Goal: Task Accomplishment & Management: Manage account settings

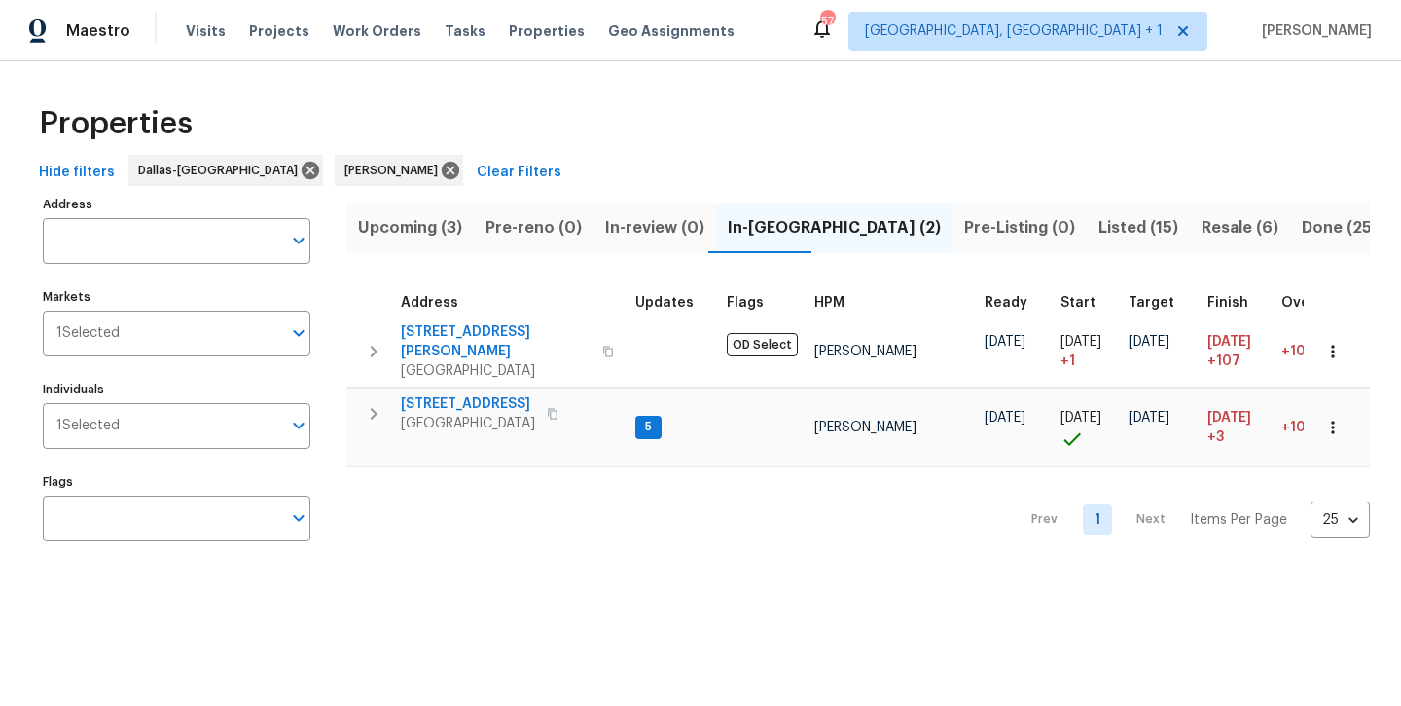
click at [1099, 226] on span "Listed (15)" at bounding box center [1139, 227] width 80 height 27
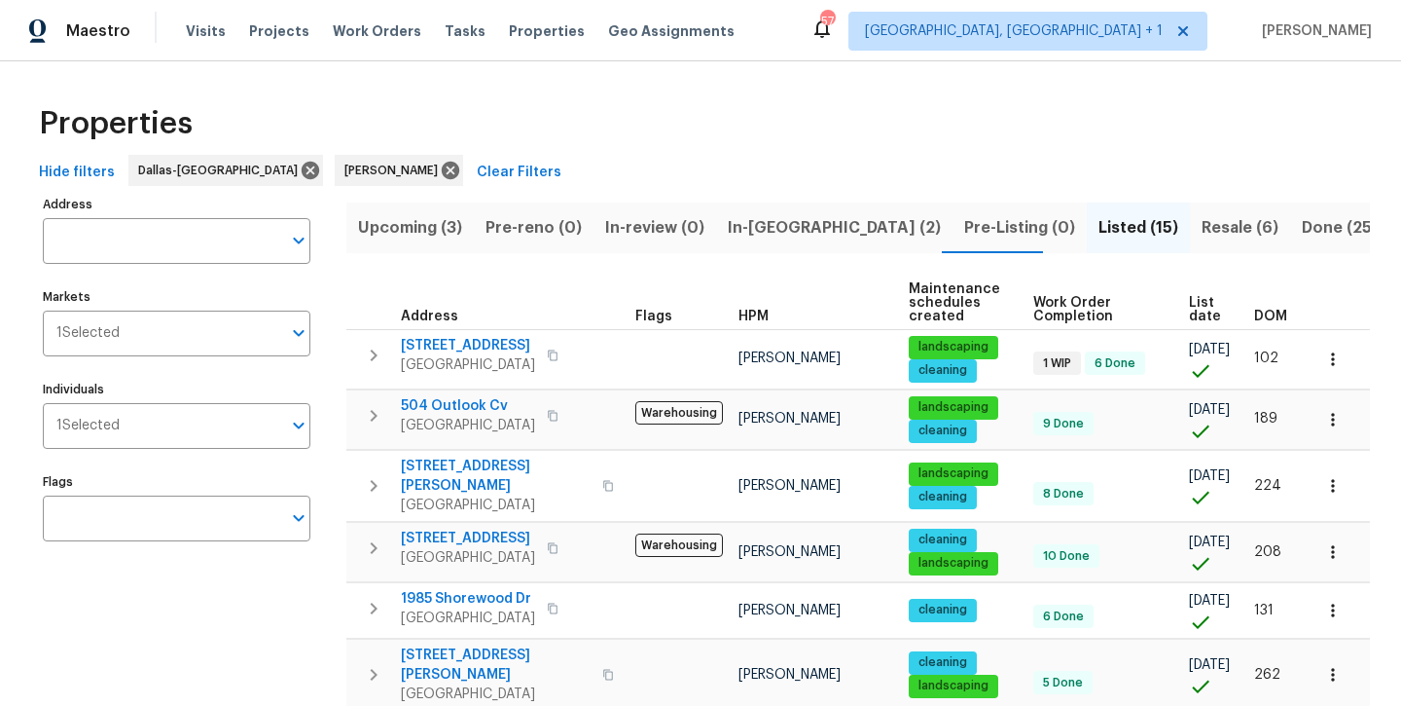
click at [1202, 236] on span "Resale (6)" at bounding box center [1240, 227] width 77 height 27
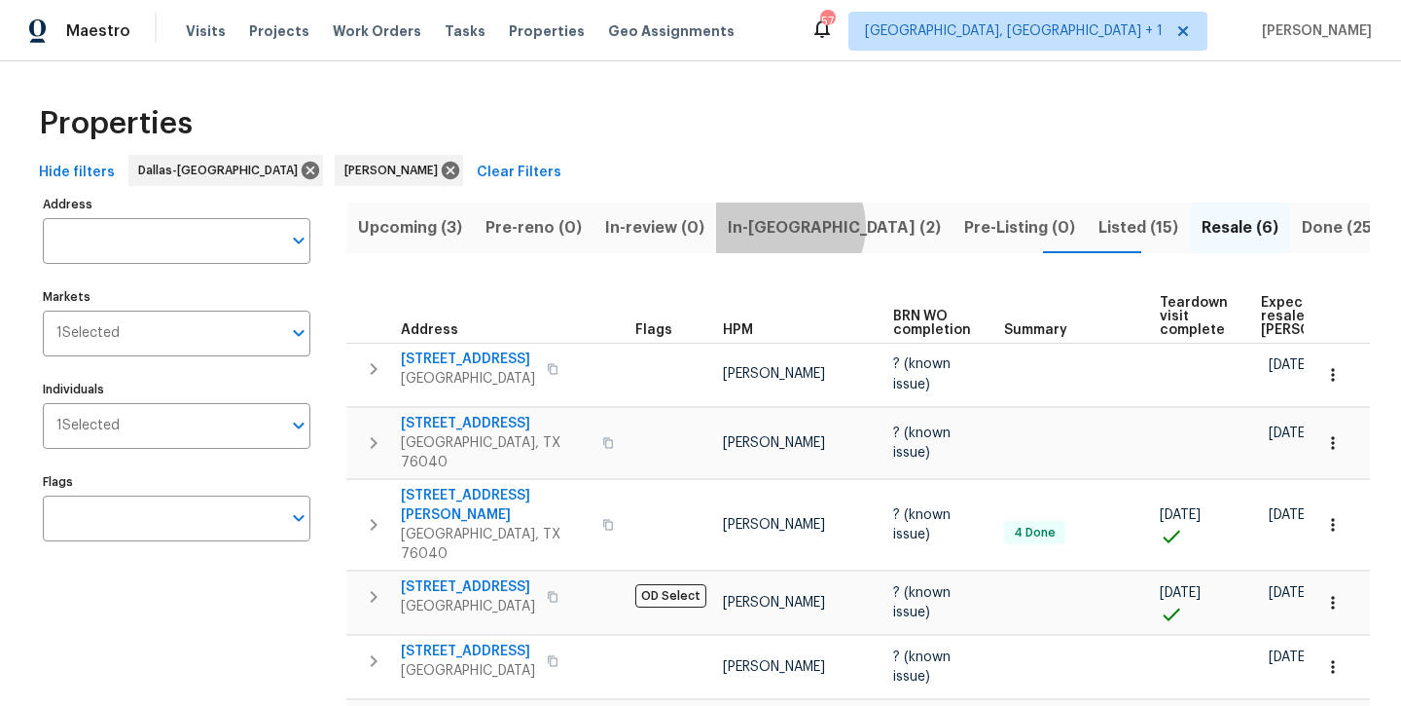
click at [780, 226] on span "In-[GEOGRAPHIC_DATA] (2)" at bounding box center [834, 227] width 213 height 27
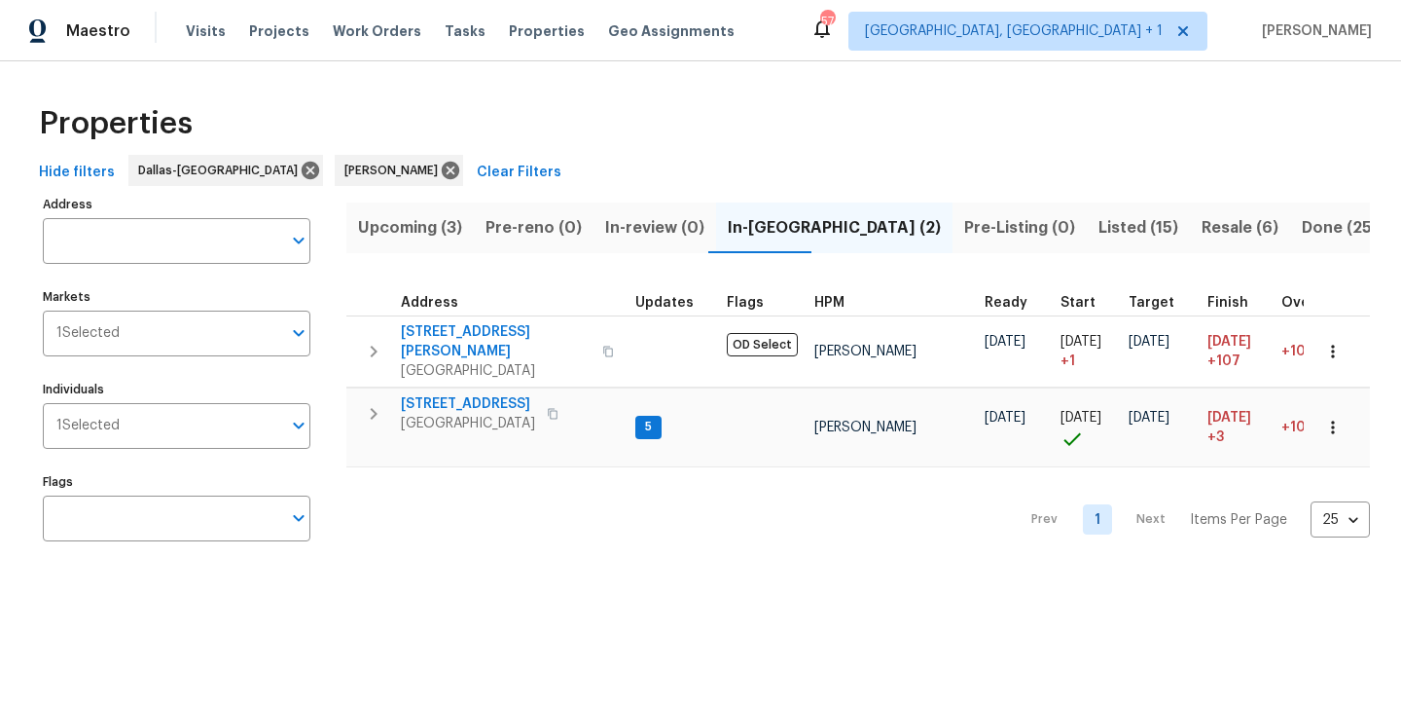
click at [388, 224] on span "Upcoming (3)" at bounding box center [410, 227] width 104 height 27
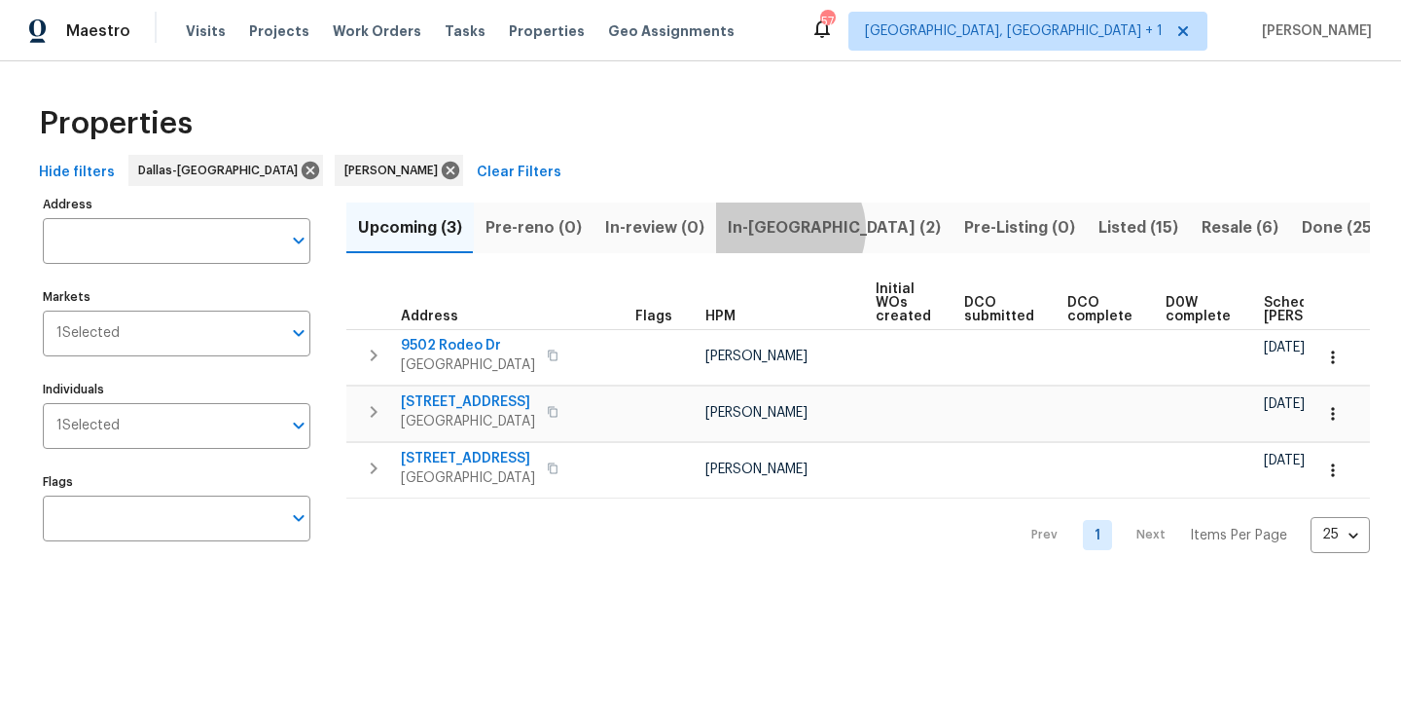
click at [780, 229] on span "In-[GEOGRAPHIC_DATA] (2)" at bounding box center [834, 227] width 213 height 27
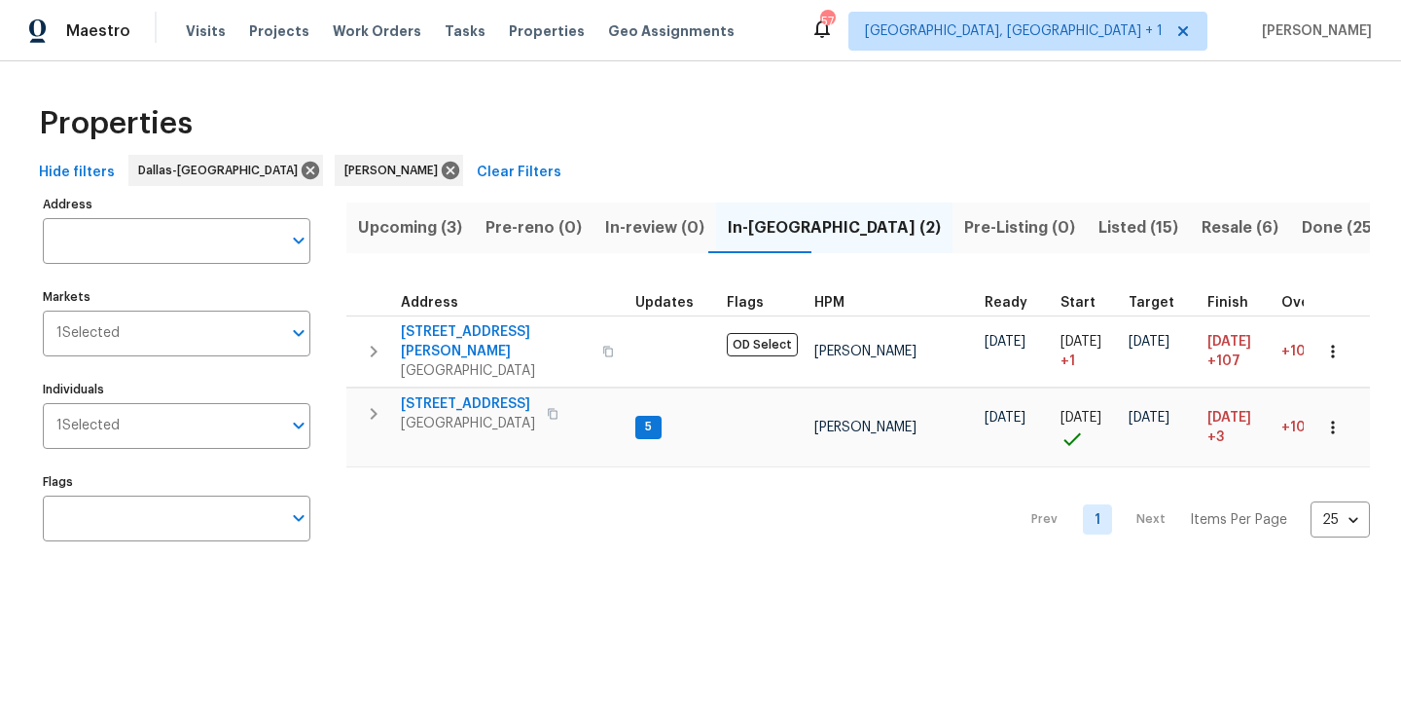
click at [1099, 231] on span "Listed (15)" at bounding box center [1139, 227] width 80 height 27
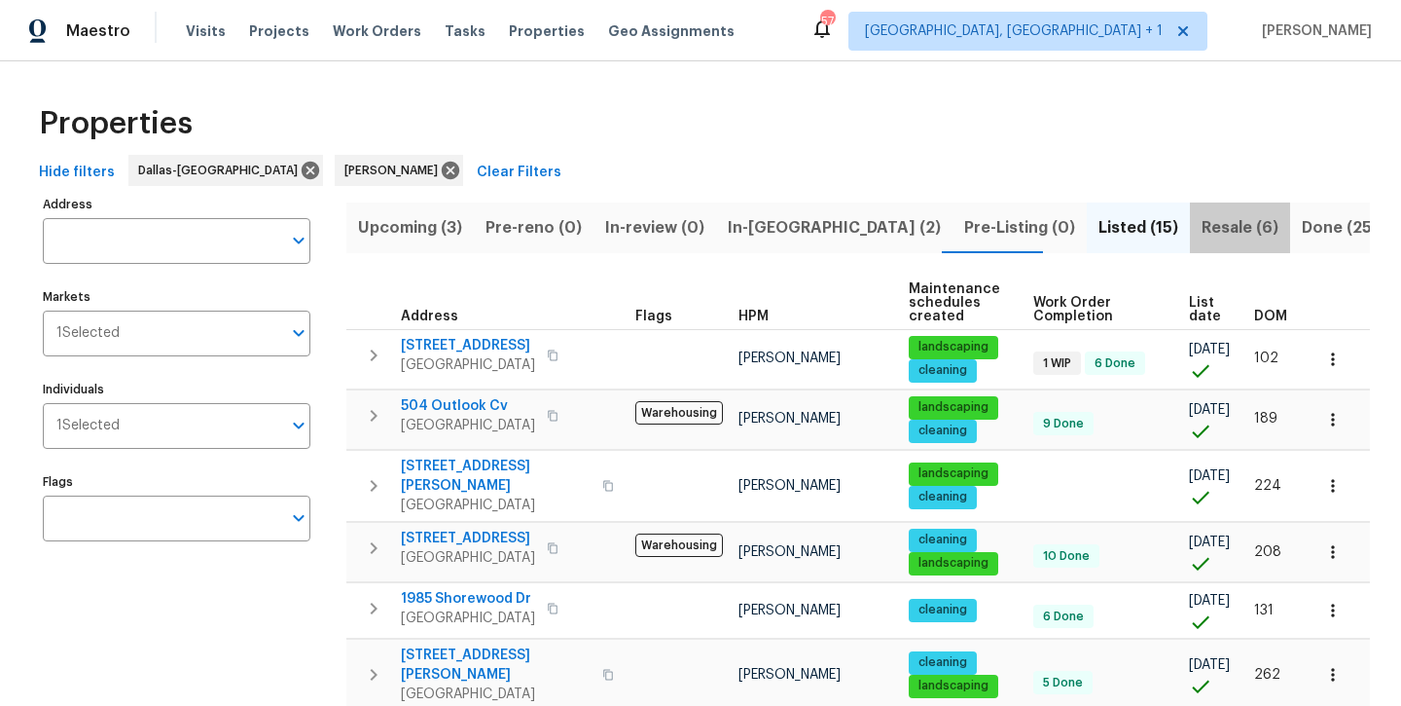
click at [1202, 228] on span "Resale (6)" at bounding box center [1240, 227] width 77 height 27
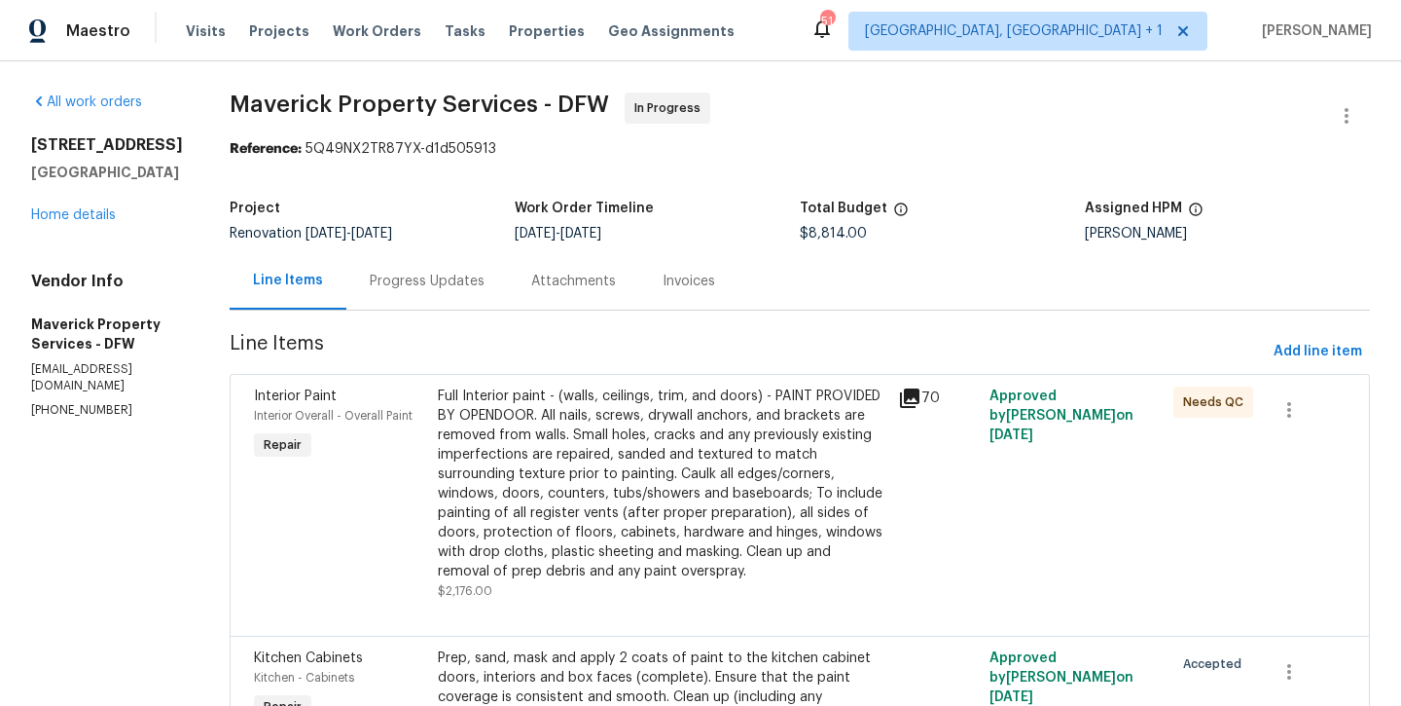
click at [703, 433] on div "Full Interior paint - (walls, ceilings, trim, and doors) - PAINT PROVIDED BY OP…" at bounding box center [662, 483] width 449 height 195
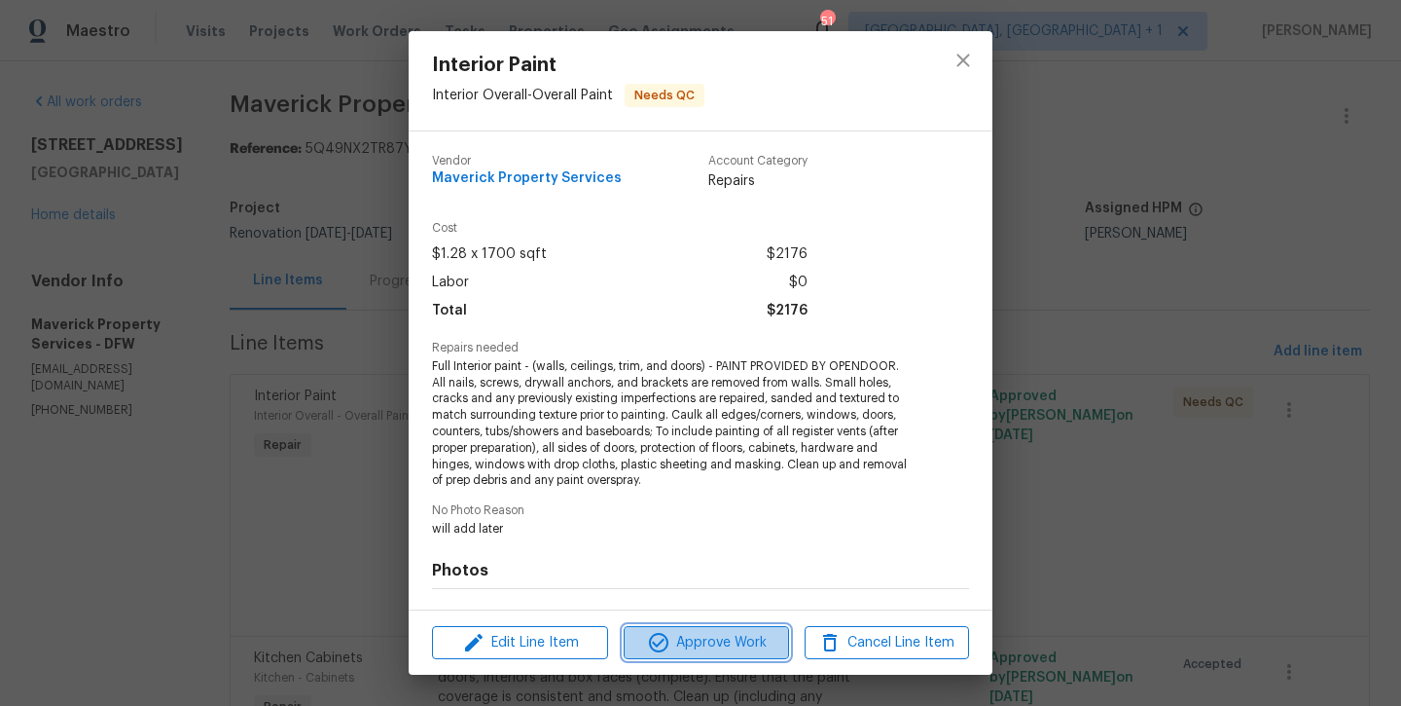
click at [715, 652] on span "Approve Work" at bounding box center [706, 643] width 153 height 24
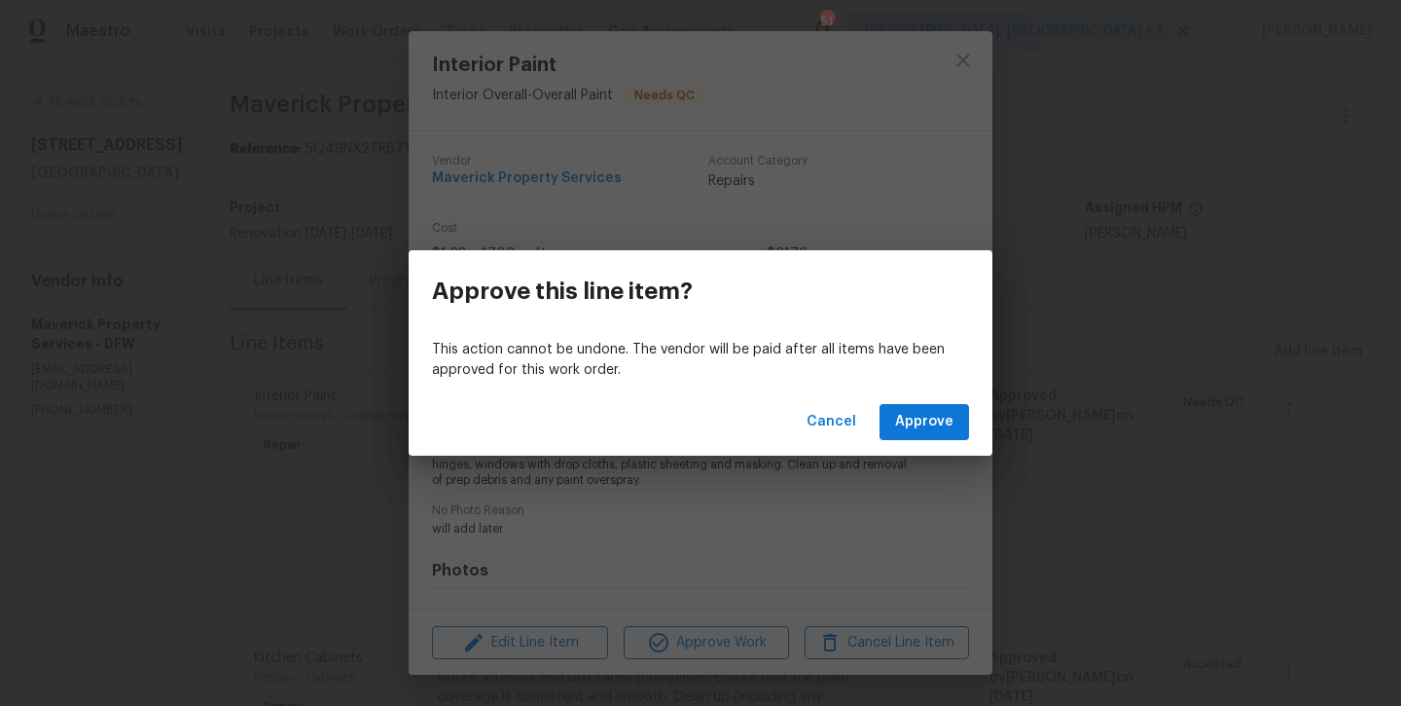
click at [923, 397] on div "Cancel Approve" at bounding box center [701, 421] width 584 height 67
click at [917, 416] on span "Approve" at bounding box center [924, 422] width 58 height 24
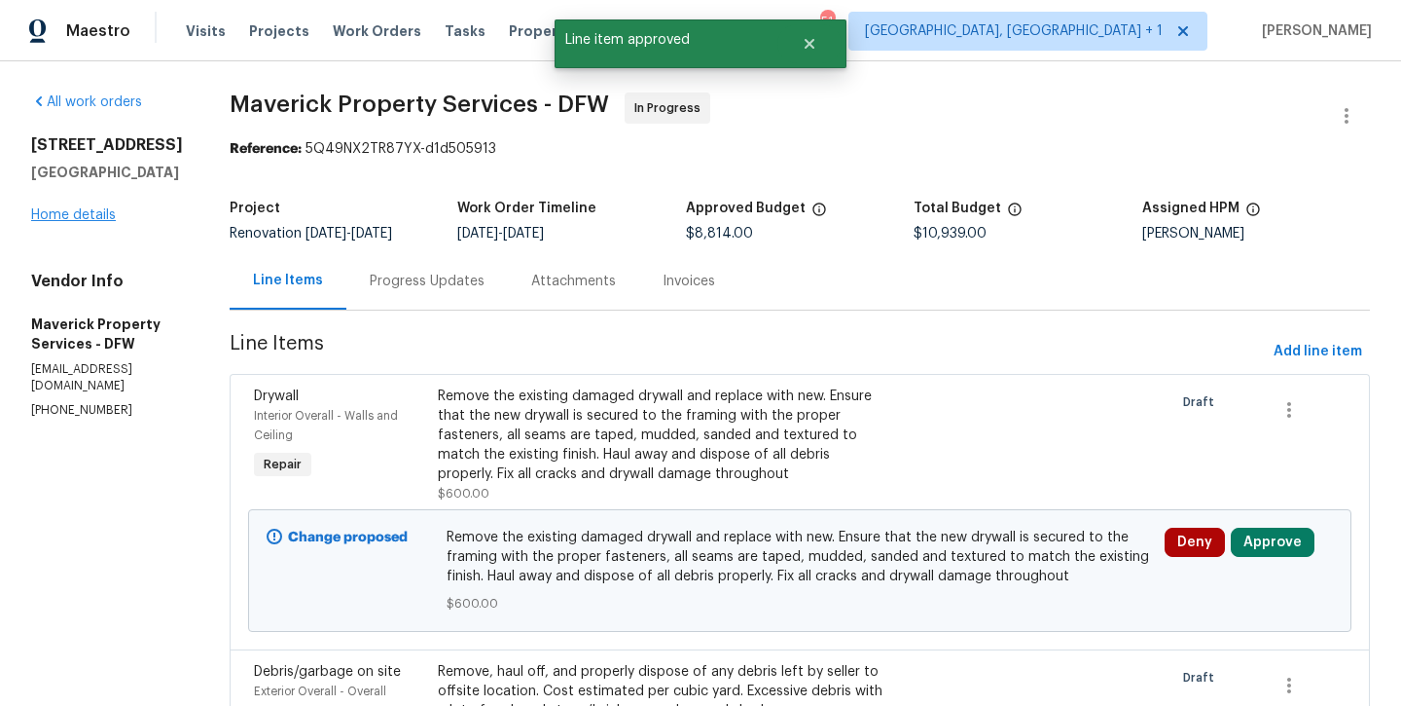
click at [49, 218] on link "Home details" at bounding box center [73, 215] width 85 height 14
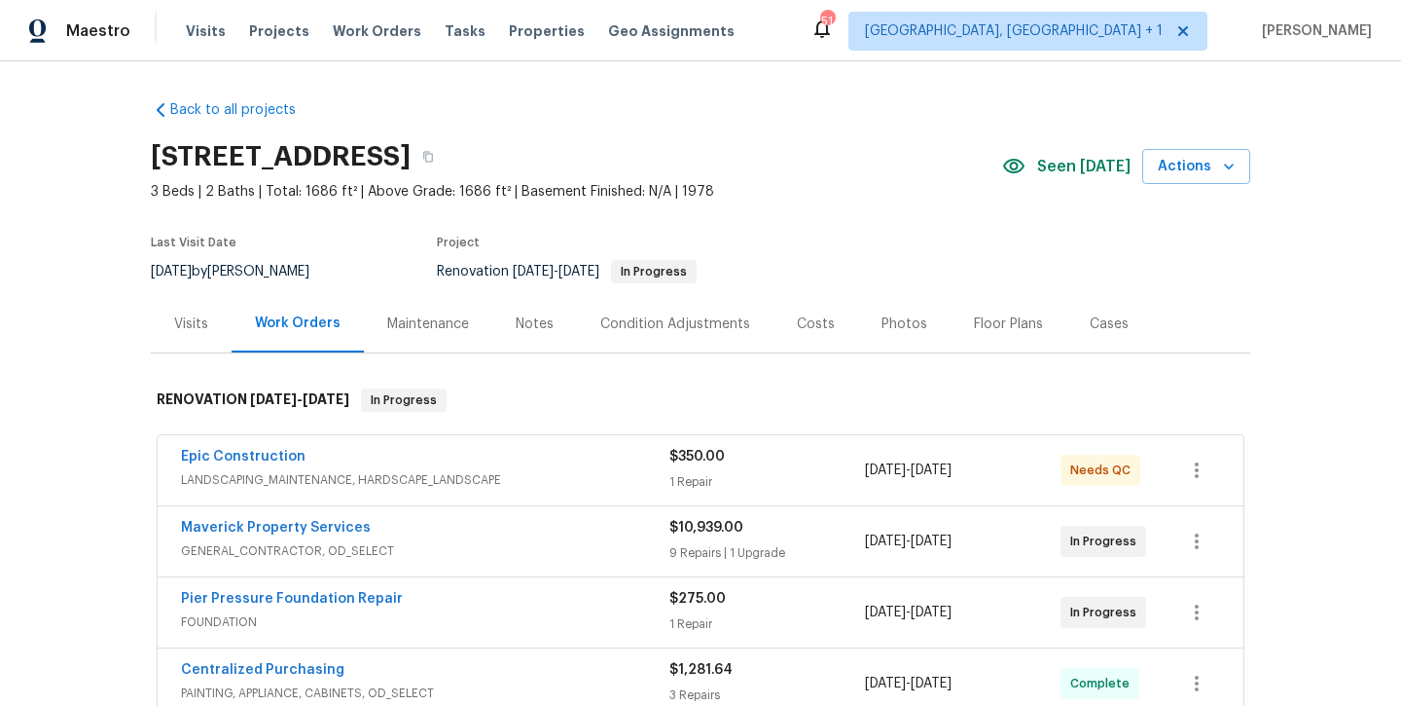
click at [522, 329] on div "Notes" at bounding box center [535, 323] width 38 height 19
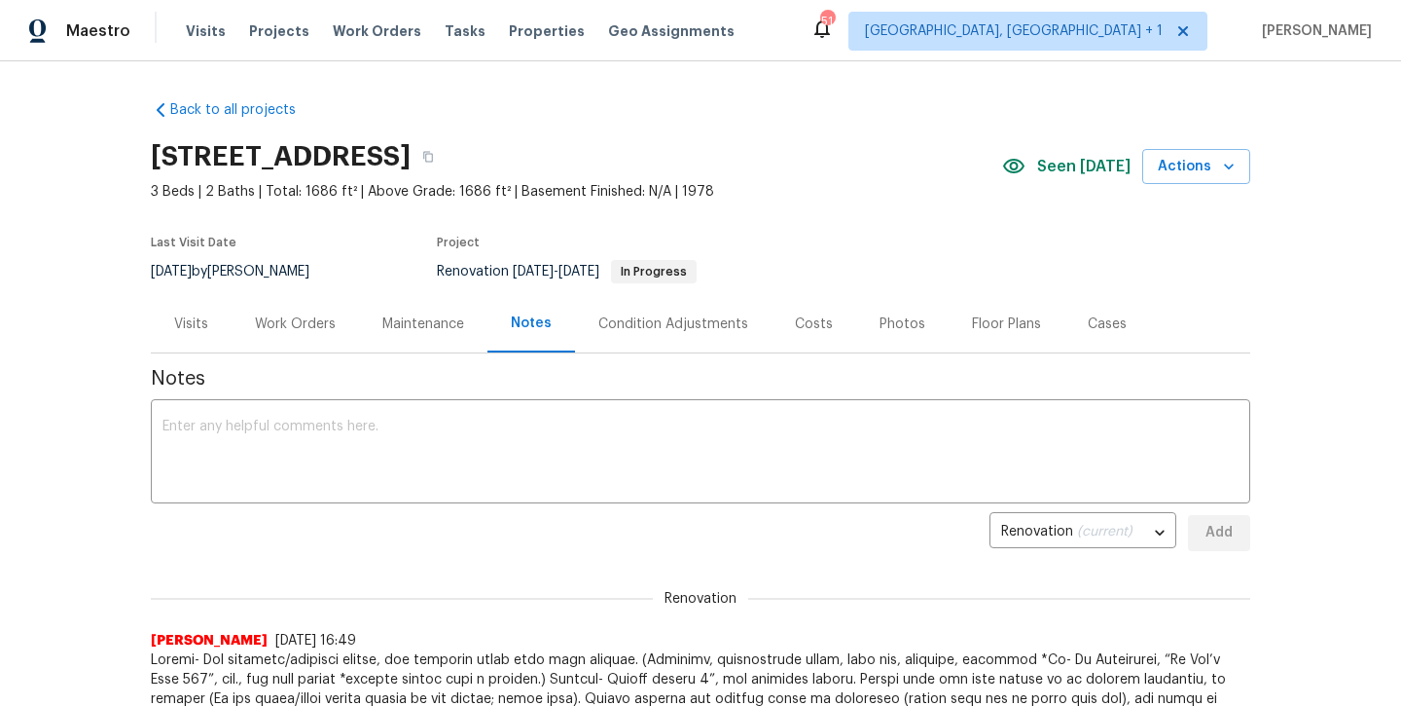
click at [307, 324] on div "Work Orders" at bounding box center [295, 323] width 81 height 19
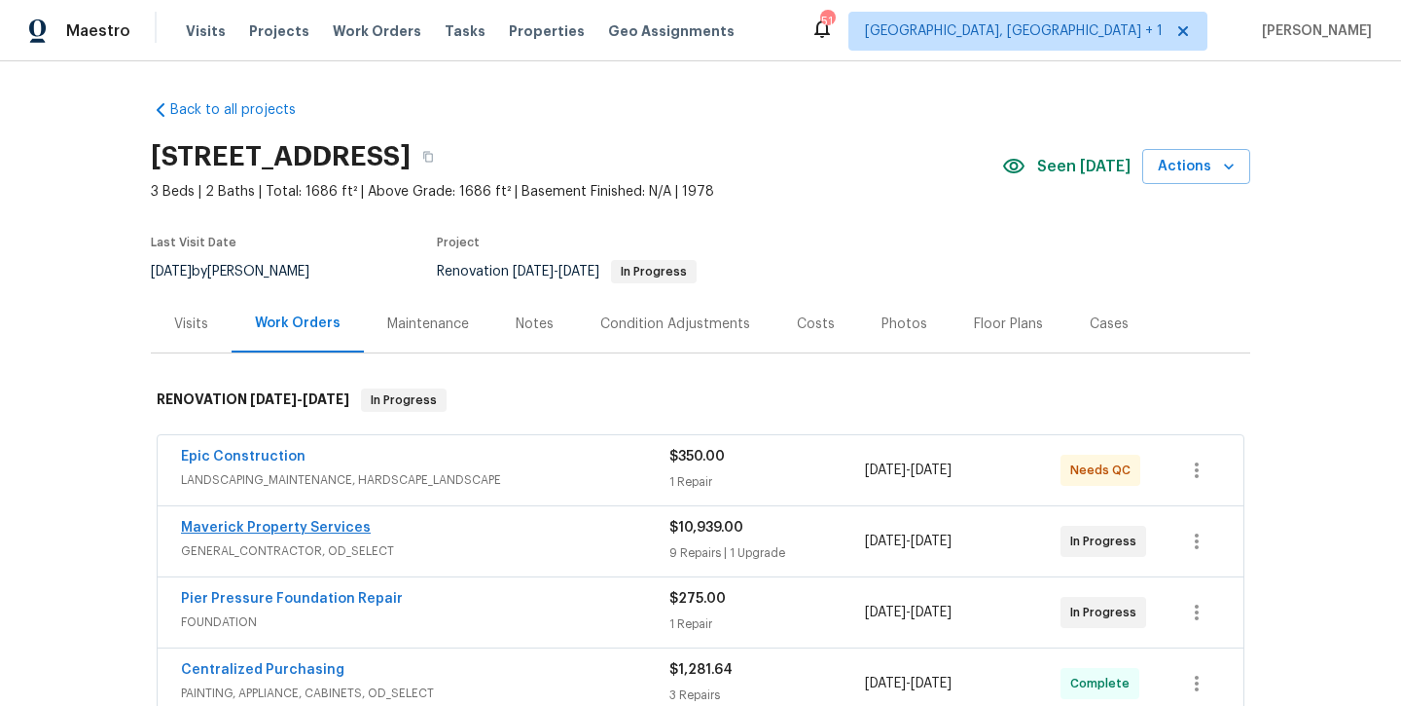
click at [318, 531] on link "Maverick Property Services" at bounding box center [276, 528] width 190 height 14
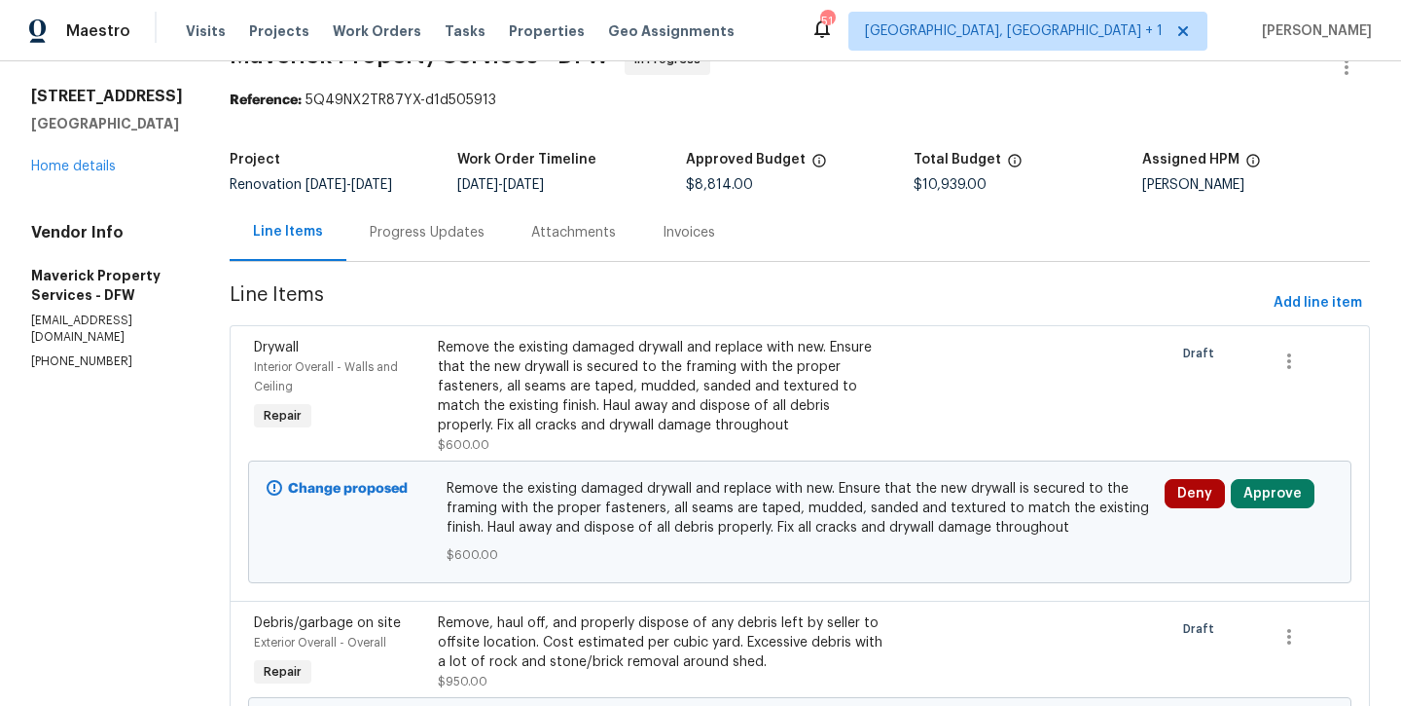
click at [485, 235] on div "Progress Updates" at bounding box center [427, 232] width 115 height 19
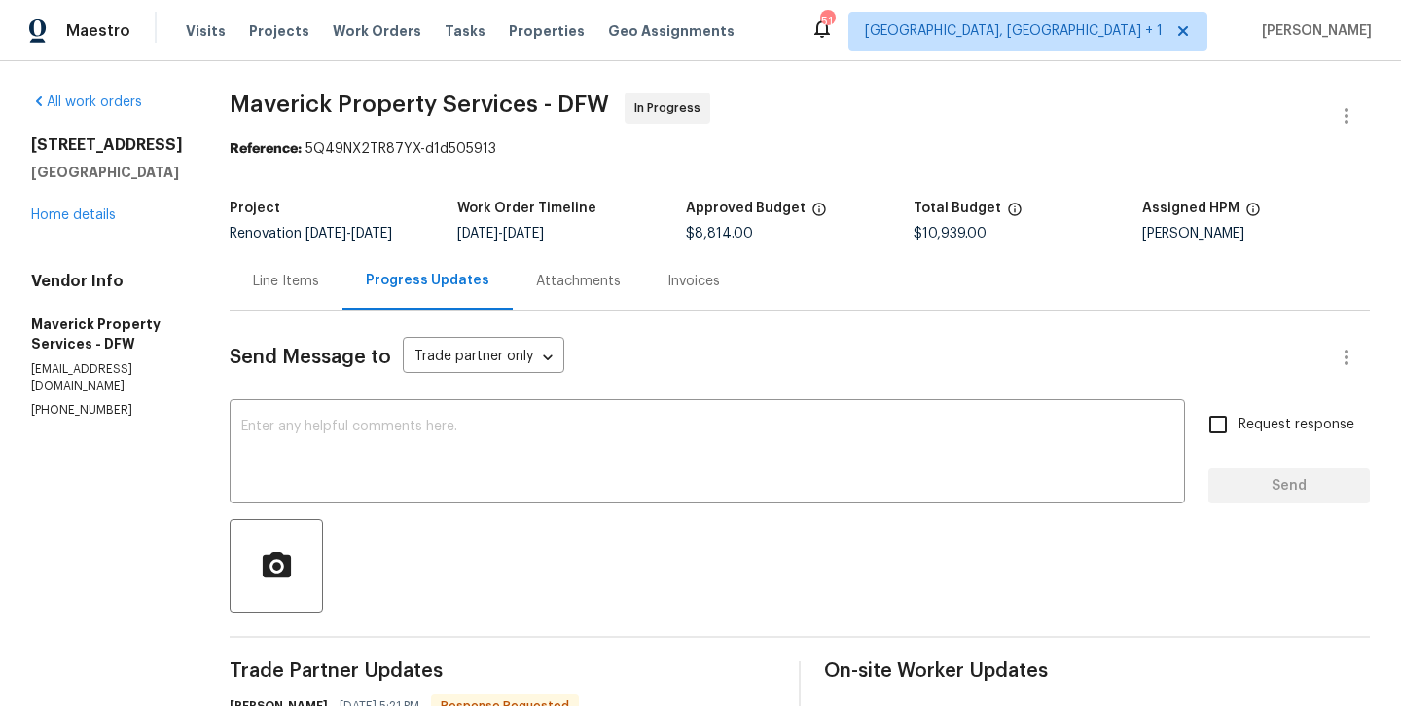
click at [319, 286] on div "Line Items" at bounding box center [286, 281] width 66 height 19
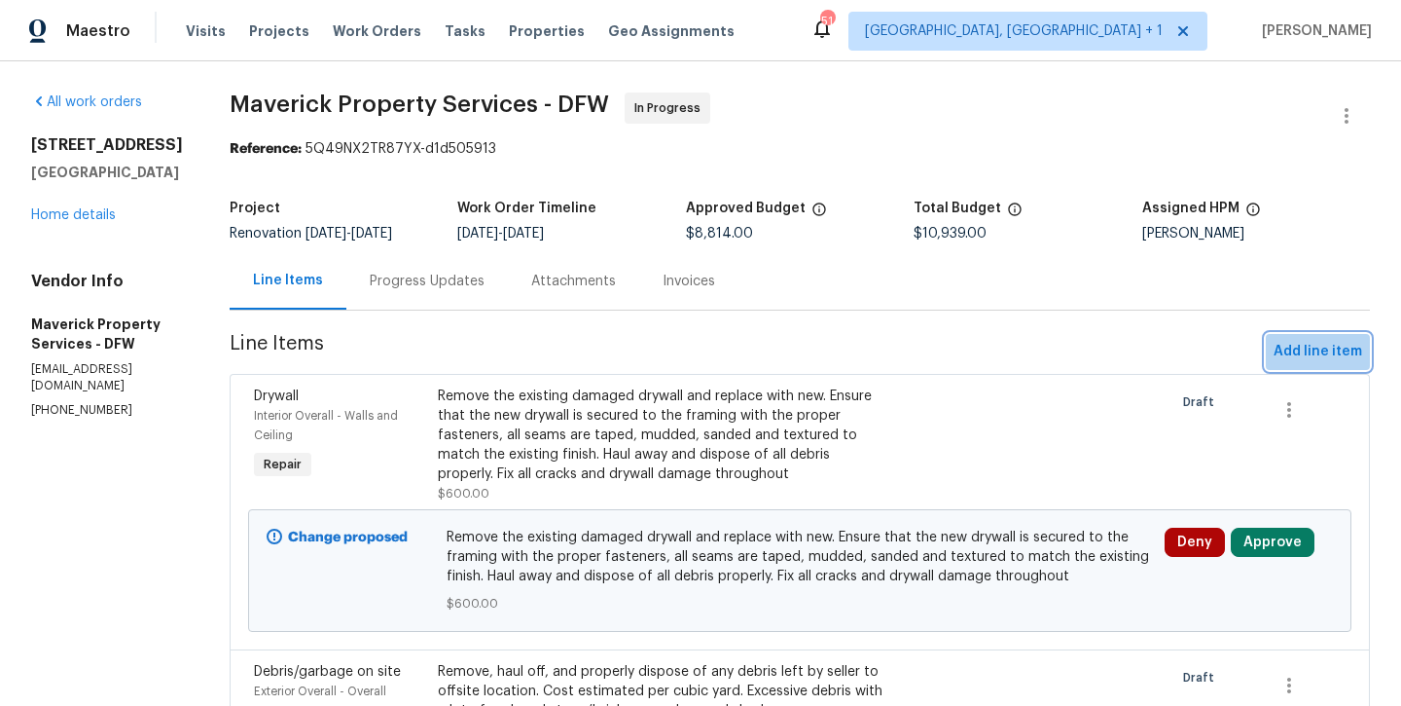
click at [1328, 347] on span "Add line item" at bounding box center [1318, 352] width 89 height 24
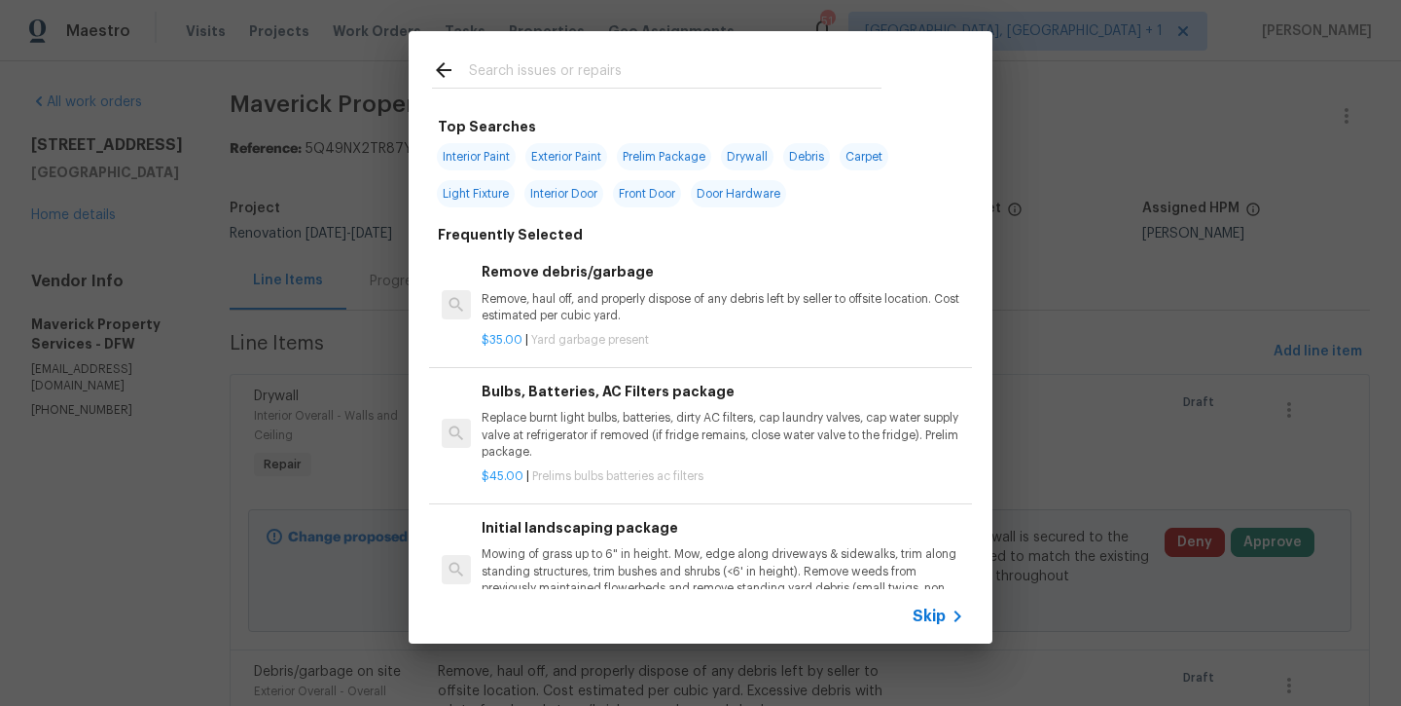
click at [935, 619] on span "Skip" at bounding box center [929, 615] width 33 height 19
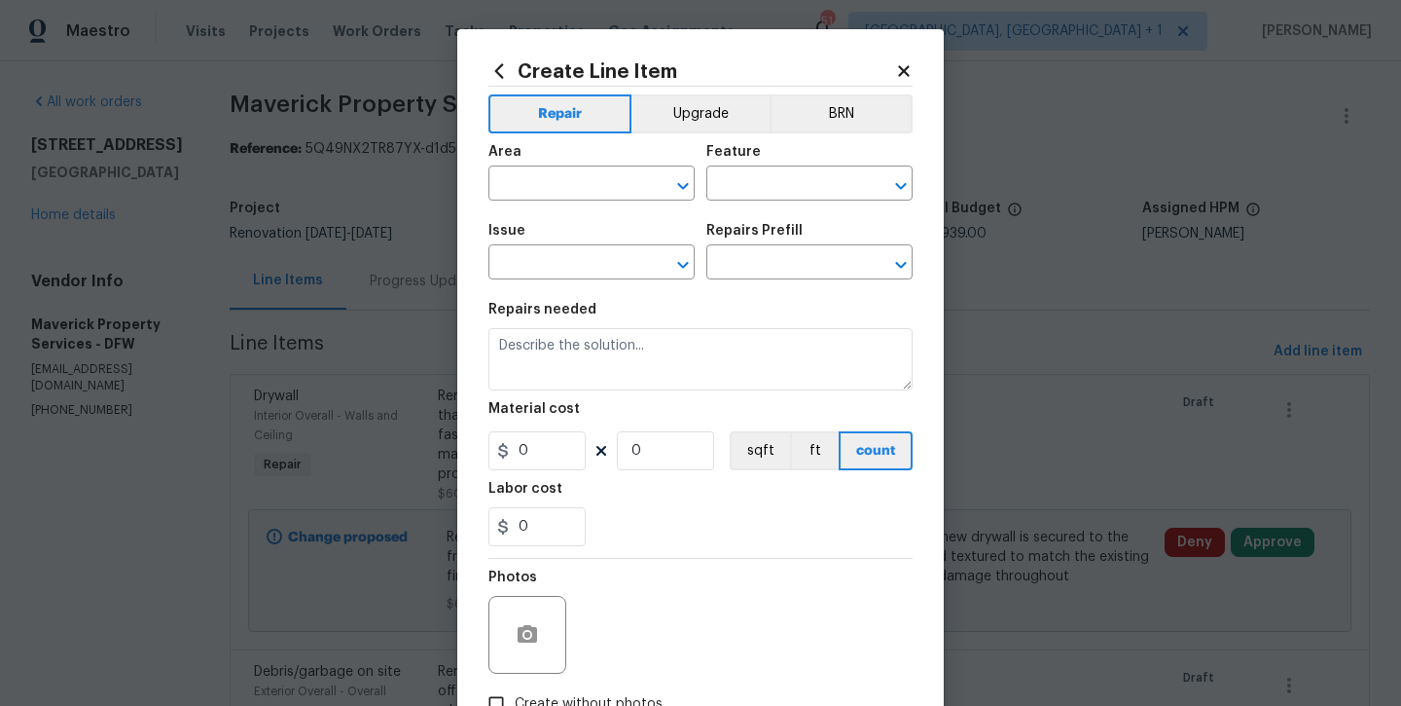
click at [905, 78] on icon at bounding box center [904, 71] width 18 height 18
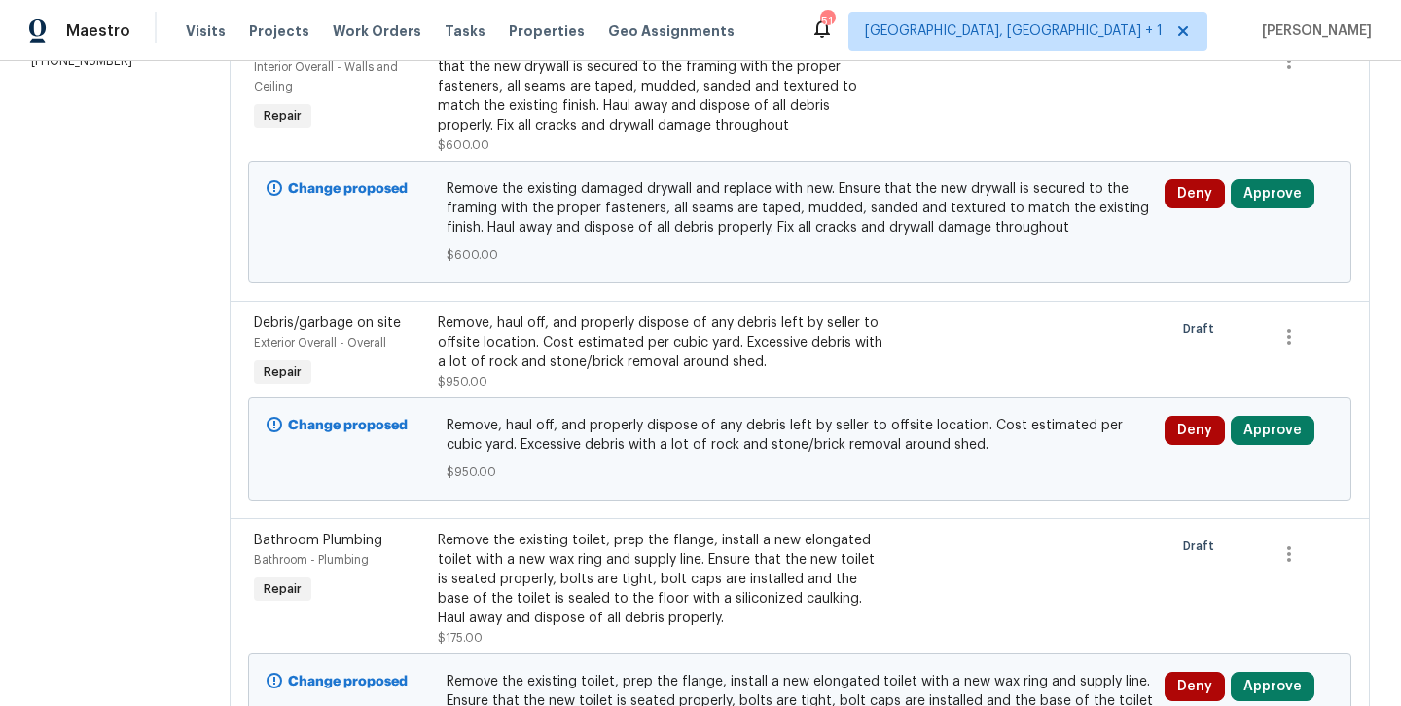
scroll to position [347, 0]
click at [755, 343] on div "Remove, haul off, and properly dispose of any debris left by seller to offsite …" at bounding box center [662, 343] width 449 height 58
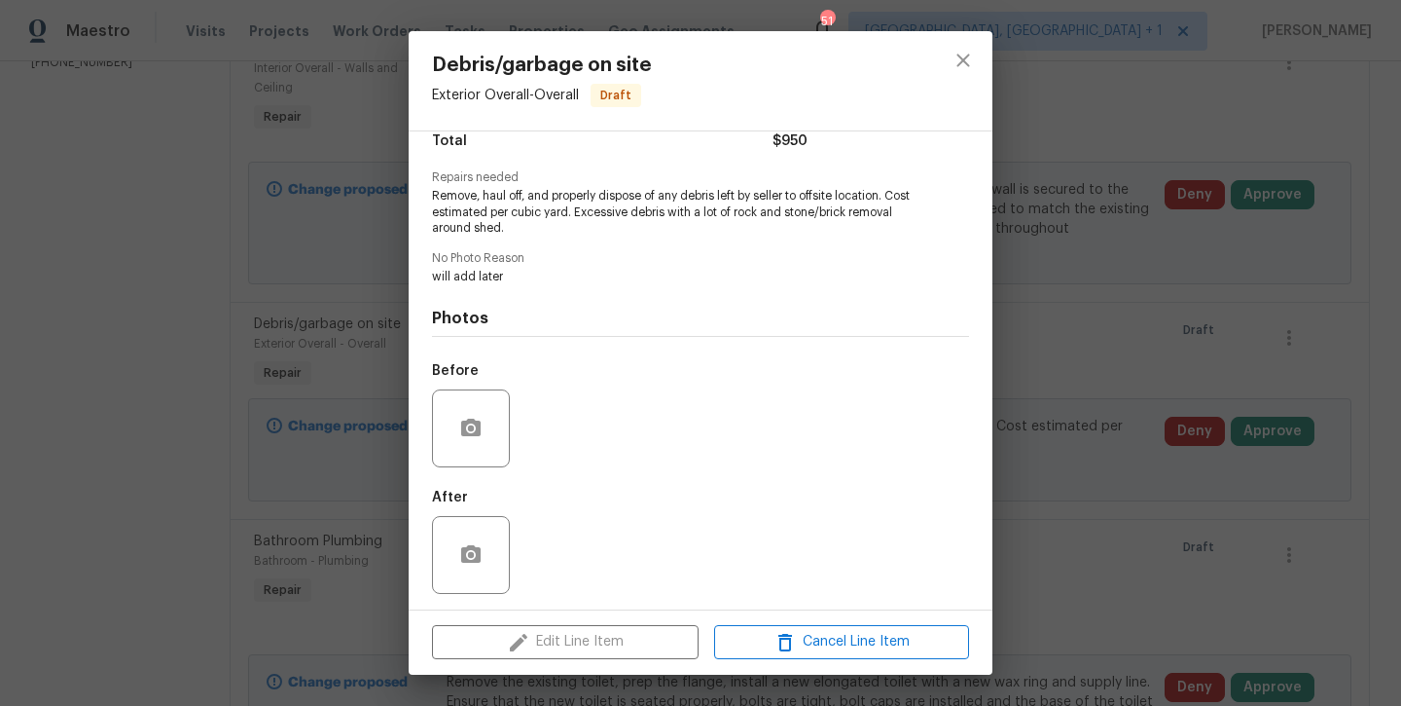
scroll to position [169, 0]
click at [954, 75] on button "close" at bounding box center [963, 60] width 47 height 47
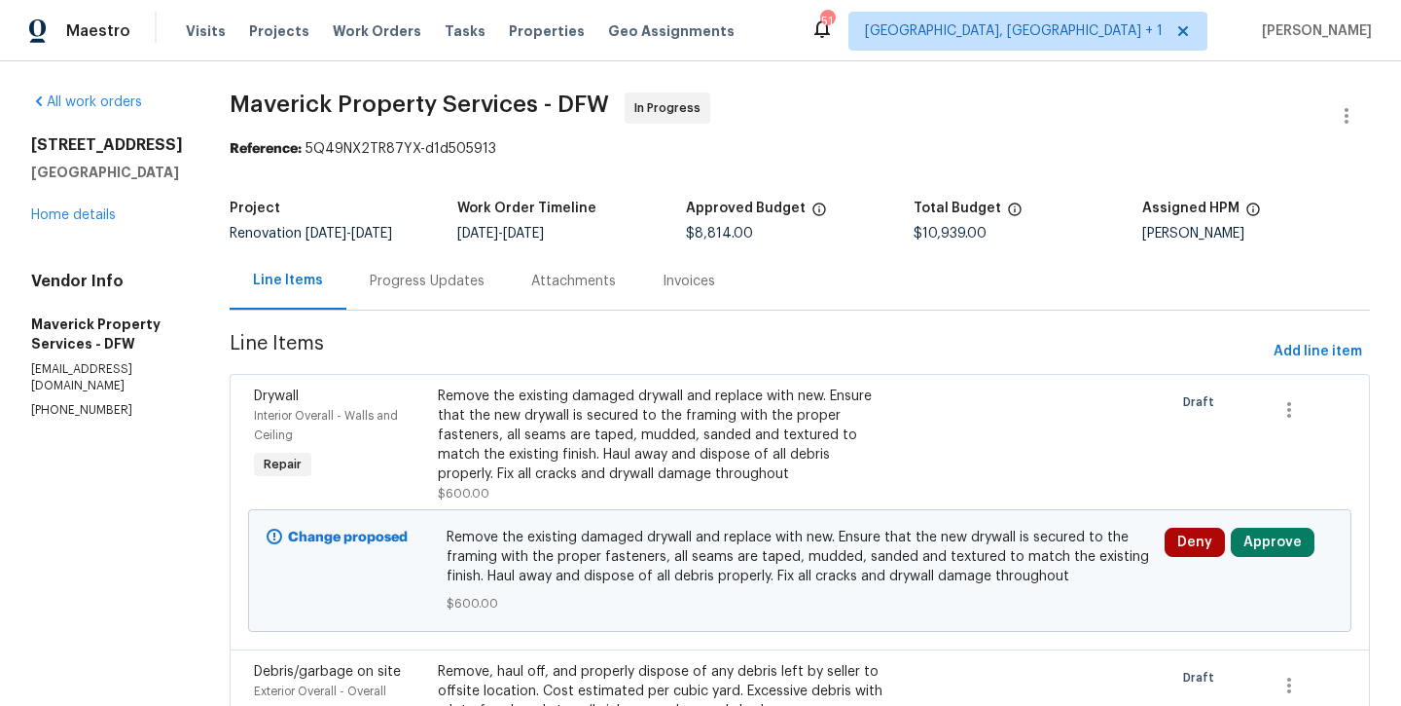
scroll to position [0, 0]
click at [1292, 358] on span "Add line item" at bounding box center [1318, 352] width 89 height 24
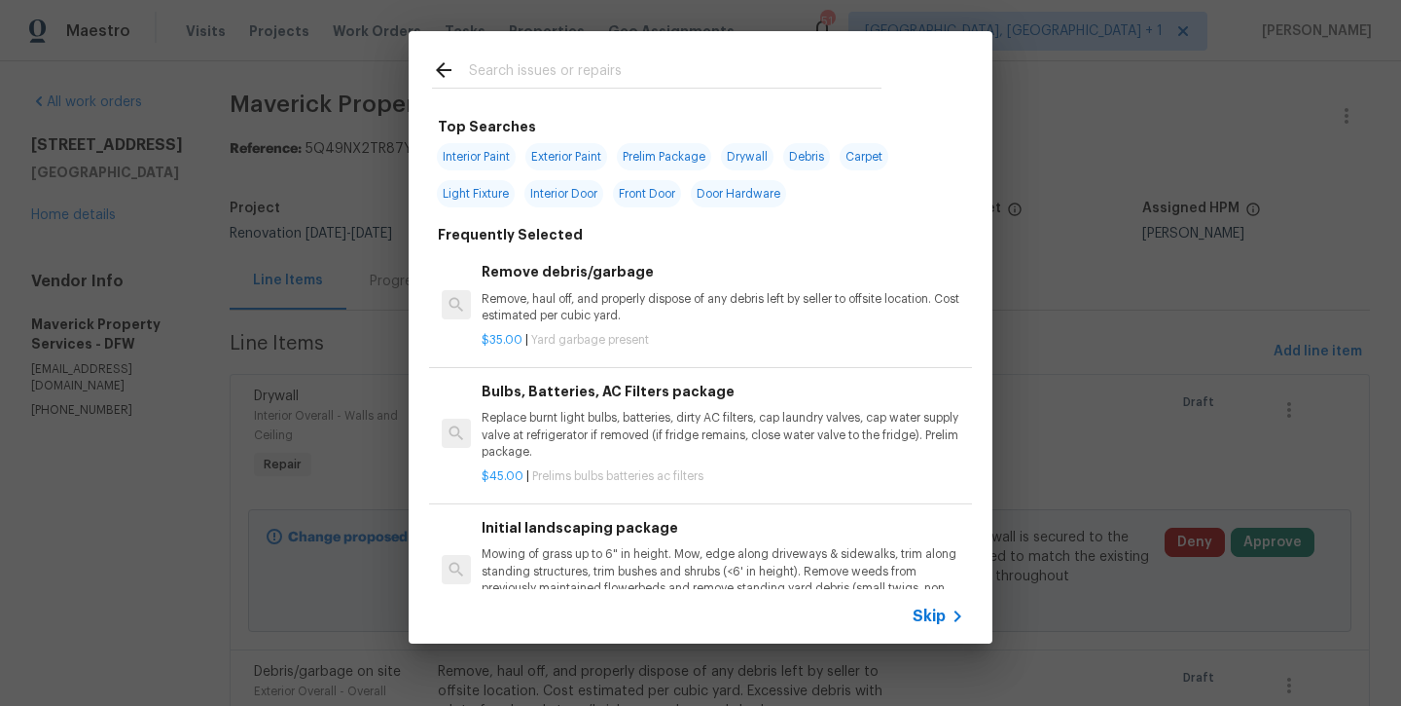
click at [539, 59] on input "text" at bounding box center [675, 72] width 413 height 29
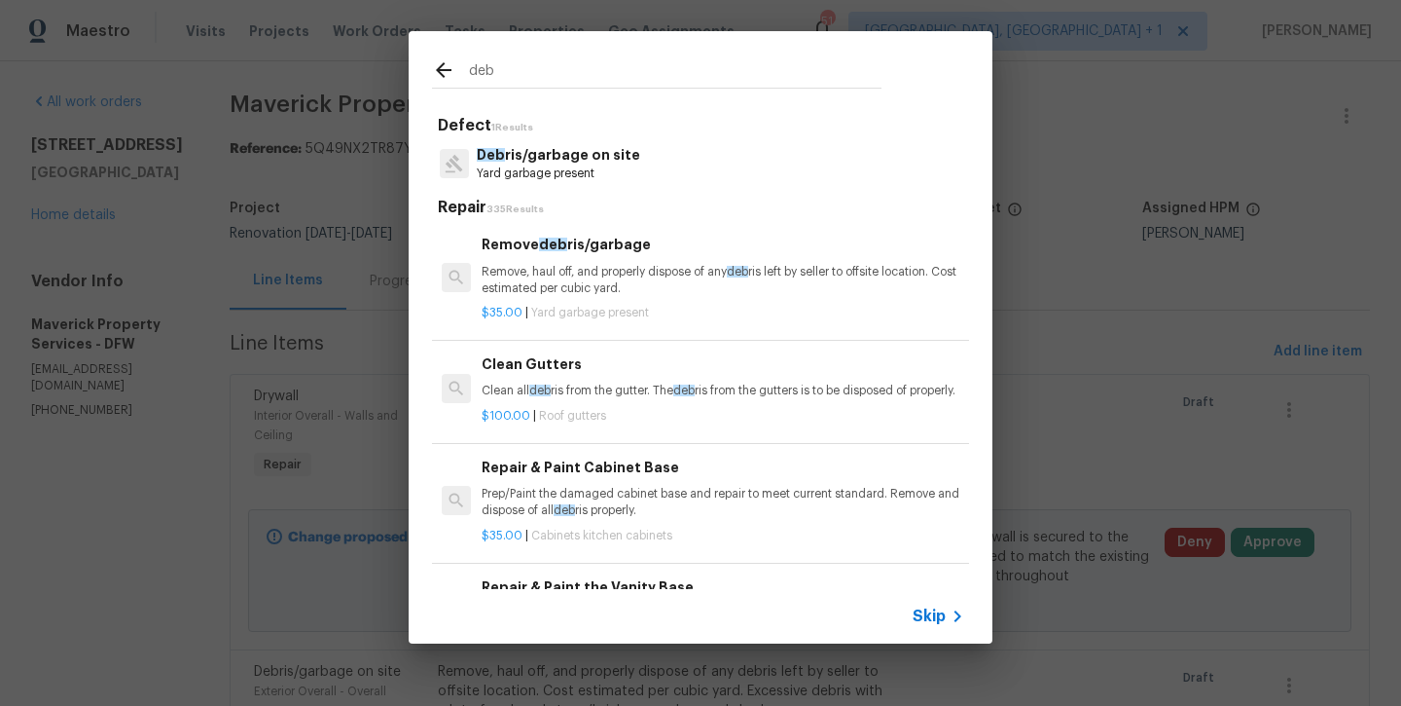
type input "deb"
click at [564, 250] on h6 "Remove deb ris/garbage" at bounding box center [723, 244] width 483 height 21
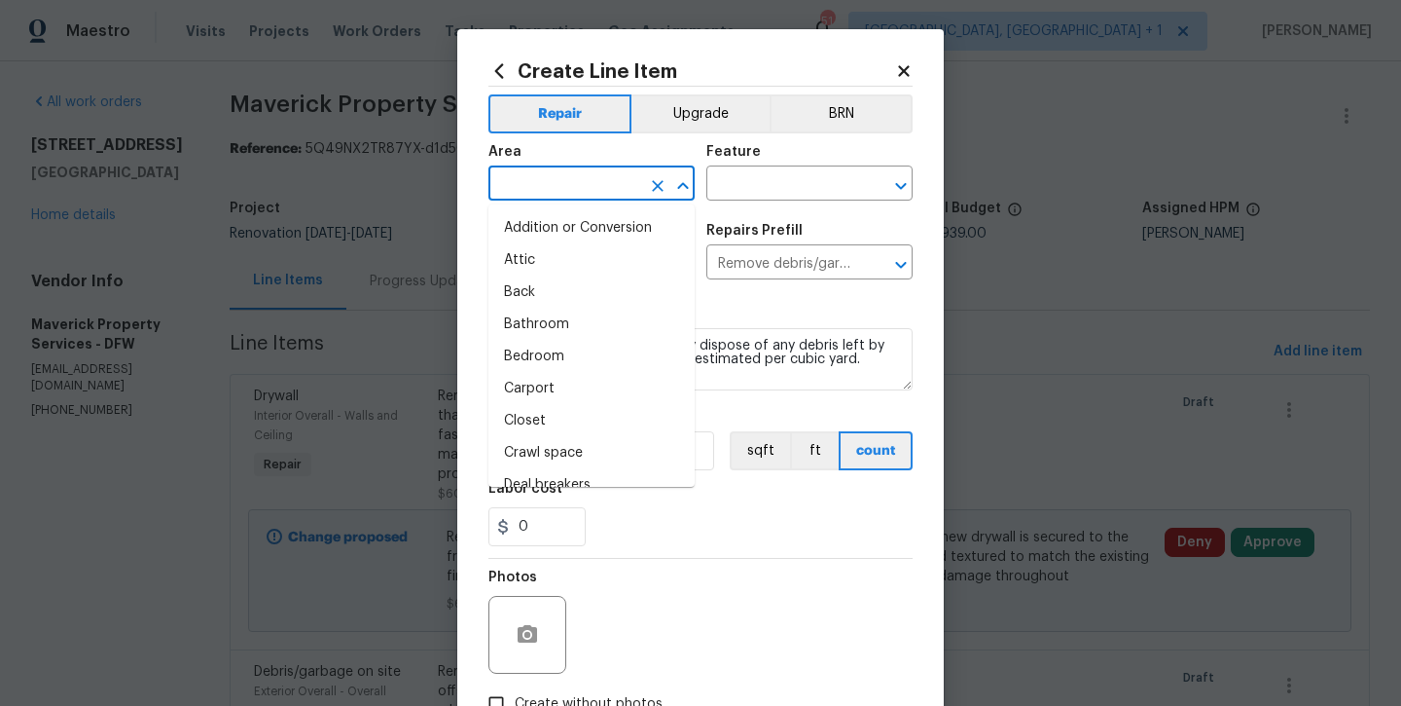
click at [553, 194] on input "text" at bounding box center [565, 185] width 152 height 30
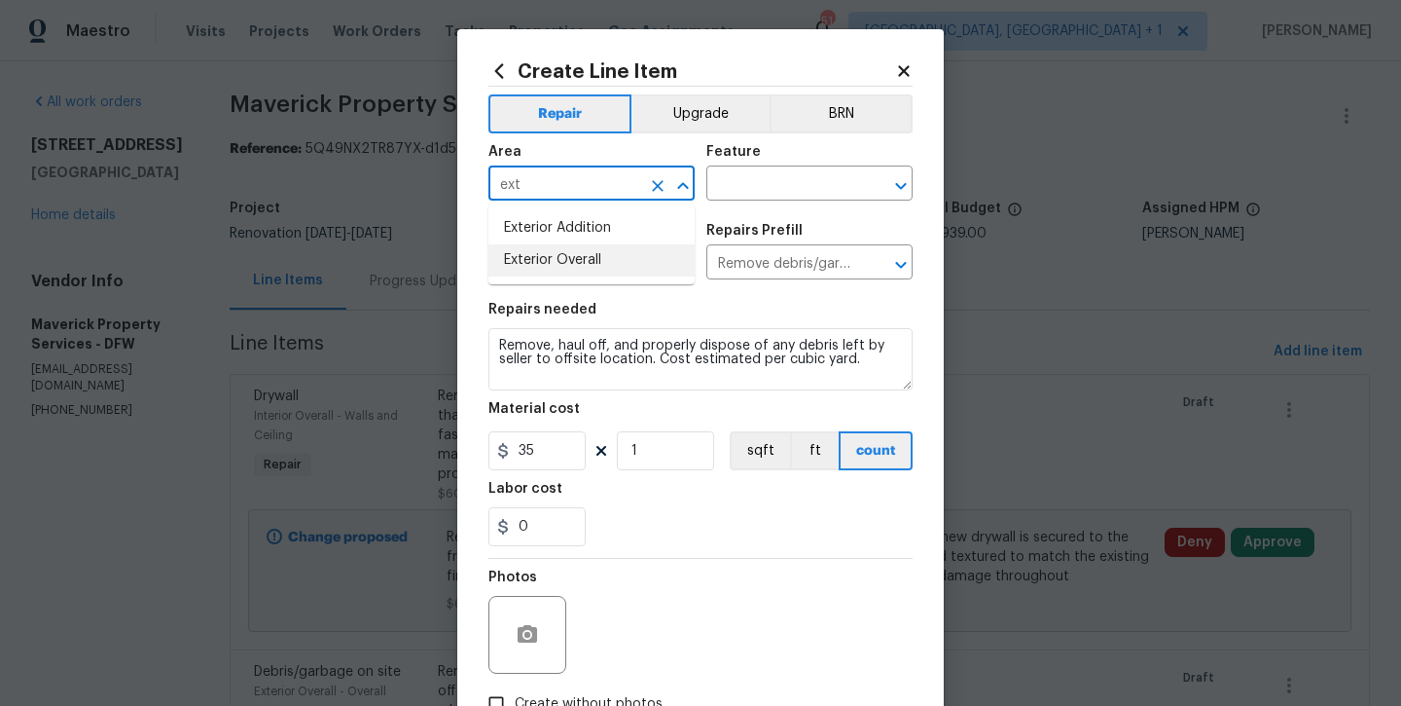
click at [600, 261] on li "Exterior Overall" at bounding box center [592, 260] width 206 height 32
type input "Exterior Overall"
click at [735, 186] on input "text" at bounding box center [782, 185] width 152 height 30
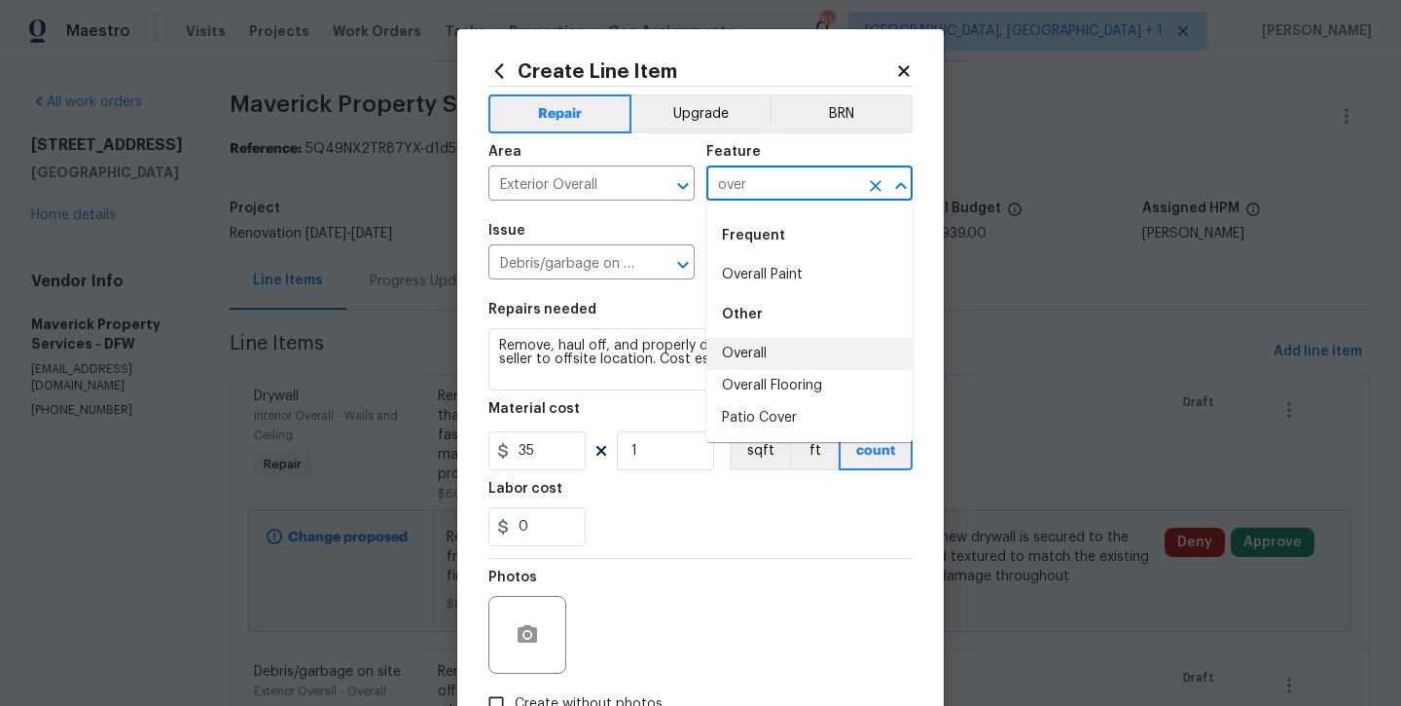
click at [744, 355] on li "Overall" at bounding box center [809, 354] width 206 height 32
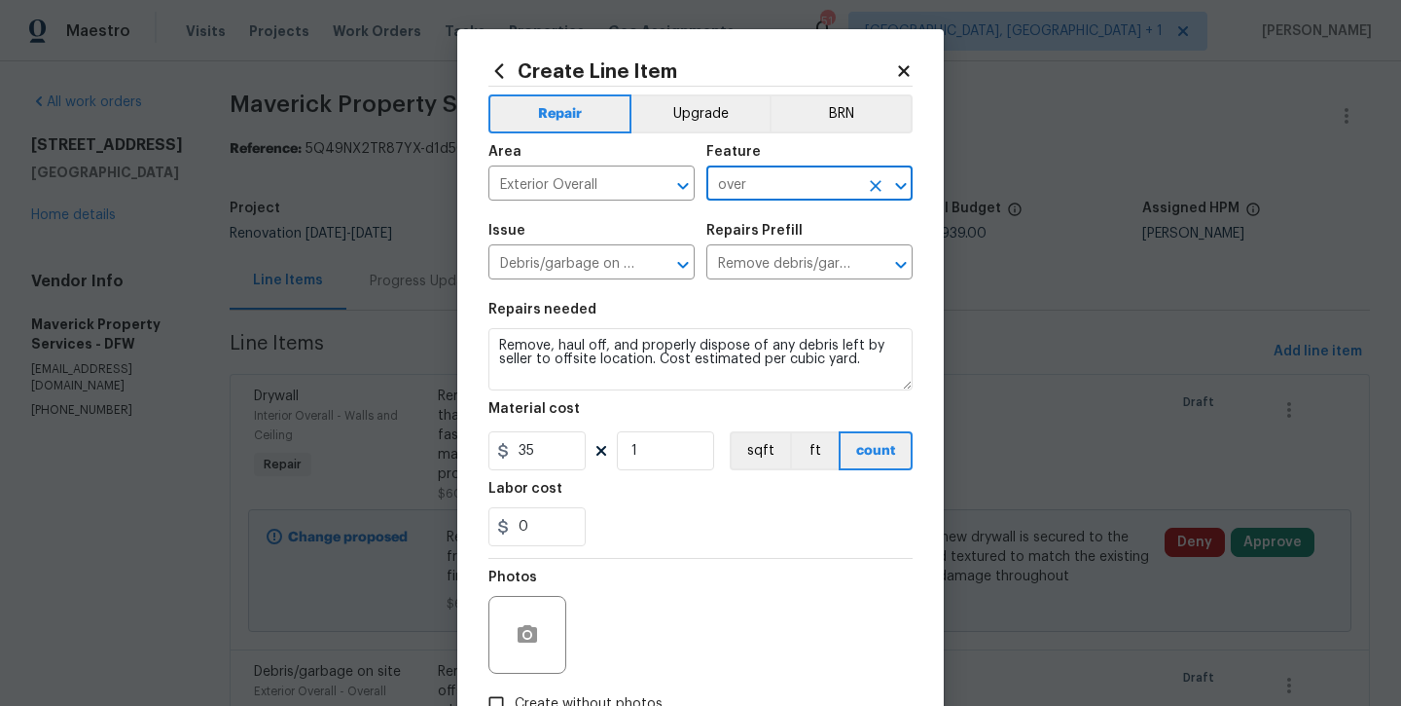
type input "Overall"
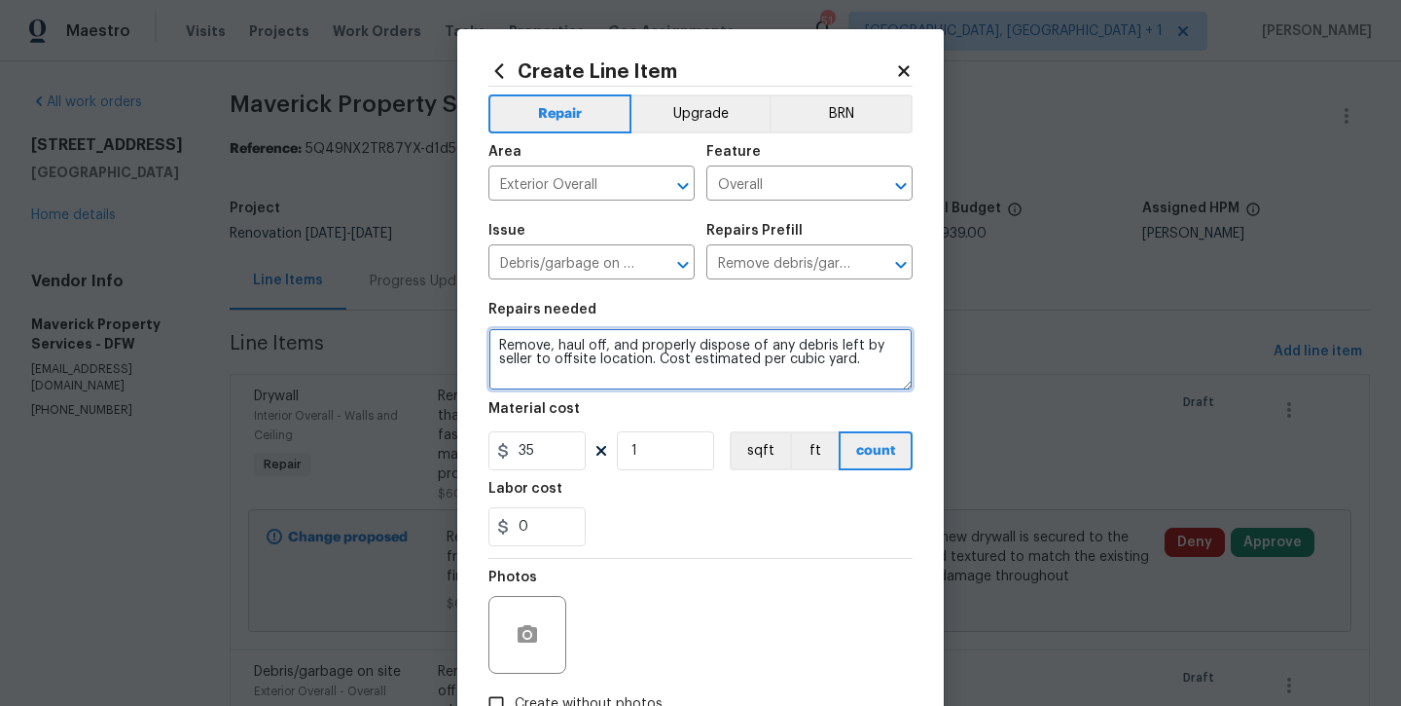
click at [860, 357] on textarea "Remove, haul off, and properly dispose of any debris left by seller to offsite …" at bounding box center [701, 359] width 424 height 62
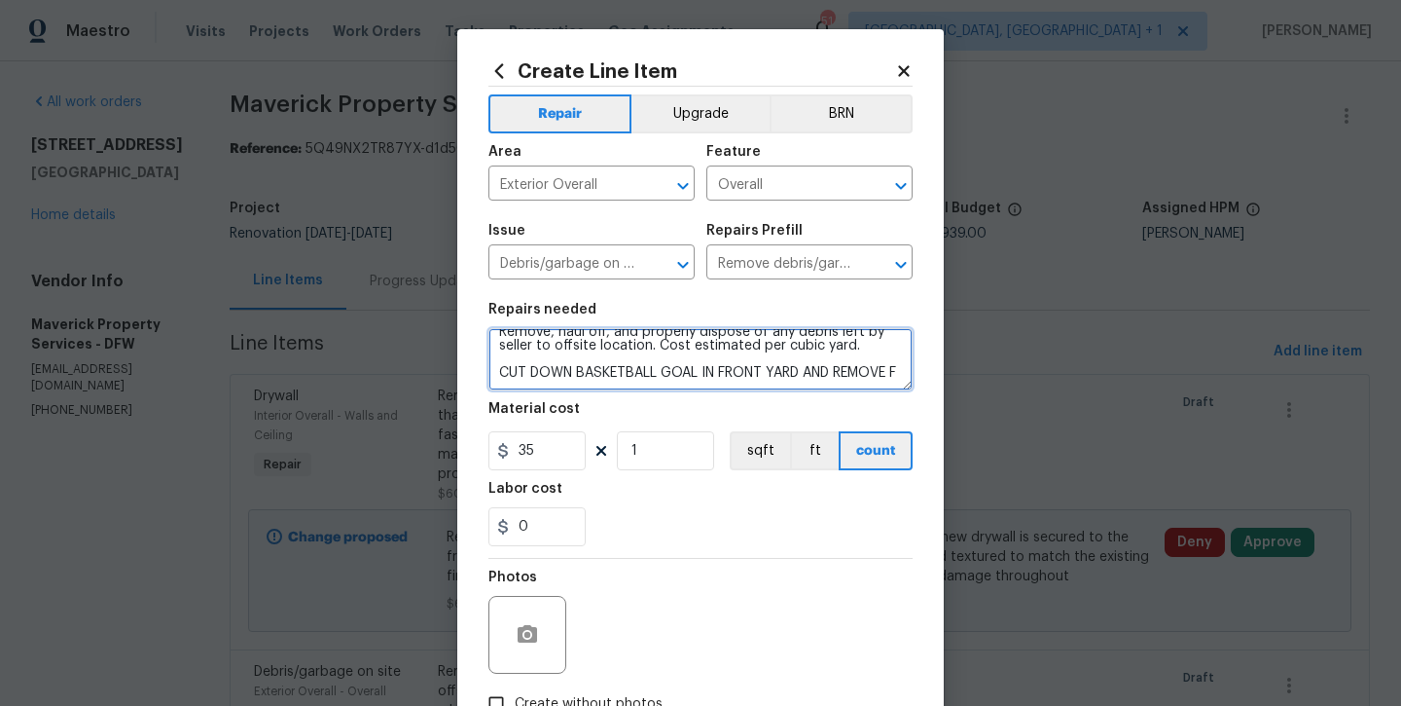
scroll to position [18, 0]
type textarea "Remove, haul off, and properly dispose of any debris left by seller to offsite …"
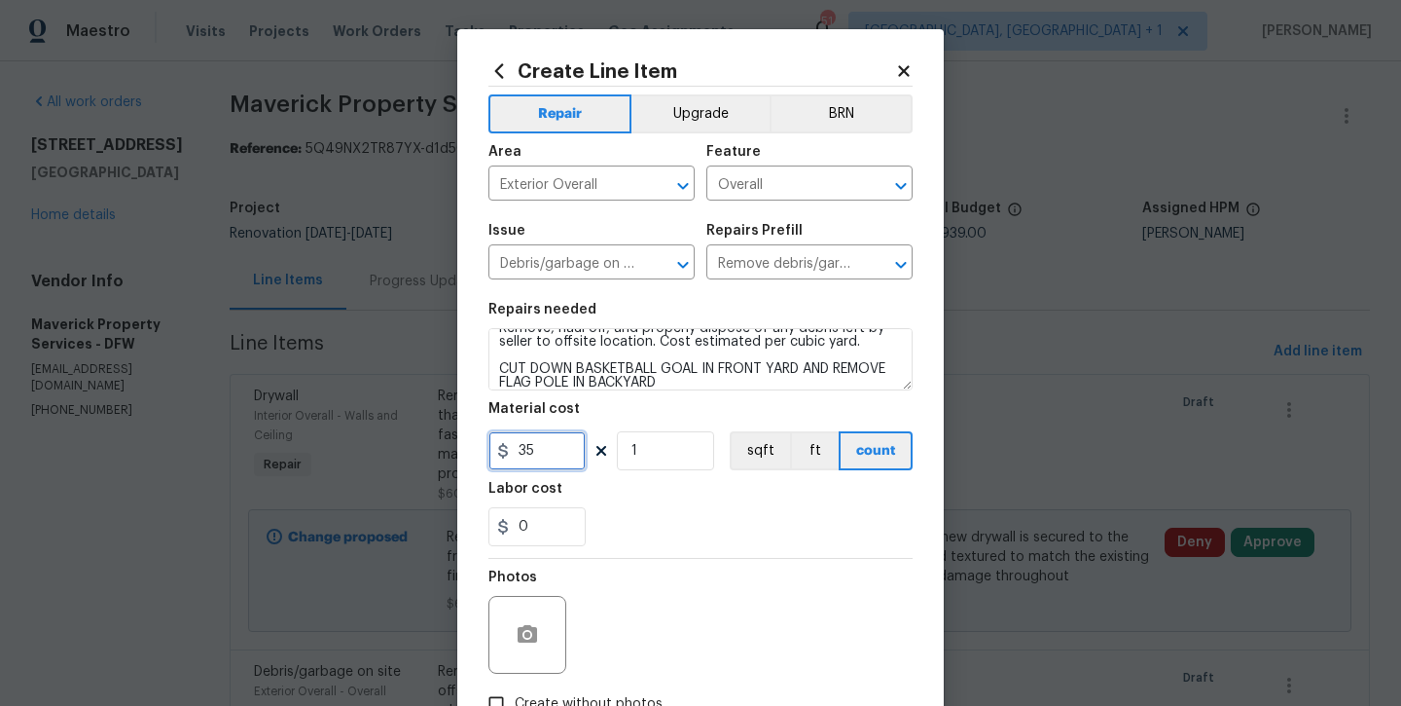
click at [555, 448] on input "35" at bounding box center [537, 450] width 97 height 39
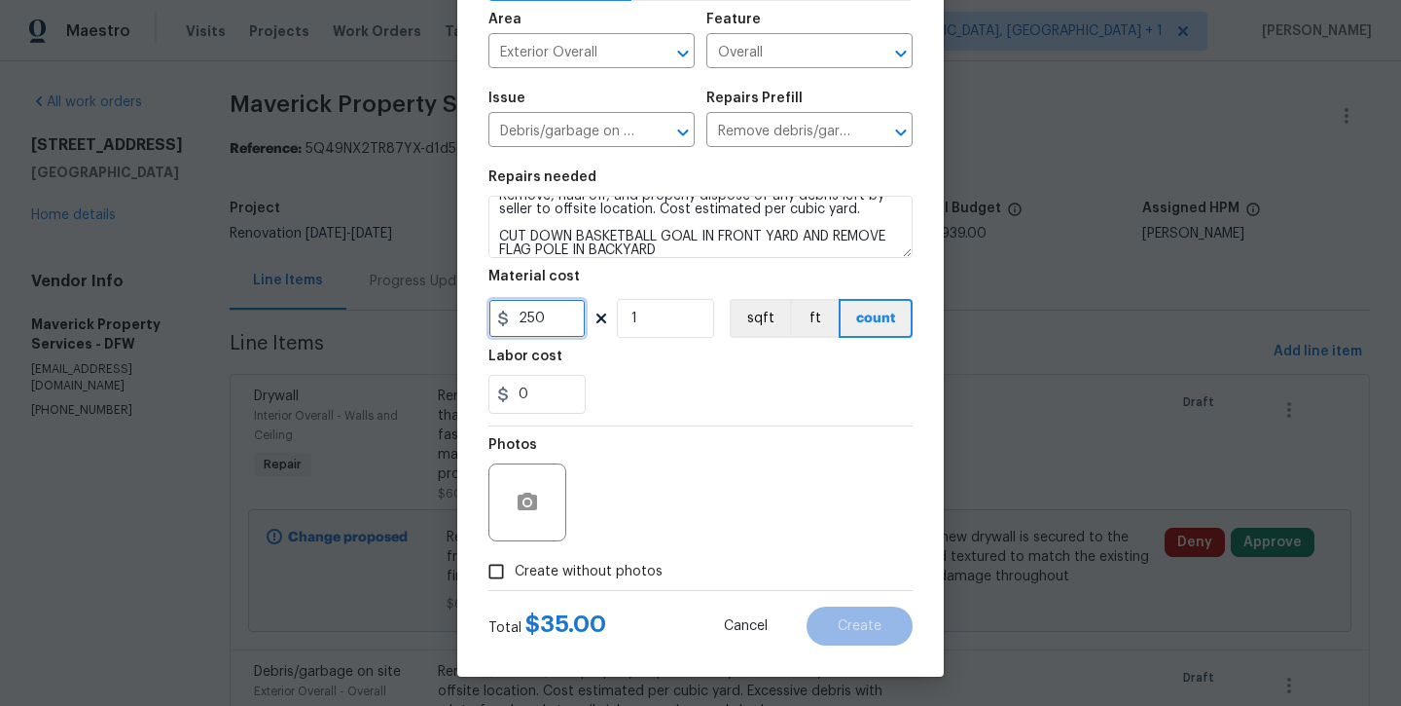
type input "250"
click at [609, 597] on div "Total $ 250.00 Cancel Create" at bounding box center [701, 618] width 424 height 54
click at [615, 572] on span "Create without photos" at bounding box center [589, 571] width 148 height 20
click at [515, 572] on input "Create without photos" at bounding box center [496, 571] width 37 height 37
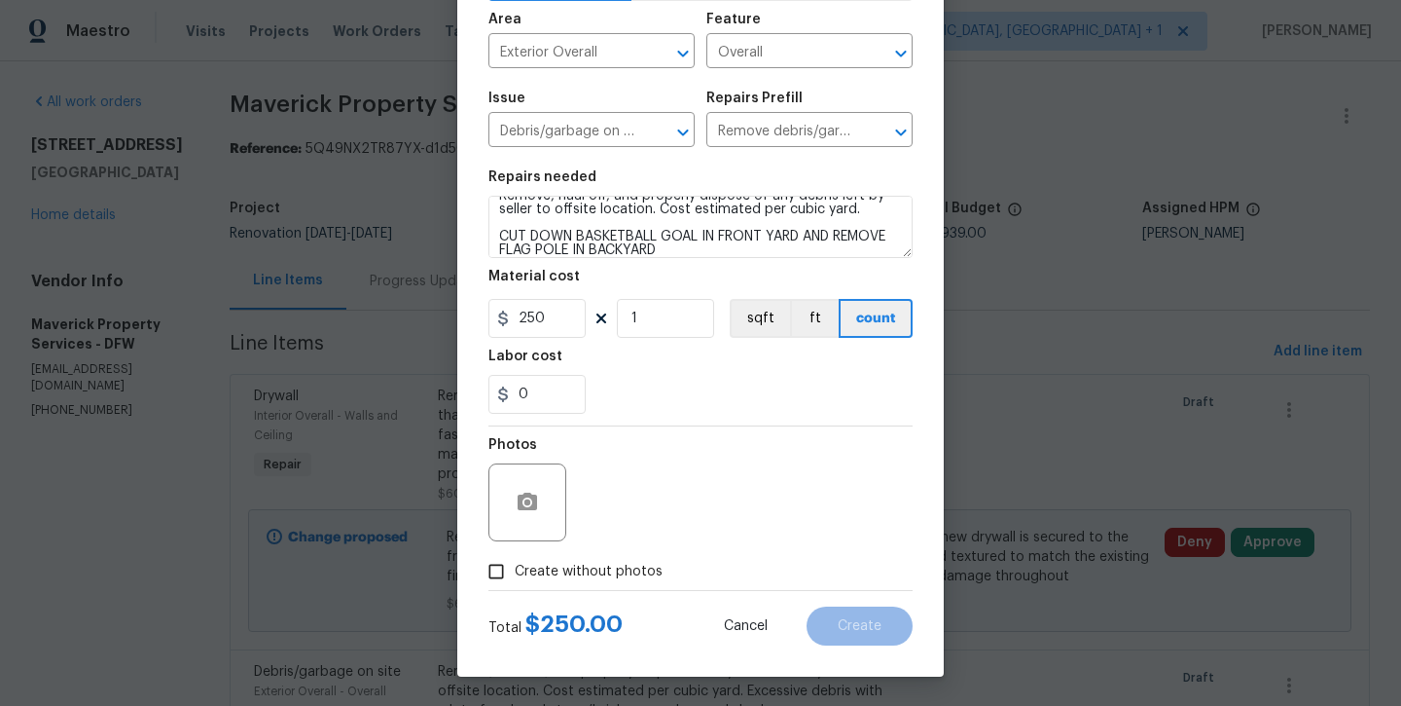
checkbox input "true"
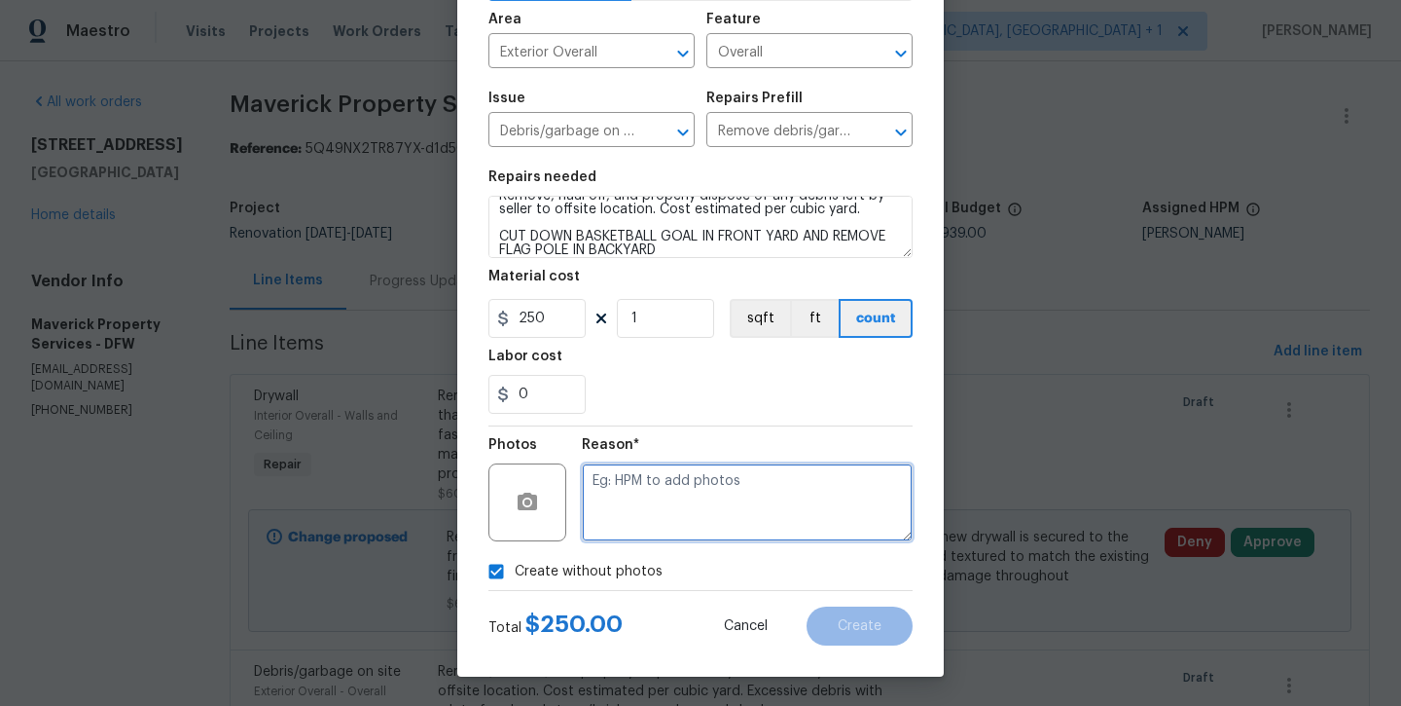
click at [675, 489] on textarea at bounding box center [747, 502] width 331 height 78
type textarea "willa dd later"
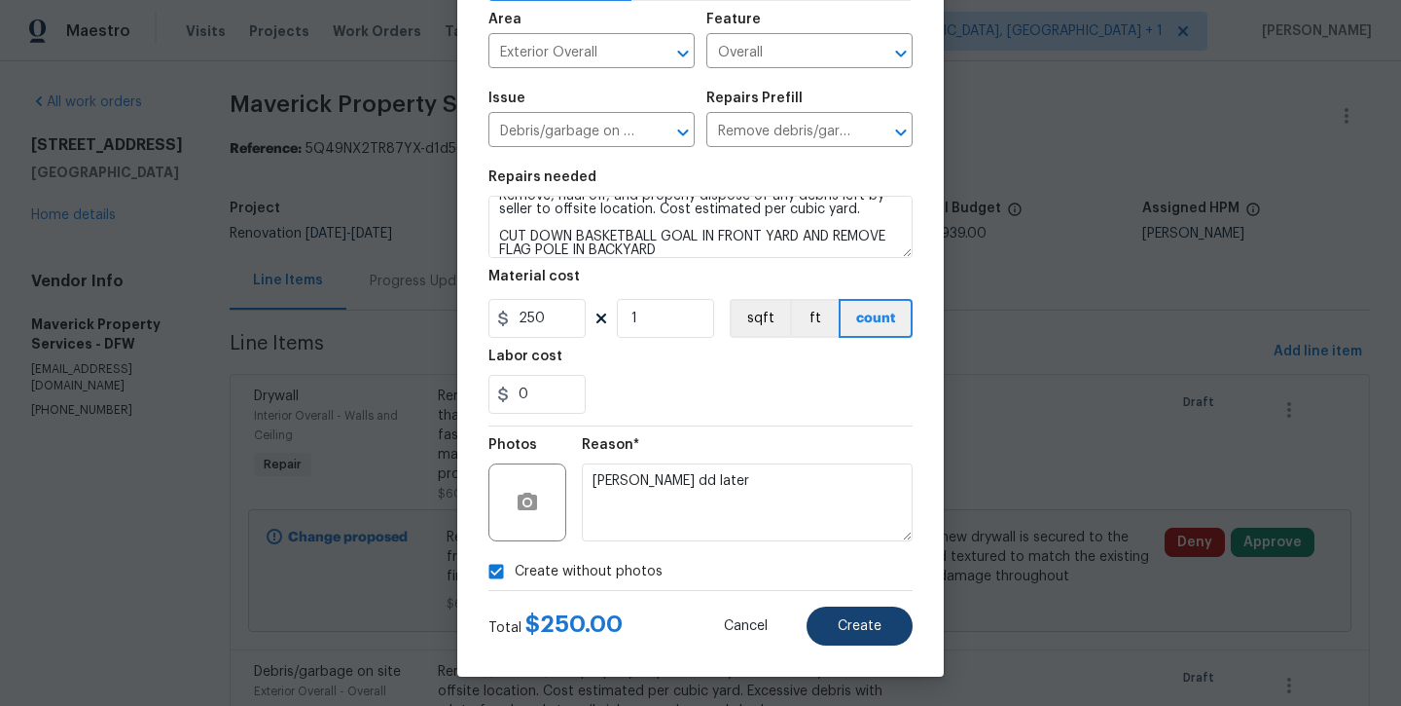
click at [876, 619] on span "Create" at bounding box center [860, 626] width 44 height 15
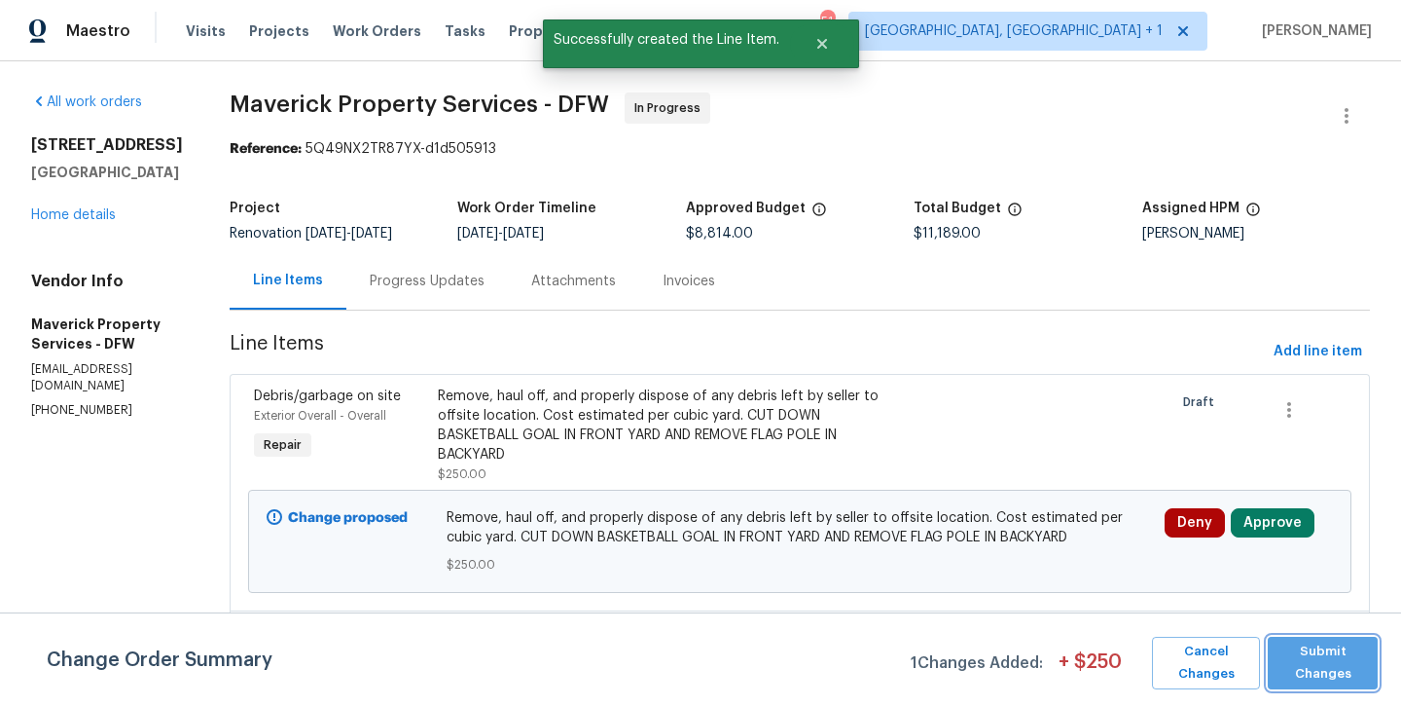
click at [1292, 680] on span "Submit Changes" at bounding box center [1323, 662] width 91 height 45
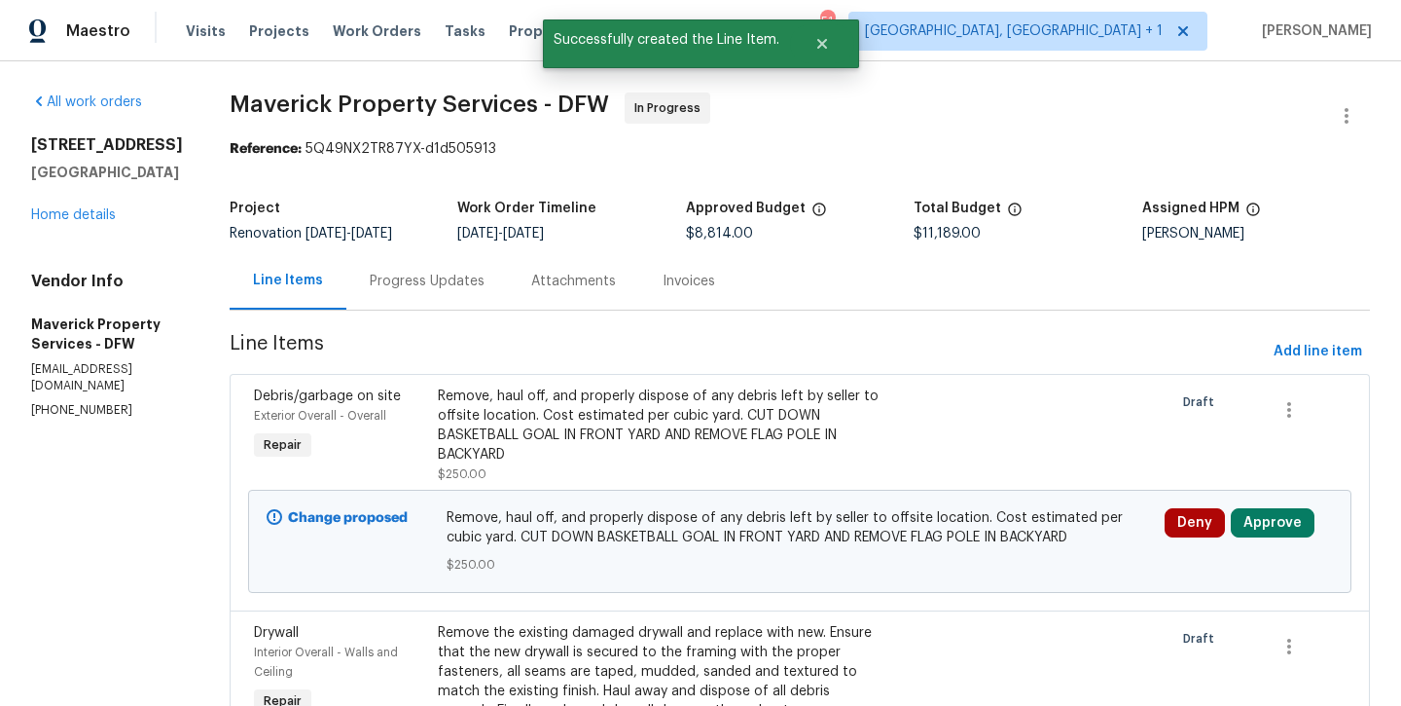
click at [495, 299] on div "Progress Updates" at bounding box center [427, 280] width 162 height 57
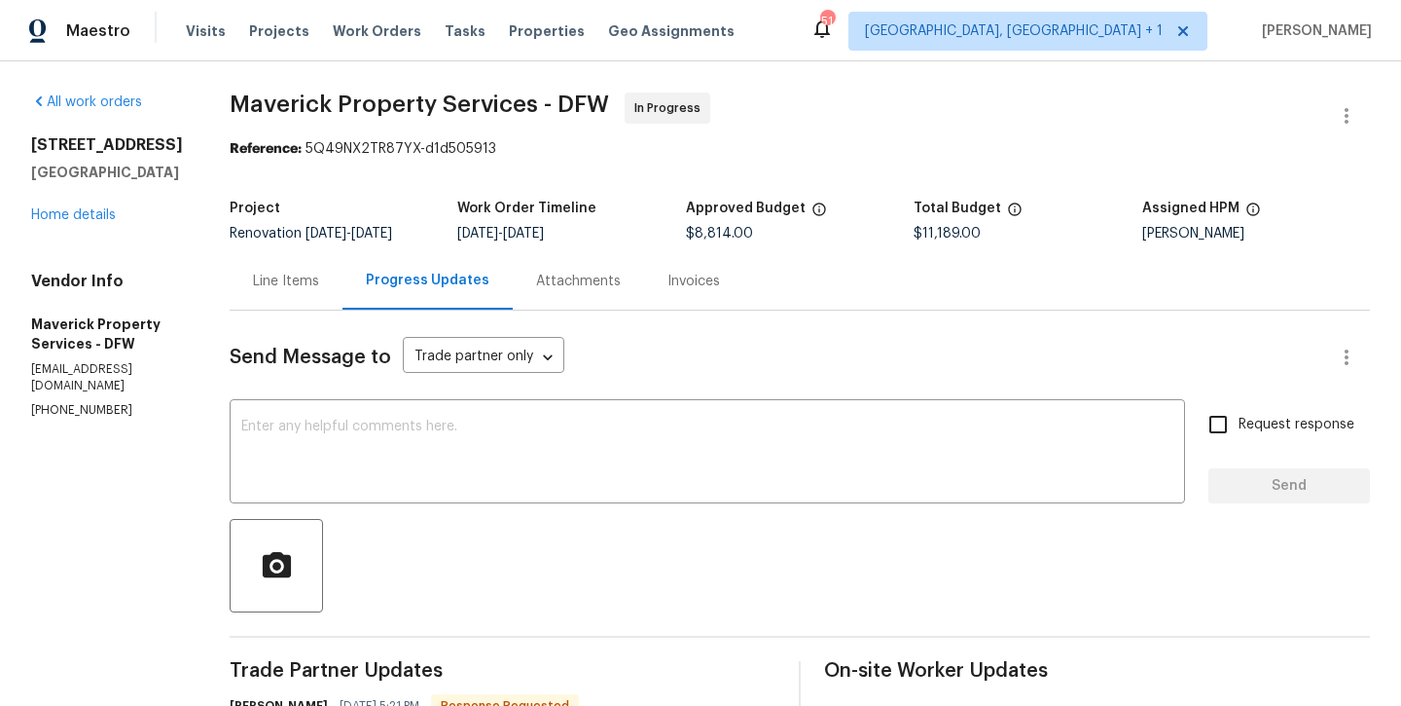
click at [319, 289] on div "Line Items" at bounding box center [286, 281] width 66 height 19
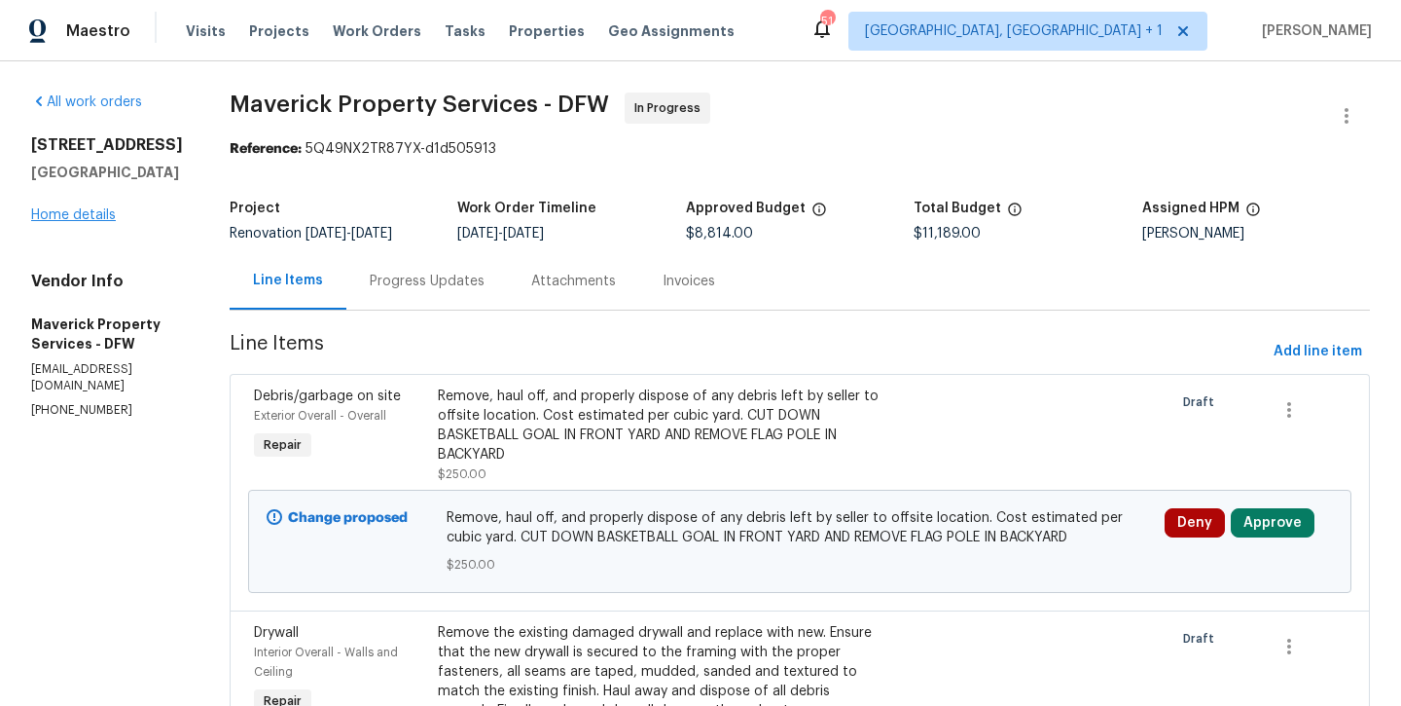
click at [52, 220] on link "Home details" at bounding box center [73, 215] width 85 height 14
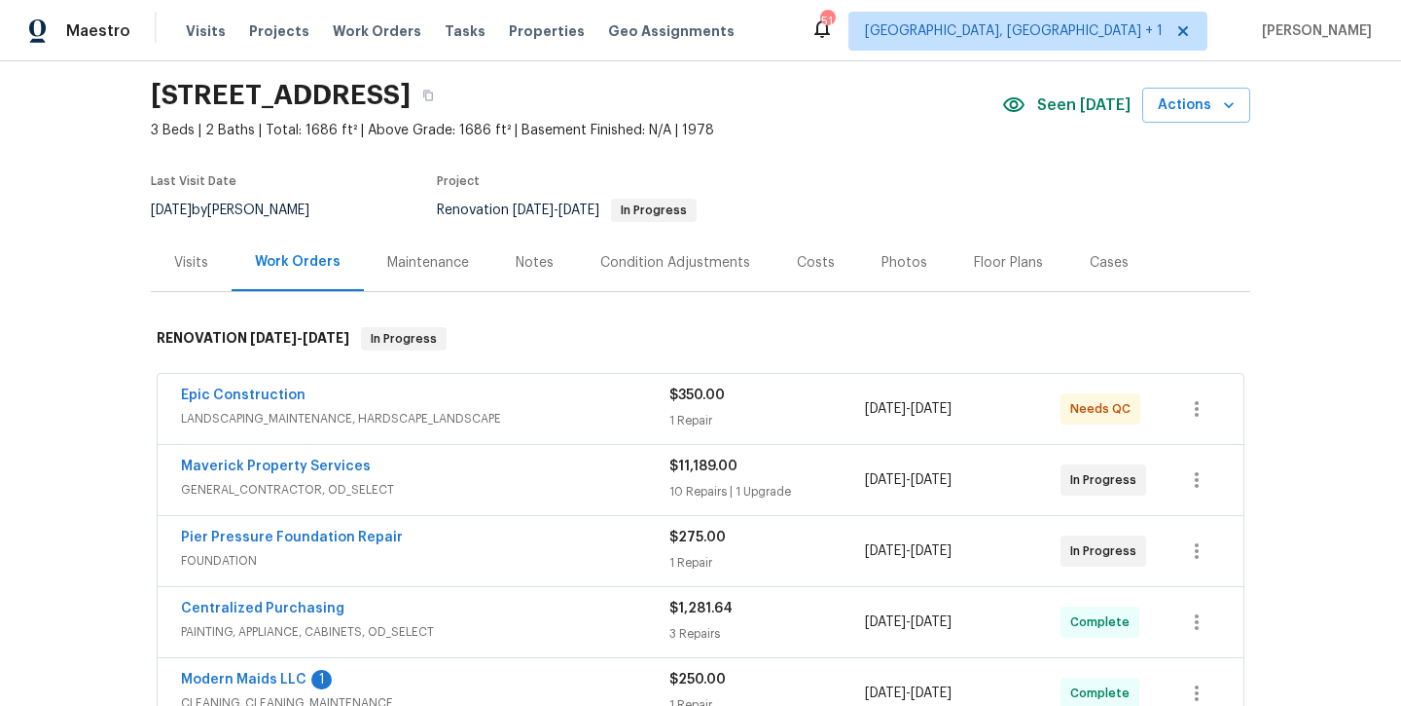
scroll to position [75, 0]
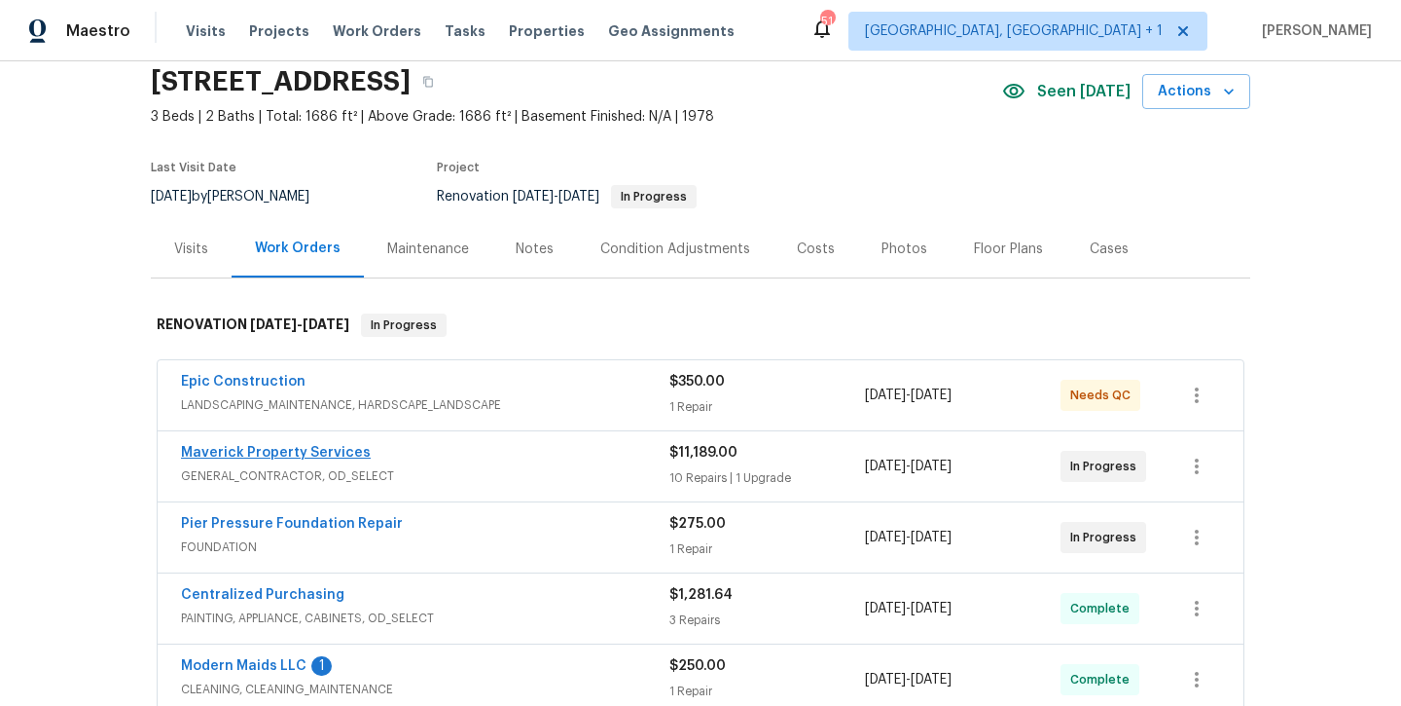
click at [302, 453] on link "Maverick Property Services" at bounding box center [276, 453] width 190 height 14
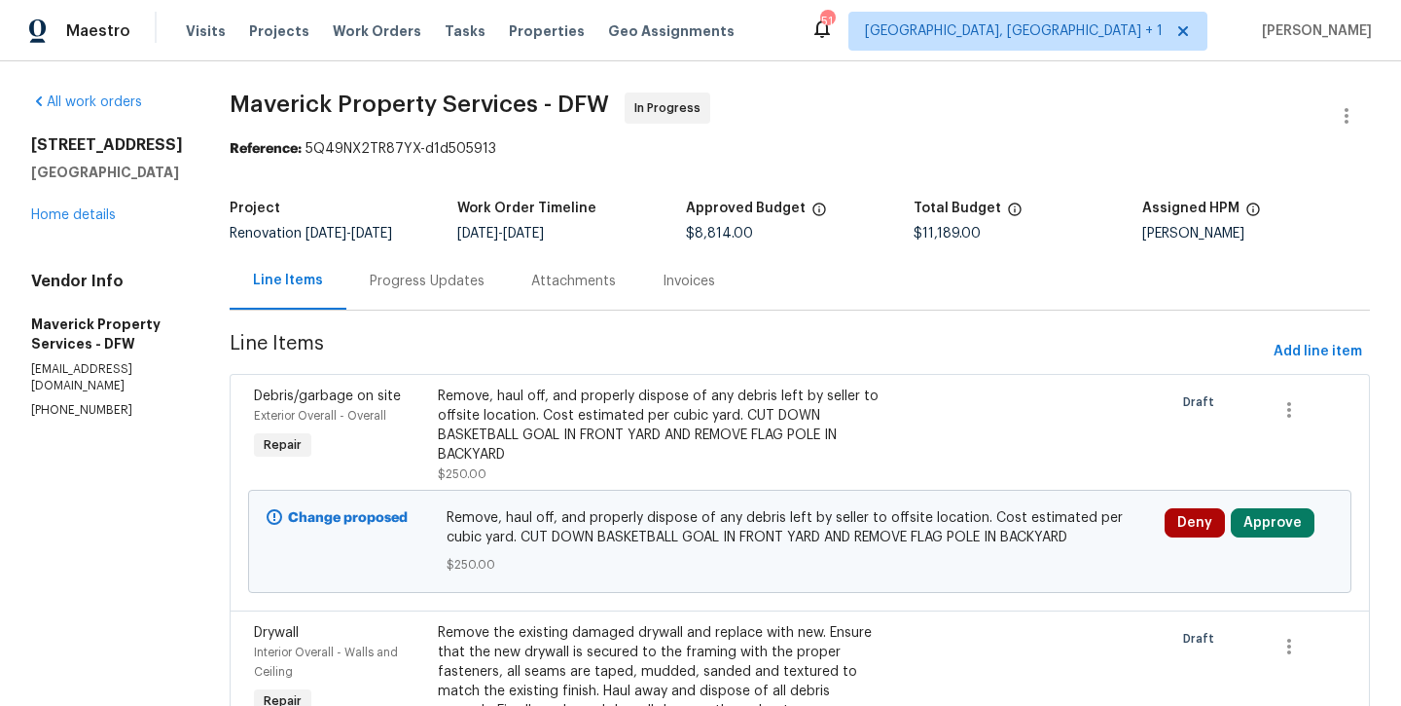
click at [485, 288] on div "Progress Updates" at bounding box center [427, 281] width 115 height 19
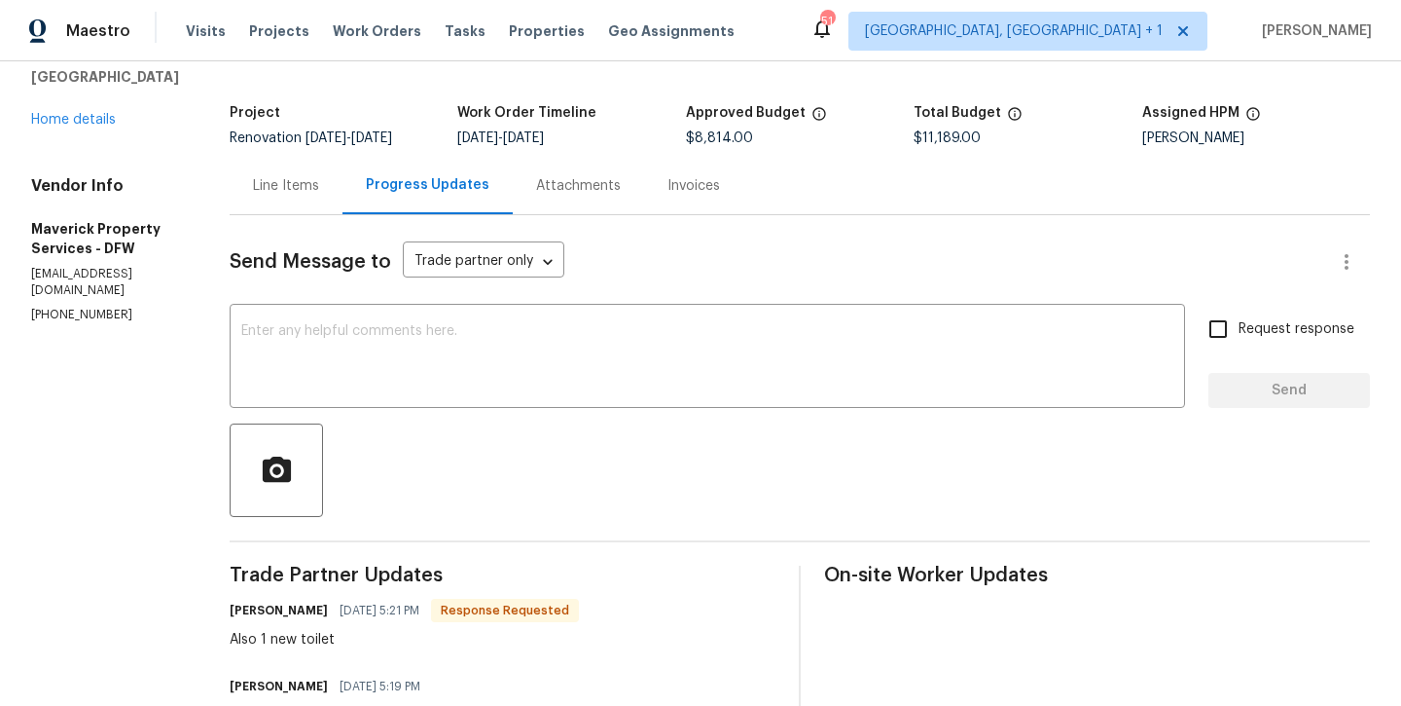
scroll to position [80, 0]
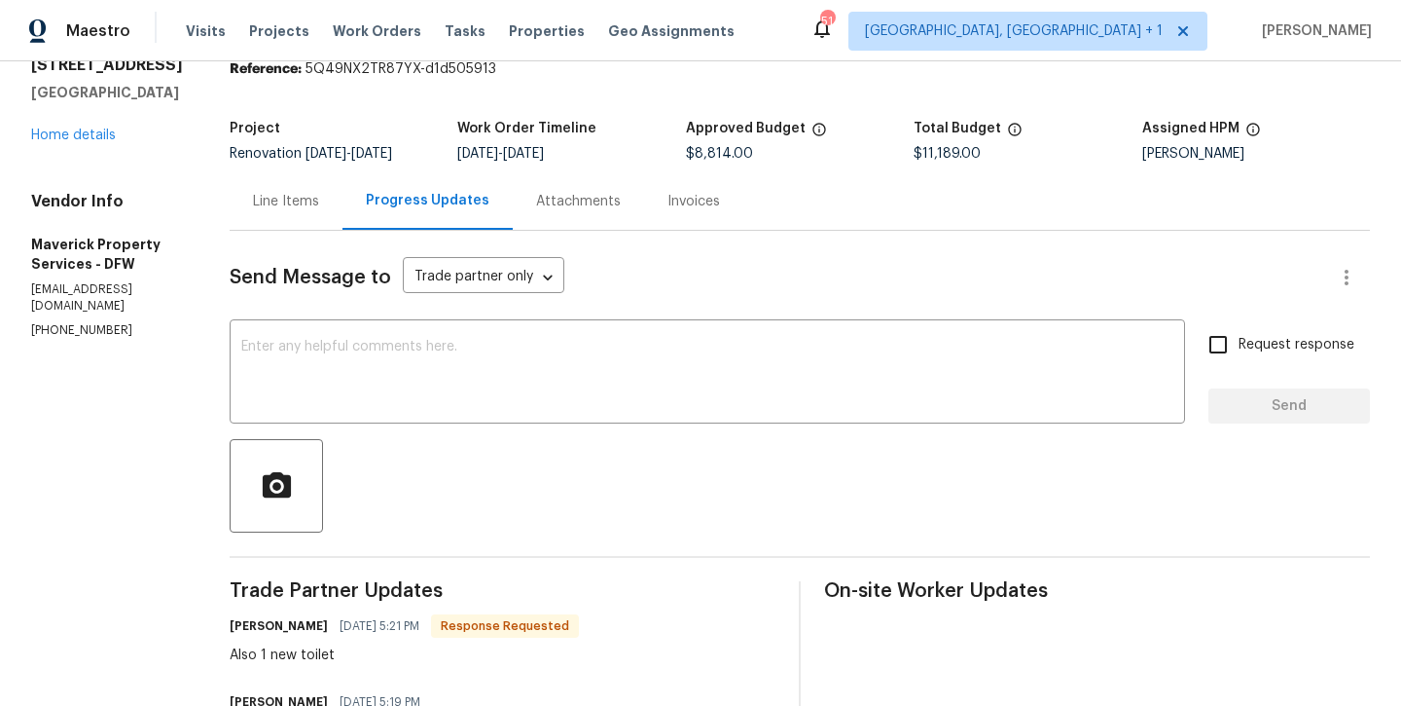
click at [319, 206] on div "Line Items" at bounding box center [286, 201] width 66 height 19
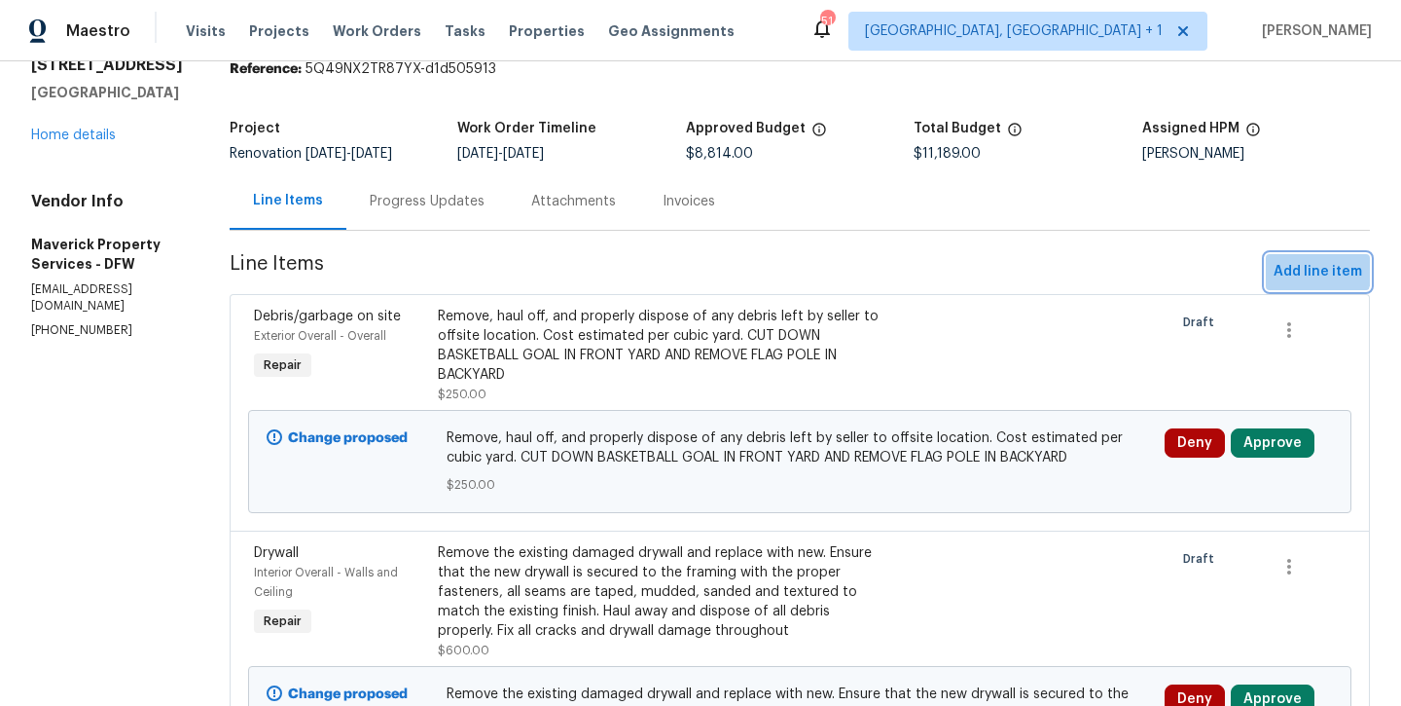
click at [1308, 267] on span "Add line item" at bounding box center [1318, 272] width 89 height 24
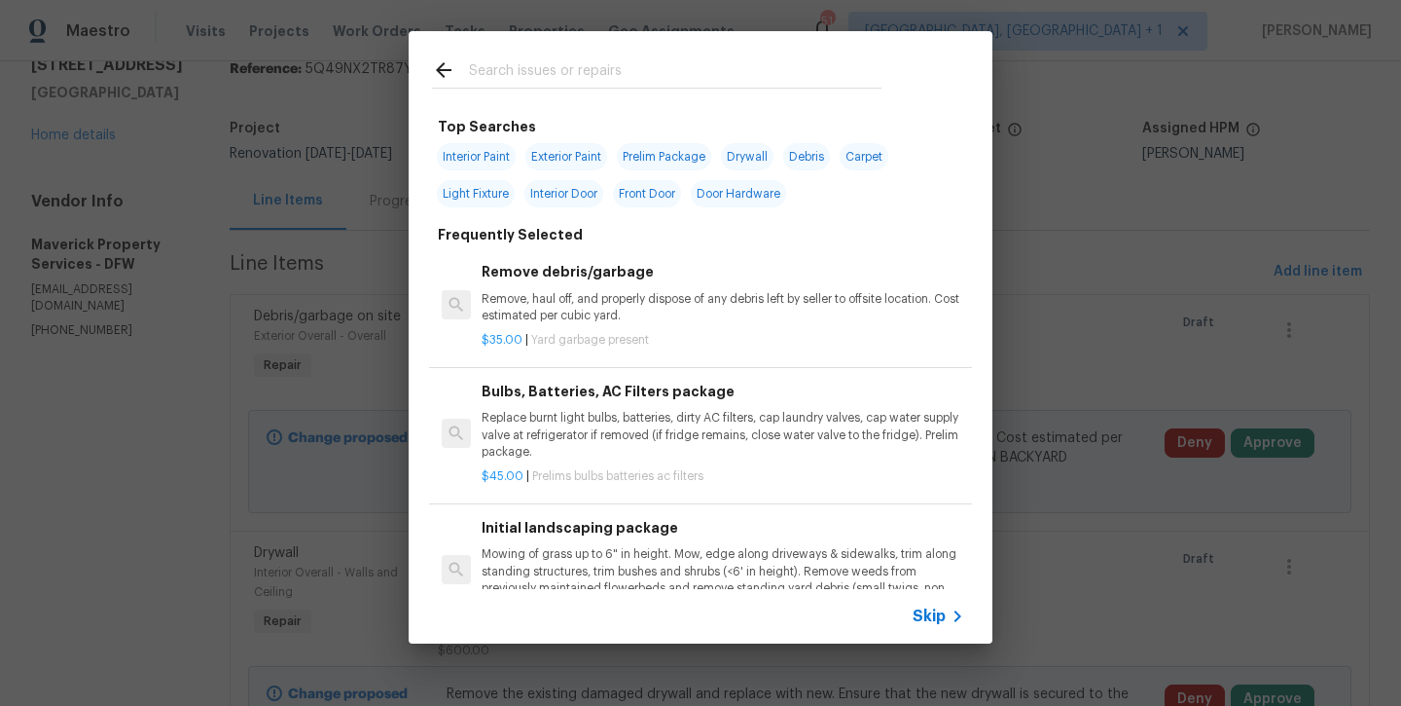
click at [645, 75] on input "text" at bounding box center [675, 72] width 413 height 29
click at [633, 73] on input "text" at bounding box center [675, 72] width 413 height 29
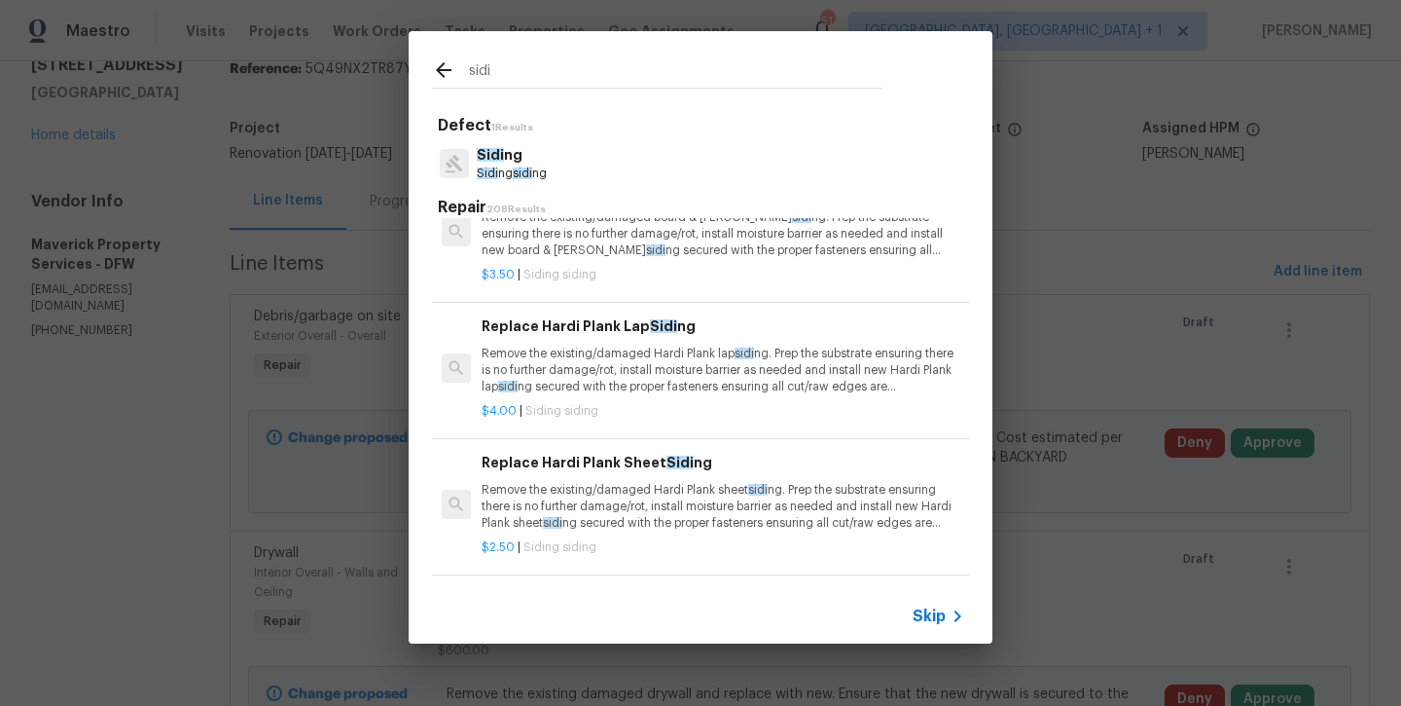
scroll to position [595, 0]
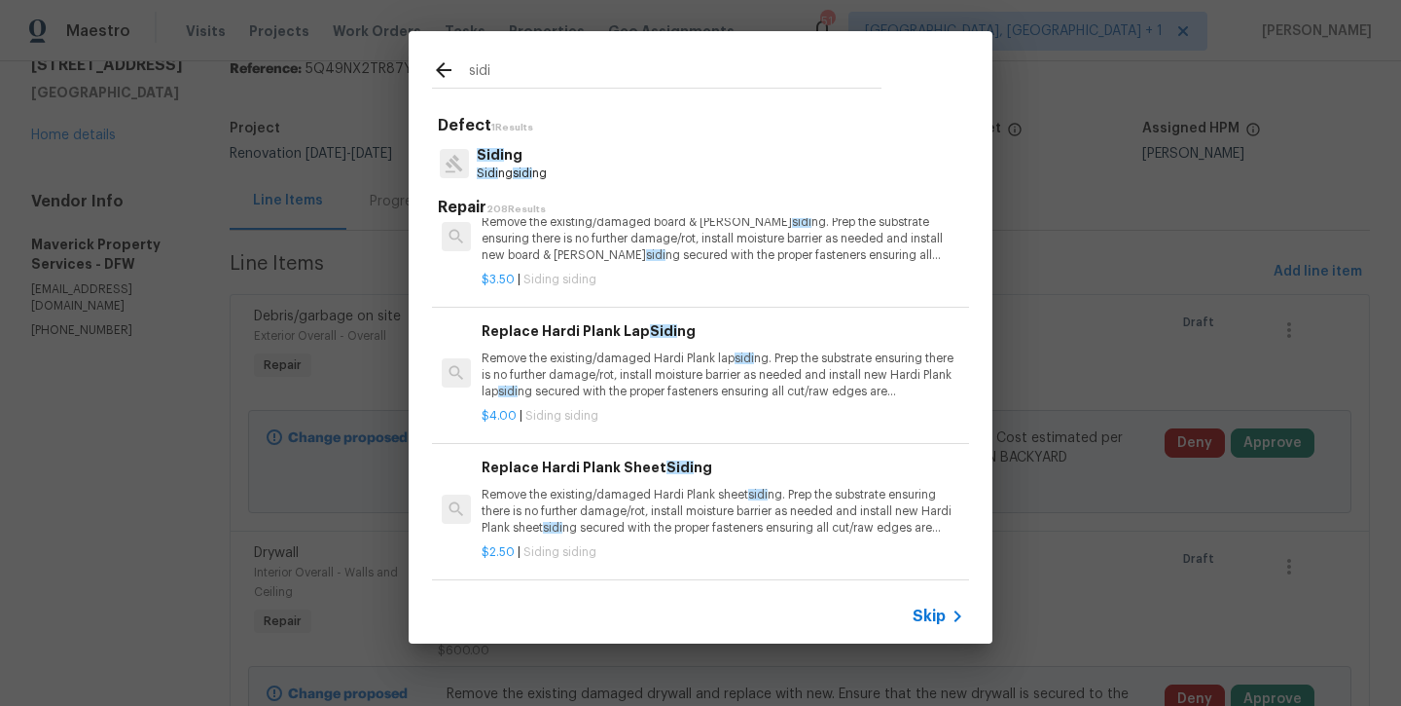
type input "sidi"
click at [603, 364] on p "Remove the existing/damaged Hardi Plank lap sidi ng. Prep the substrate ensurin…" at bounding box center [723, 375] width 483 height 50
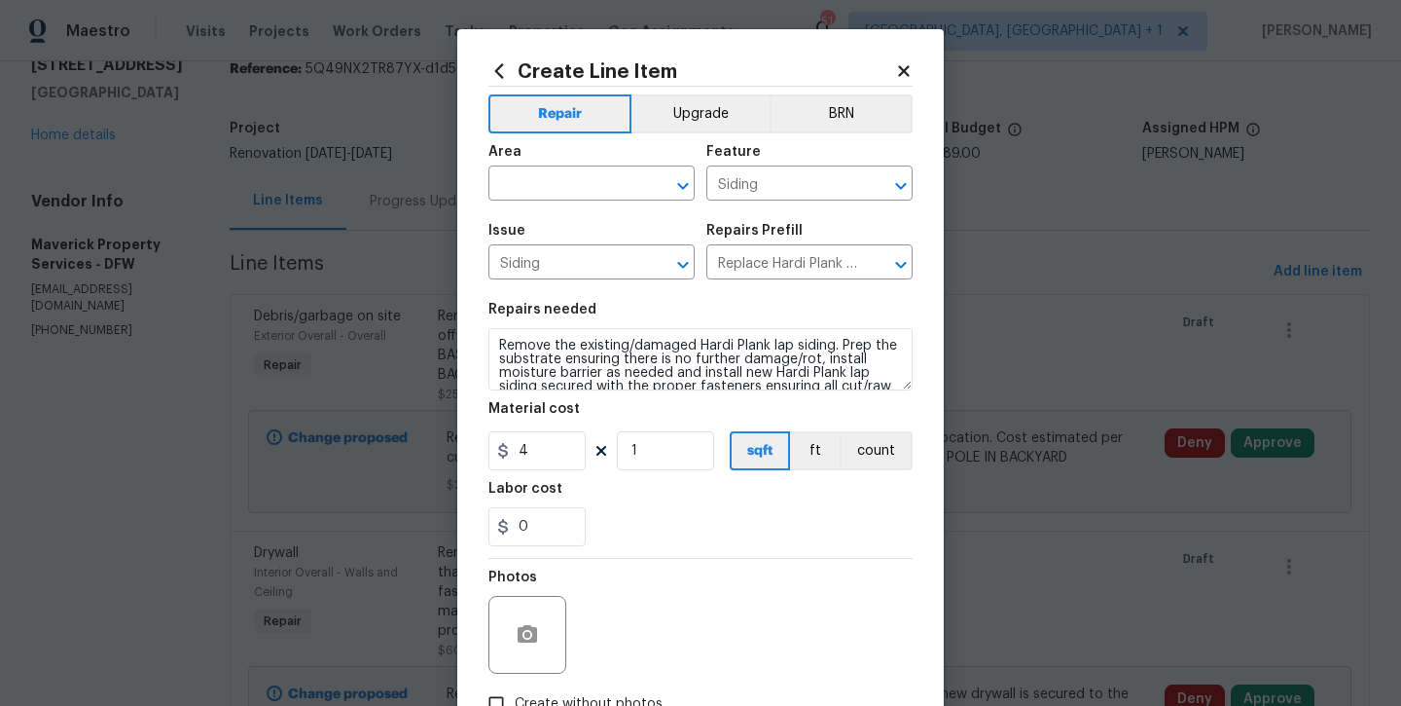
click at [541, 148] on div "Area" at bounding box center [592, 157] width 206 height 25
click at [541, 183] on input "text" at bounding box center [565, 185] width 152 height 30
click at [547, 260] on li "Exterior Overall" at bounding box center [592, 260] width 206 height 32
type input "Exterior Overall"
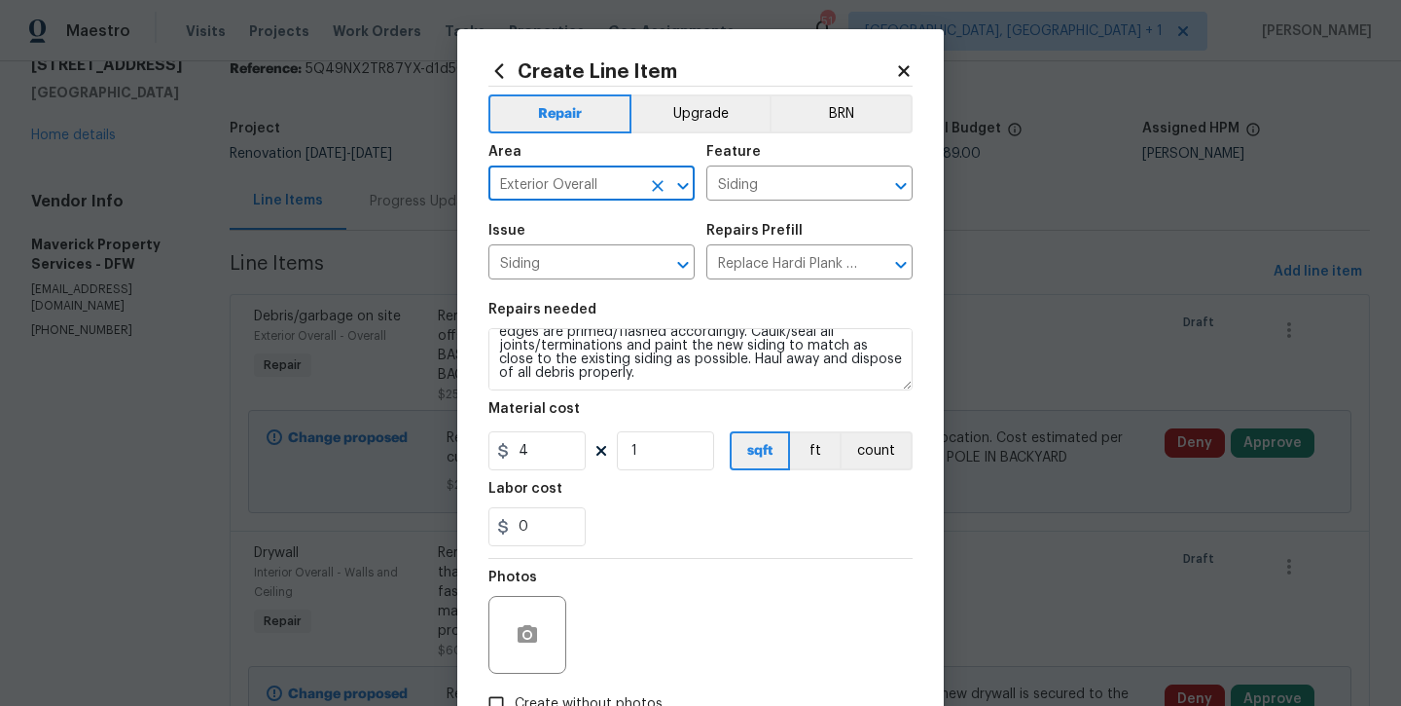
scroll to position [68, 0]
click at [660, 380] on textarea "Remove the existing/damaged Hardi Plank lap siding. Prep the substrate ensuring…" at bounding box center [701, 359] width 424 height 62
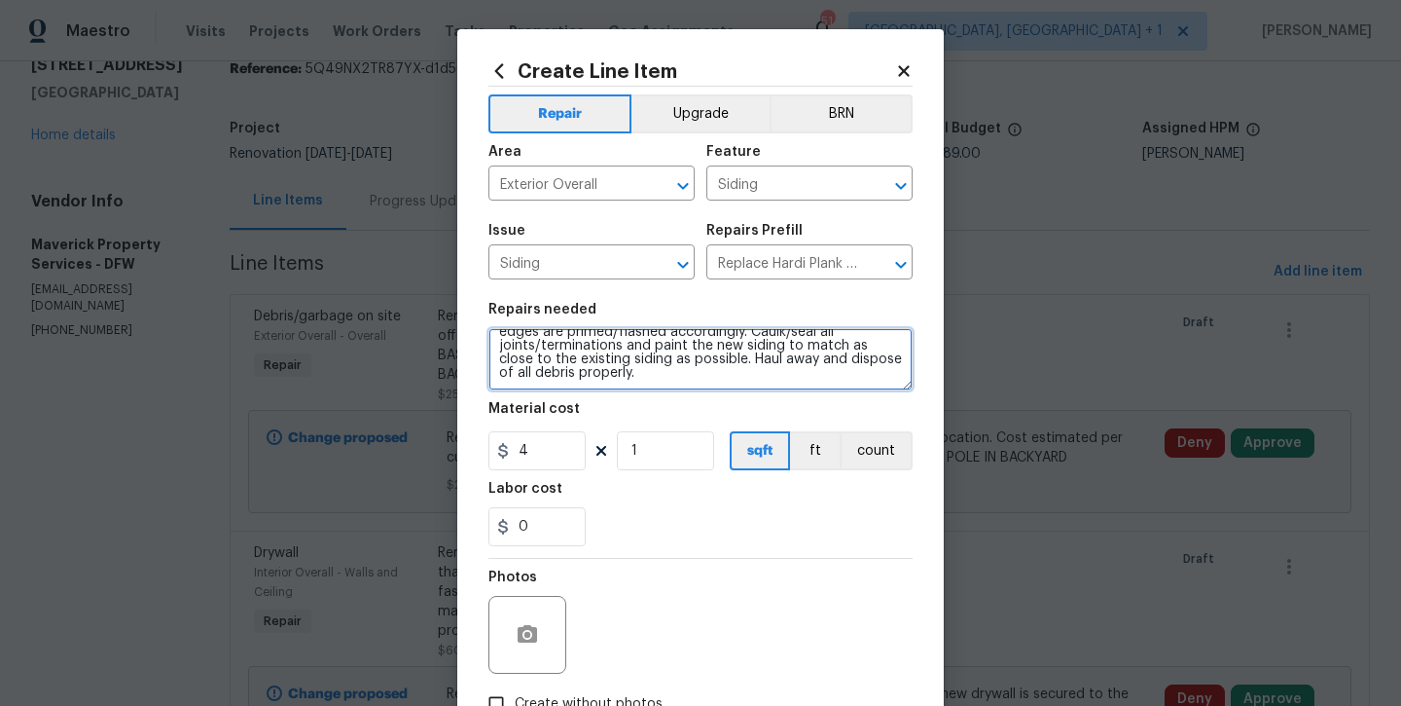
scroll to position [86, 0]
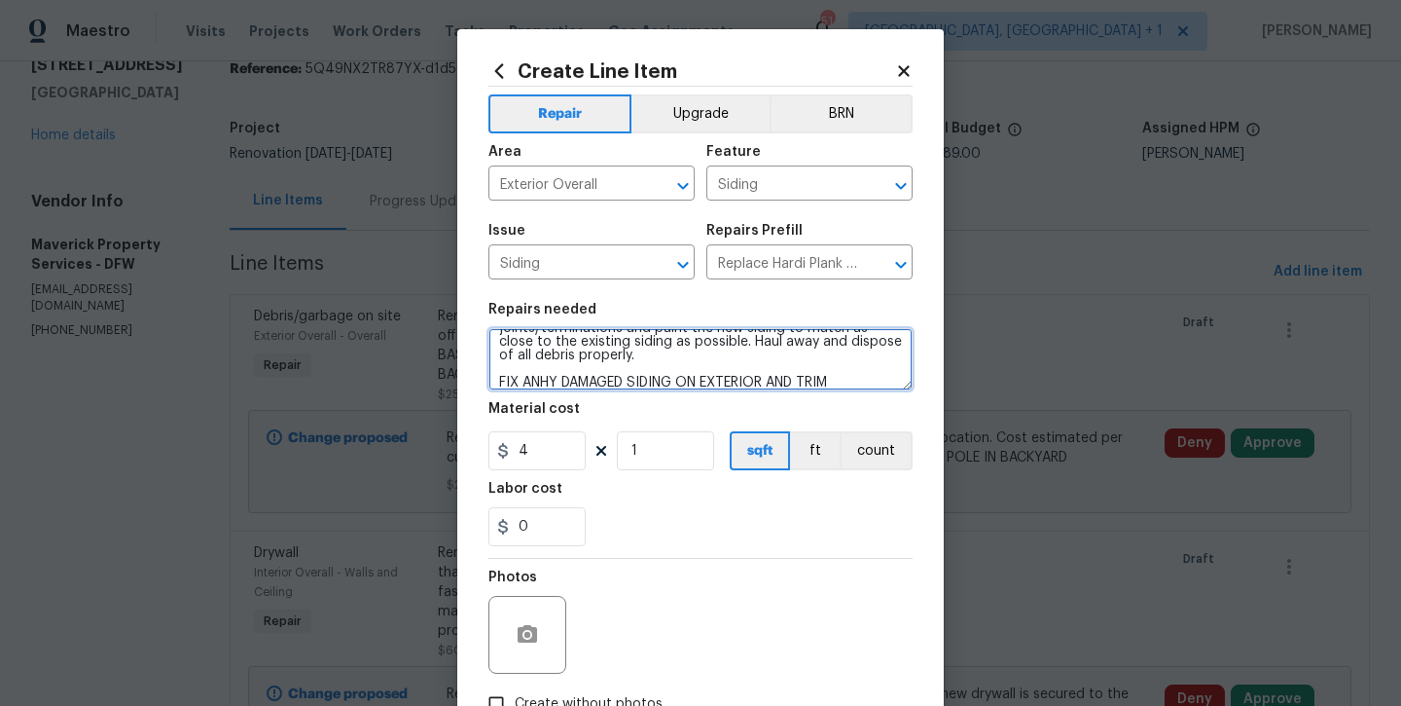
type textarea "Remove the existing/damaged Hardi Plank lap siding. Prep the substrate ensuring…"
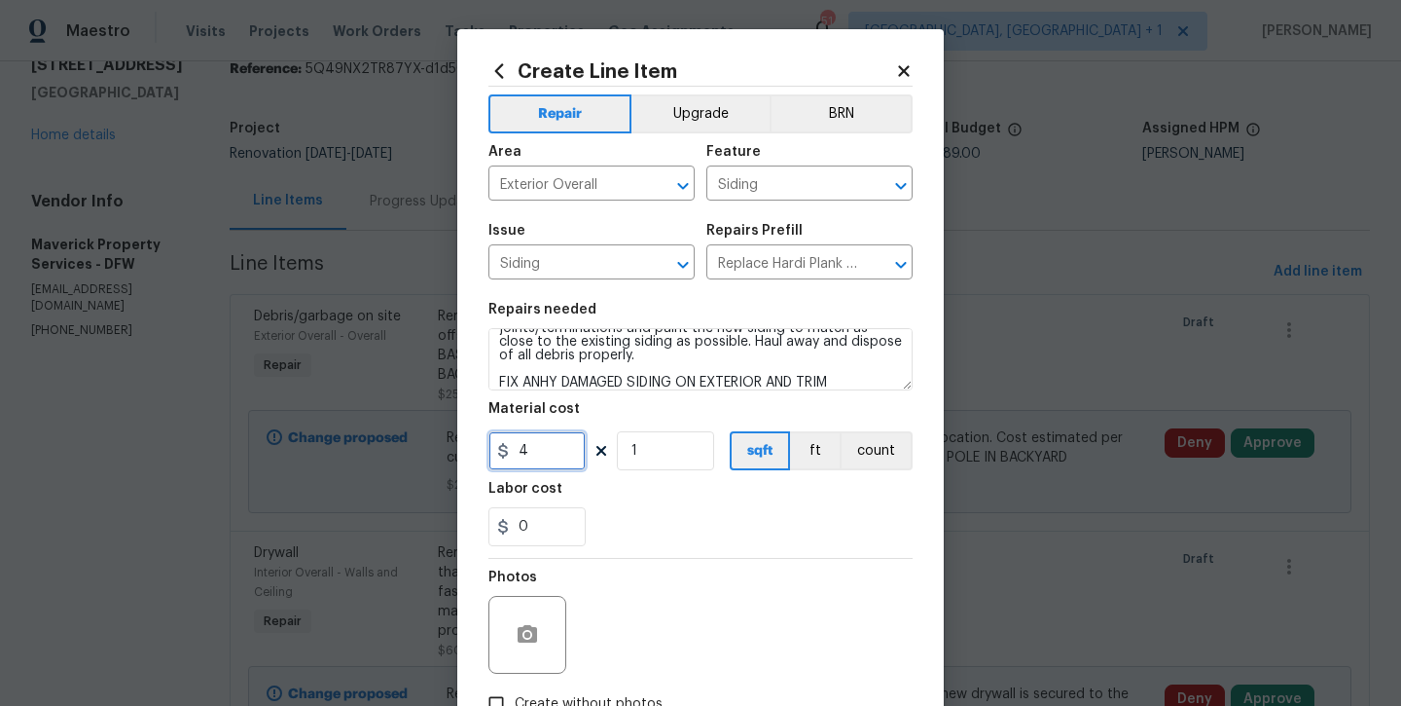
click at [544, 465] on input "4" at bounding box center [537, 450] width 97 height 39
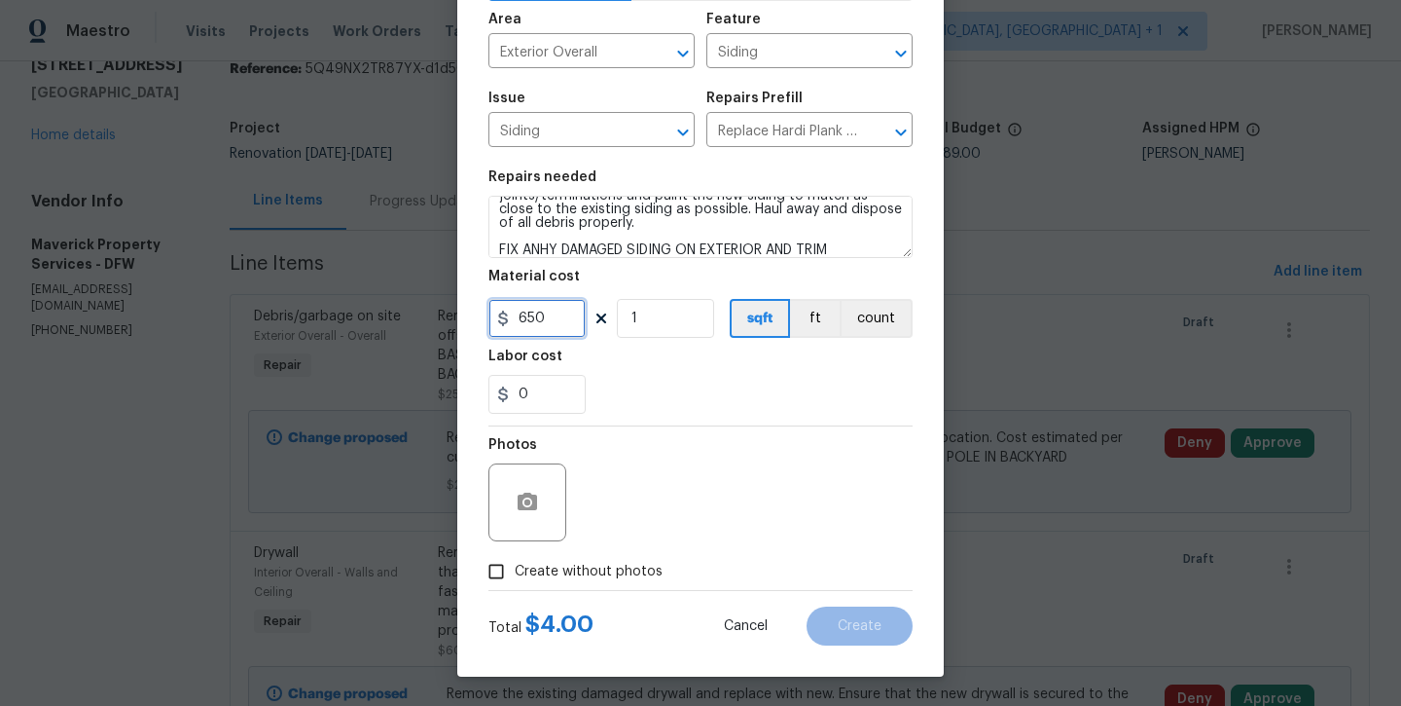
scroll to position [132, 0]
type input "650"
click at [574, 579] on span "Create without photos" at bounding box center [589, 571] width 148 height 20
click at [515, 579] on input "Create without photos" at bounding box center [496, 571] width 37 height 37
checkbox input "true"
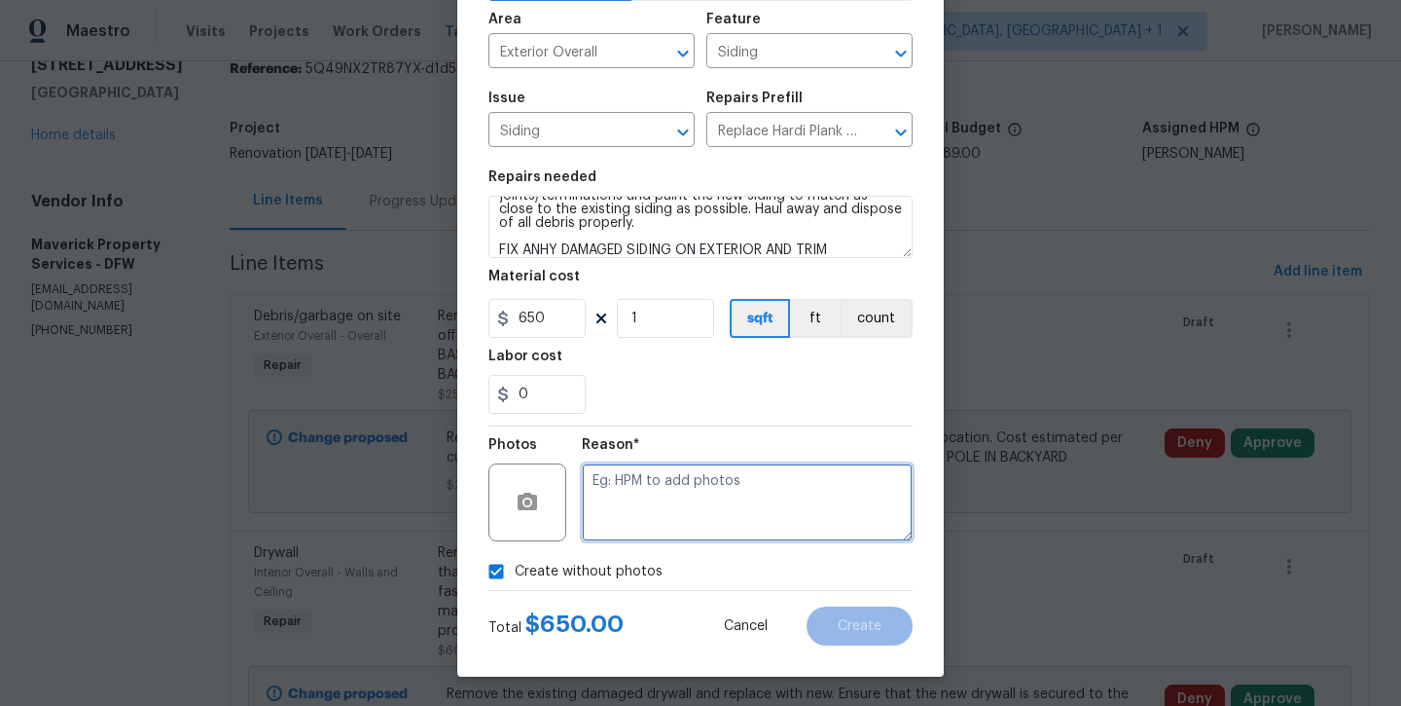
click at [652, 501] on textarea at bounding box center [747, 502] width 331 height 78
type textarea "will add later"
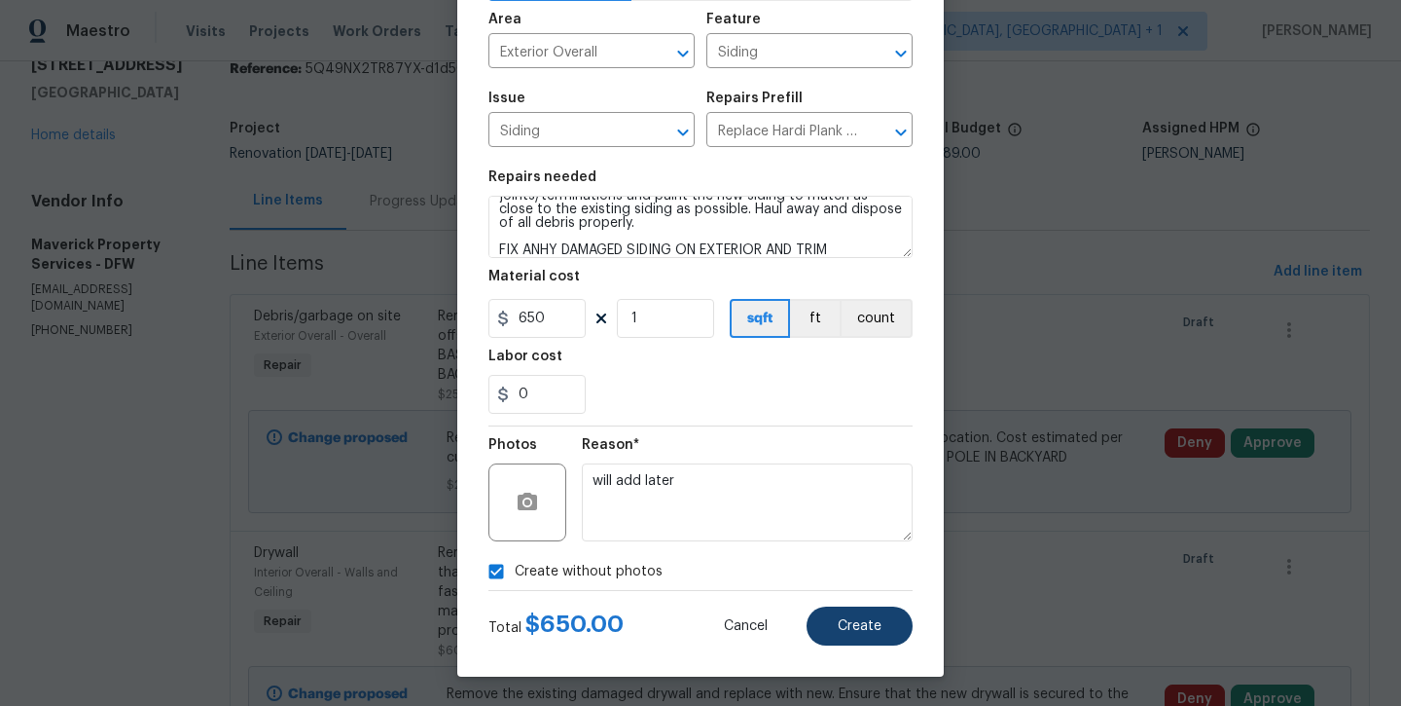
click at [819, 612] on button "Create" at bounding box center [860, 625] width 106 height 39
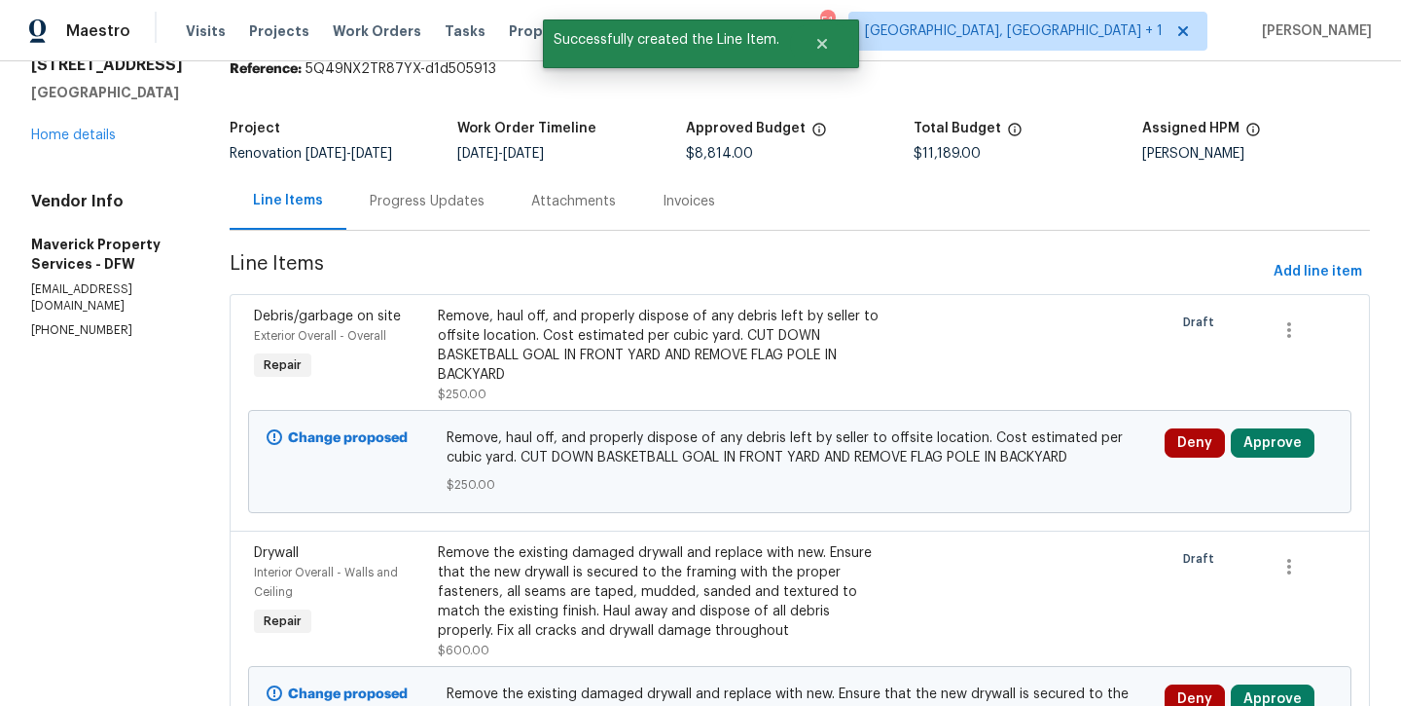
scroll to position [0, 0]
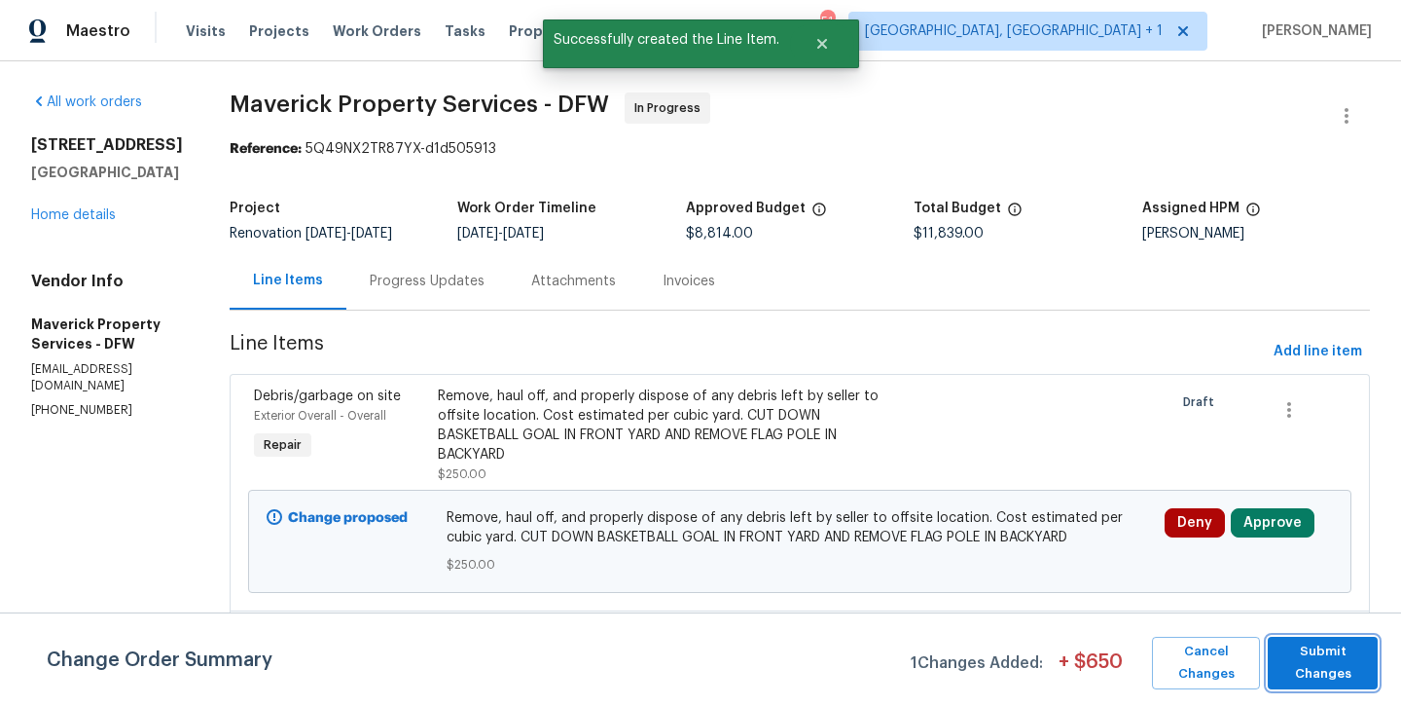
click at [1315, 663] on span "Submit Changes" at bounding box center [1323, 662] width 91 height 45
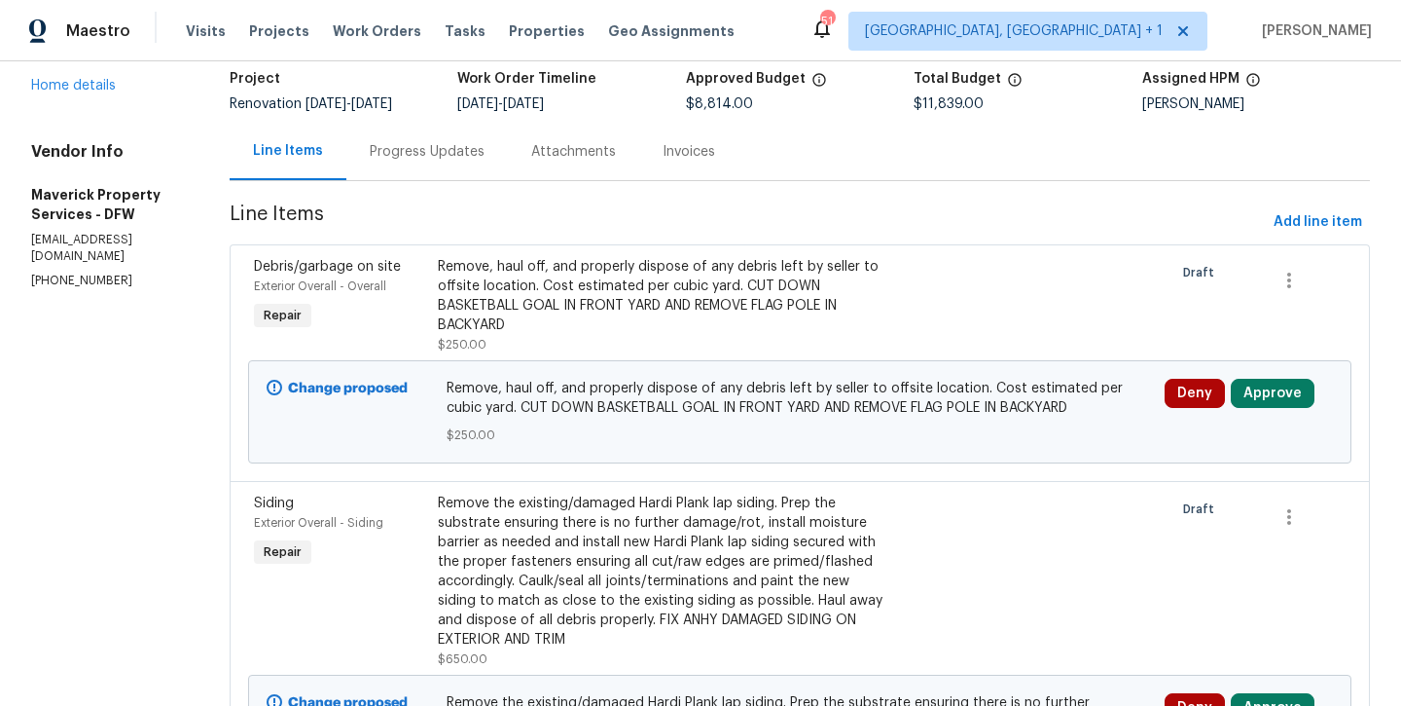
scroll to position [128, 0]
click at [1301, 274] on icon "button" at bounding box center [1289, 281] width 23 height 23
click at [1281, 288] on li "Cancel" at bounding box center [1309, 282] width 75 height 32
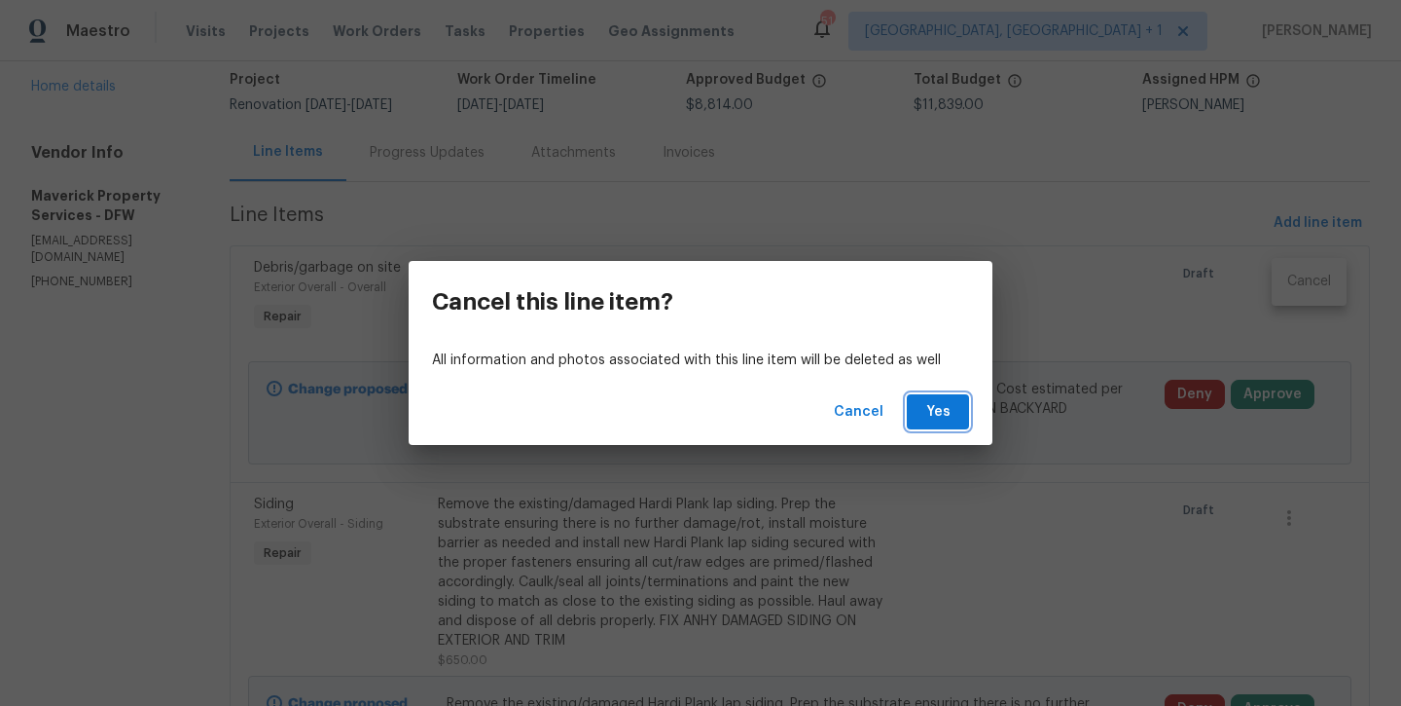
click at [953, 411] on span "Yes" at bounding box center [938, 412] width 31 height 24
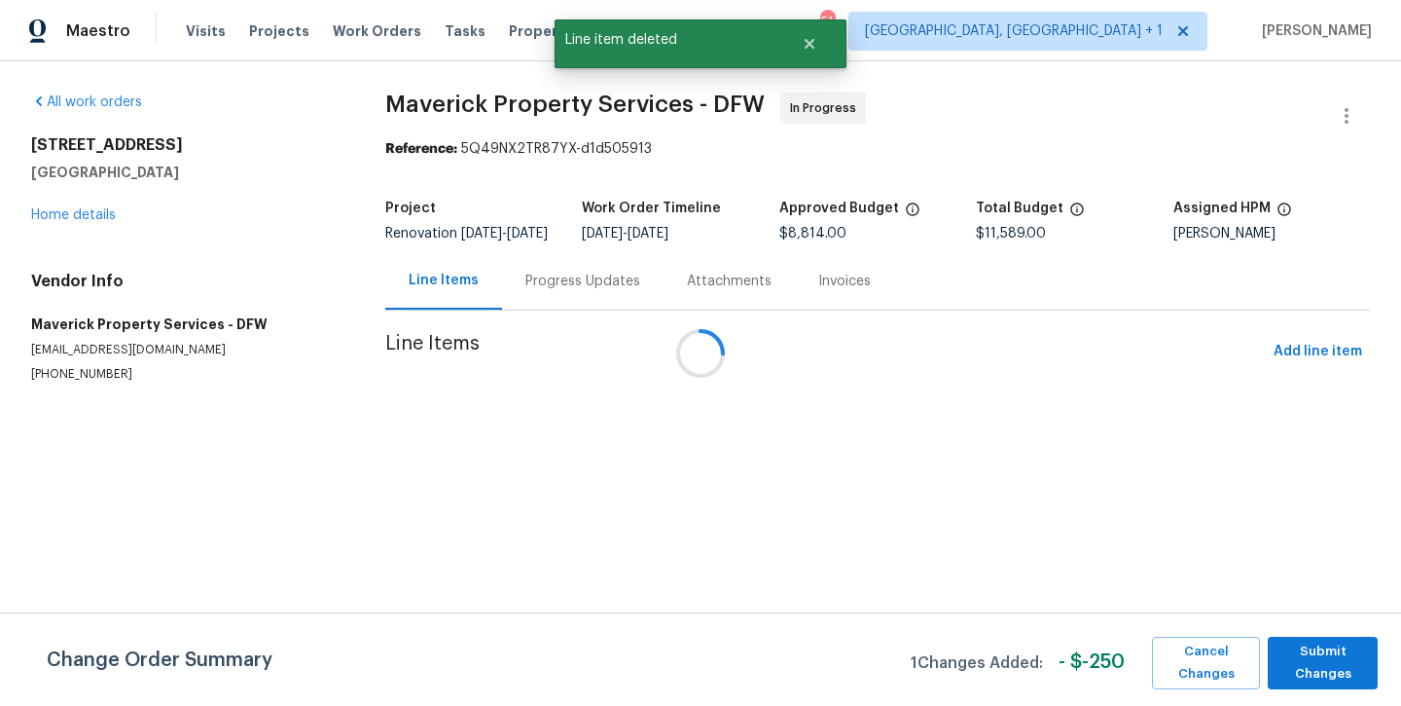
scroll to position [0, 0]
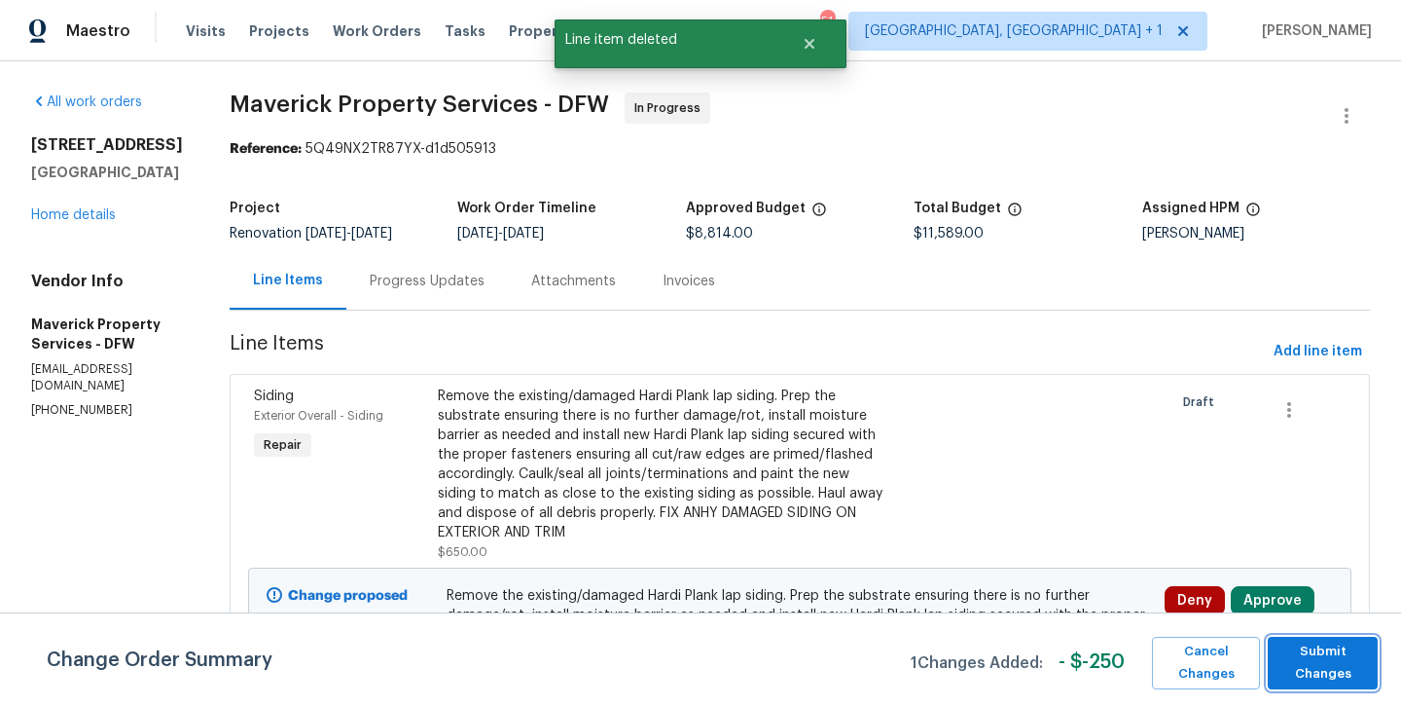
click at [1317, 657] on span "Submit Changes" at bounding box center [1323, 662] width 91 height 45
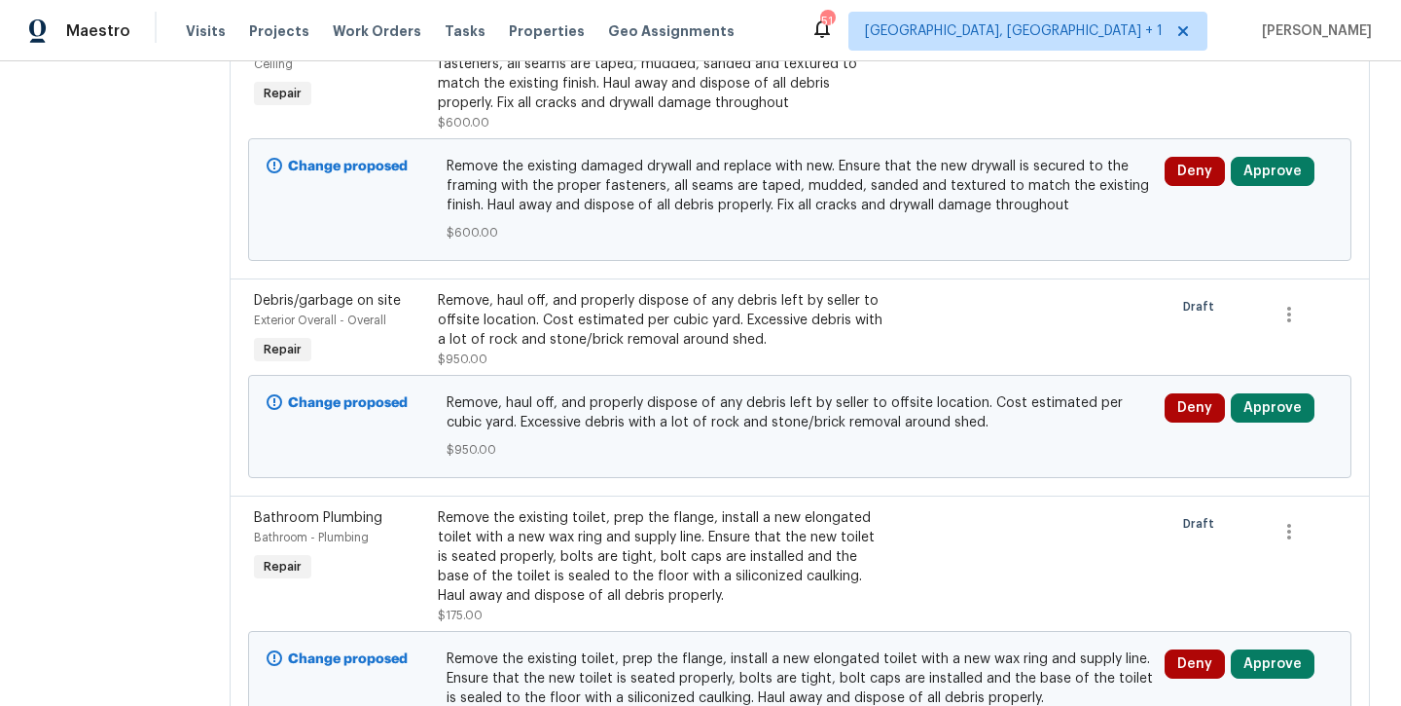
scroll to position [749, 0]
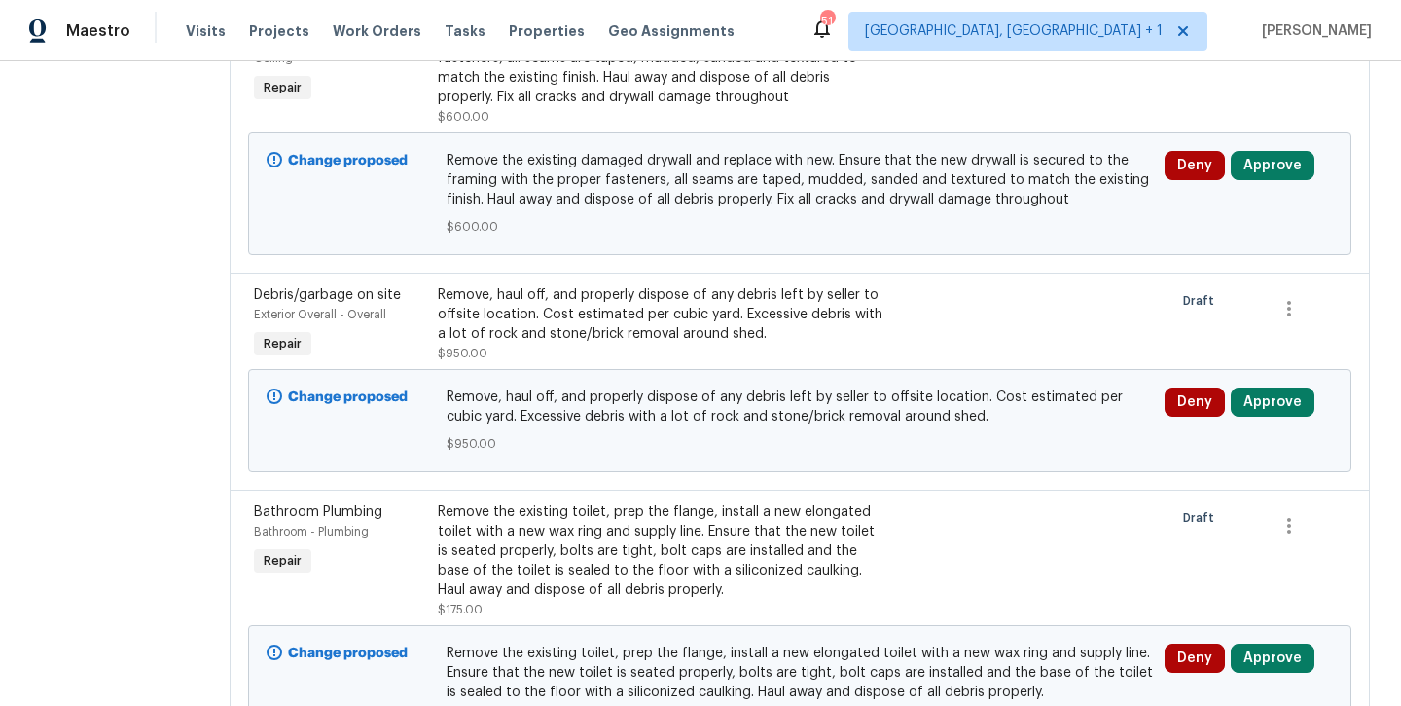
click at [639, 344] on div "Remove, haul off, and properly dispose of any debris left by seller to offsite …" at bounding box center [662, 314] width 449 height 58
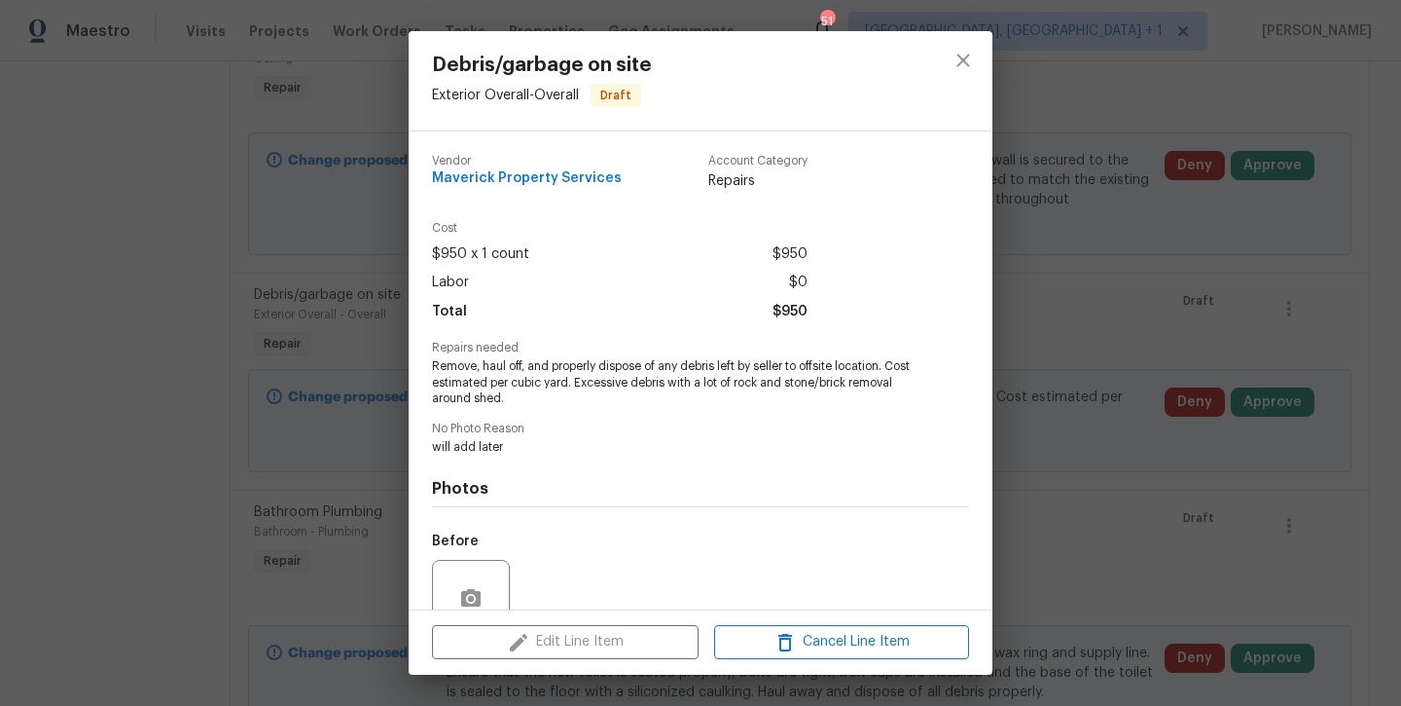
click at [654, 400] on span "Remove, haul off, and properly dispose of any debris left by seller to offsite …" at bounding box center [674, 382] width 484 height 49
click at [956, 61] on icon "close" at bounding box center [963, 60] width 23 height 23
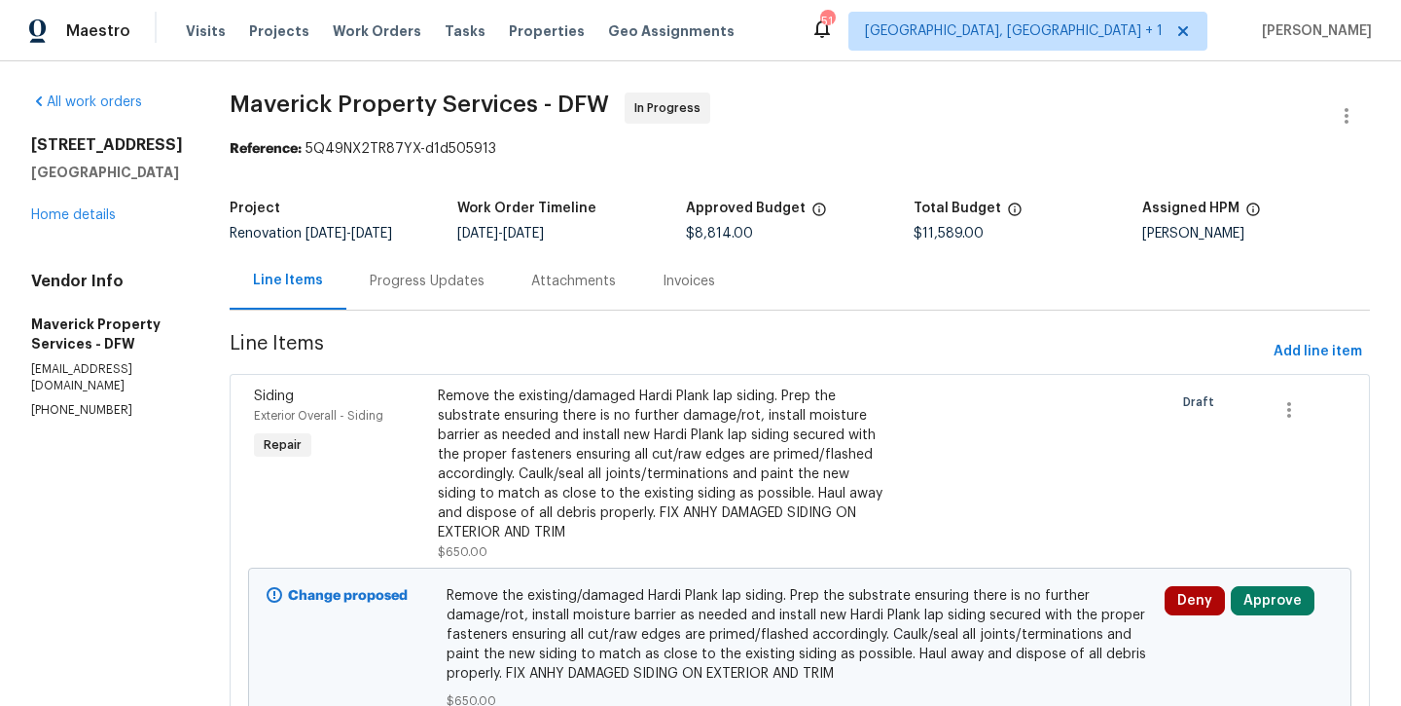
scroll to position [0, 0]
click at [1310, 364] on button "Add line item" at bounding box center [1318, 352] width 104 height 36
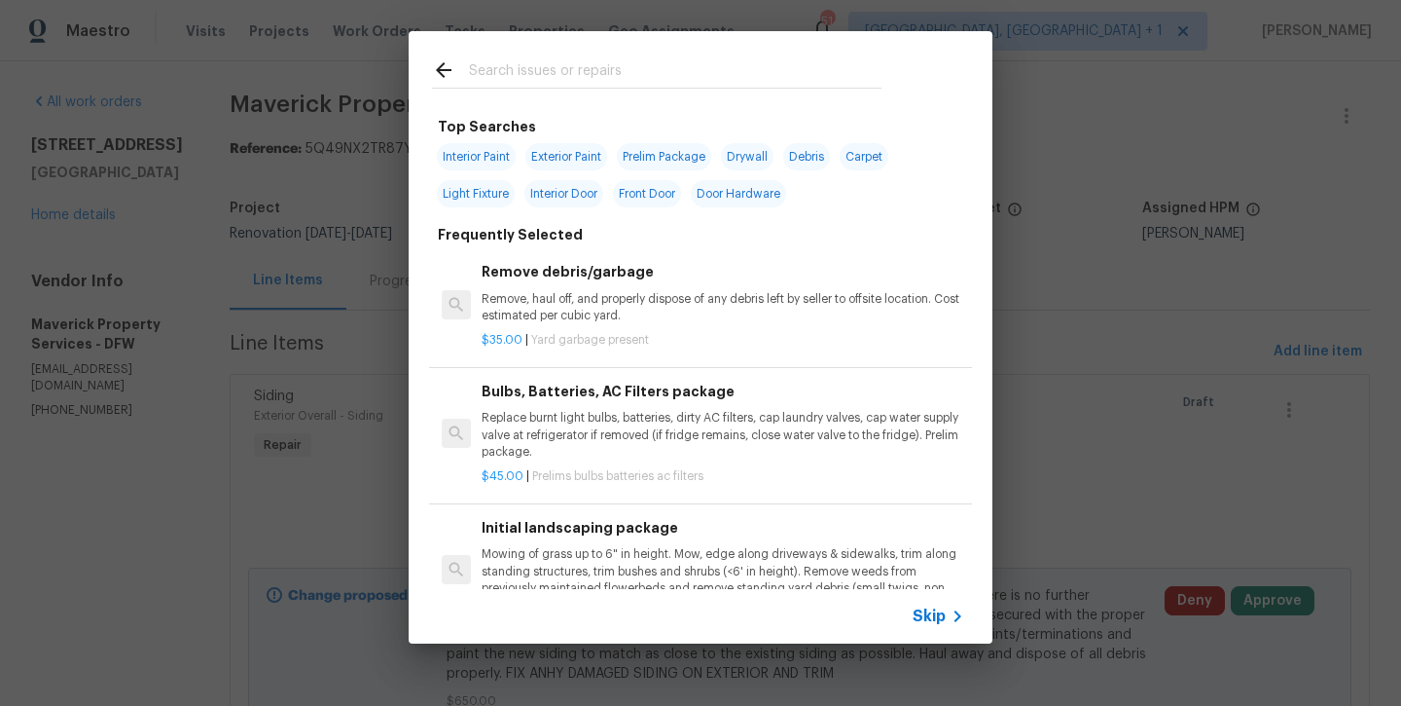
click at [572, 65] on input "text" at bounding box center [675, 72] width 413 height 29
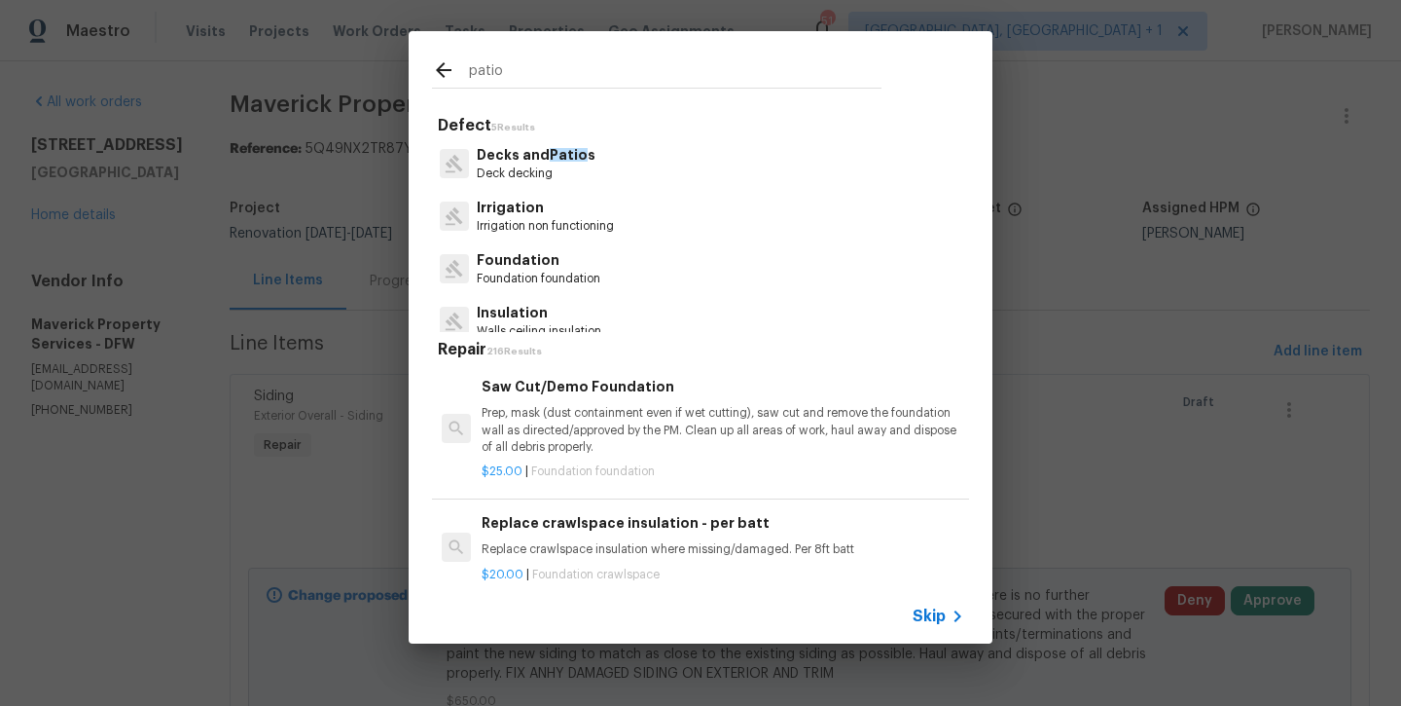
type input "patio"
click at [566, 162] on p "Decks and Patio s" at bounding box center [536, 155] width 119 height 20
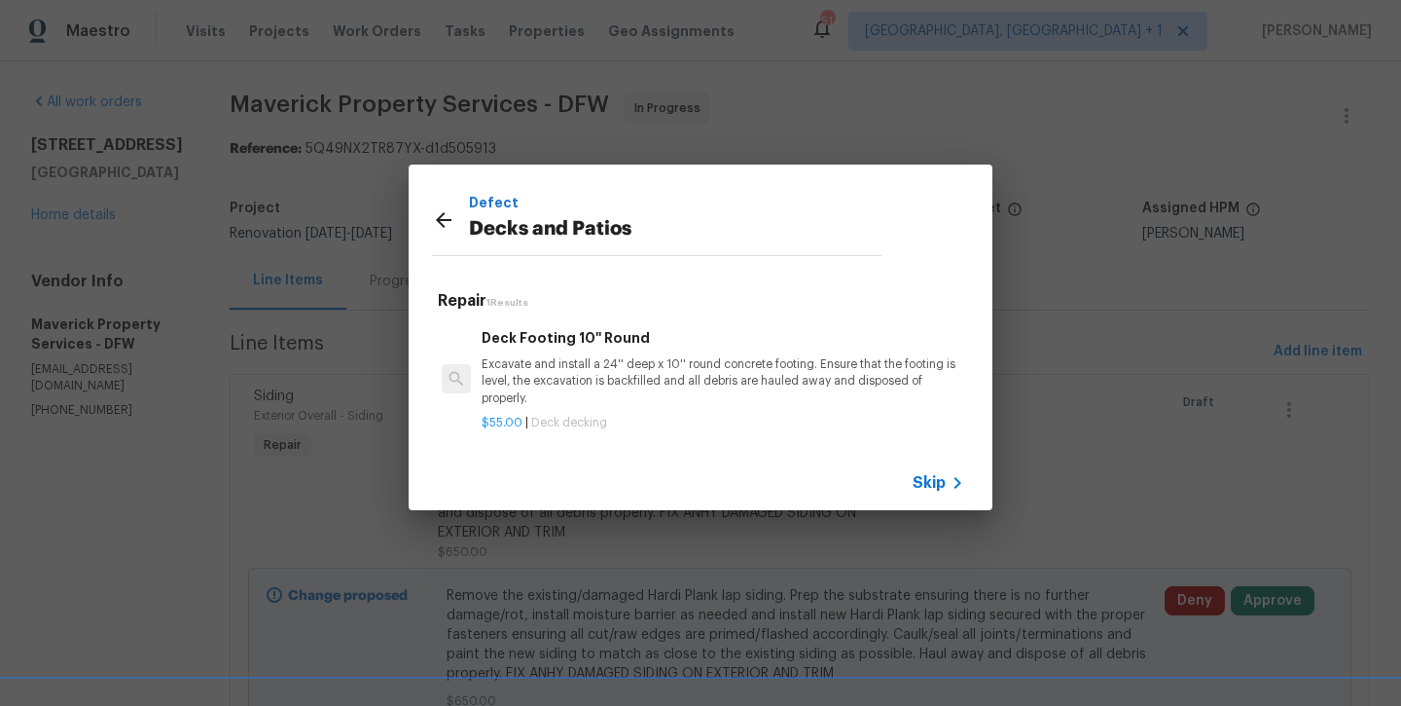
click at [431, 230] on div "Defect Decks and Patios" at bounding box center [657, 219] width 496 height 110
click at [441, 220] on icon at bounding box center [444, 220] width 16 height 16
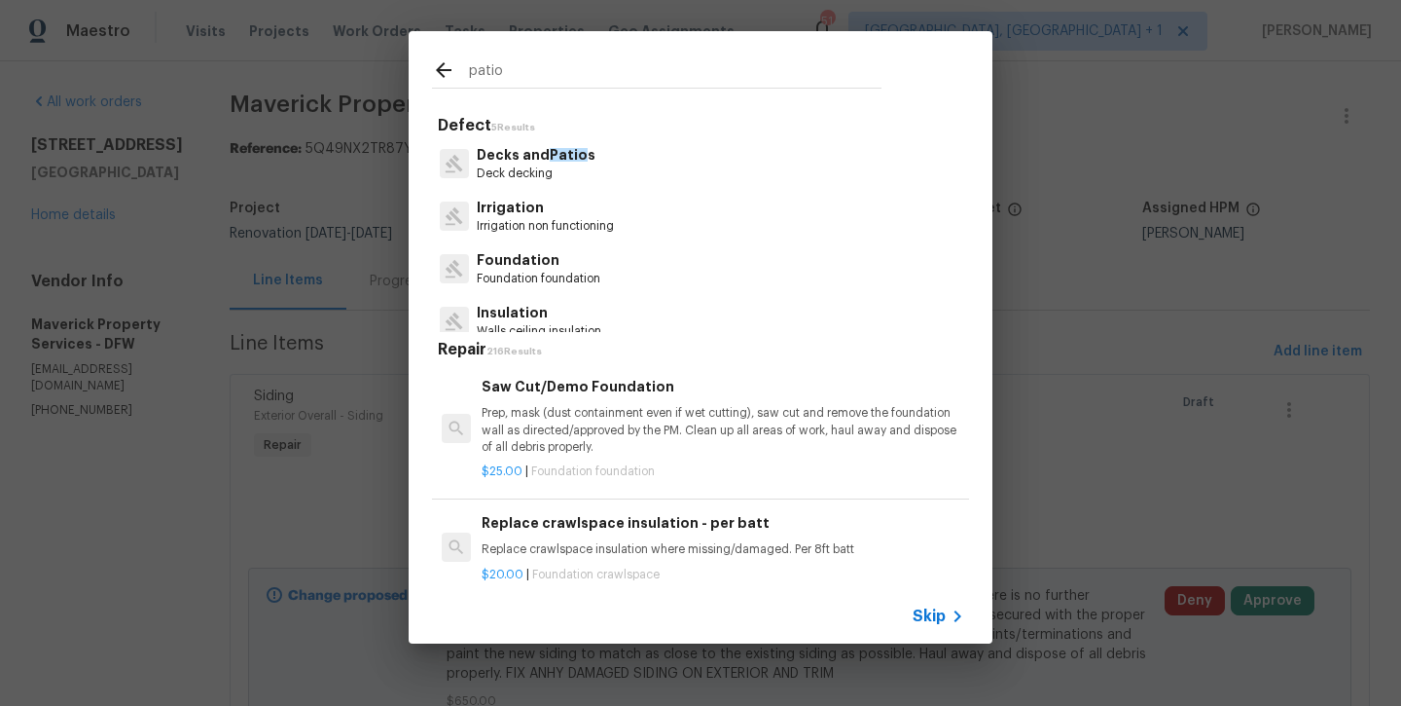
click at [524, 76] on input "patio" at bounding box center [675, 72] width 413 height 29
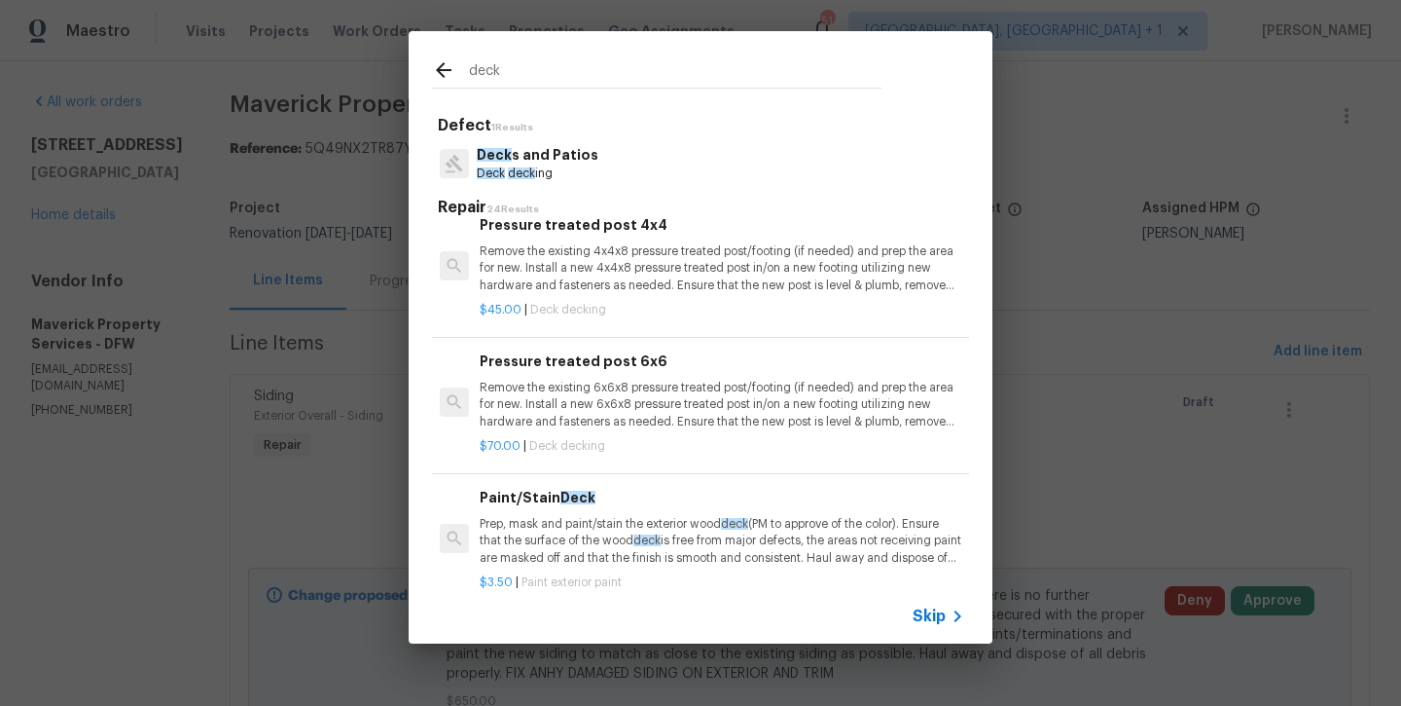
scroll to position [2143, 0]
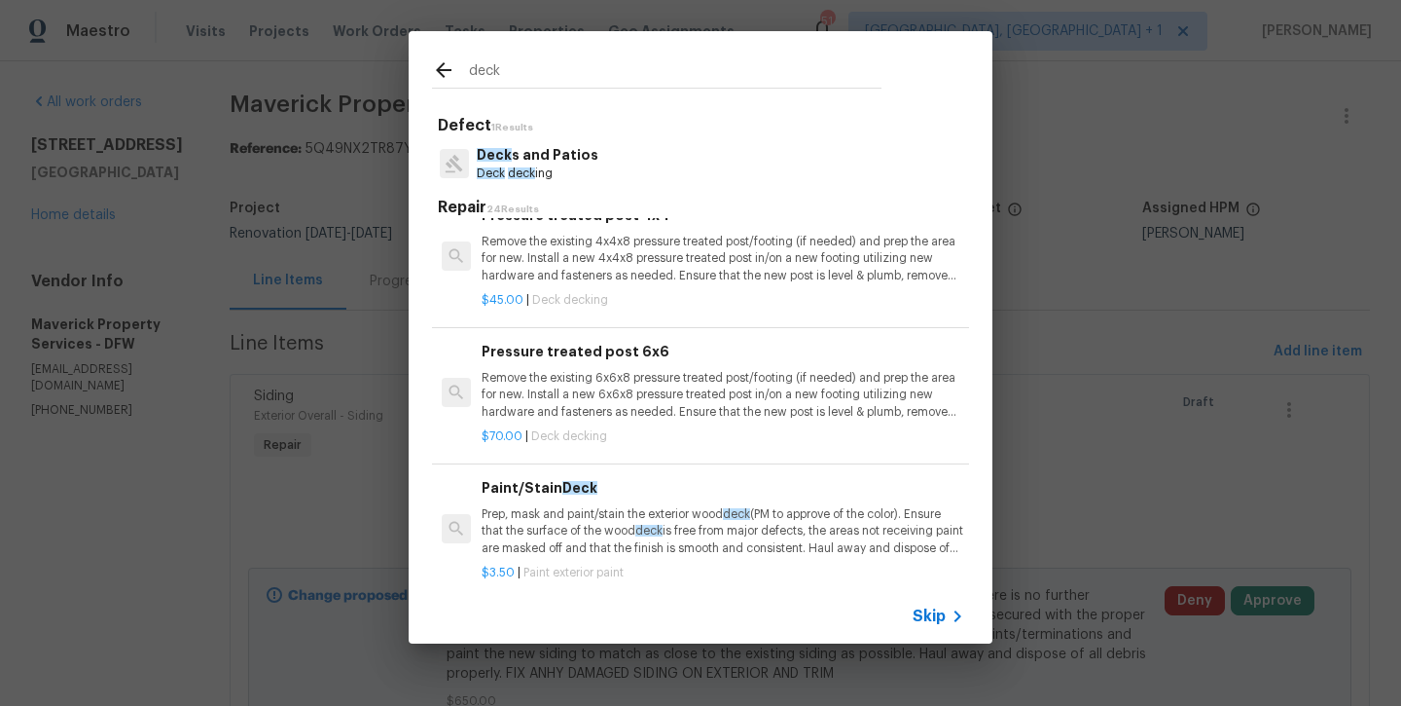
type input "deck"
click at [533, 528] on p "Prep, mask and paint/stain the exterior wood deck (PM to approve of the color).…" at bounding box center [723, 531] width 483 height 50
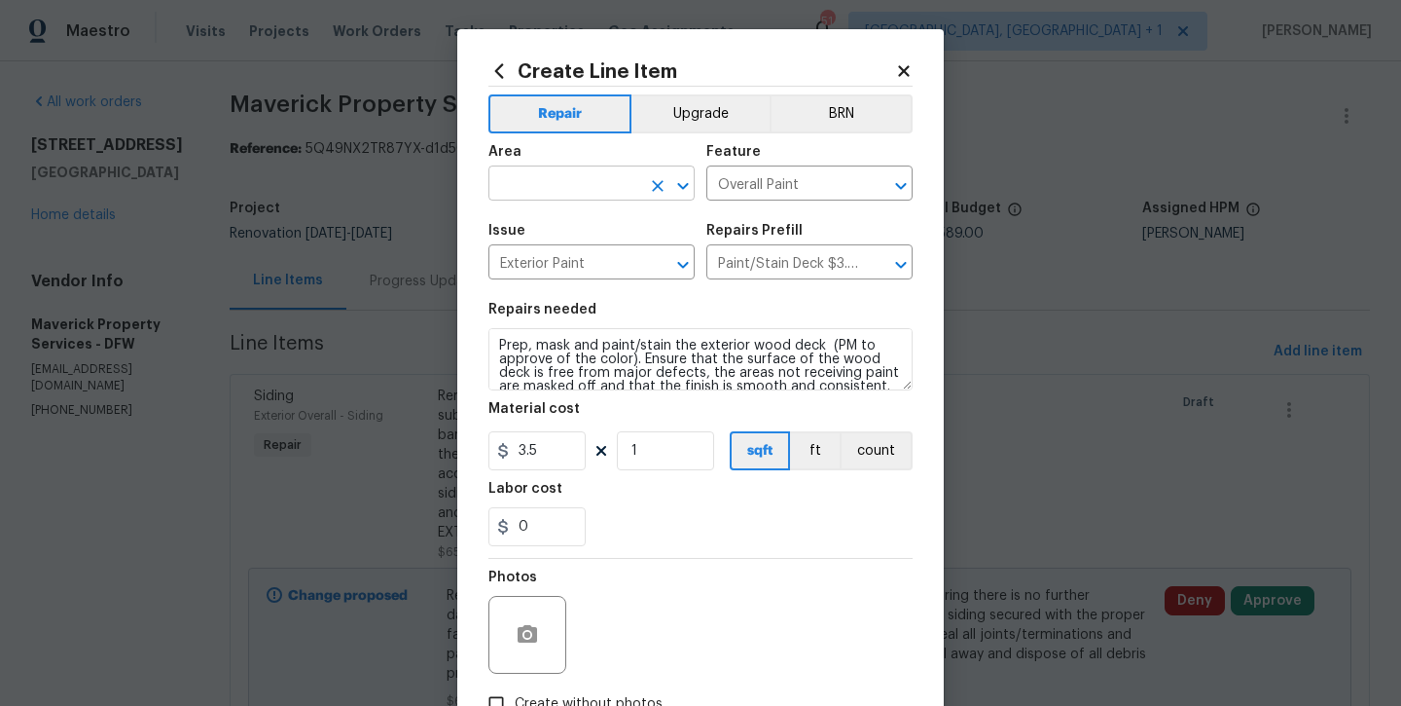
click at [549, 185] on input "text" at bounding box center [565, 185] width 152 height 30
click at [550, 257] on li "Exterior Overall" at bounding box center [592, 260] width 206 height 32
type input "Exterior Overall"
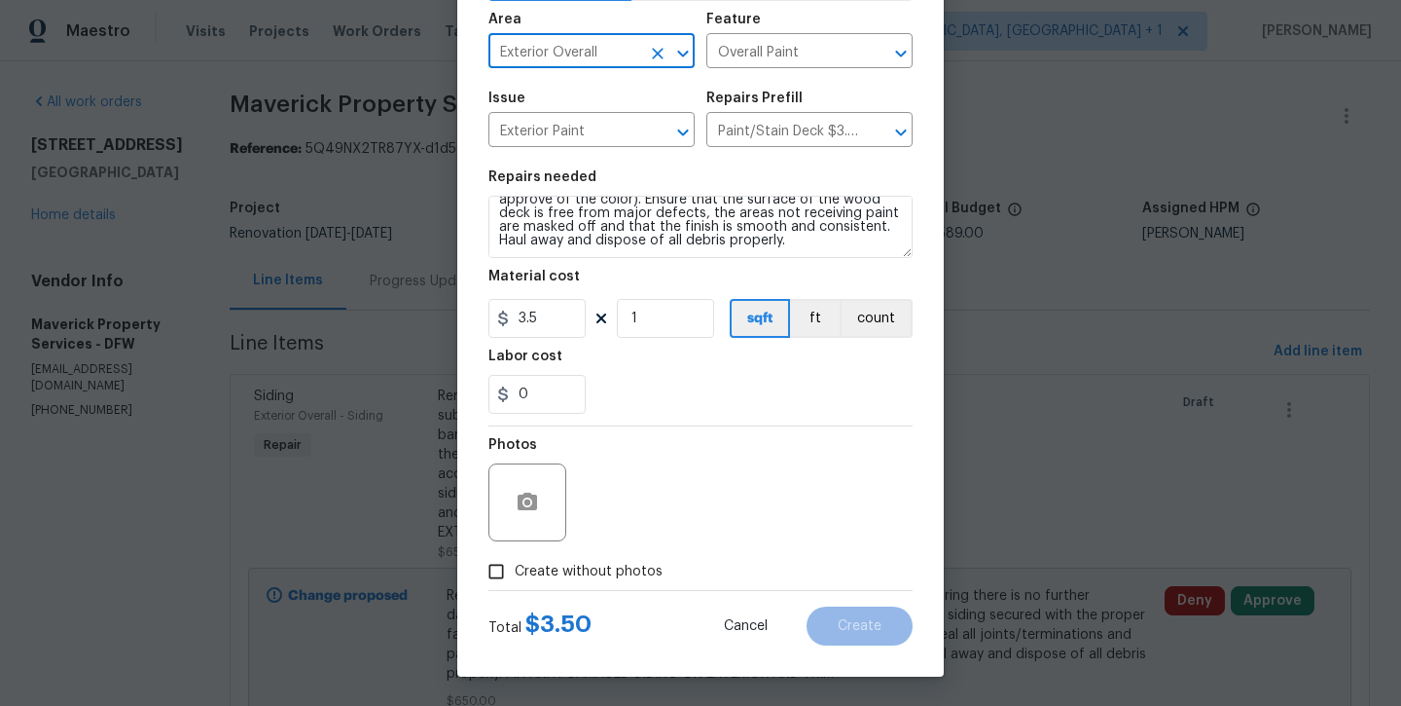
scroll to position [132, 0]
click at [807, 240] on textarea "Prep, mask and paint/stain the exterior wood deck (PM to approve of the color).…" at bounding box center [701, 227] width 424 height 62
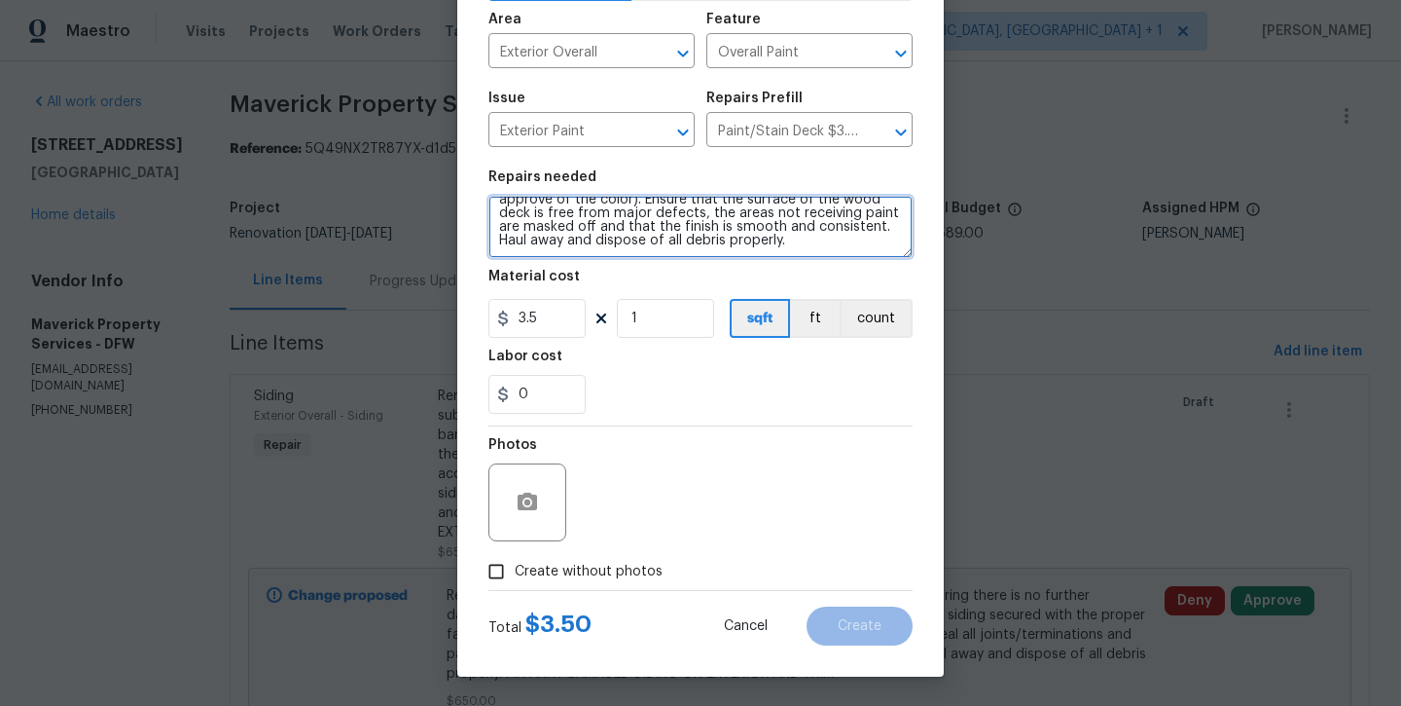
scroll to position [45, 0]
type textarea "Prep, mask and paint/stain the exterior wood deck (PM to approve of the color).…"
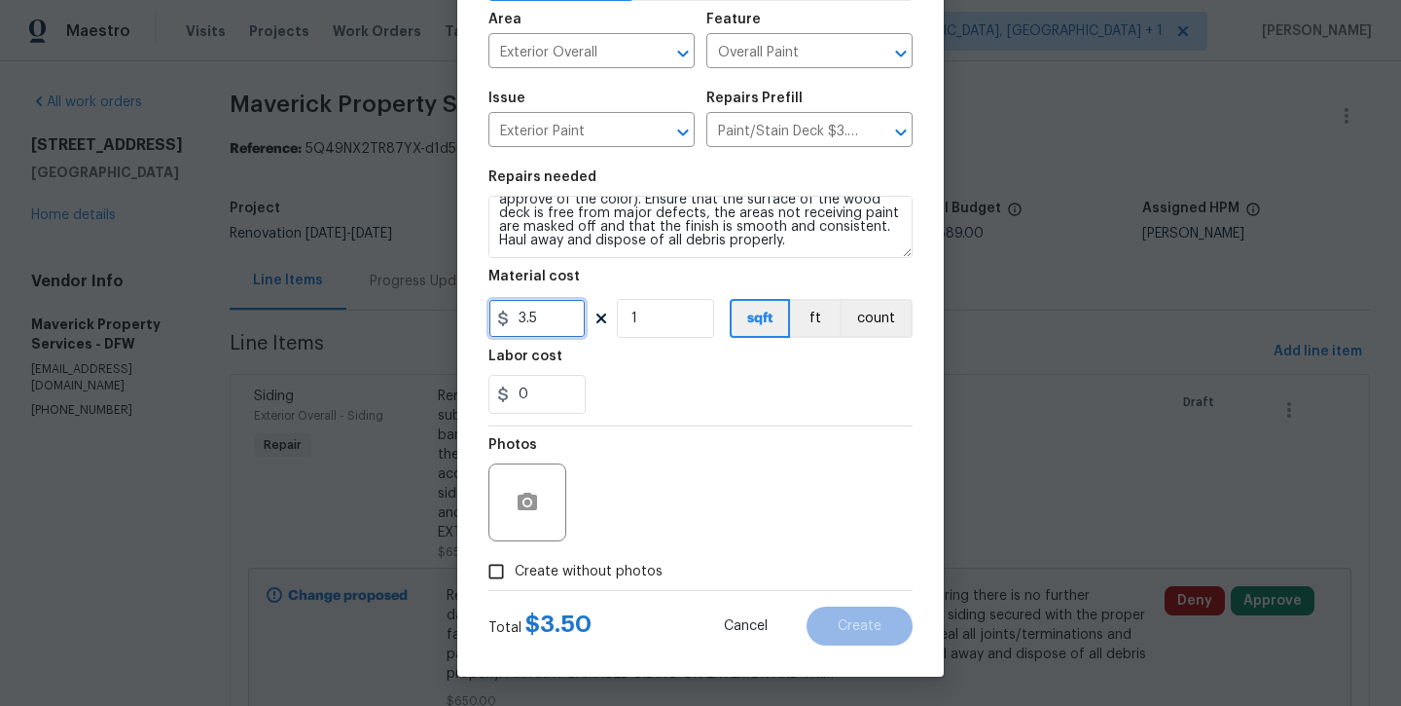
click at [538, 335] on input "3.5" at bounding box center [537, 318] width 97 height 39
type input "50"
click at [593, 409] on div "0" at bounding box center [701, 394] width 424 height 39
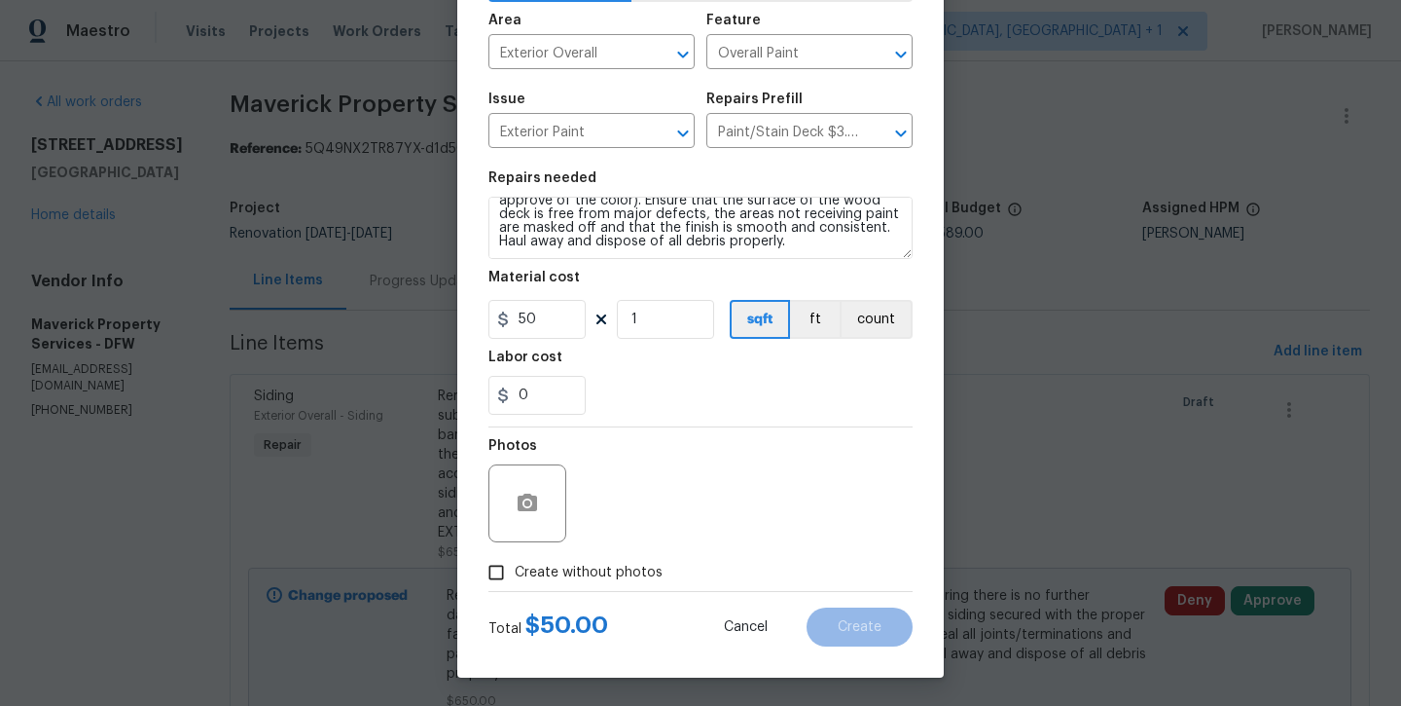
click at [577, 588] on label "Create without photos" at bounding box center [570, 572] width 185 height 37
click at [515, 588] on input "Create without photos" at bounding box center [496, 572] width 37 height 37
checkbox input "true"
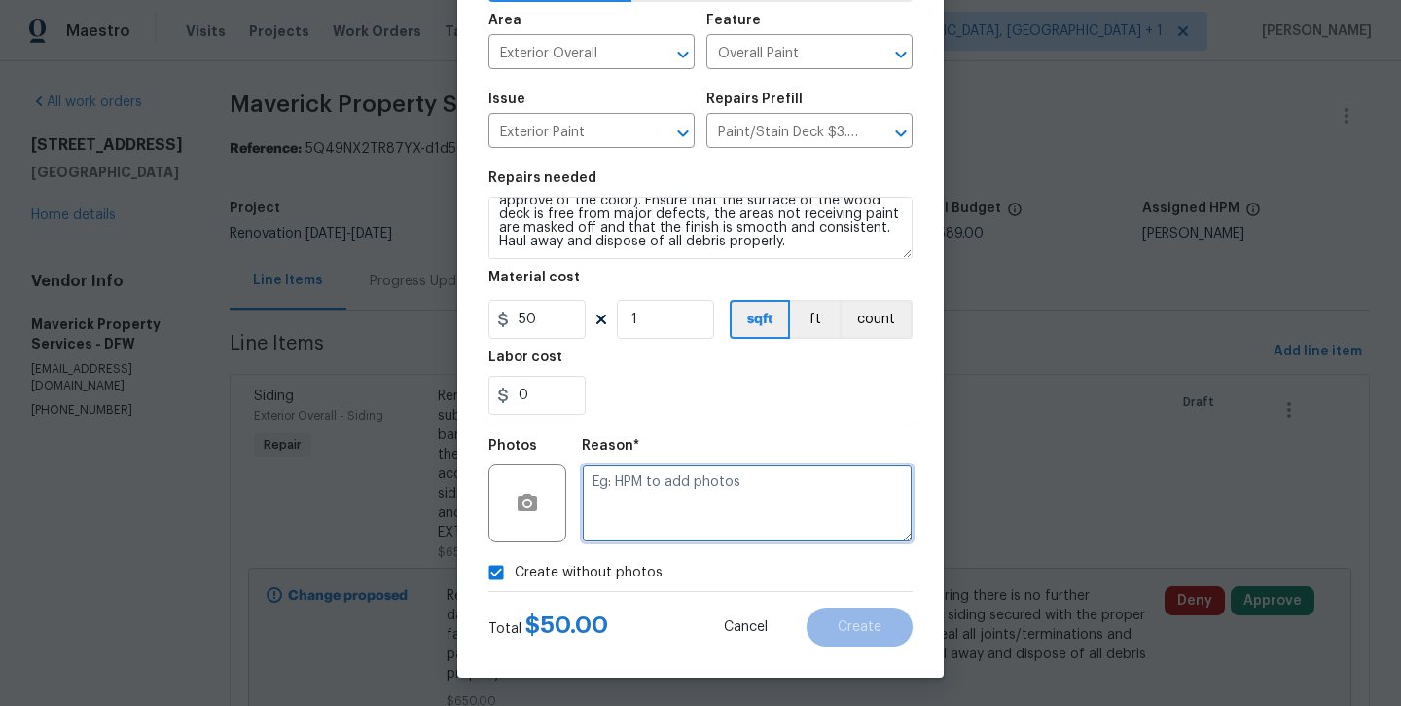
click at [597, 532] on textarea at bounding box center [747, 503] width 331 height 78
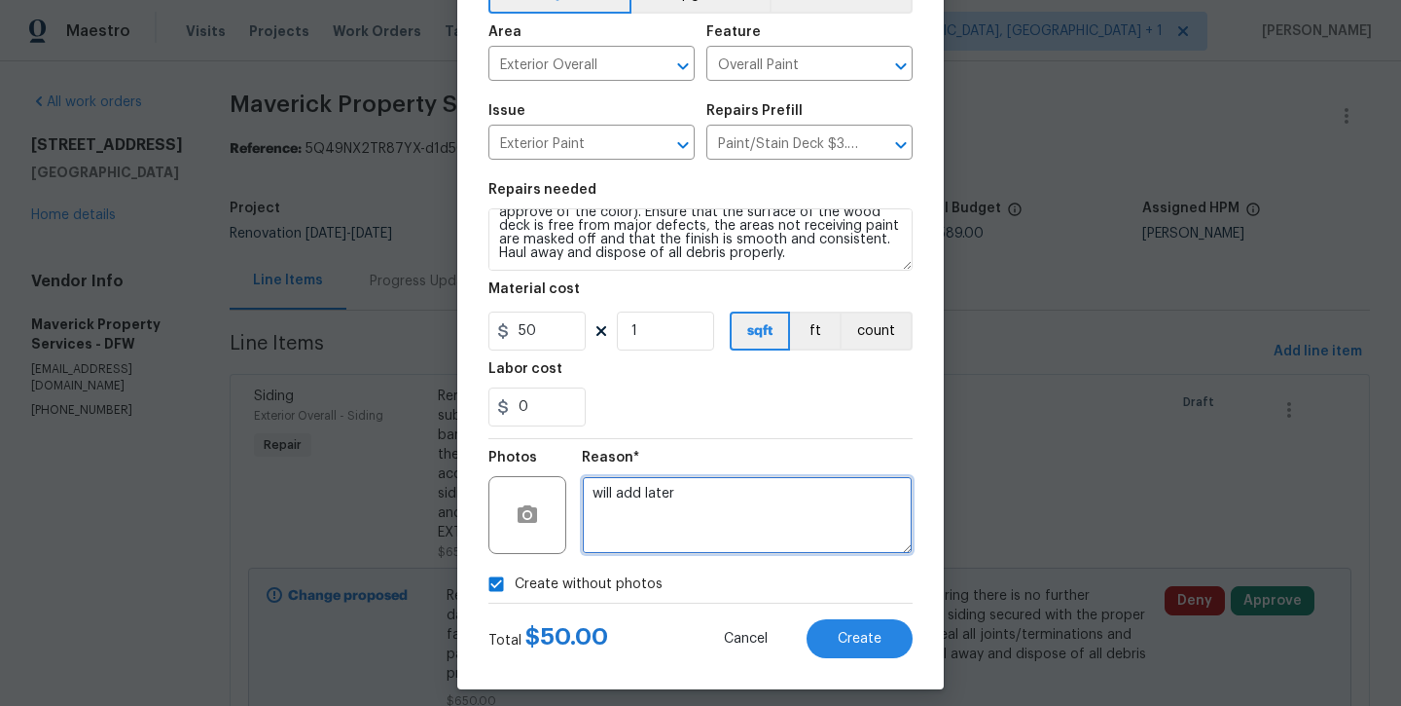
scroll to position [119, 0]
type textarea "will add later"
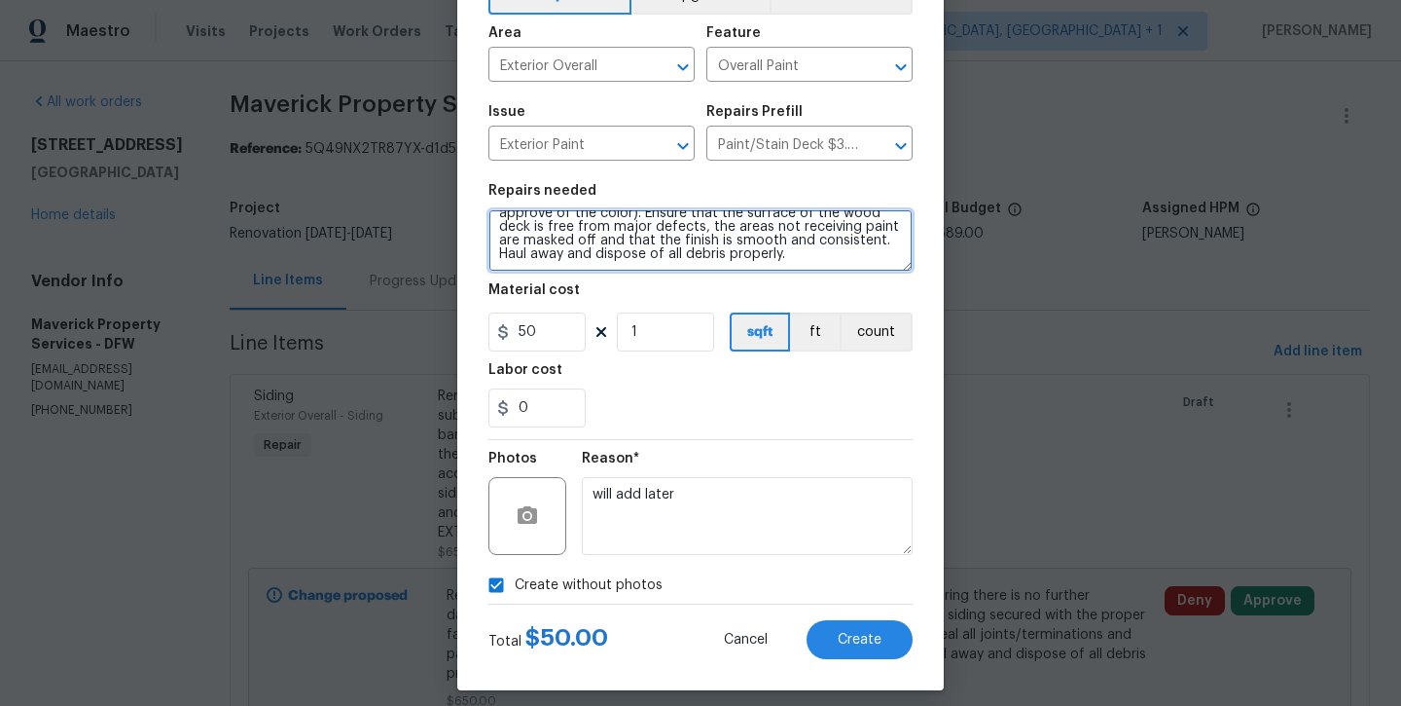
click at [806, 242] on textarea "Prep, mask and paint/stain the exterior wood deck (PM to approve of the color).…" at bounding box center [701, 240] width 424 height 62
type textarea "Prep, mask and paint/stain the exterior wood deck (PM to approve of the color).…"
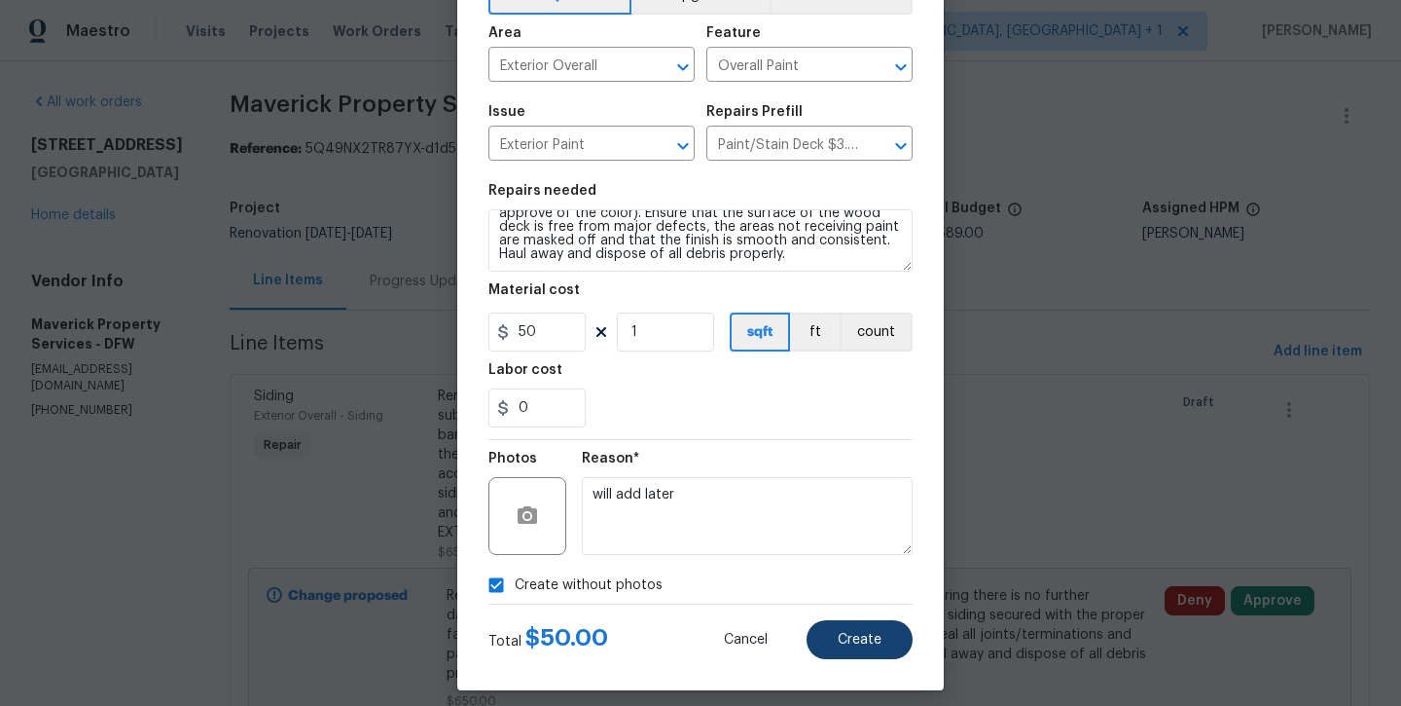
click at [854, 657] on button "Create" at bounding box center [860, 639] width 106 height 39
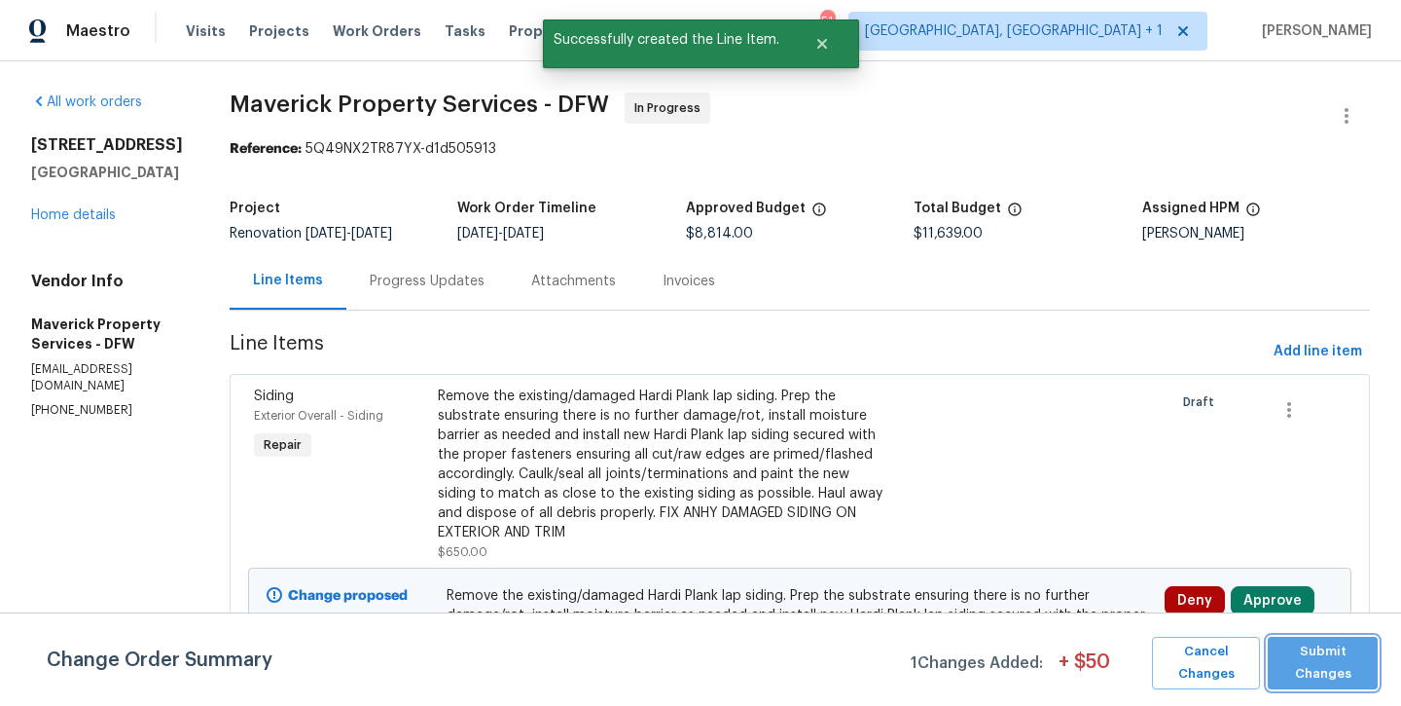
click at [1357, 679] on span "Submit Changes" at bounding box center [1323, 662] width 91 height 45
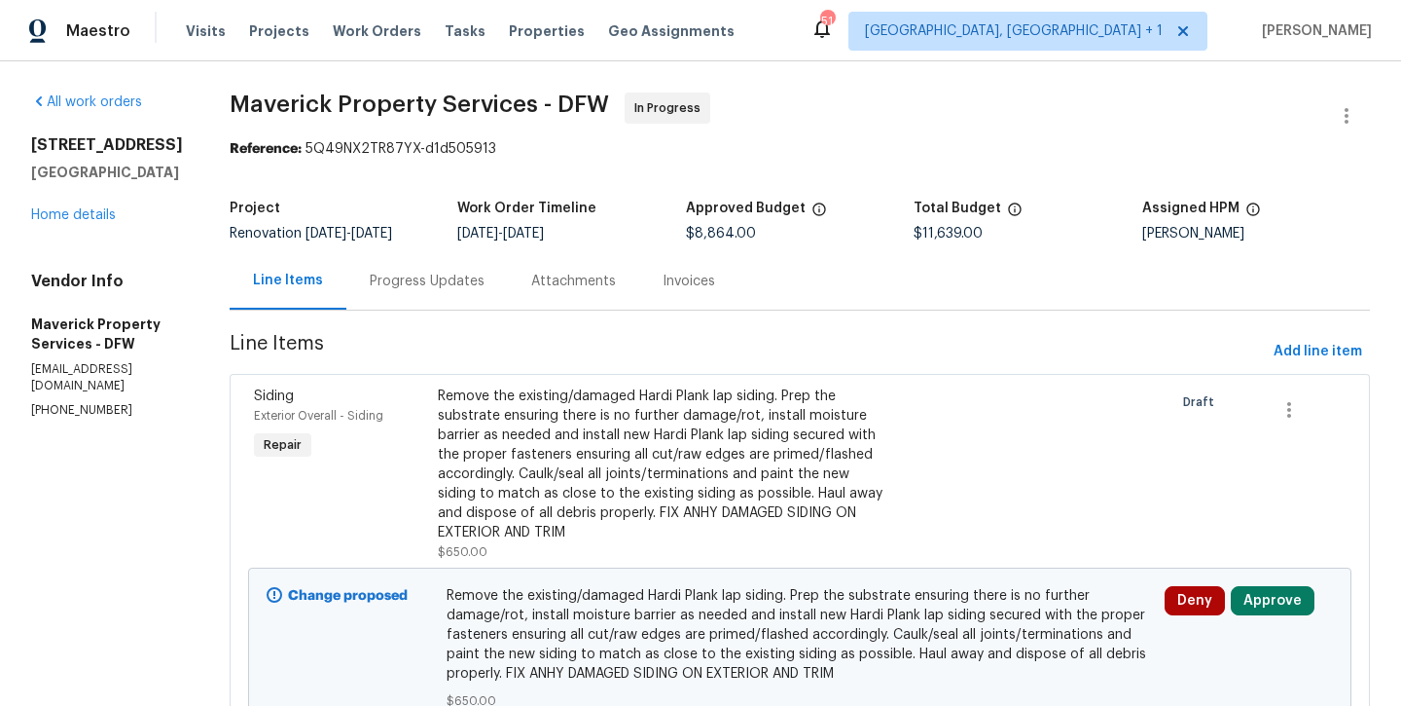
scroll to position [0, 0]
click at [485, 273] on div "Progress Updates" at bounding box center [427, 281] width 115 height 19
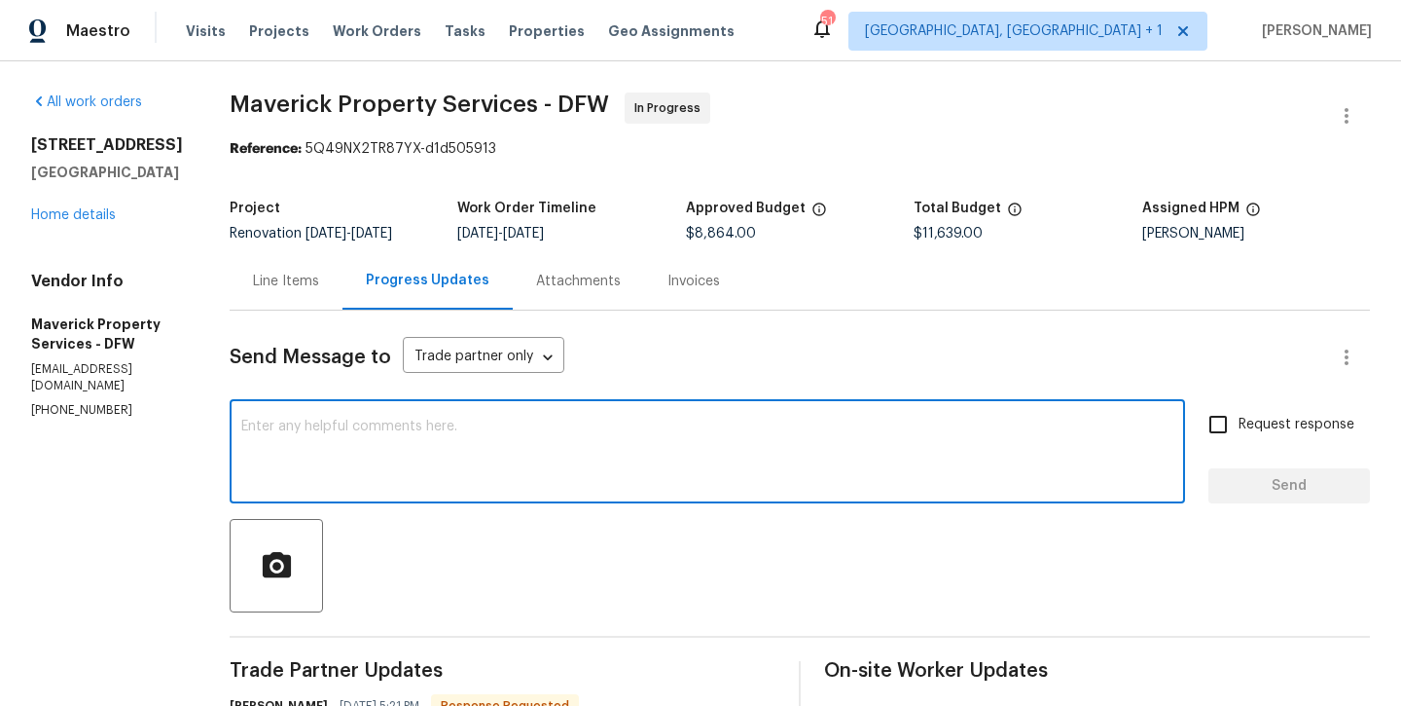
click at [562, 444] on textarea at bounding box center [707, 453] width 932 height 68
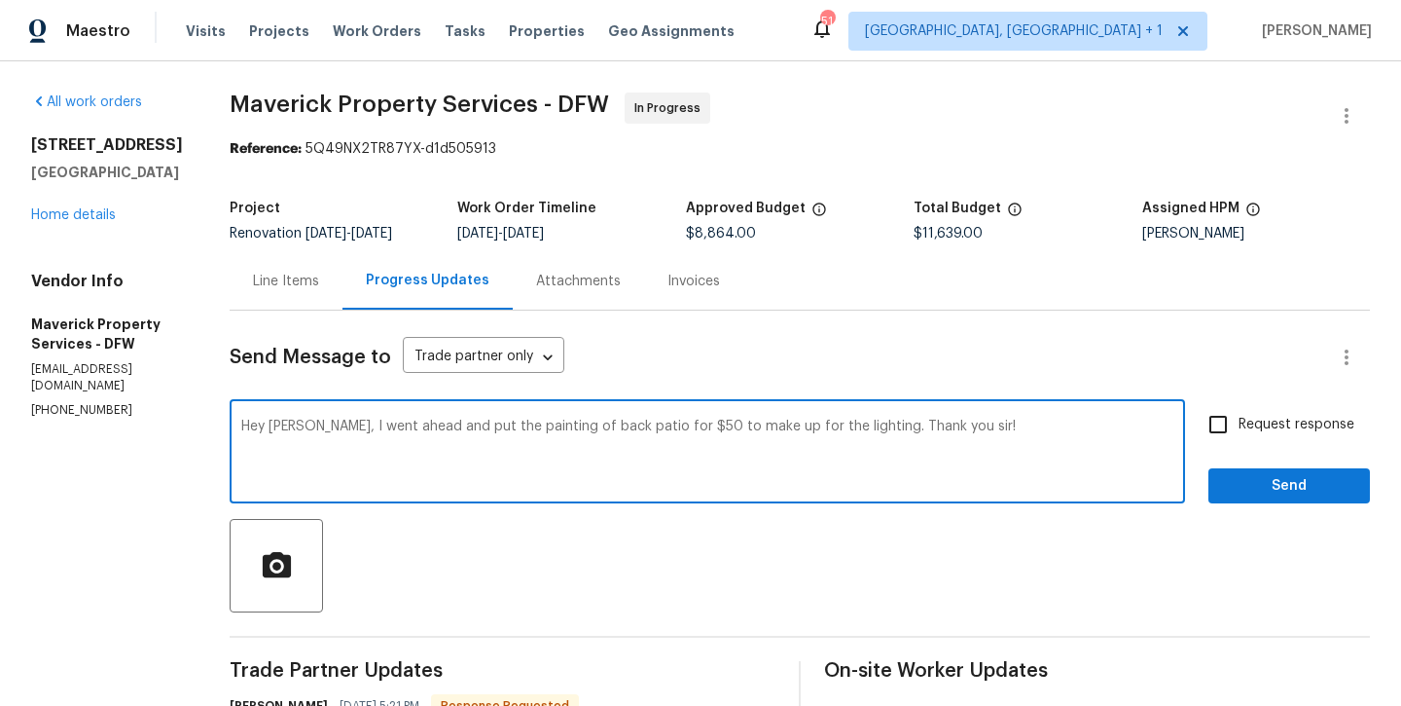
type textarea "Hey Jerry, I went ahead and put the painting of back patio for $50 to make up f…"
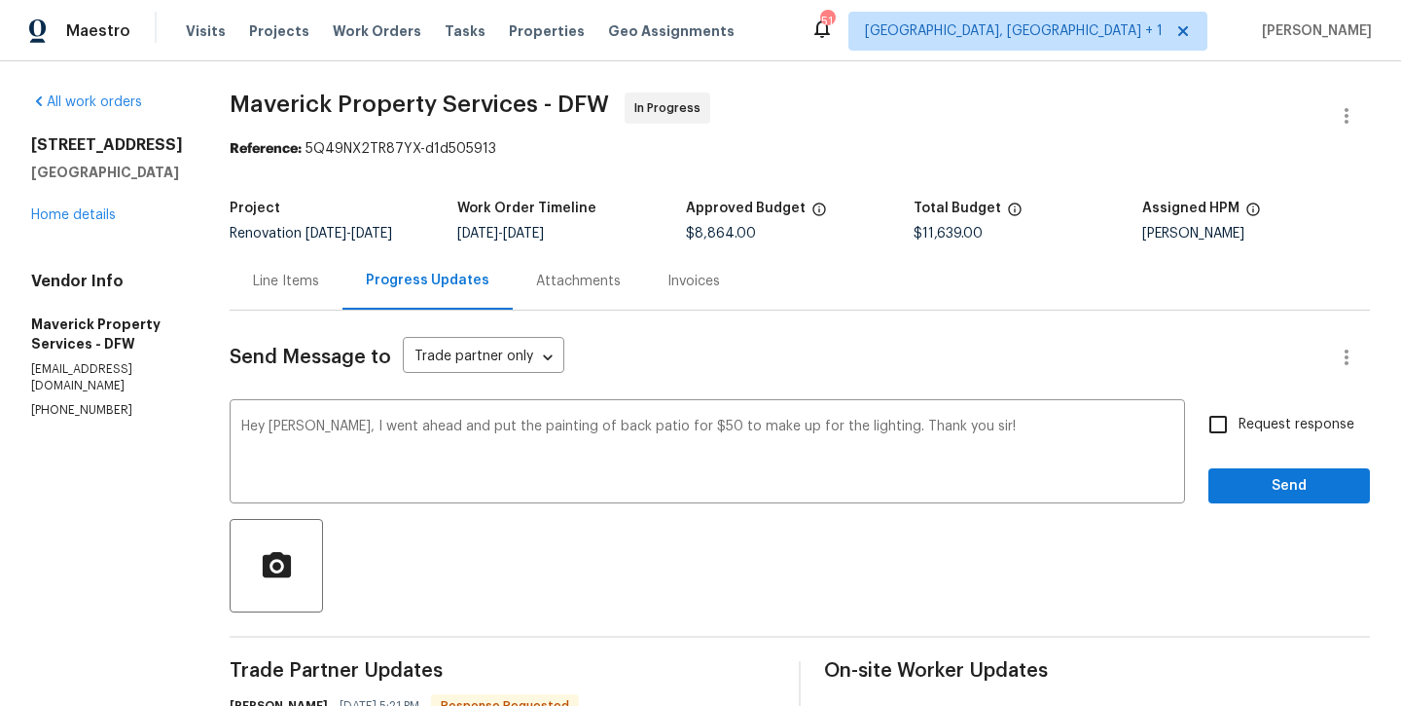
click at [1266, 425] on span "Request response" at bounding box center [1297, 425] width 116 height 20
click at [1239, 425] on input "Request response" at bounding box center [1218, 424] width 41 height 41
checkbox input "true"
click at [1282, 494] on span "Send" at bounding box center [1289, 486] width 130 height 24
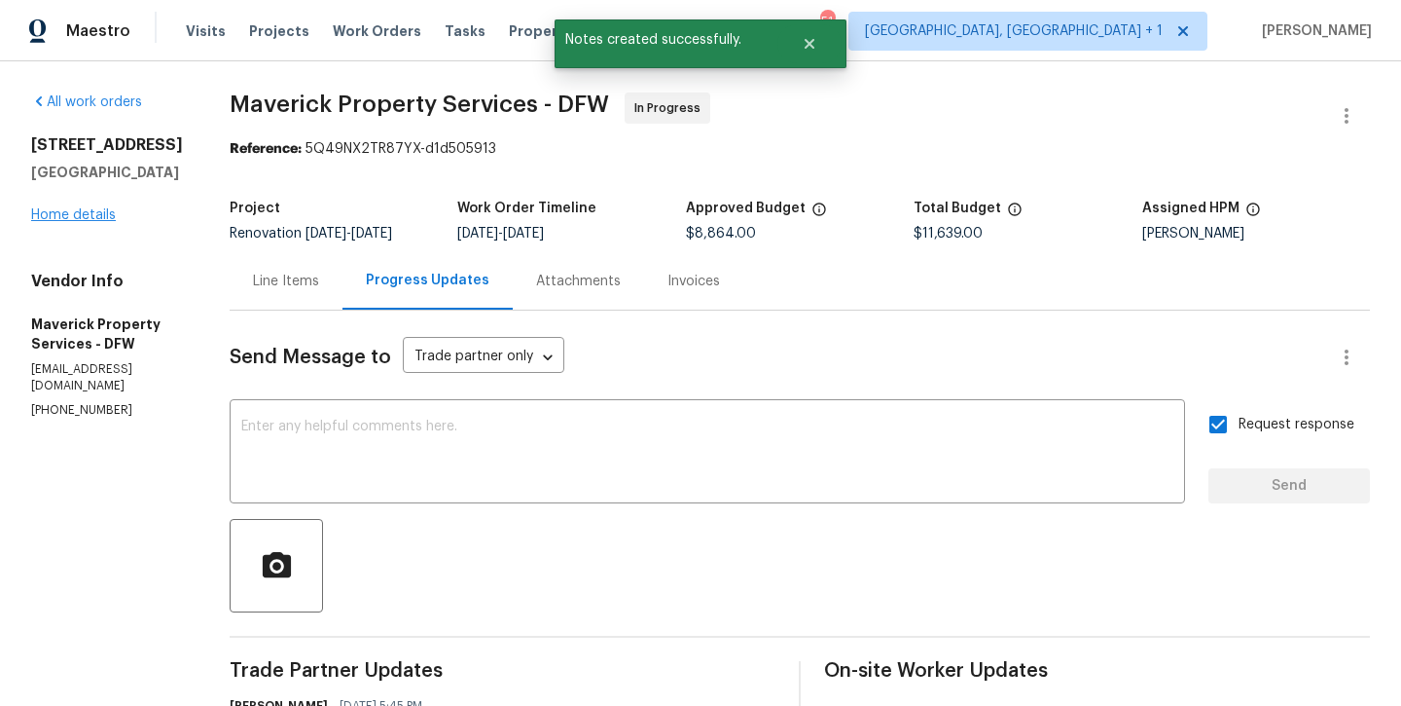
click at [89, 219] on link "Home details" at bounding box center [73, 215] width 85 height 14
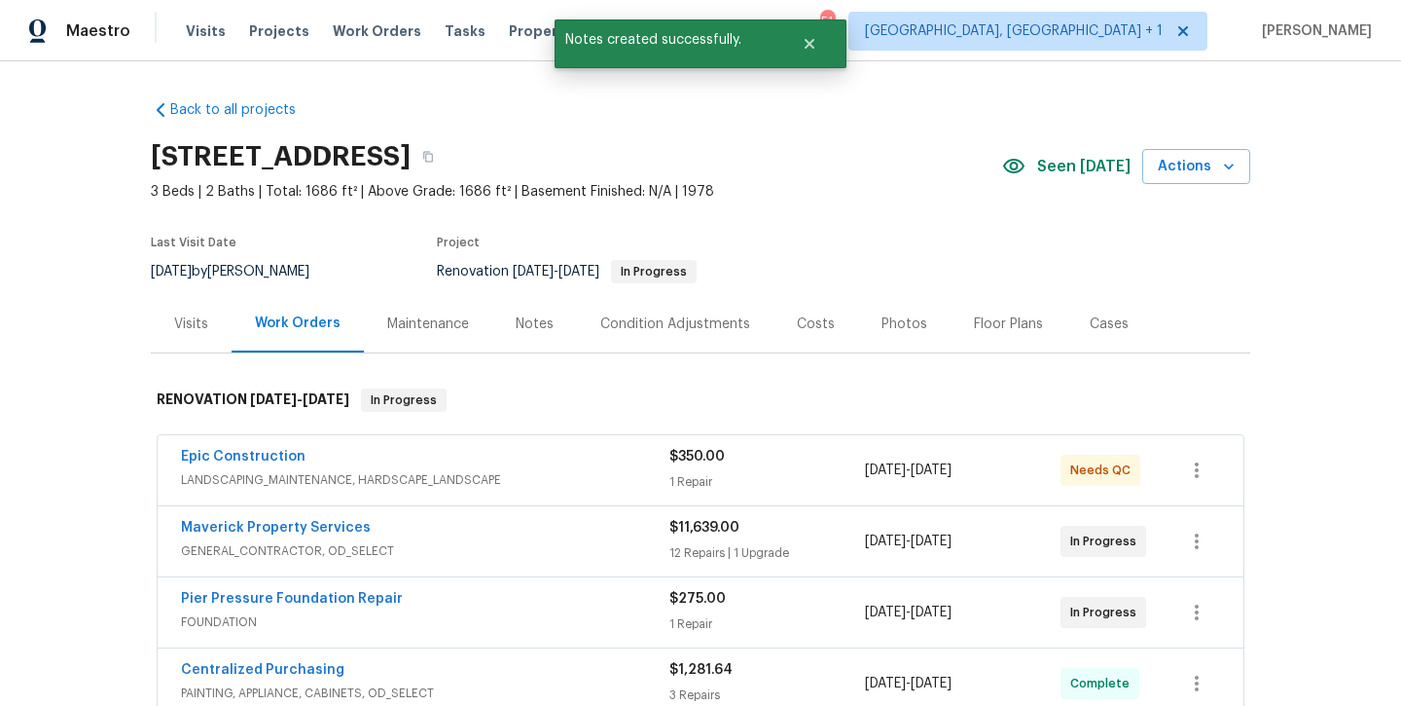
click at [248, 536] on span "Maverick Property Services" at bounding box center [276, 527] width 190 height 19
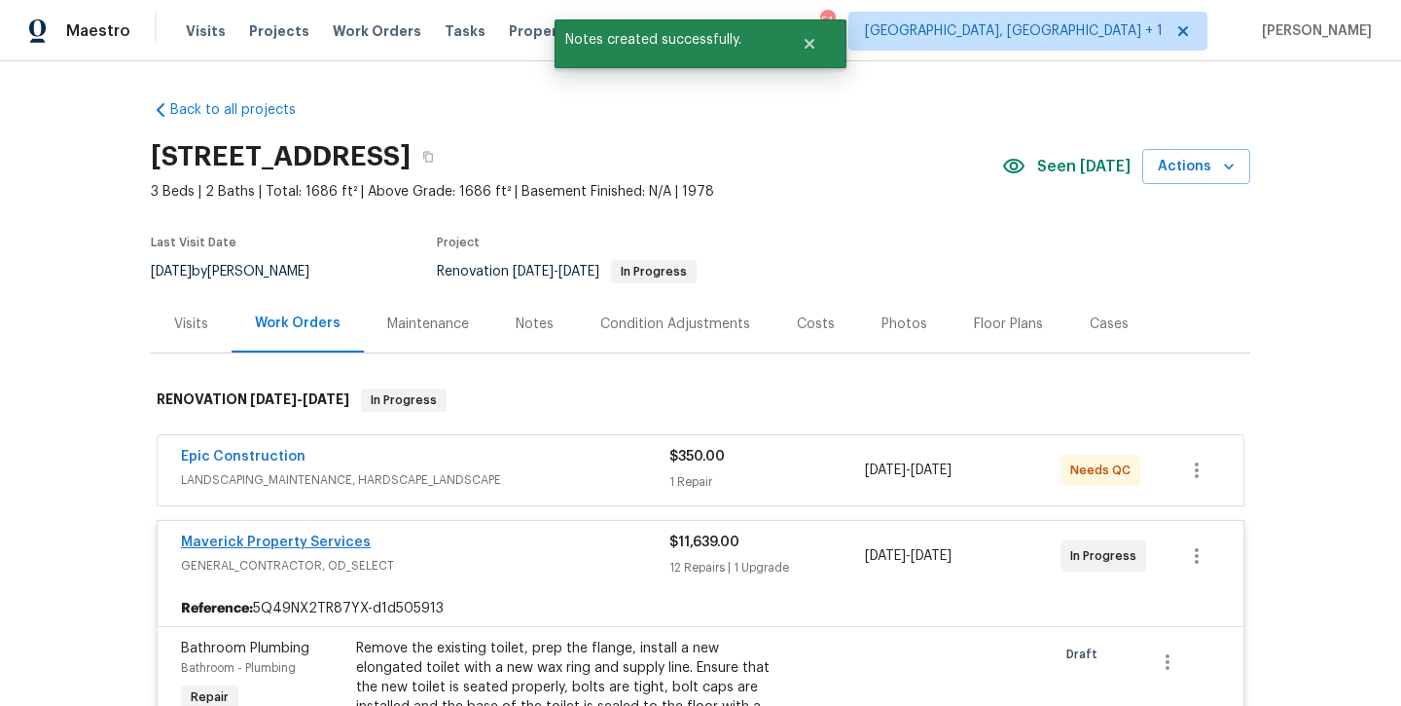
click at [246, 543] on link "Maverick Property Services" at bounding box center [276, 542] width 190 height 14
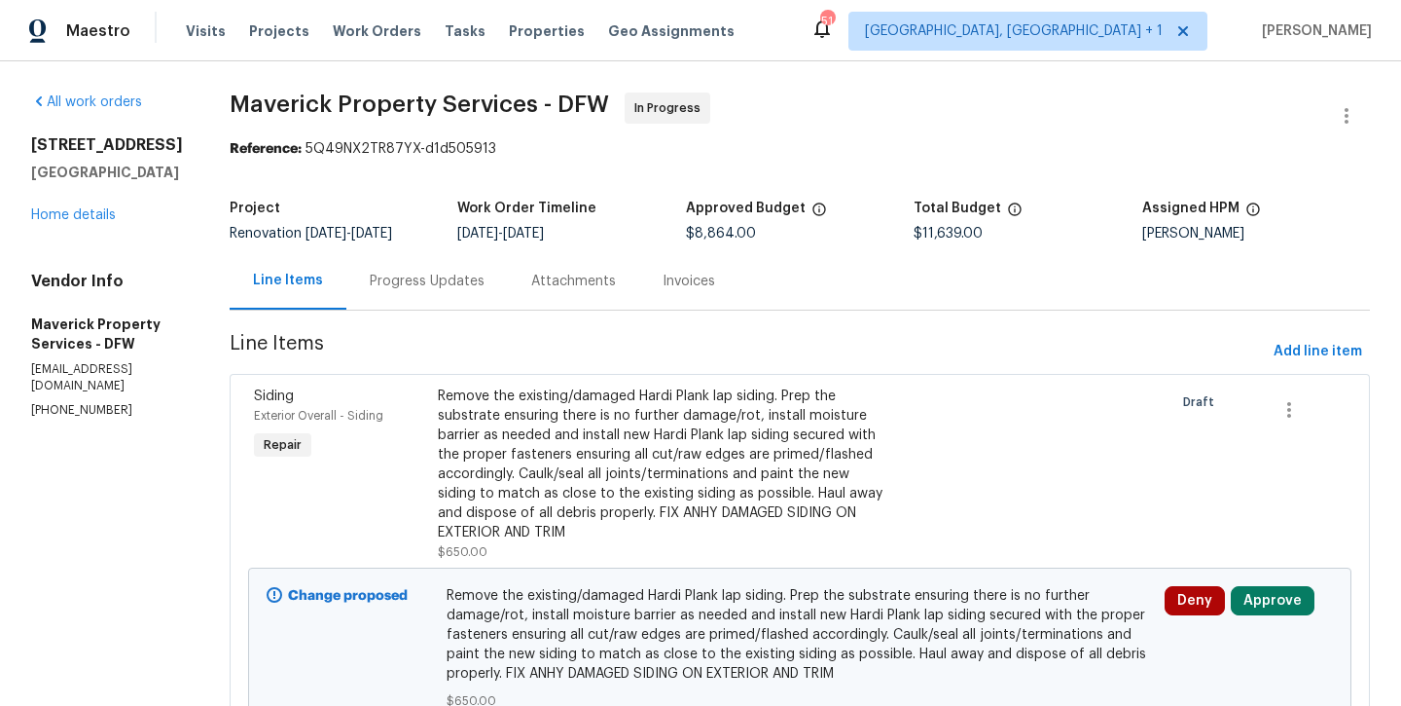
click at [485, 277] on div "Progress Updates" at bounding box center [427, 281] width 115 height 19
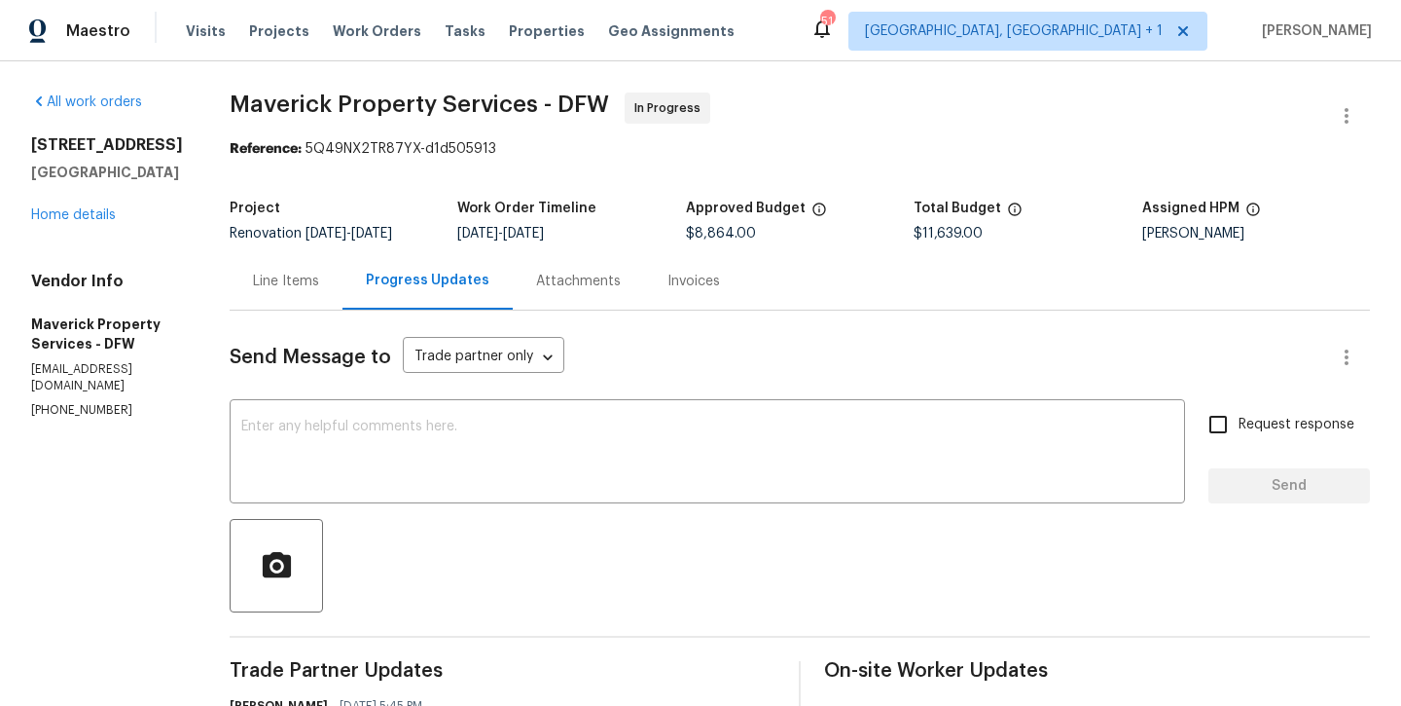
click at [319, 282] on div "Line Items" at bounding box center [286, 281] width 66 height 19
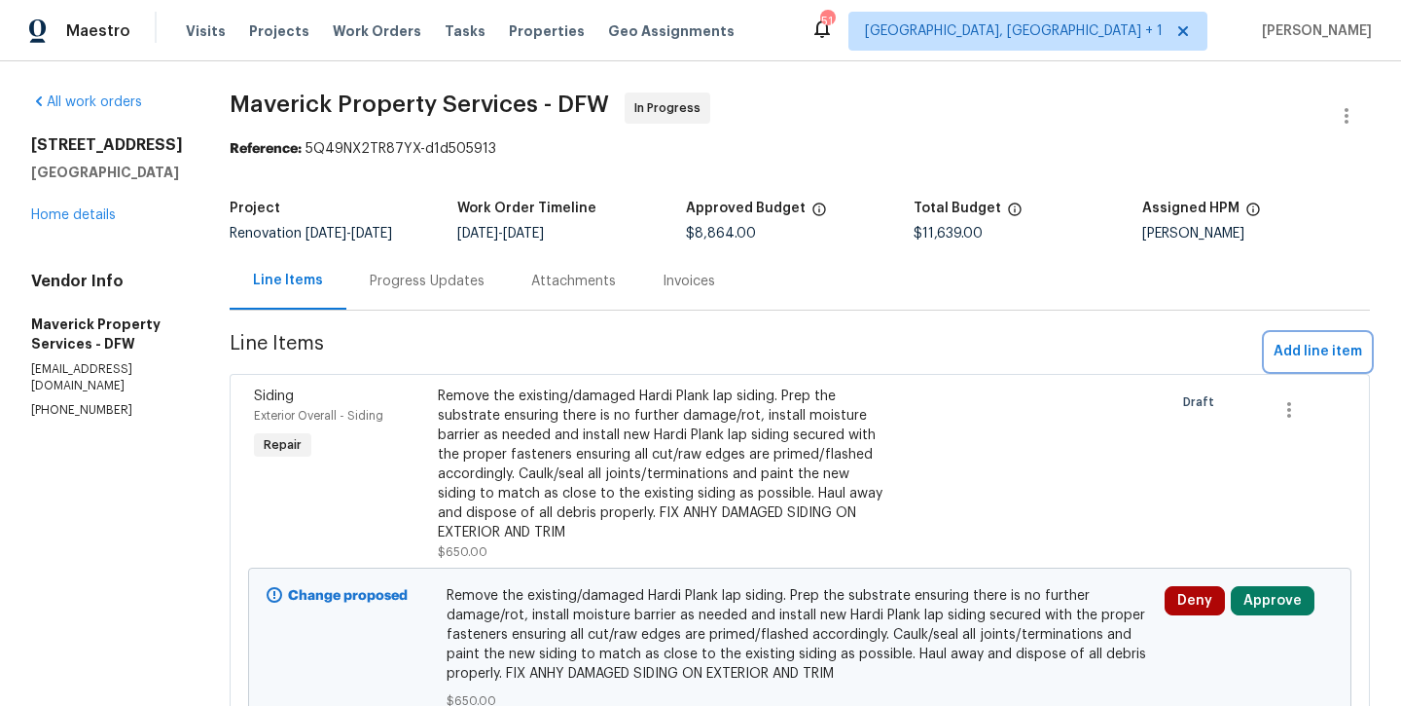
click at [1287, 349] on span "Add line item" at bounding box center [1318, 352] width 89 height 24
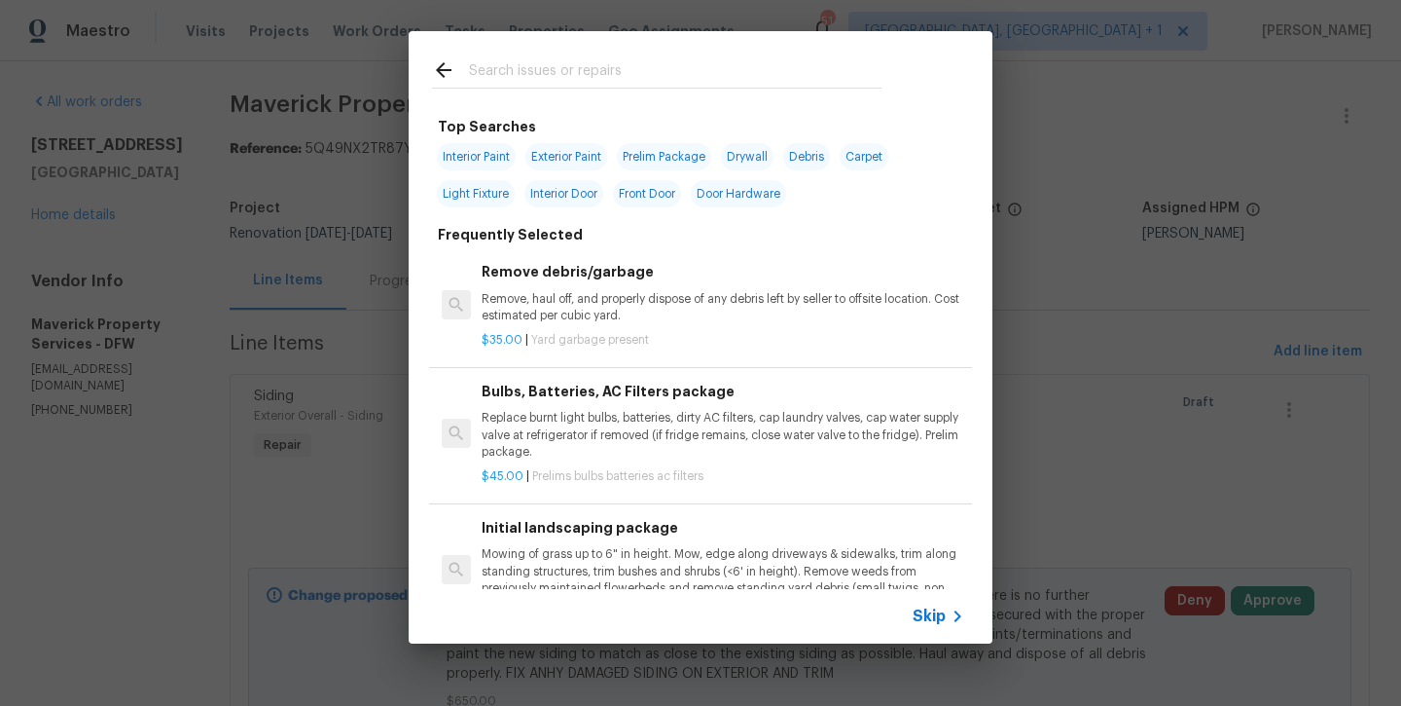
click at [589, 61] on input "text" at bounding box center [675, 72] width 413 height 29
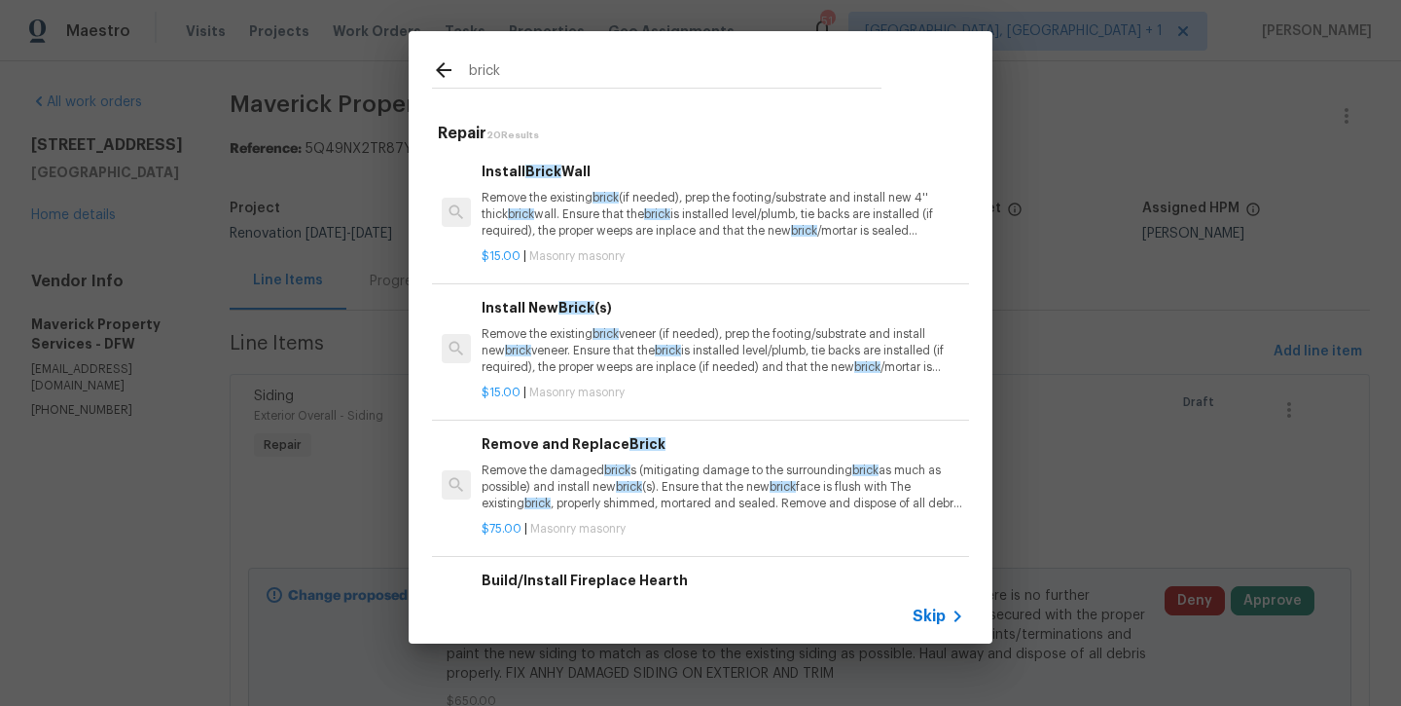
type input "brick"
click at [614, 222] on p "Remove the existing brick (if needed), prep the footing/substrate and install n…" at bounding box center [723, 215] width 483 height 50
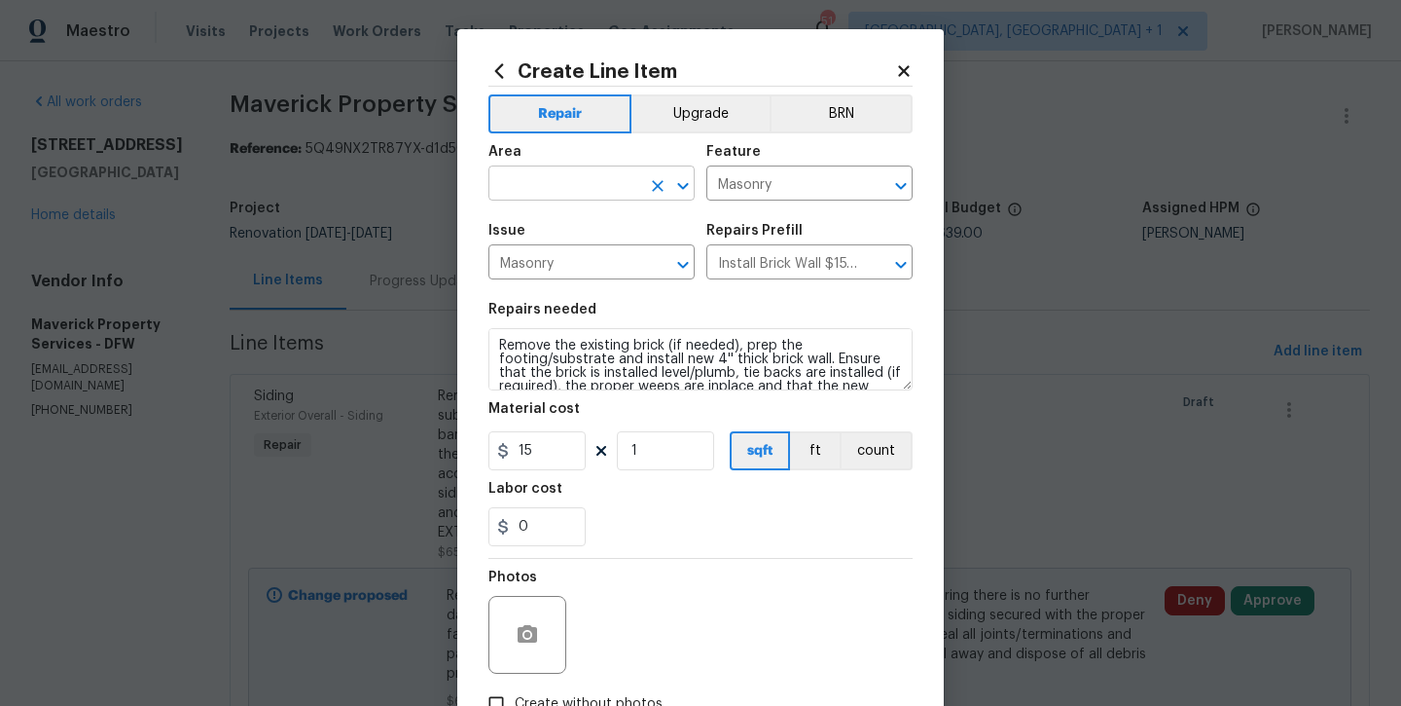
click at [560, 182] on input "text" at bounding box center [565, 185] width 152 height 30
click at [561, 267] on li "Exterior Overall" at bounding box center [592, 260] width 206 height 32
type input "Exterior Overall"
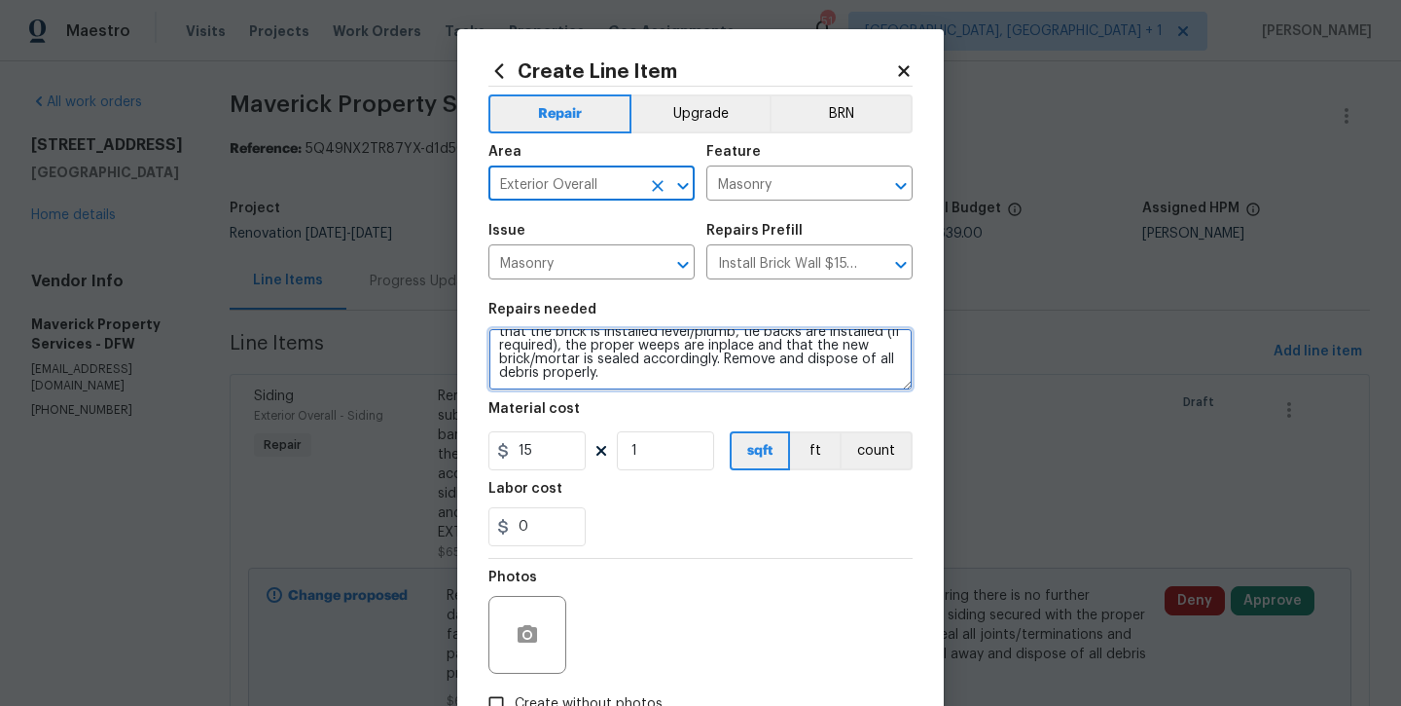
click at [784, 382] on textarea "Remove the existing brick (if needed), prep the footing/substrate and install n…" at bounding box center [701, 359] width 424 height 62
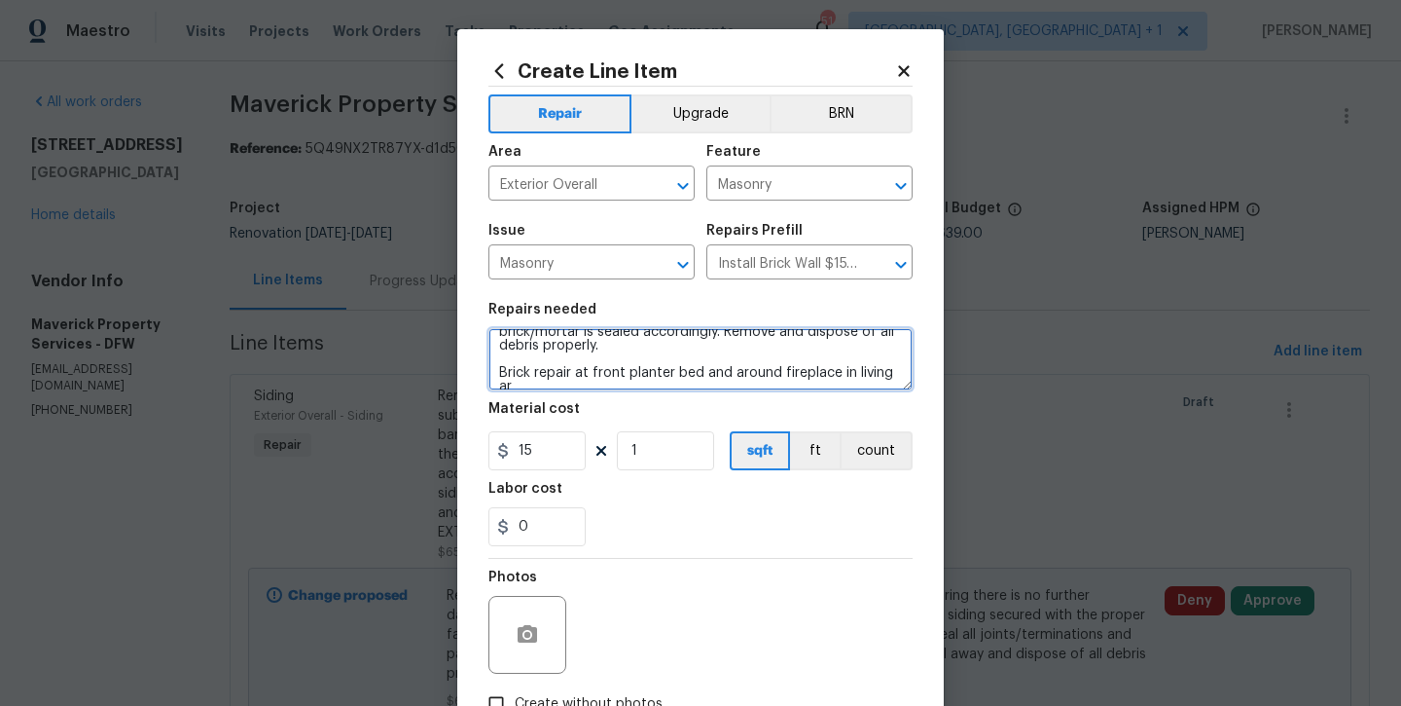
scroll to position [72, 0]
type textarea "Remove the existing brick (if needed), prep the footing/substrate and install n…"
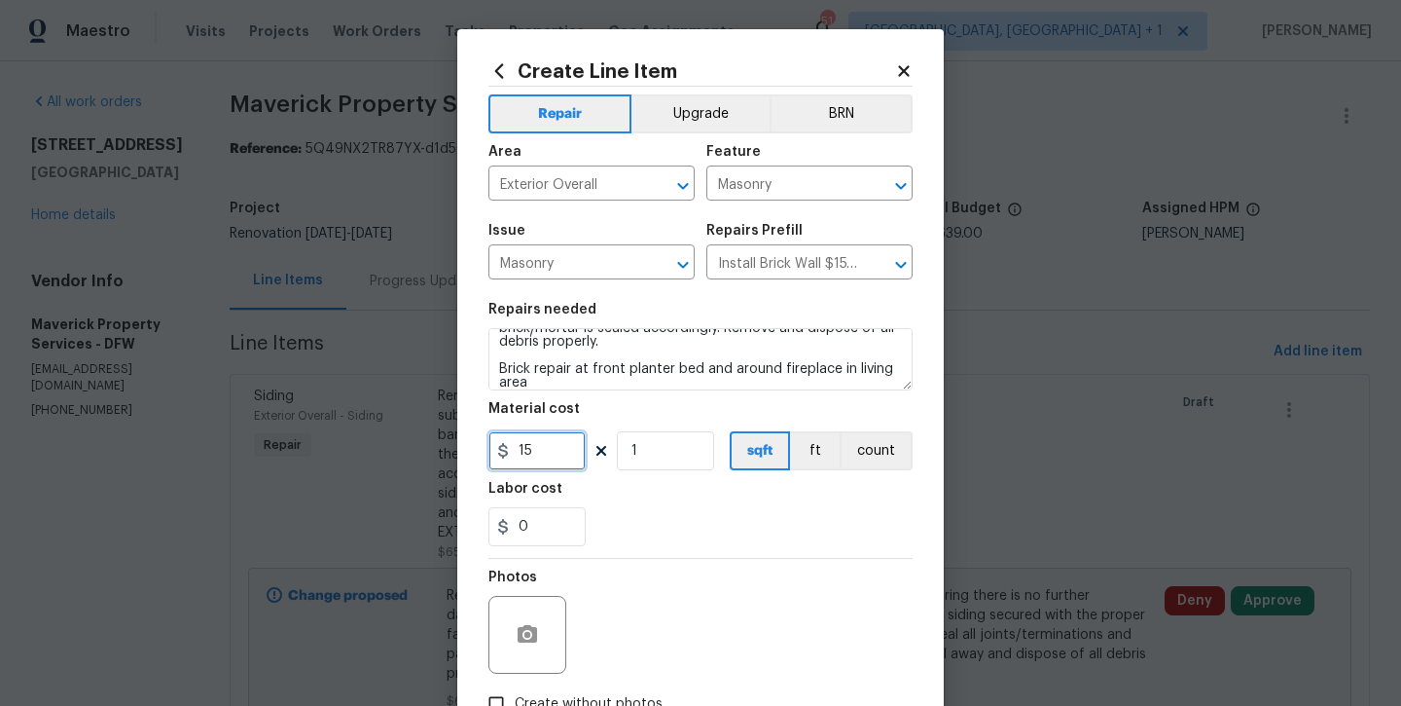
click at [564, 455] on input "15" at bounding box center [537, 450] width 97 height 39
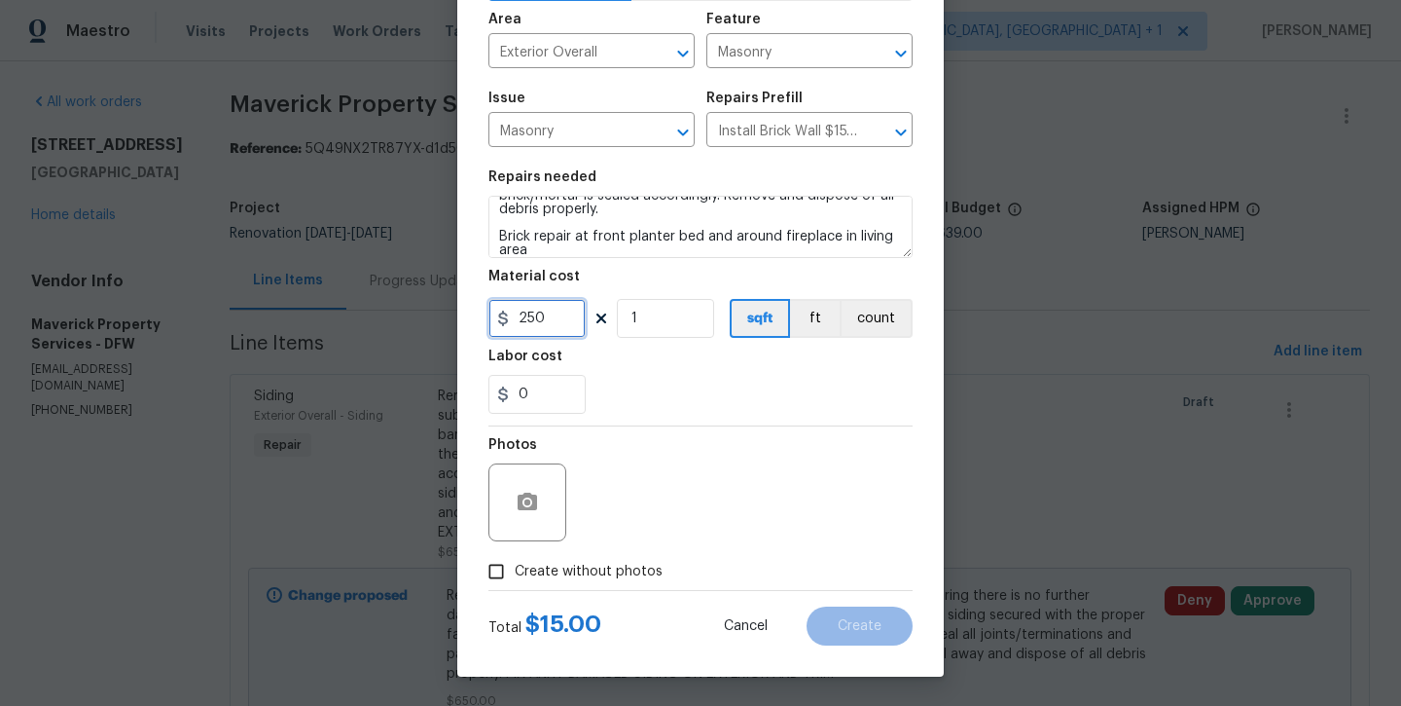
type input "250"
click at [581, 557] on label "Create without photos" at bounding box center [570, 571] width 185 height 37
click at [515, 557] on input "Create without photos" at bounding box center [496, 571] width 37 height 37
checkbox input "true"
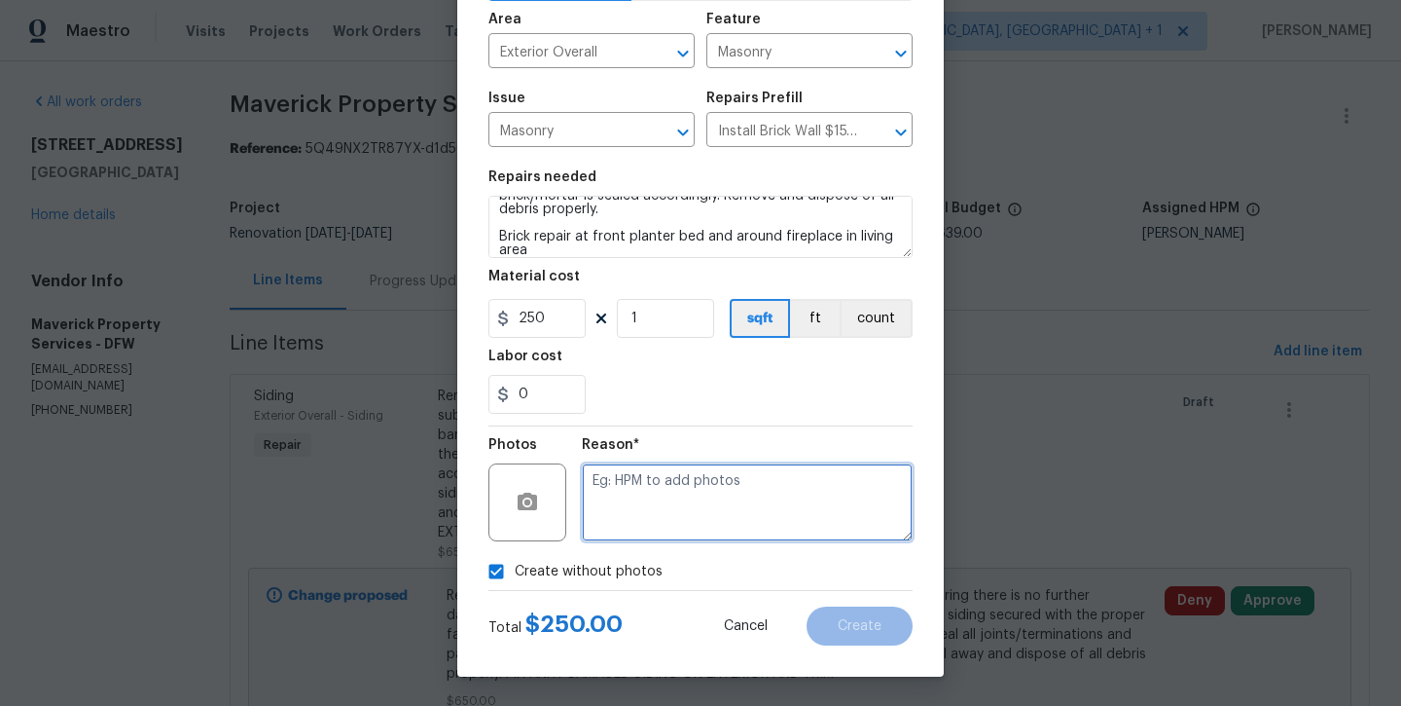
click at [663, 486] on textarea at bounding box center [747, 502] width 331 height 78
type textarea "will add later"
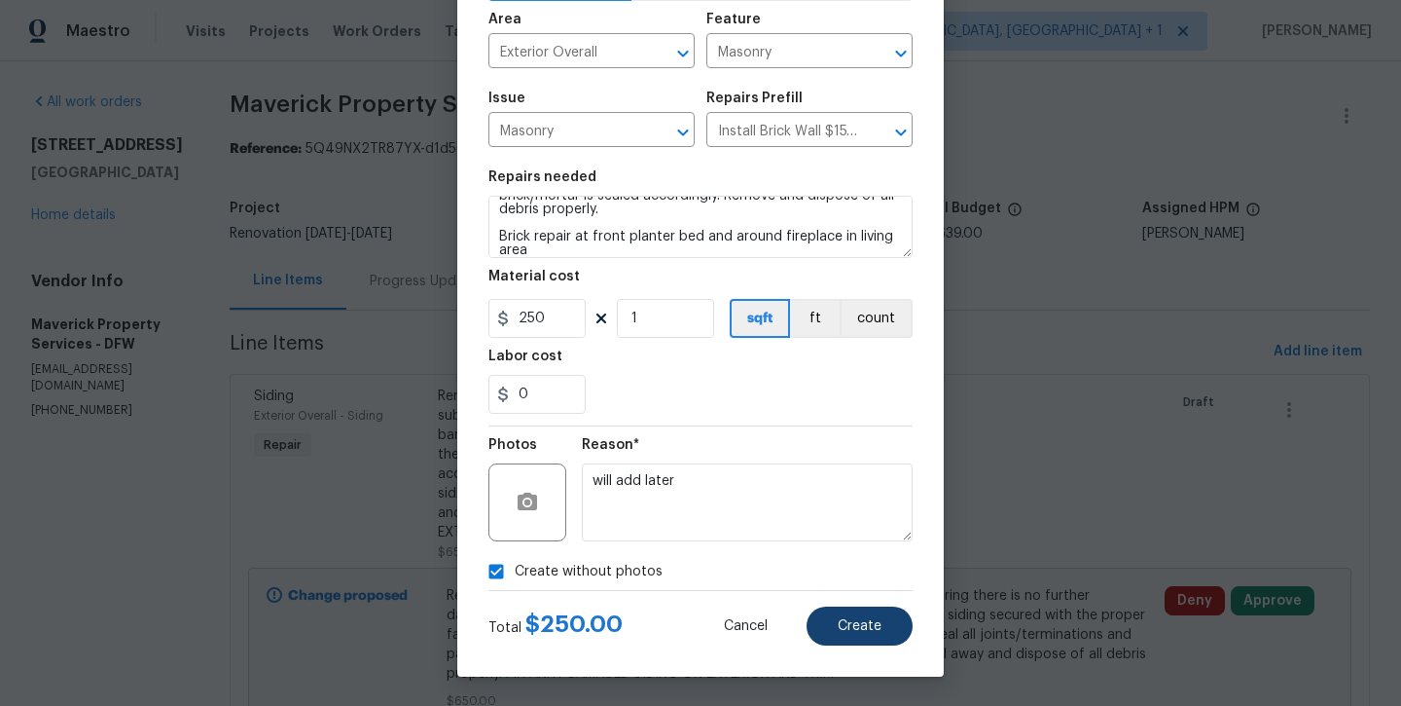
click at [868, 634] on button "Create" at bounding box center [860, 625] width 106 height 39
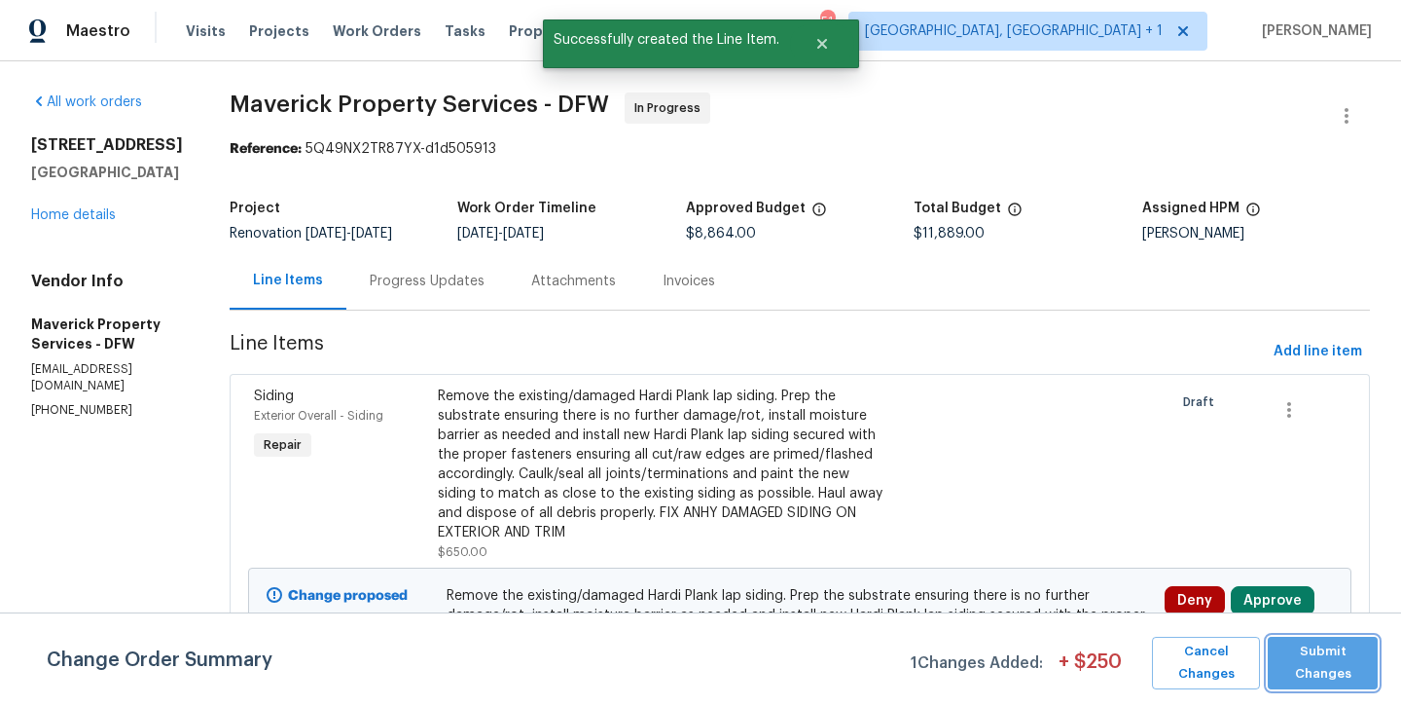
click at [1297, 638] on button "Submit Changes" at bounding box center [1323, 662] width 110 height 53
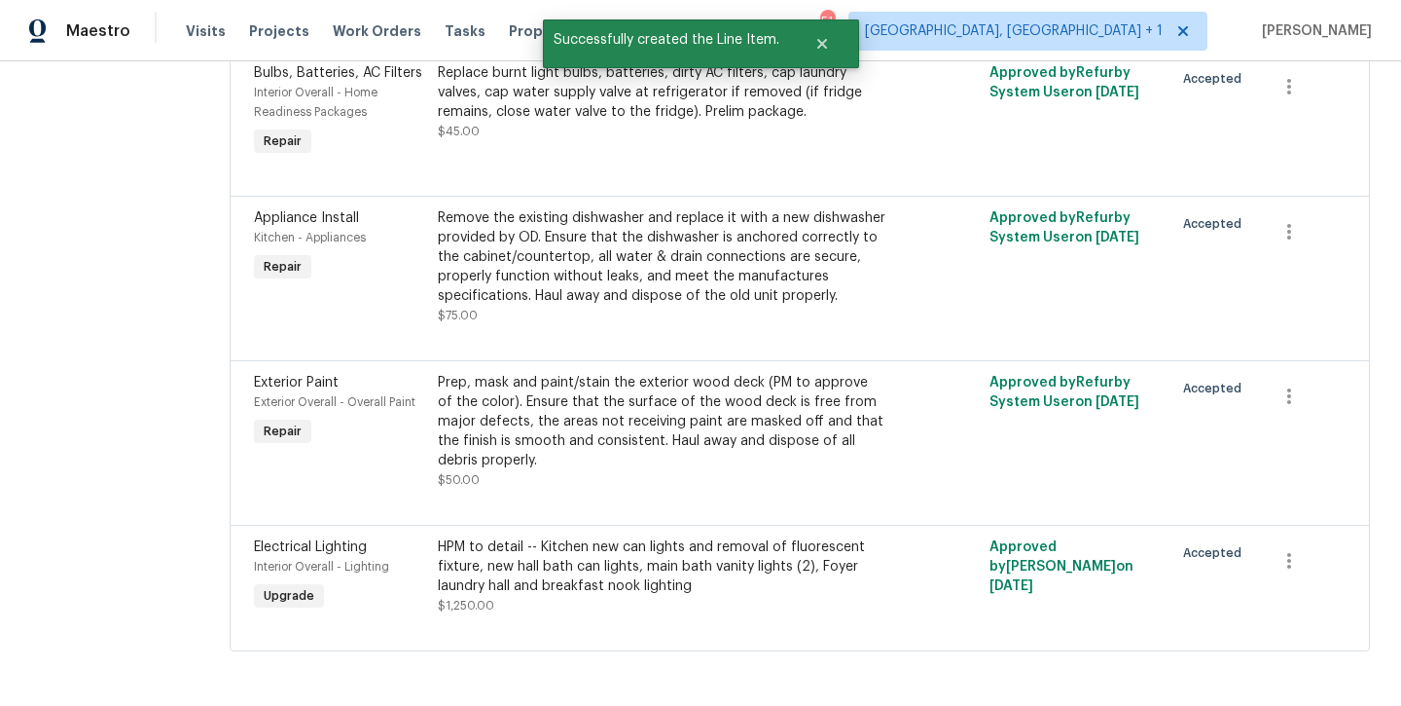
scroll to position [2919, 0]
drag, startPoint x: 1194, startPoint y: 565, endPoint x: 1264, endPoint y: 773, distance: 218.8
click at [1264, 705] on html "Maestro Visits Projects Work Orders Tasks Properties Geo Assignments 51 Albuque…" at bounding box center [700, 353] width 1401 height 706
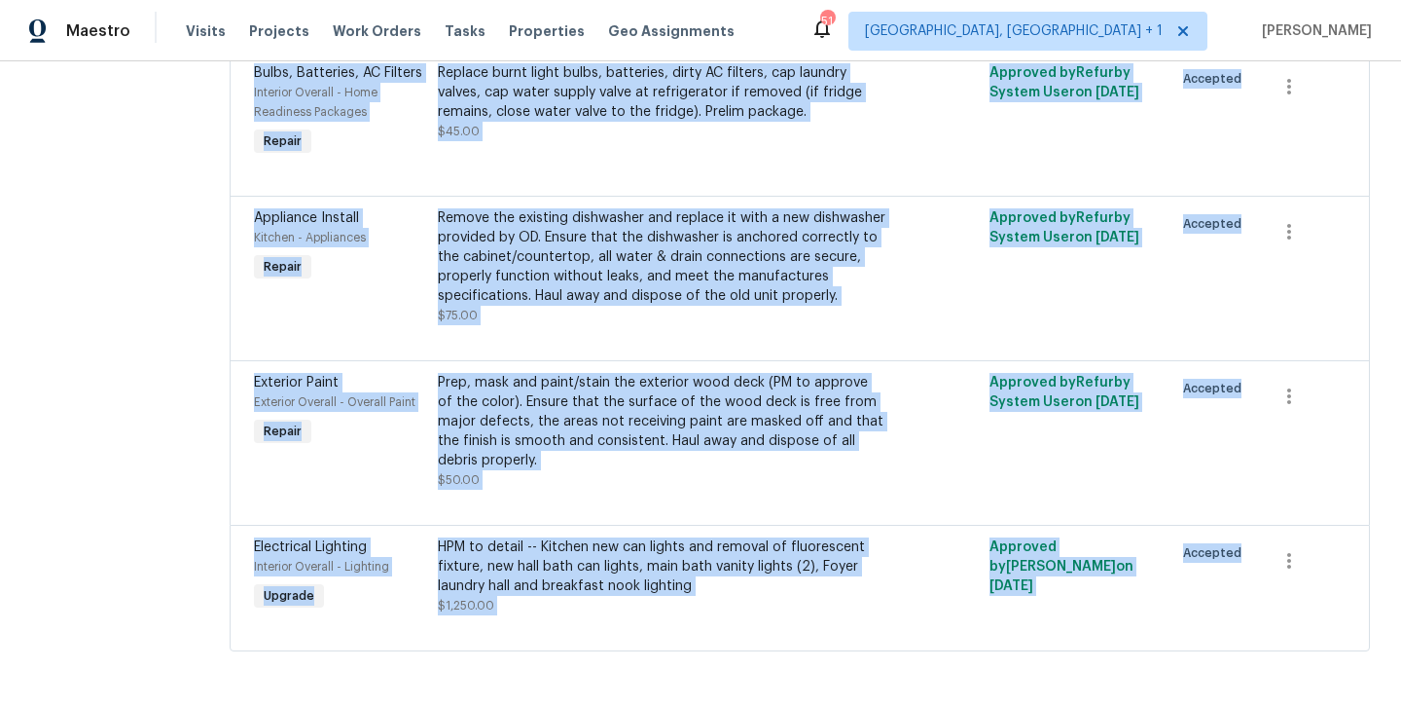
click at [985, 469] on div at bounding box center [938, 431] width 92 height 128
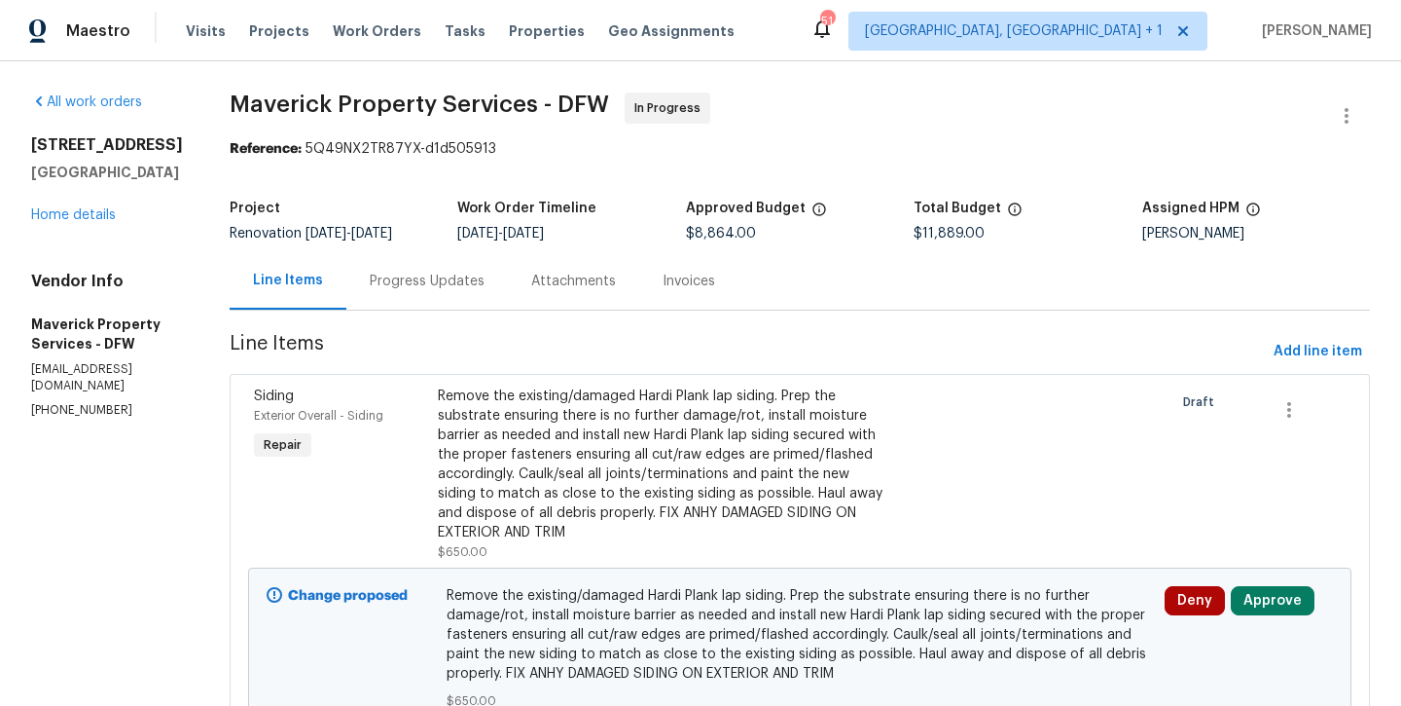
scroll to position [0, 0]
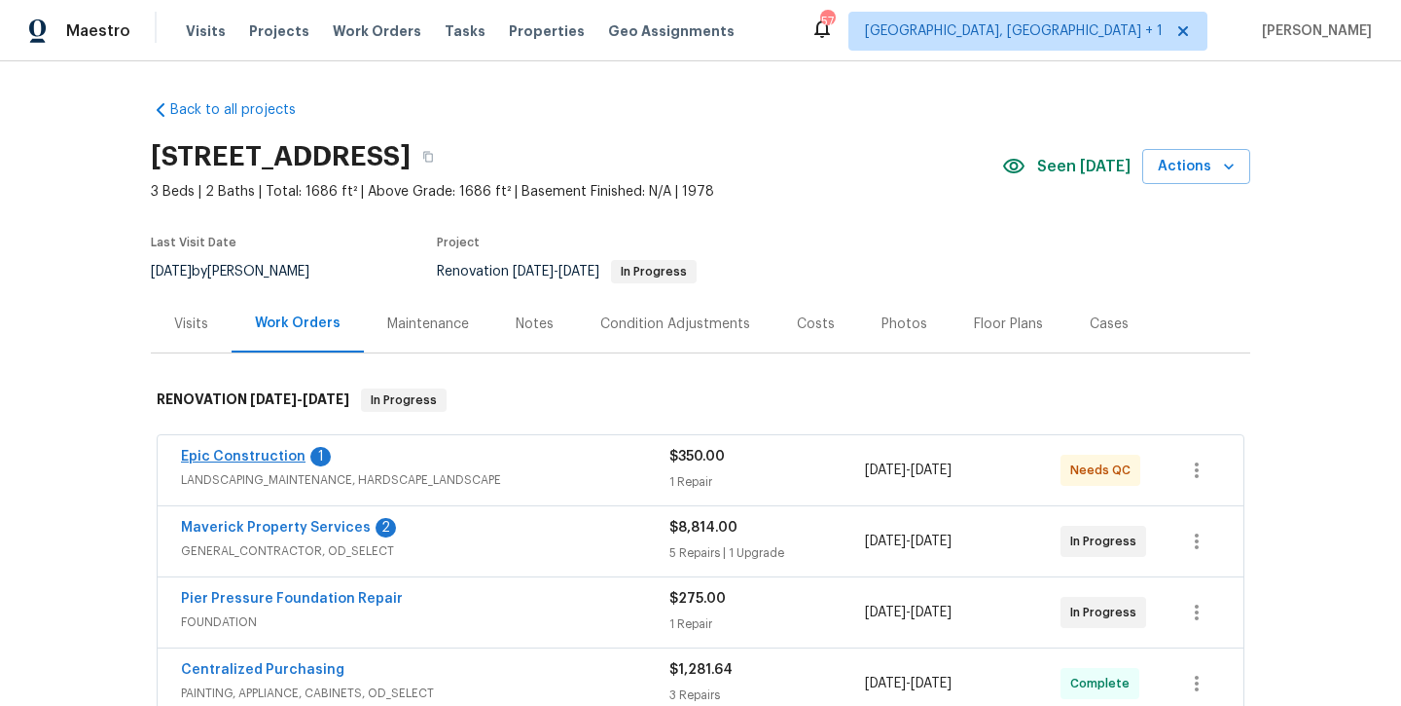
click at [218, 454] on link "Epic Construction" at bounding box center [243, 457] width 125 height 14
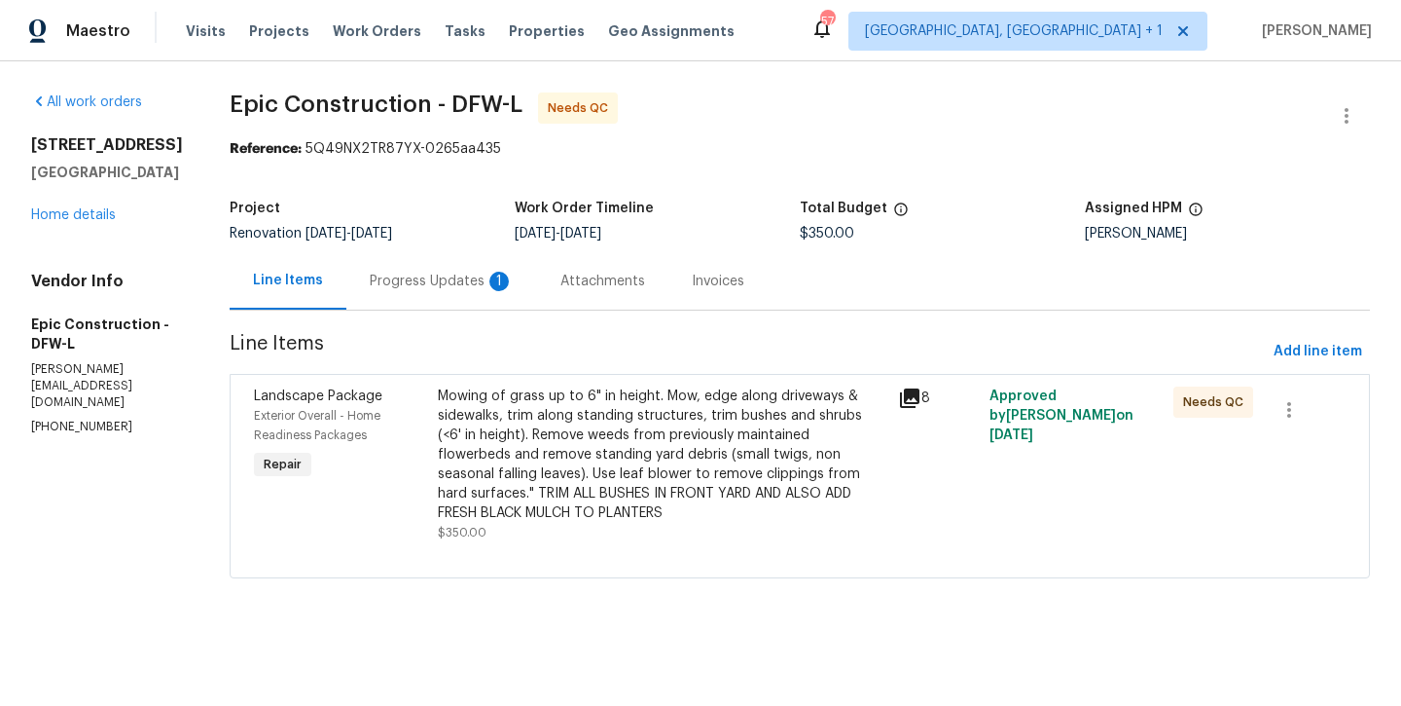
click at [424, 282] on div "Progress Updates 1" at bounding box center [442, 281] width 144 height 19
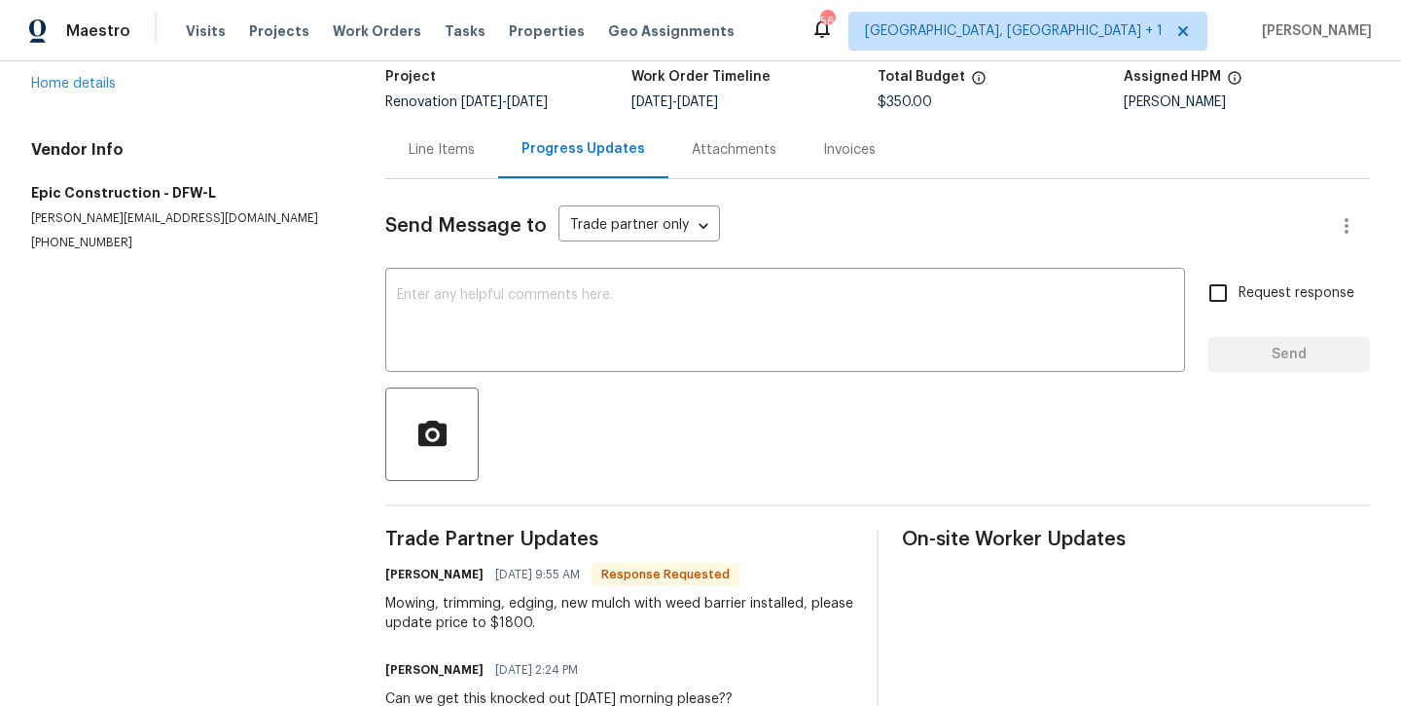
scroll to position [136, 0]
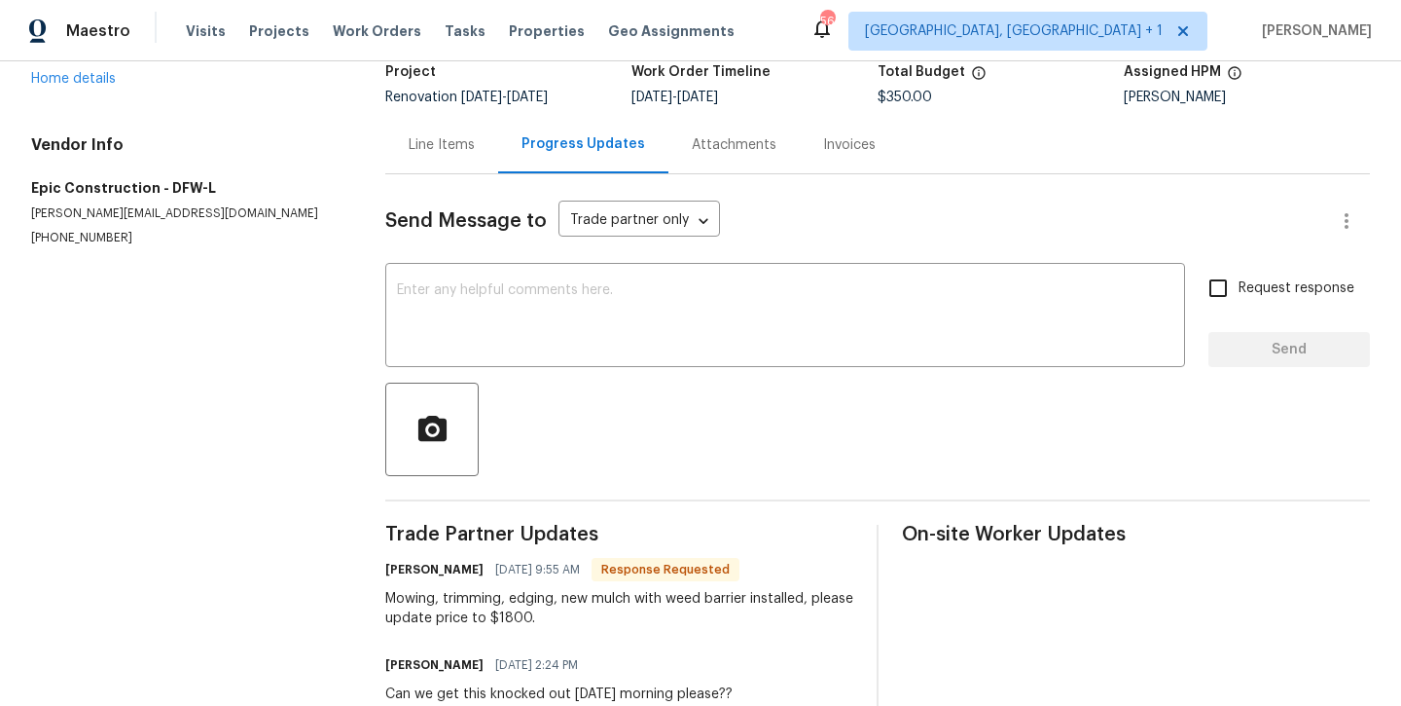
click at [431, 141] on div "Line Items" at bounding box center [442, 144] width 66 height 19
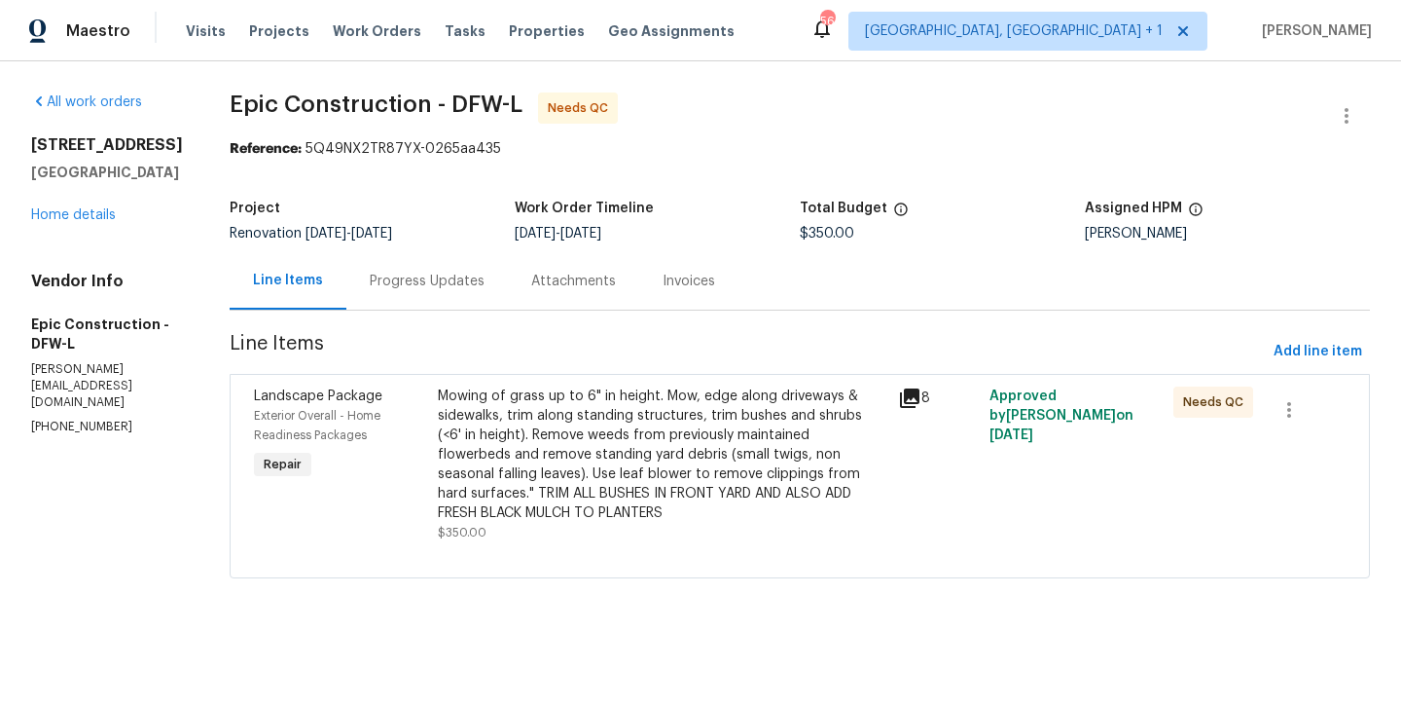
click at [456, 429] on div "Mowing of grass up to 6" in height. Mow, edge along driveways & sidewalks, trim…" at bounding box center [662, 454] width 449 height 136
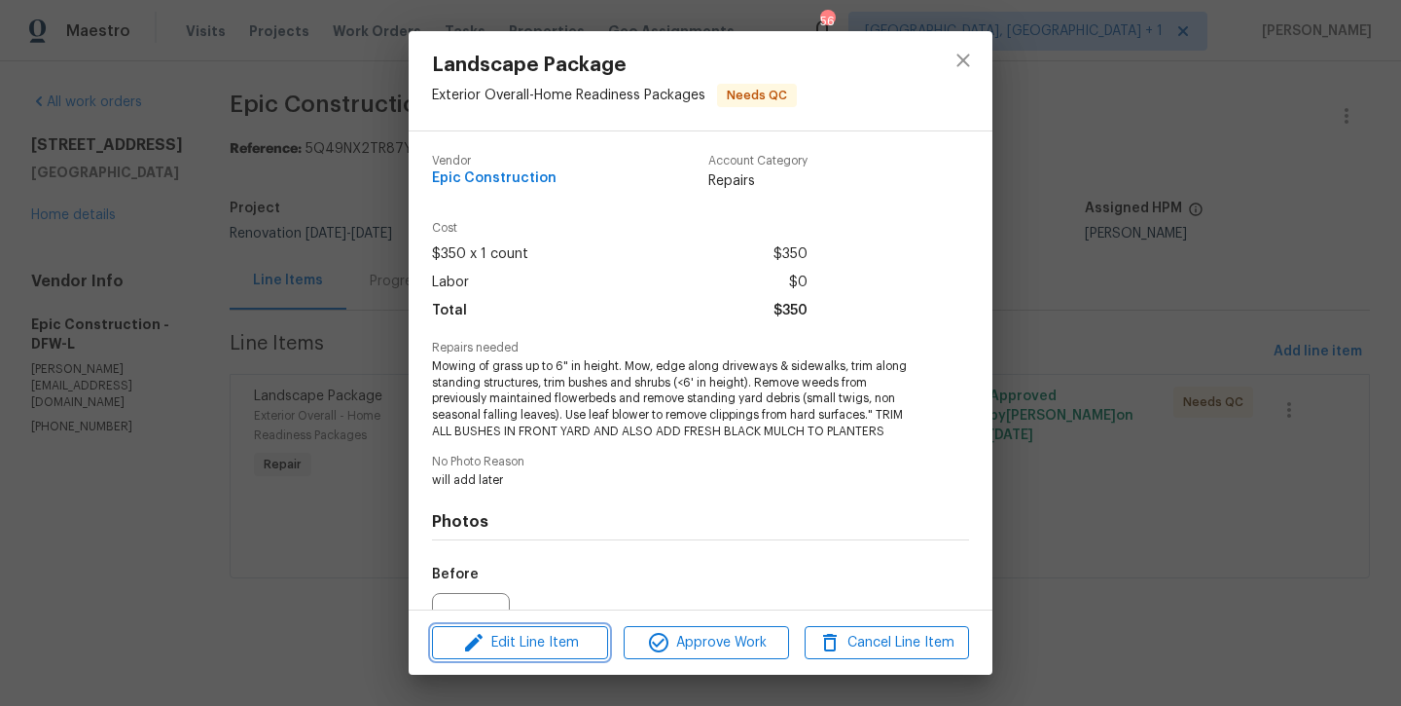
click at [495, 655] on button "Edit Line Item" at bounding box center [520, 643] width 176 height 34
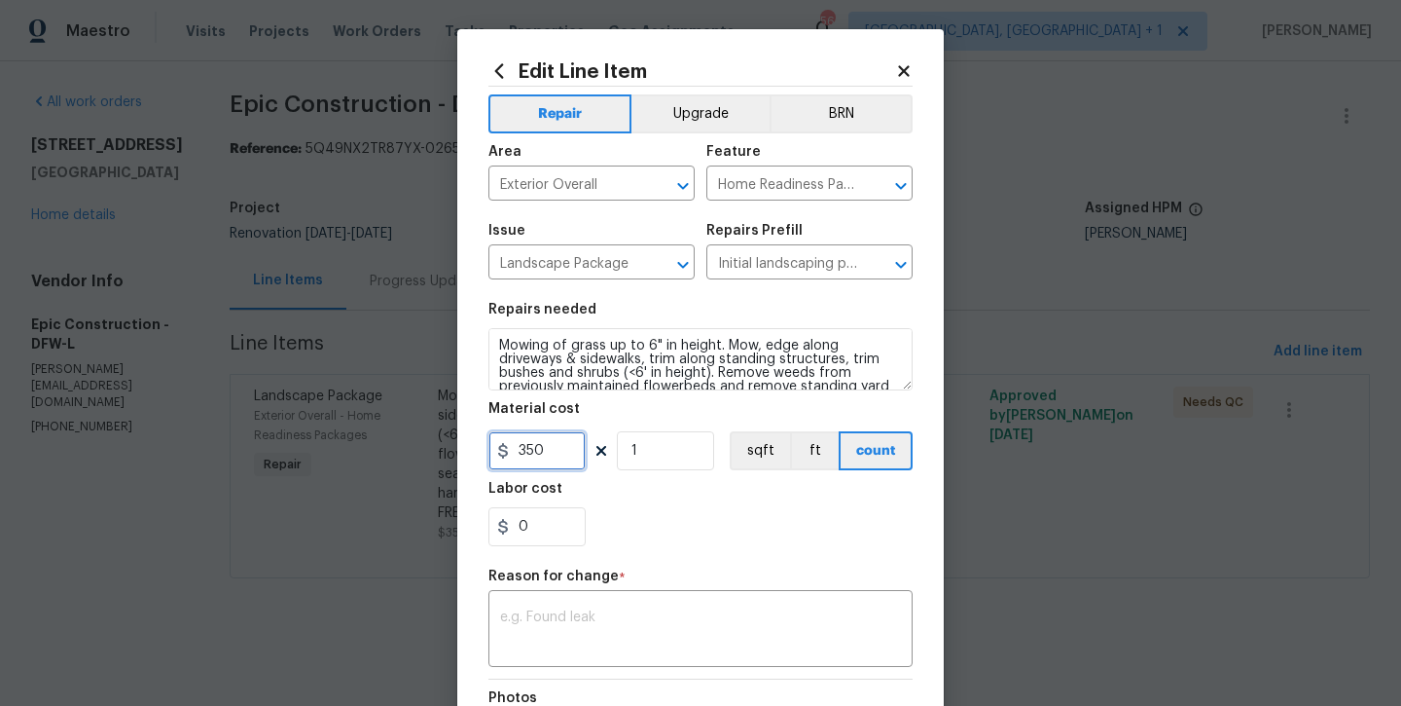
click at [539, 457] on input "350" at bounding box center [537, 450] width 97 height 39
type input "1800"
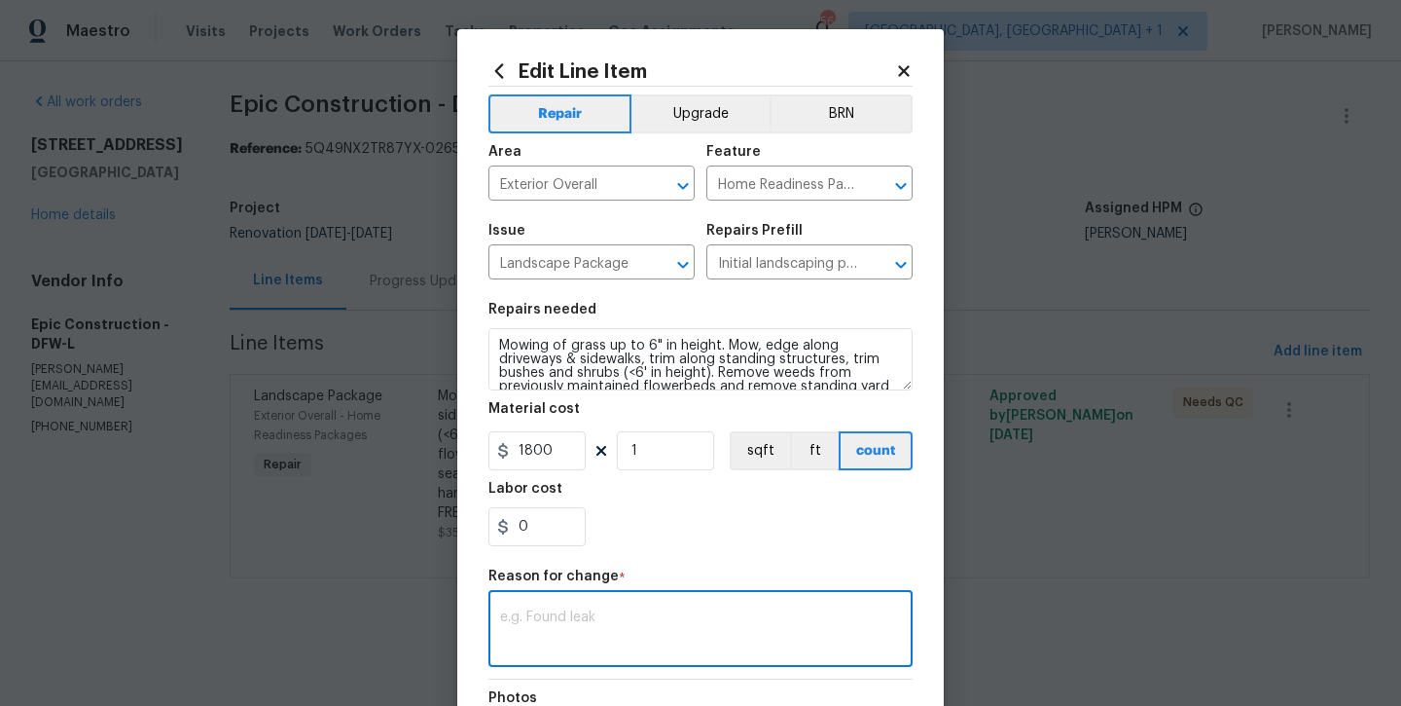
click at [565, 625] on textarea at bounding box center [700, 630] width 401 height 41
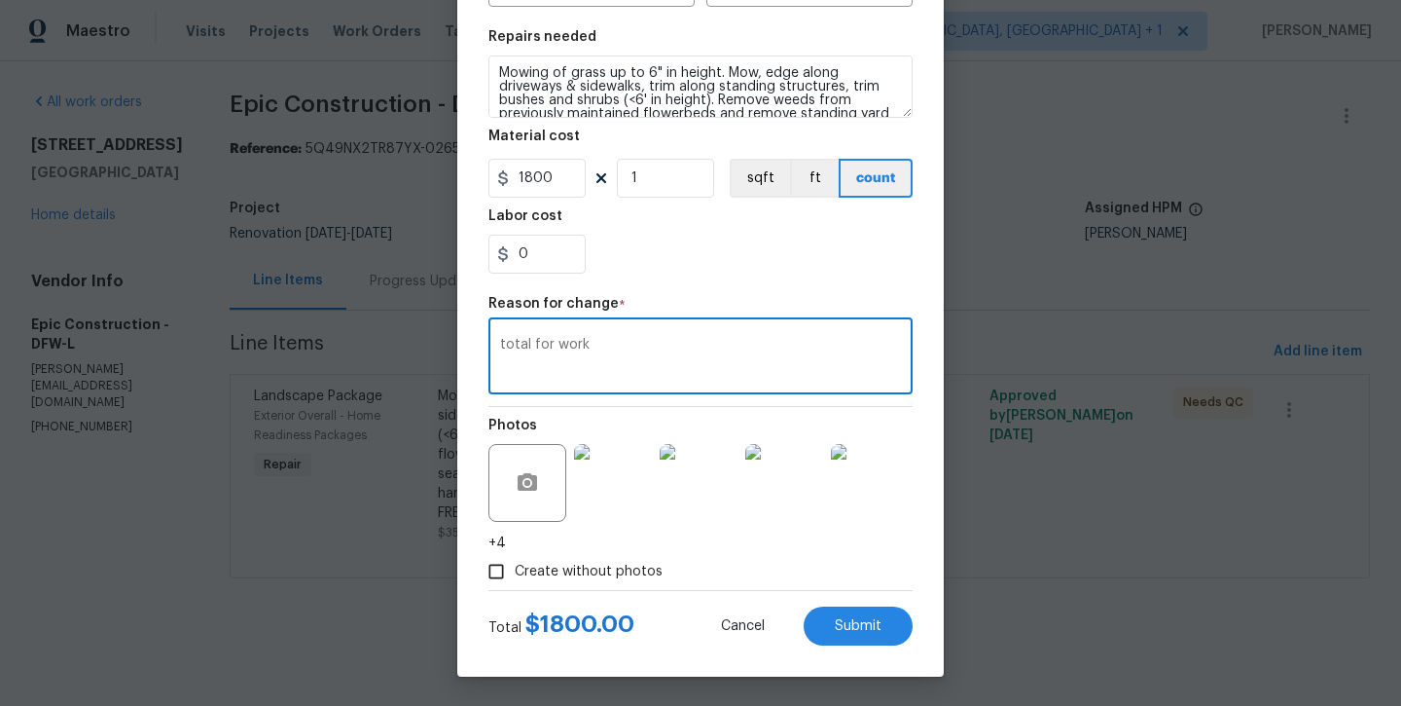
scroll to position [272, 0]
type textarea "total for work"
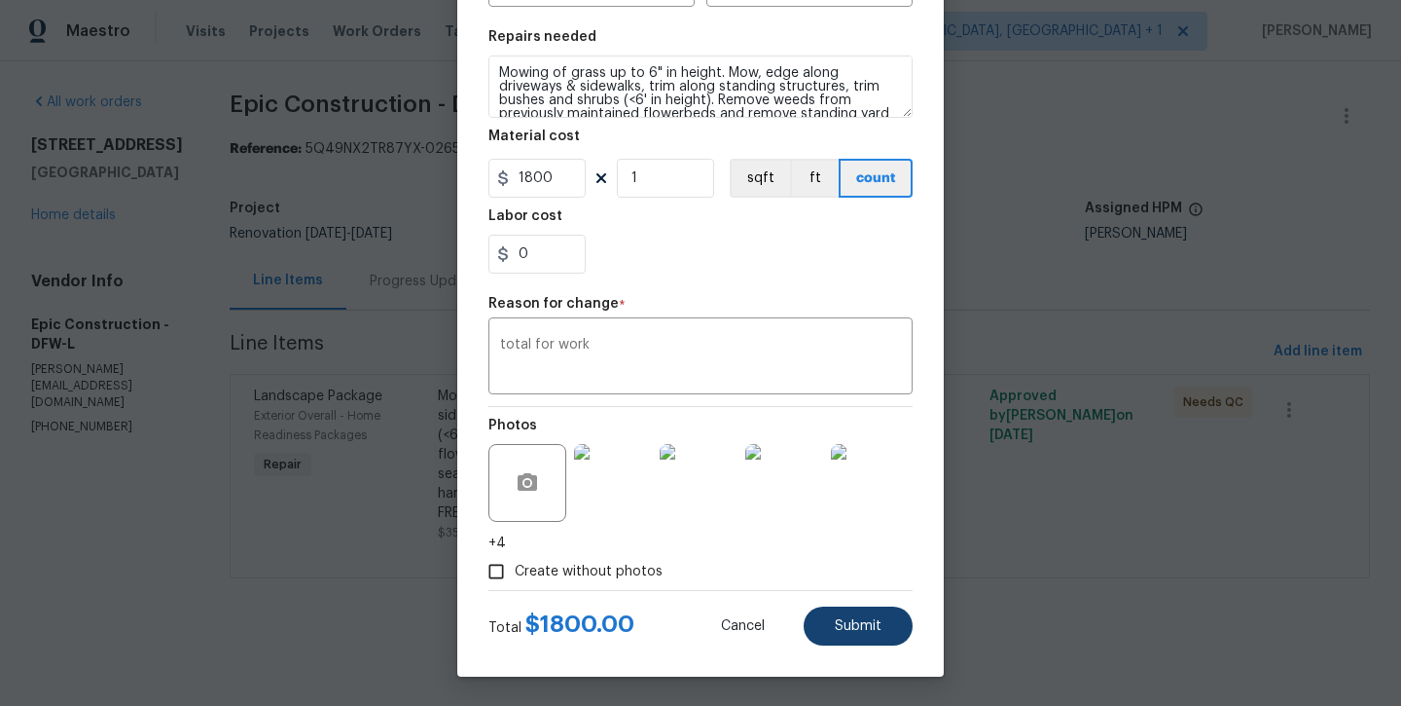
click at [869, 634] on button "Submit" at bounding box center [858, 625] width 109 height 39
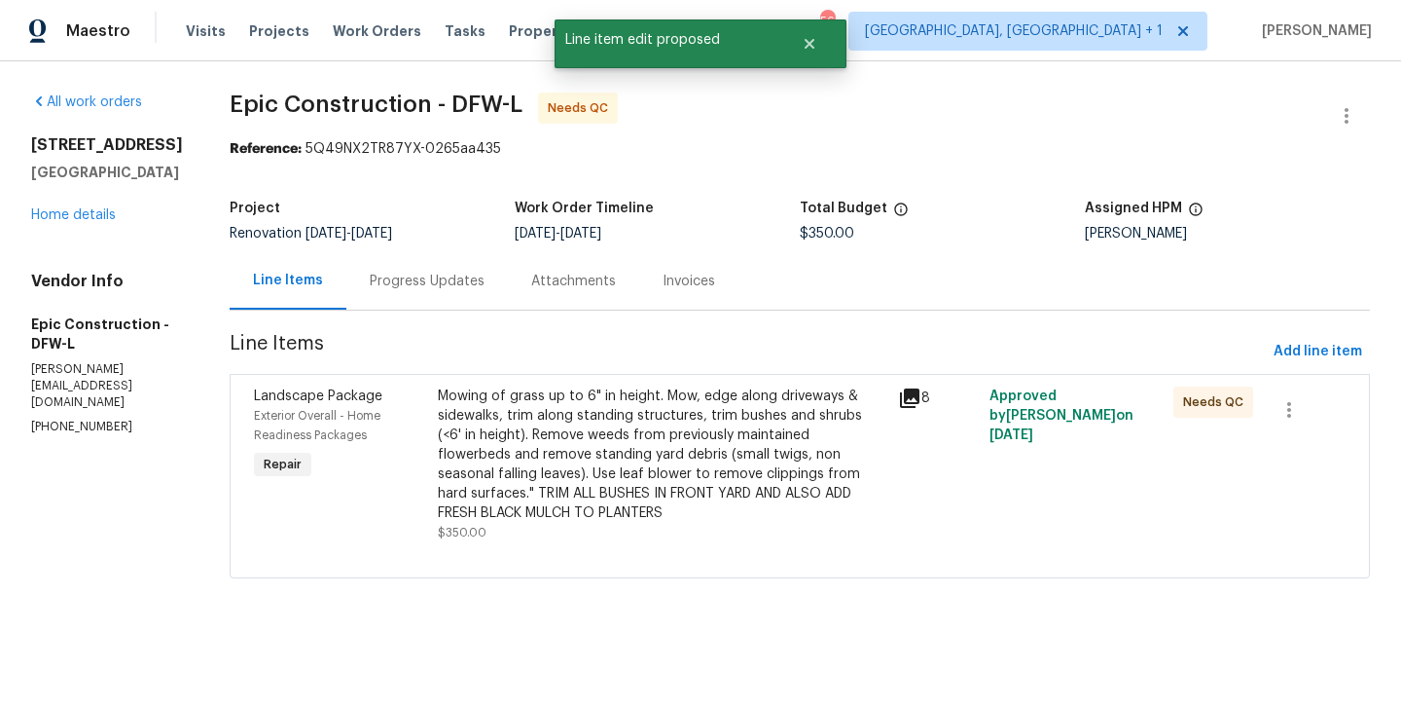
scroll to position [0, 0]
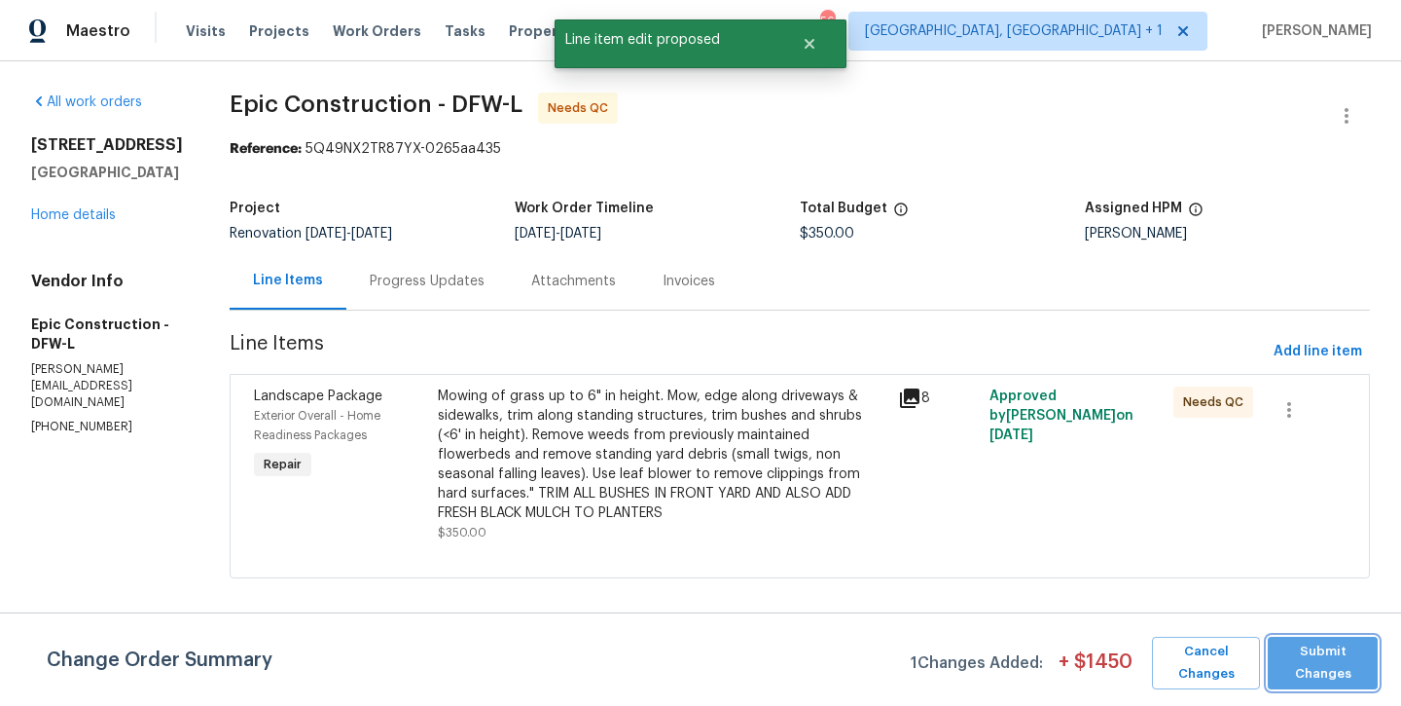
click at [1304, 665] on span "Submit Changes" at bounding box center [1323, 662] width 91 height 45
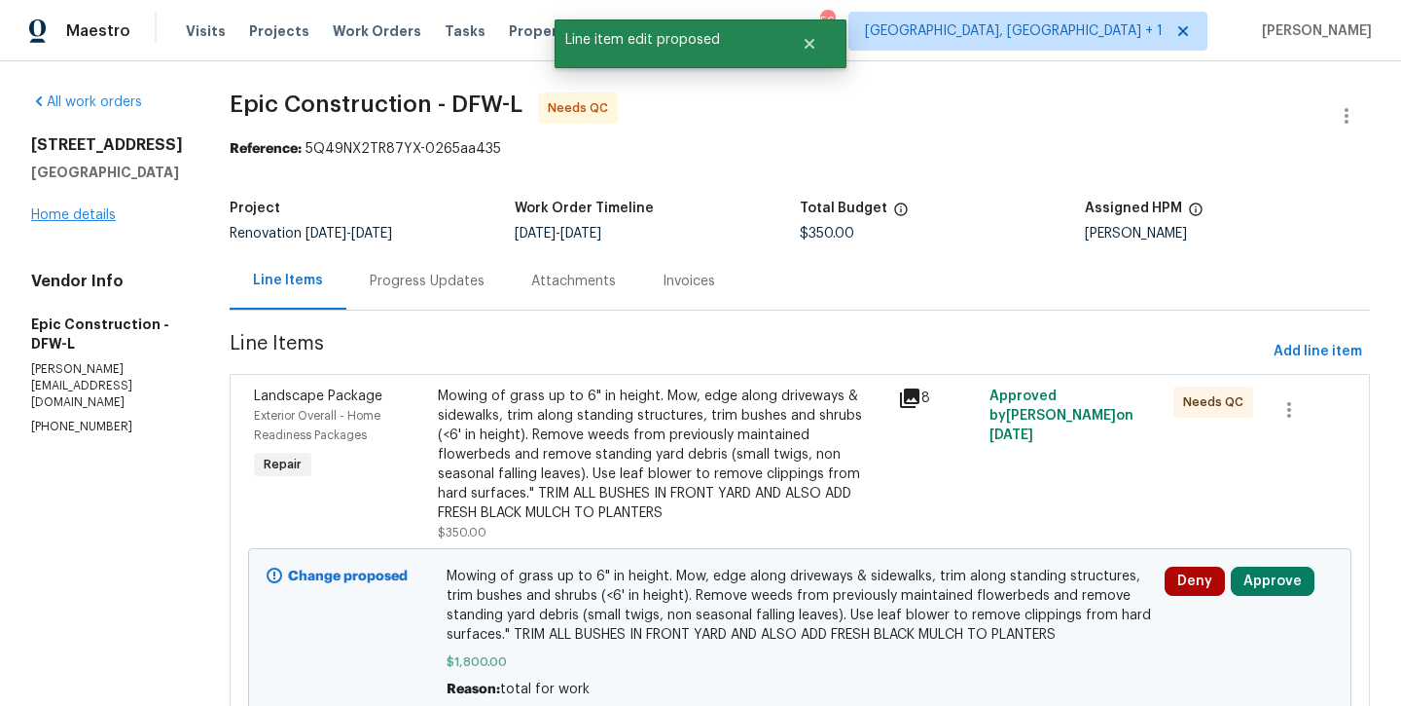
click at [64, 222] on link "Home details" at bounding box center [73, 215] width 85 height 14
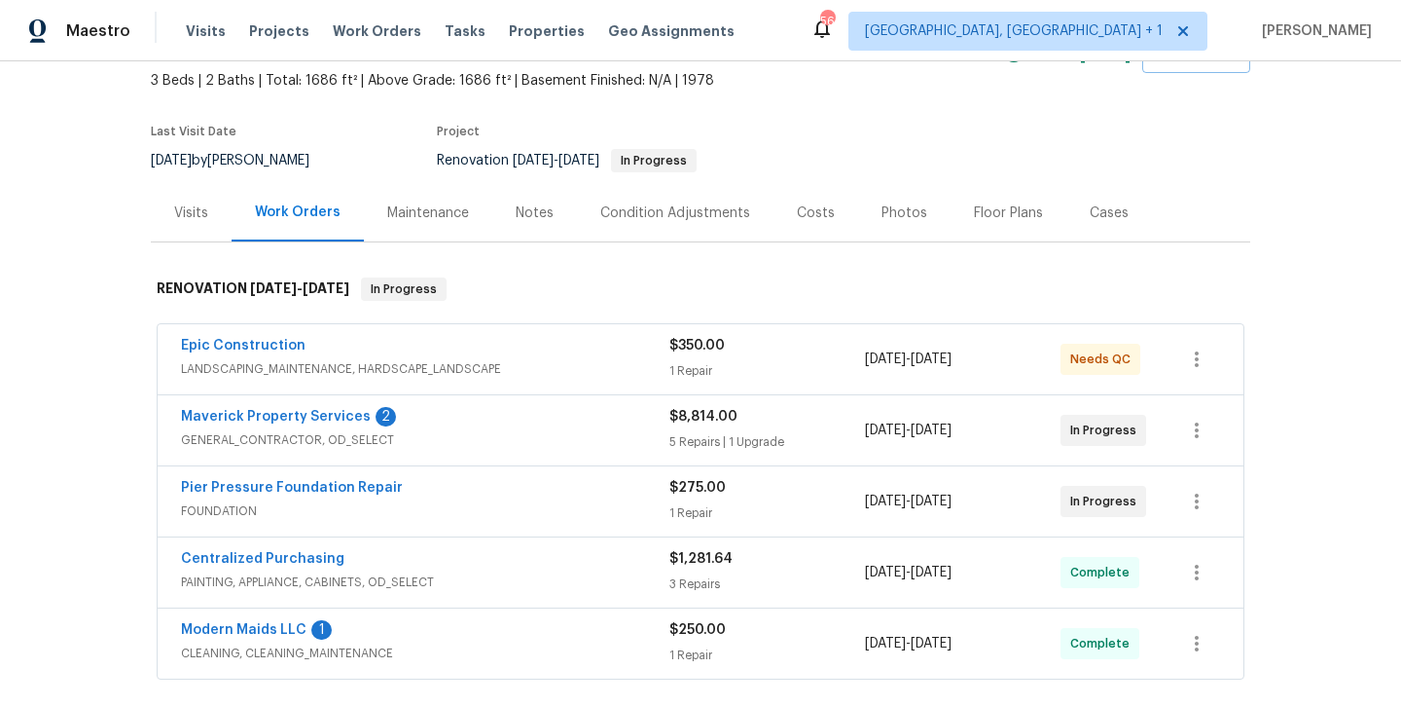
scroll to position [114, 0]
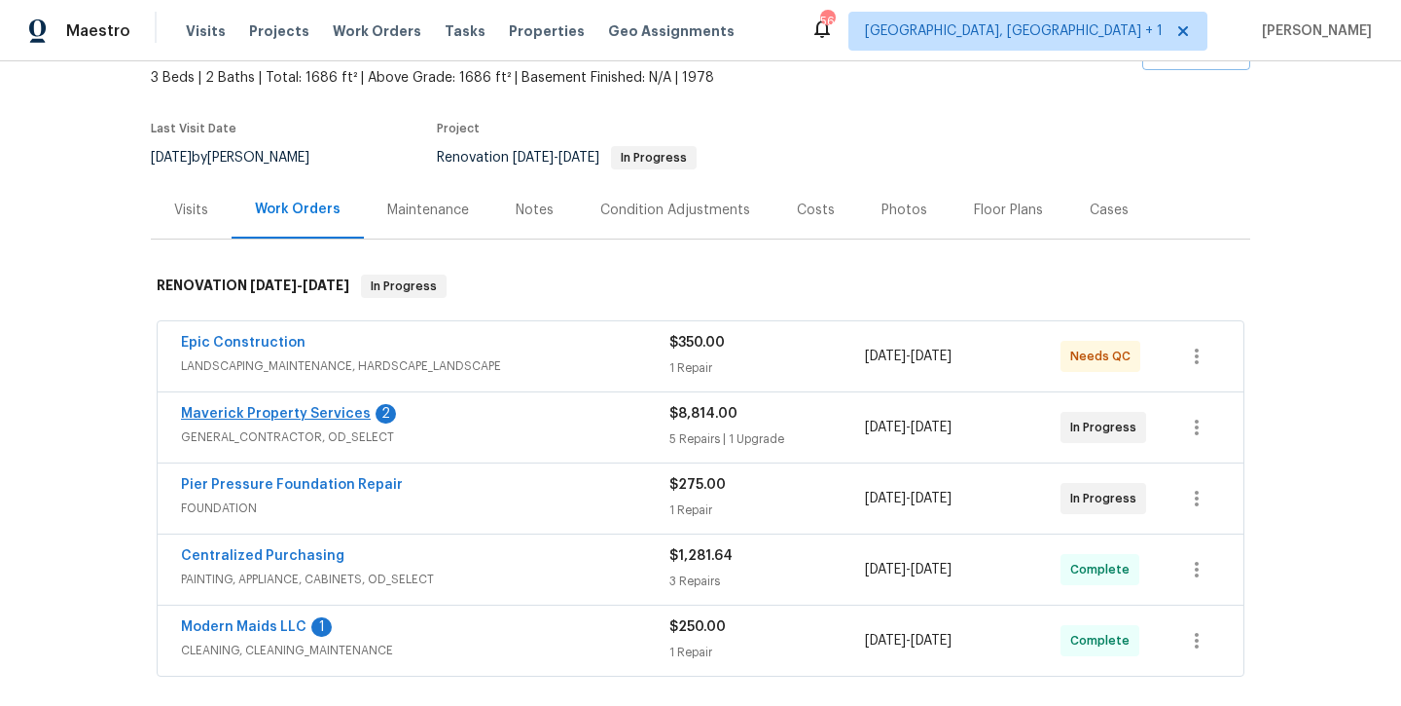
click at [307, 415] on link "Maverick Property Services" at bounding box center [276, 414] width 190 height 14
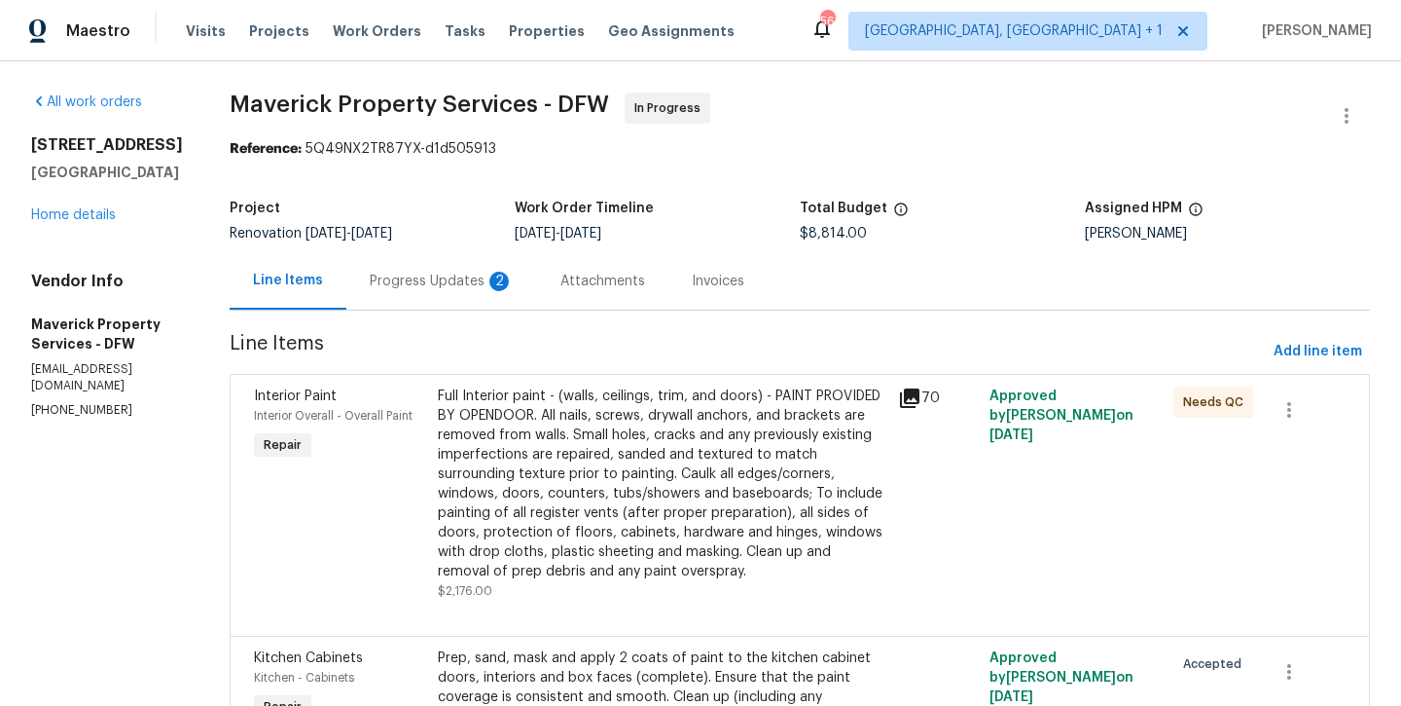
click at [472, 283] on div "Progress Updates 2" at bounding box center [442, 281] width 144 height 19
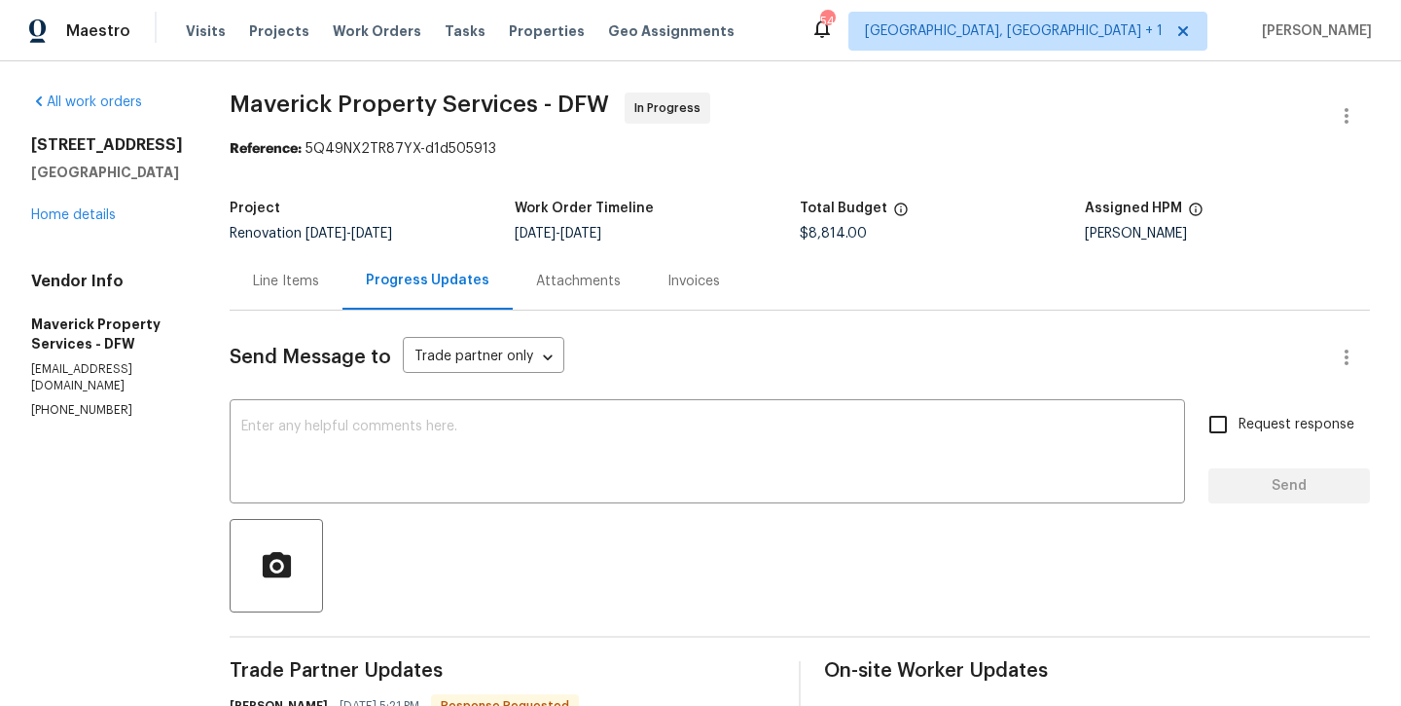
click at [319, 280] on div "Line Items" at bounding box center [286, 281] width 66 height 19
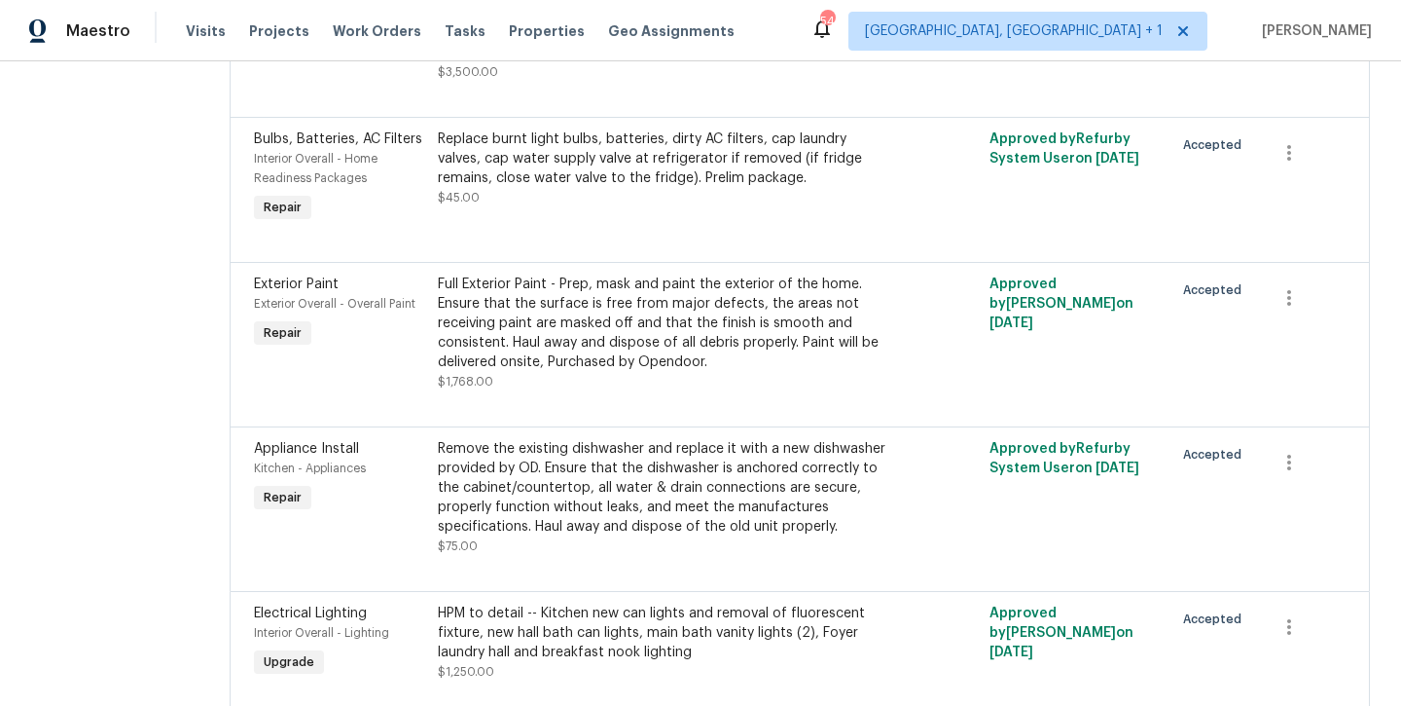
scroll to position [700, 0]
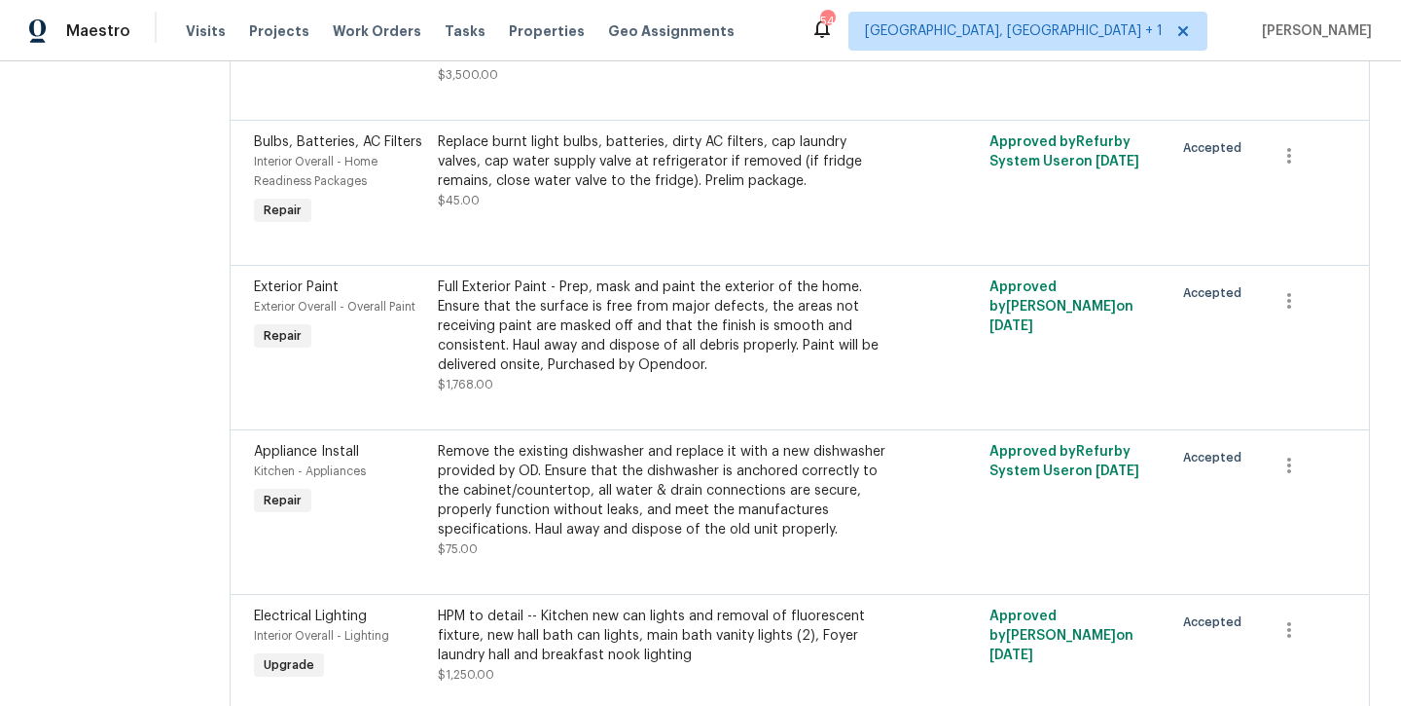
click at [562, 345] on div "Full Exterior Paint - Prep, mask and paint the exterior of the home. Ensure tha…" at bounding box center [662, 325] width 449 height 97
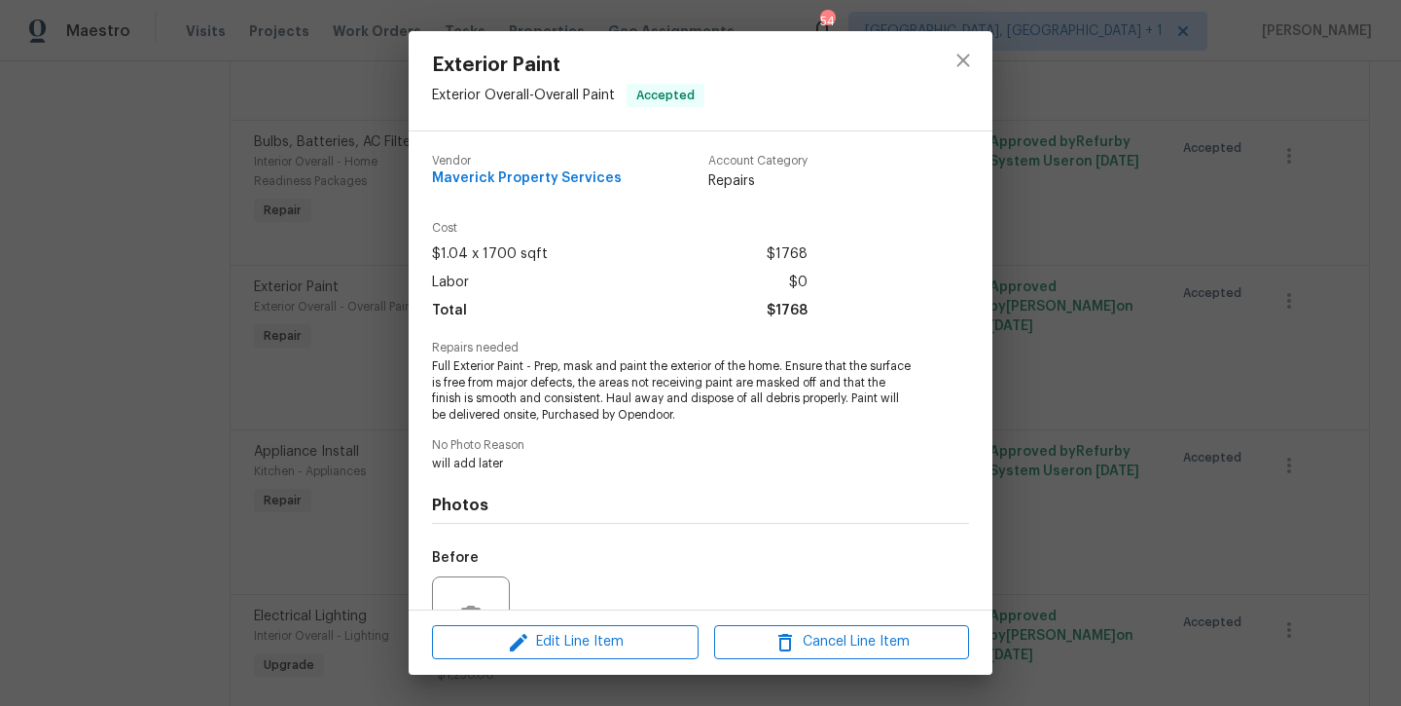
click at [552, 660] on div "Edit Line Item Cancel Line Item" at bounding box center [701, 641] width 584 height 65
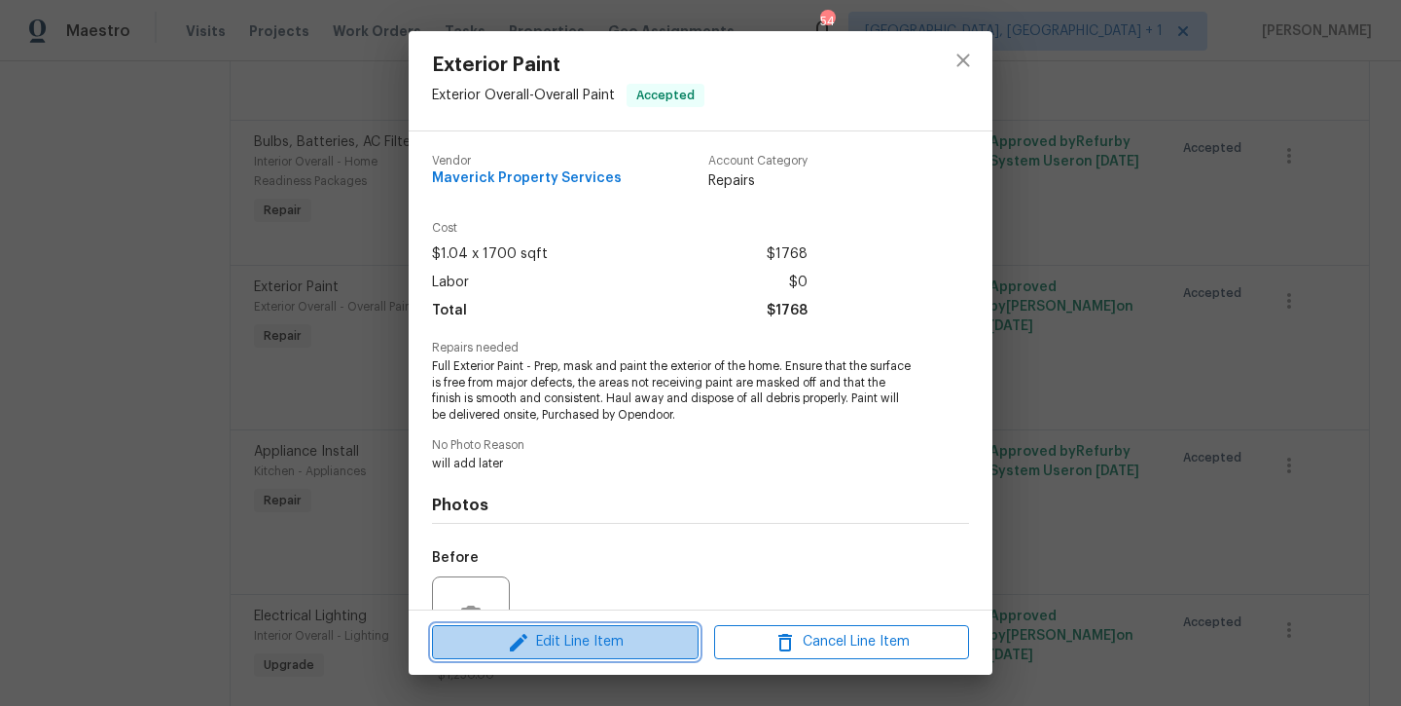
click at [549, 650] on span "Edit Line Item" at bounding box center [565, 642] width 255 height 24
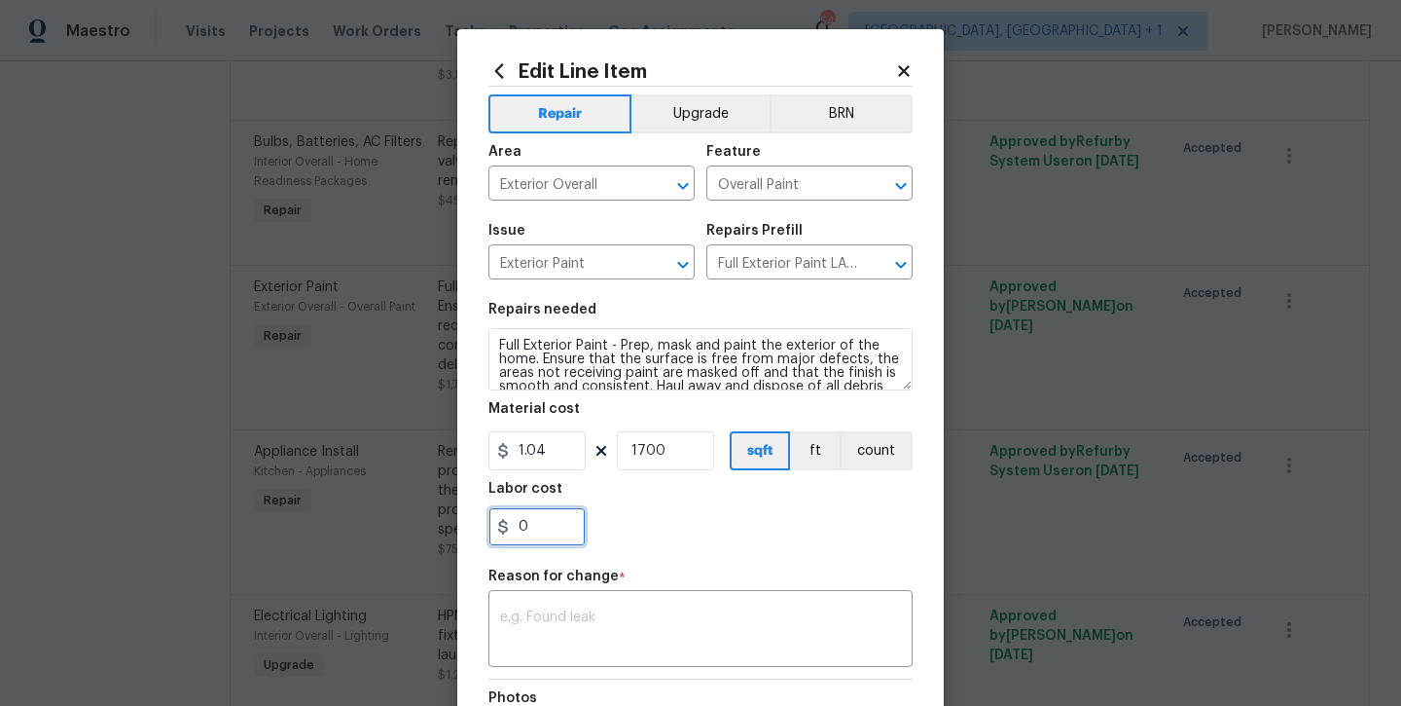
click at [526, 522] on input "0" at bounding box center [537, 526] width 97 height 39
type input "750"
click at [570, 619] on textarea at bounding box center [700, 630] width 401 height 41
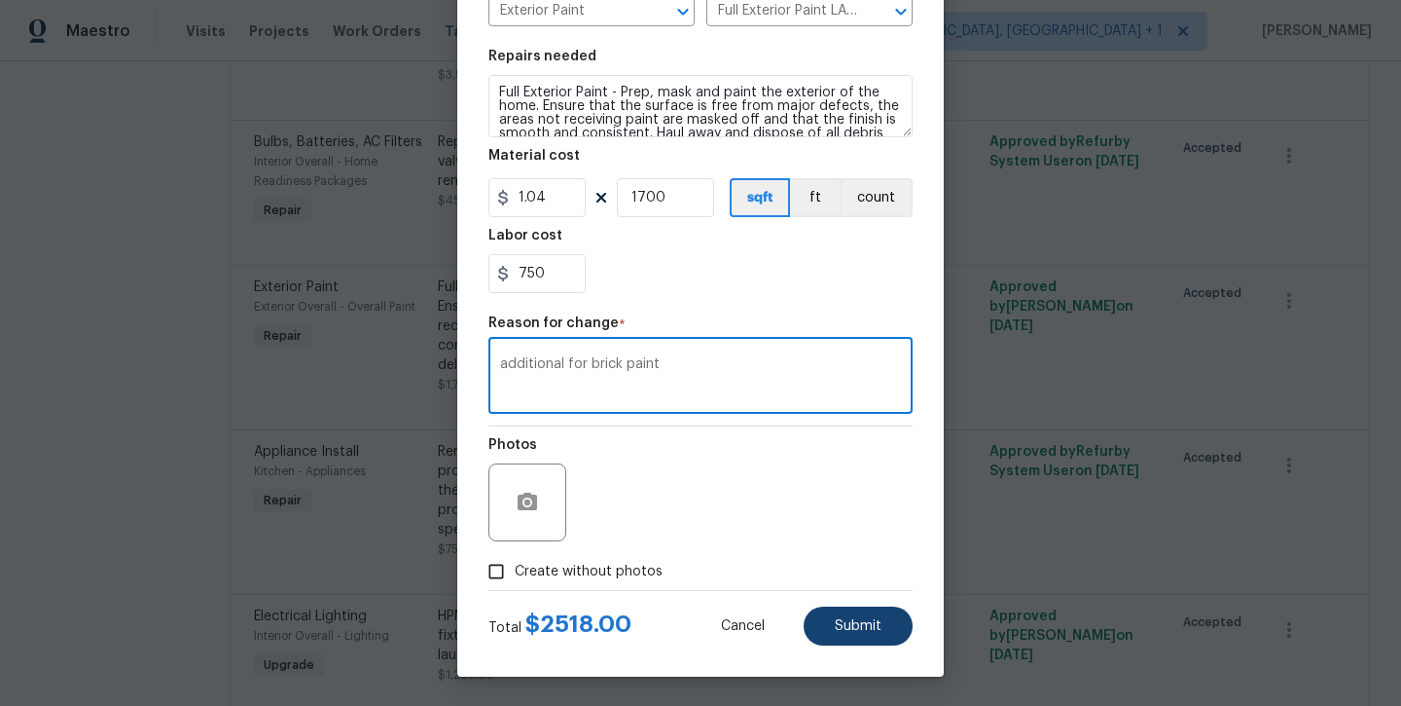
scroll to position [253, 0]
type textarea "additional for brick paint"
click at [838, 631] on span "Submit" at bounding box center [858, 626] width 47 height 15
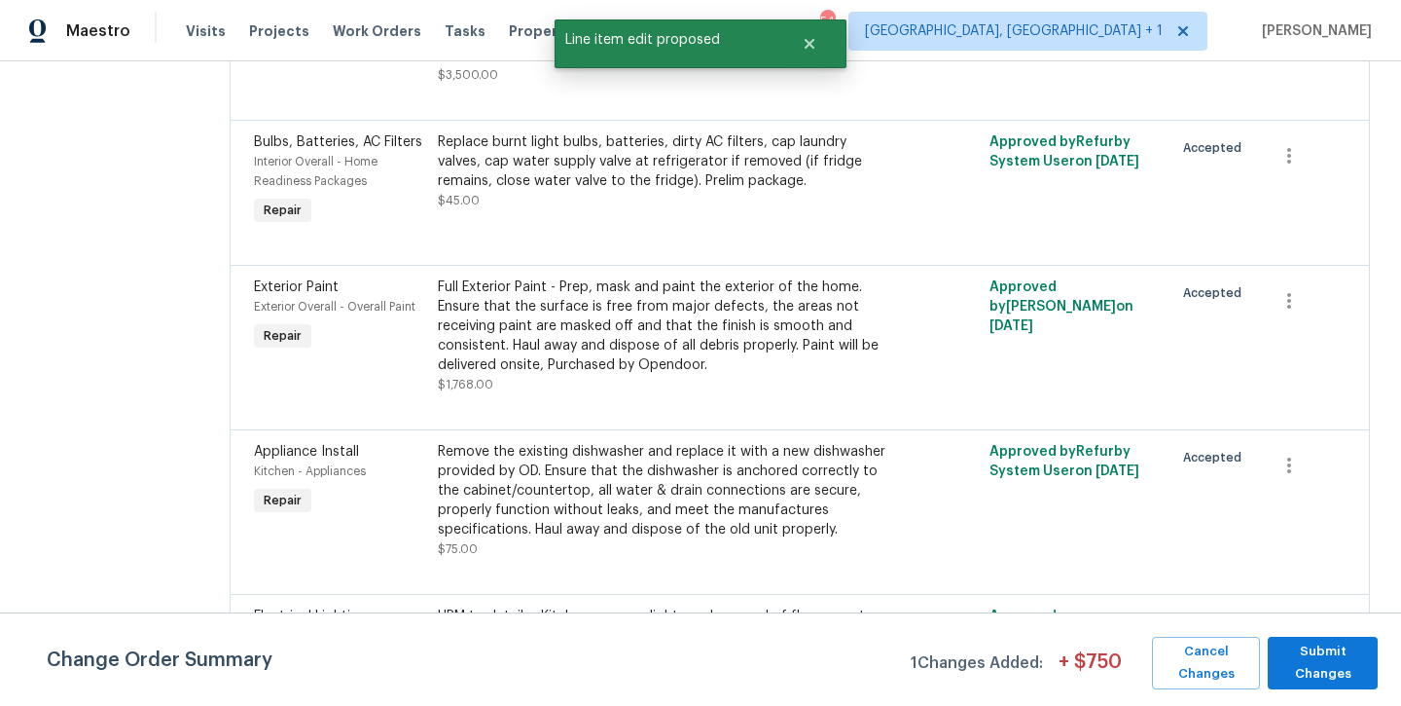
scroll to position [0, 0]
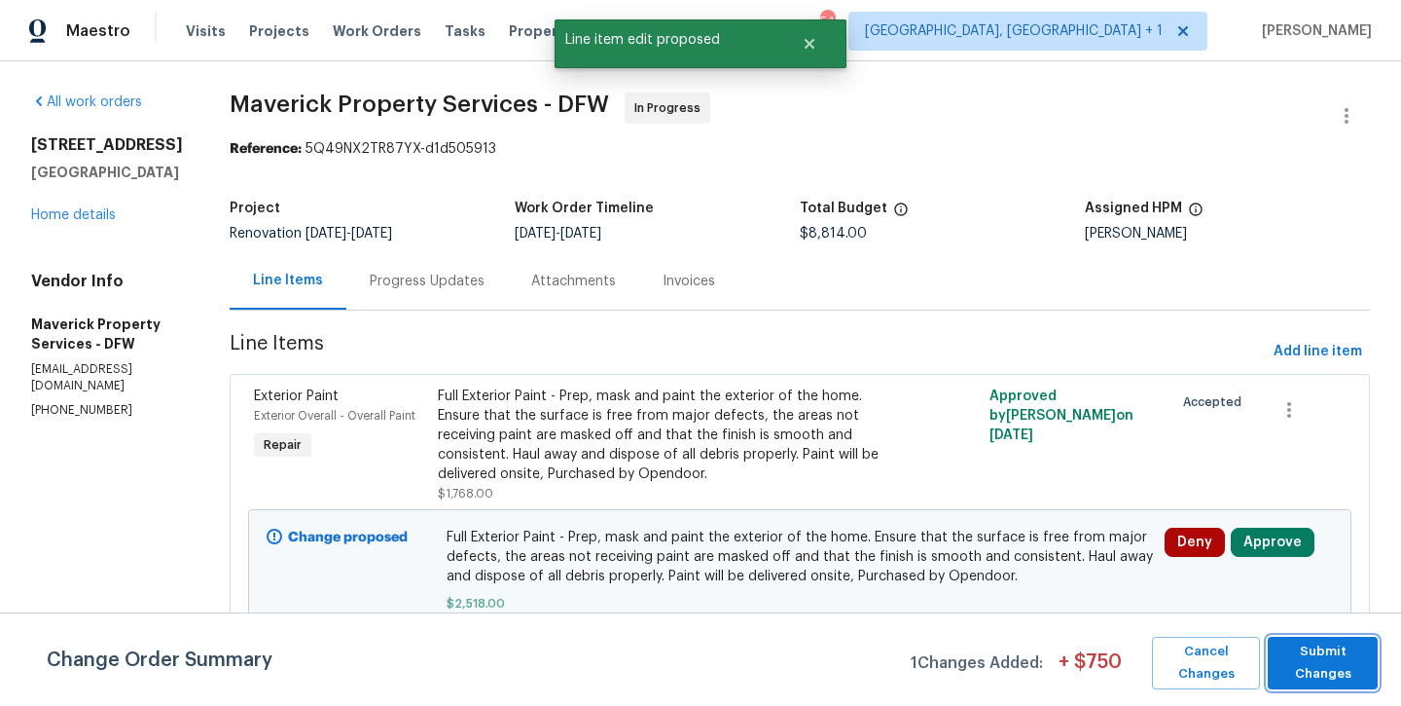
click at [1333, 653] on span "Submit Changes" at bounding box center [1323, 662] width 91 height 45
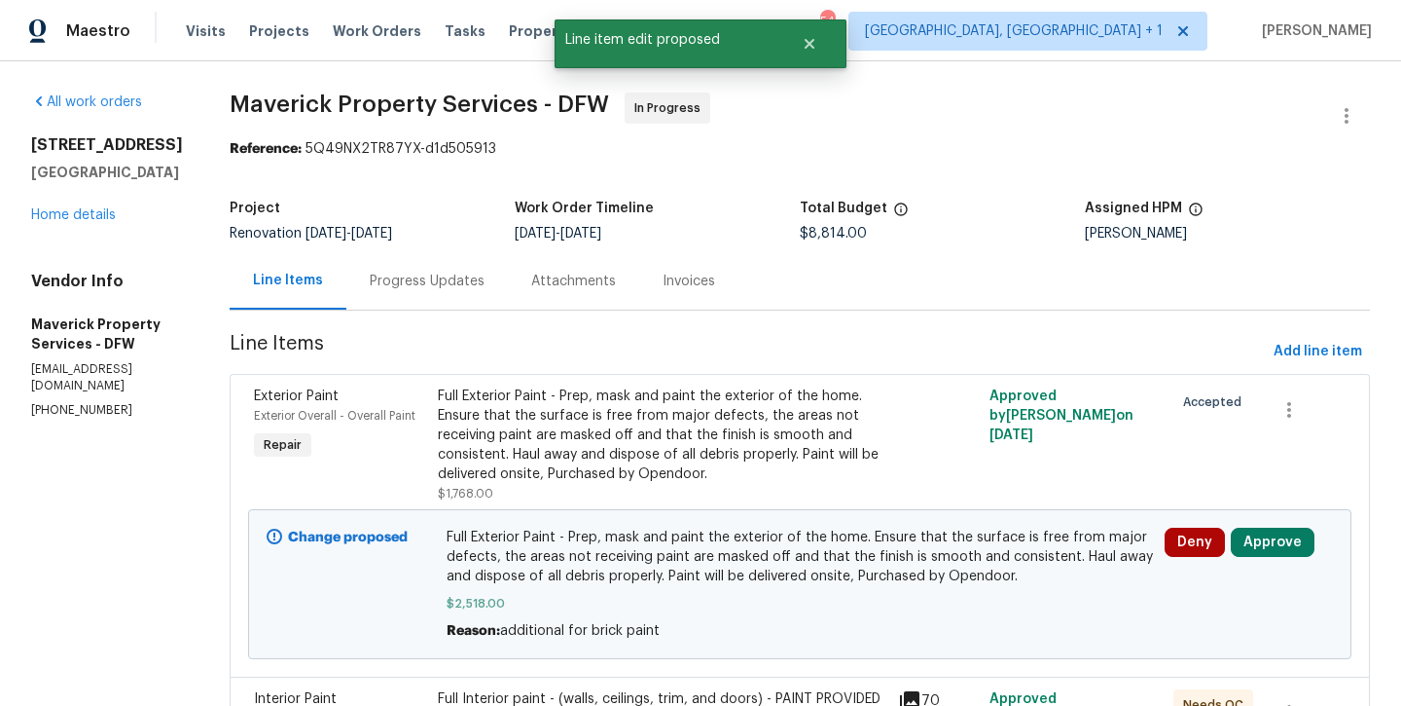
click at [484, 281] on div "Progress Updates" at bounding box center [427, 281] width 115 height 19
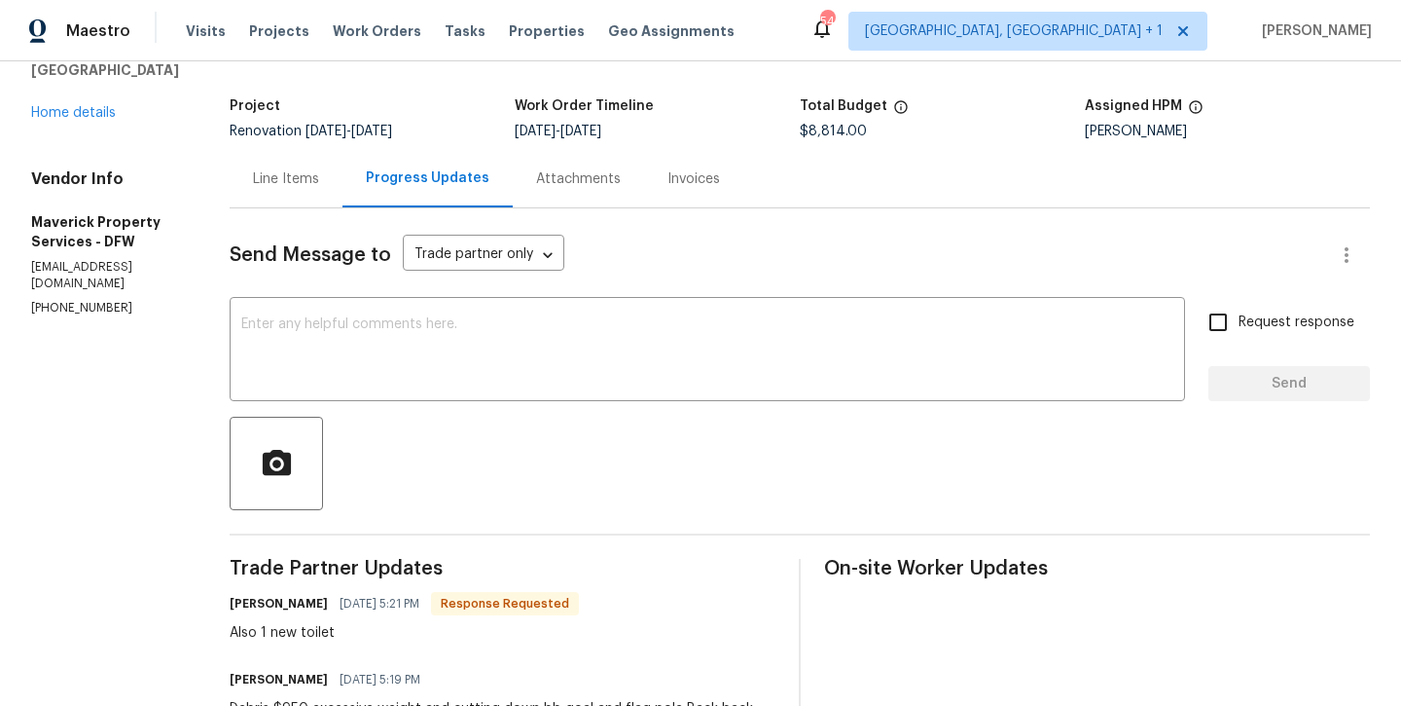
scroll to position [101, 0]
click at [319, 188] on div "Line Items" at bounding box center [286, 179] width 66 height 19
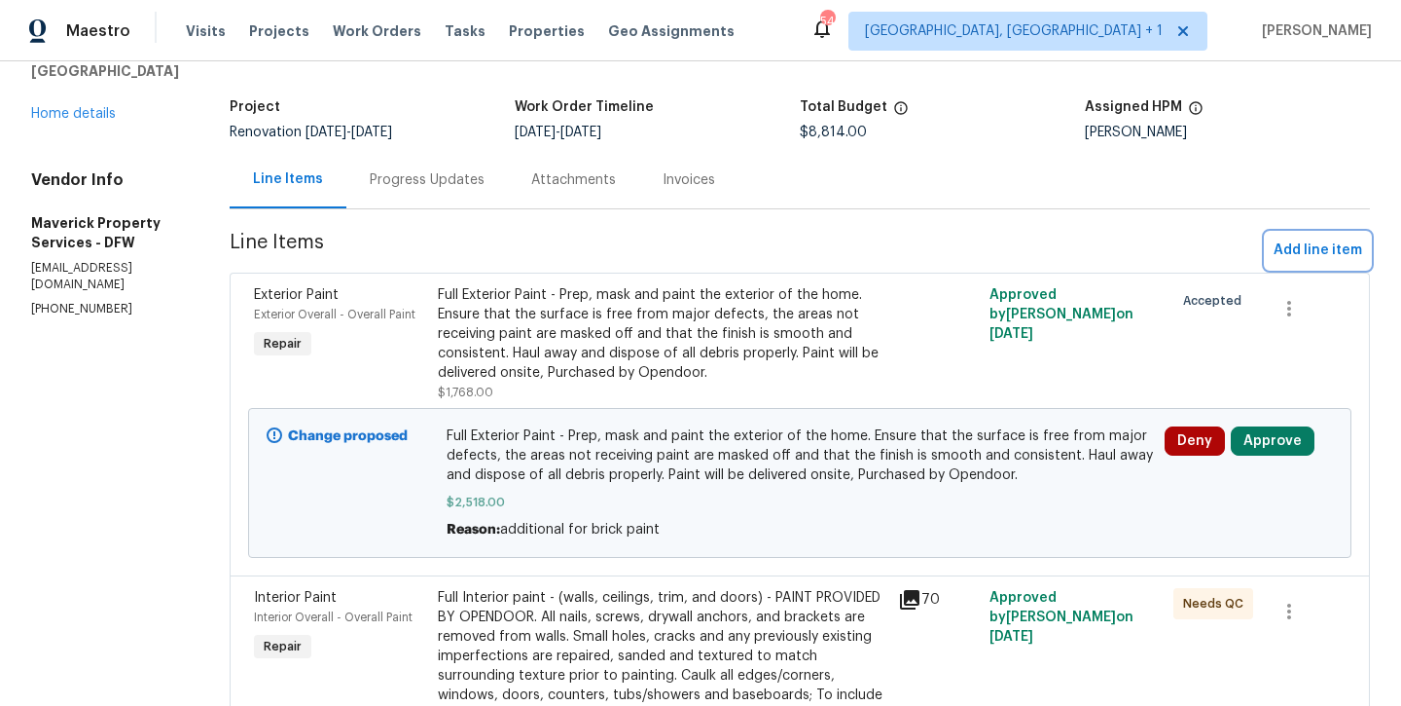
click at [1319, 257] on span "Add line item" at bounding box center [1318, 250] width 89 height 24
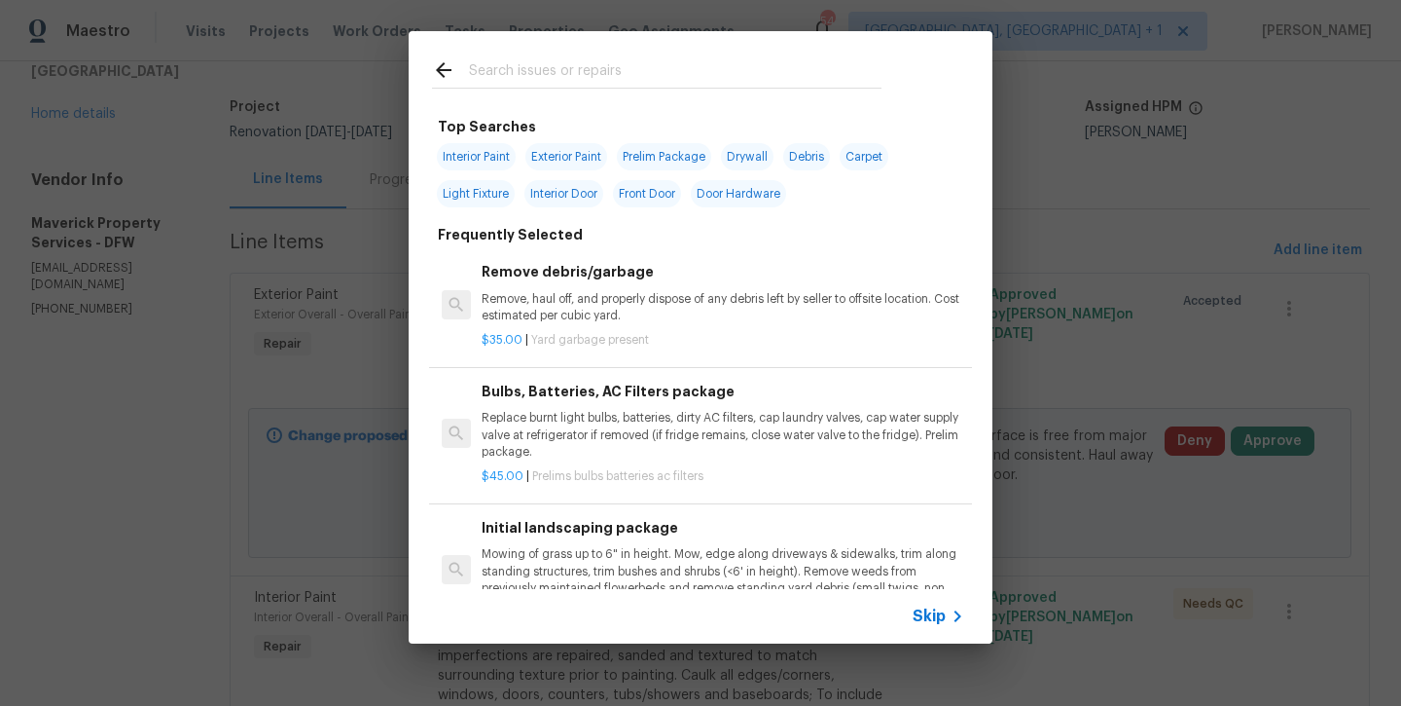
click at [633, 71] on input "text" at bounding box center [675, 72] width 413 height 29
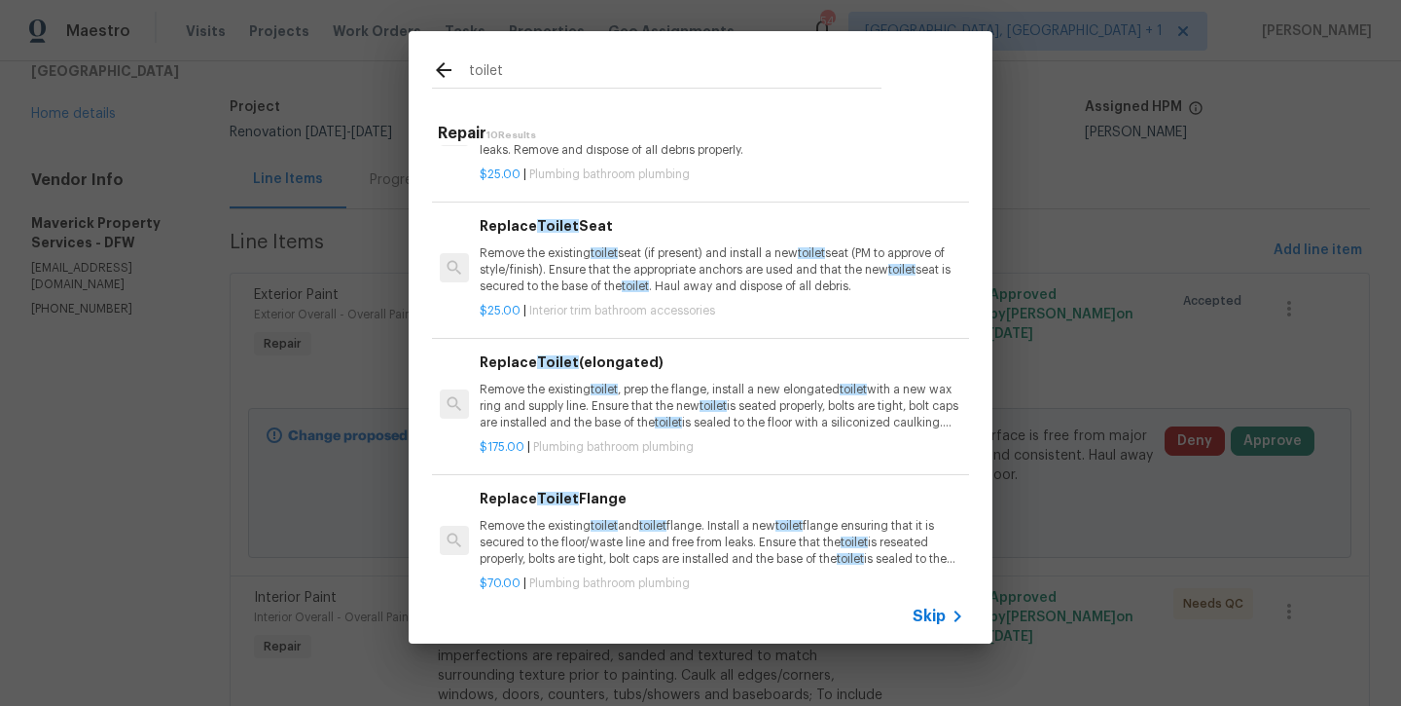
scroll to position [361, 2]
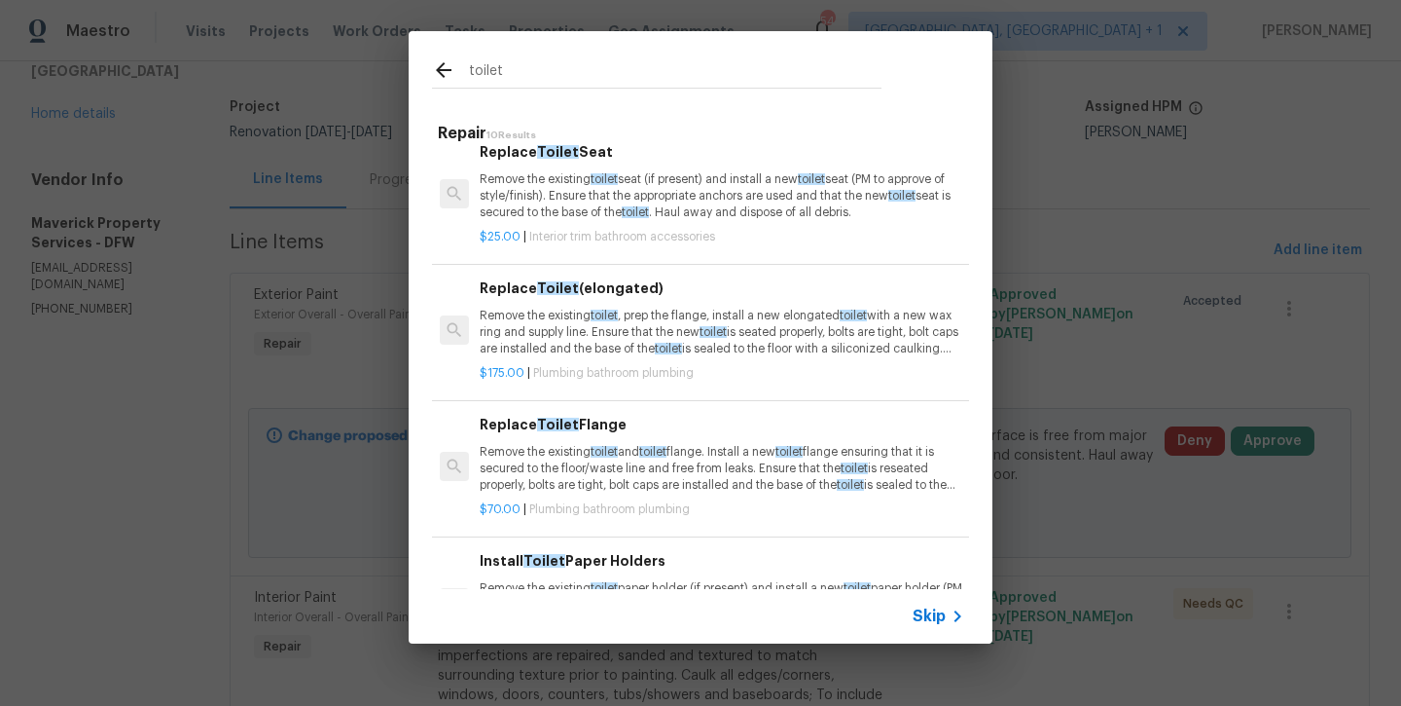
type input "toilet"
click at [607, 329] on p "Remove the existing toilet , prep the flange, install a new elongated toilet wi…" at bounding box center [721, 333] width 483 height 50
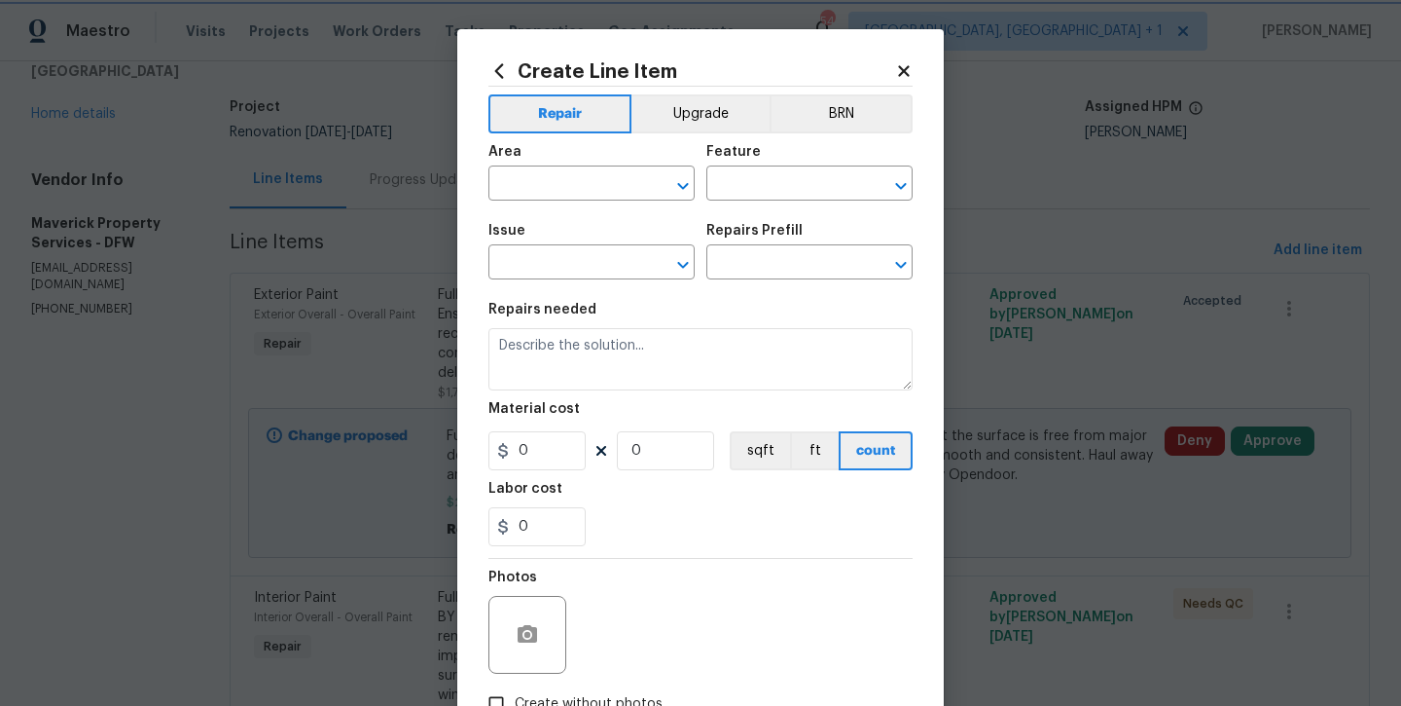
type input "Plumbing"
type input "Bathroom Plumbing"
type input "Replace Toilet (elongated) $175.00"
type textarea "Remove the existing toilet, prep the flange, install a new elongated toilet wit…"
type input "175"
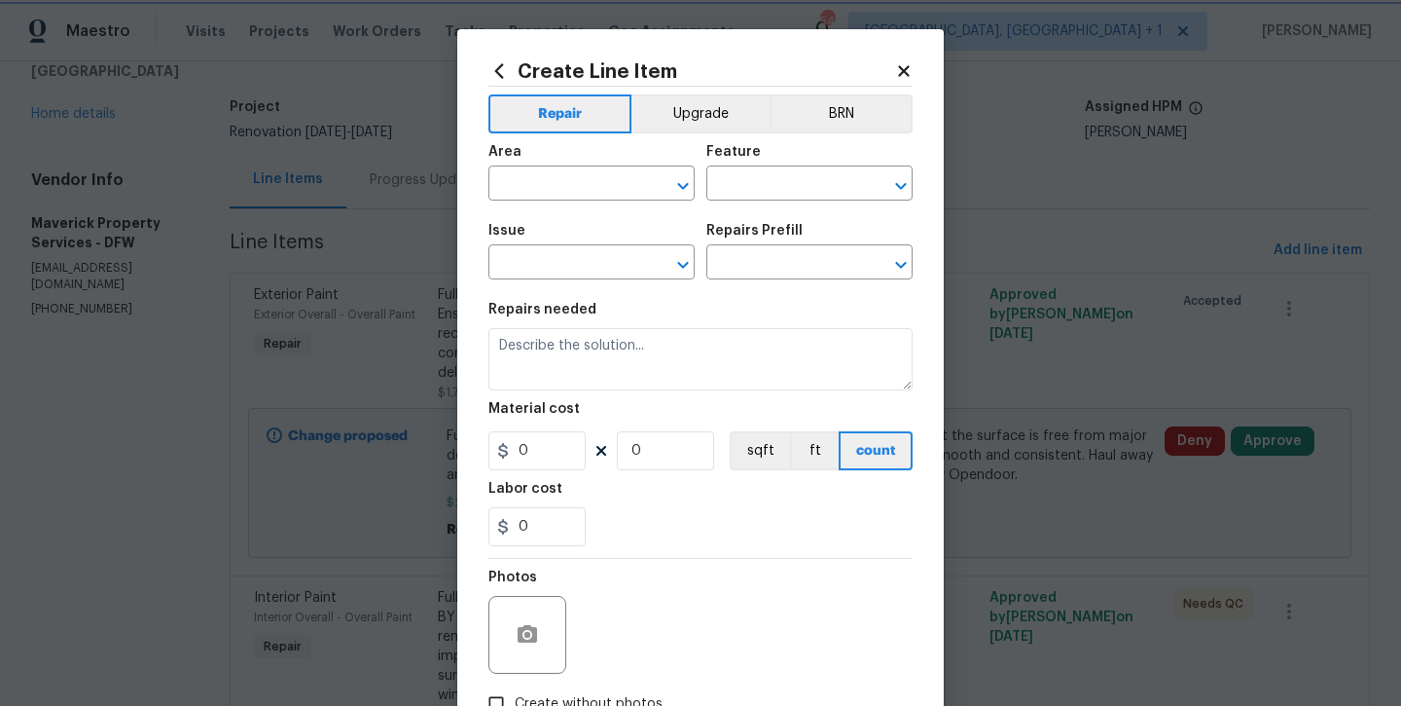
type input "1"
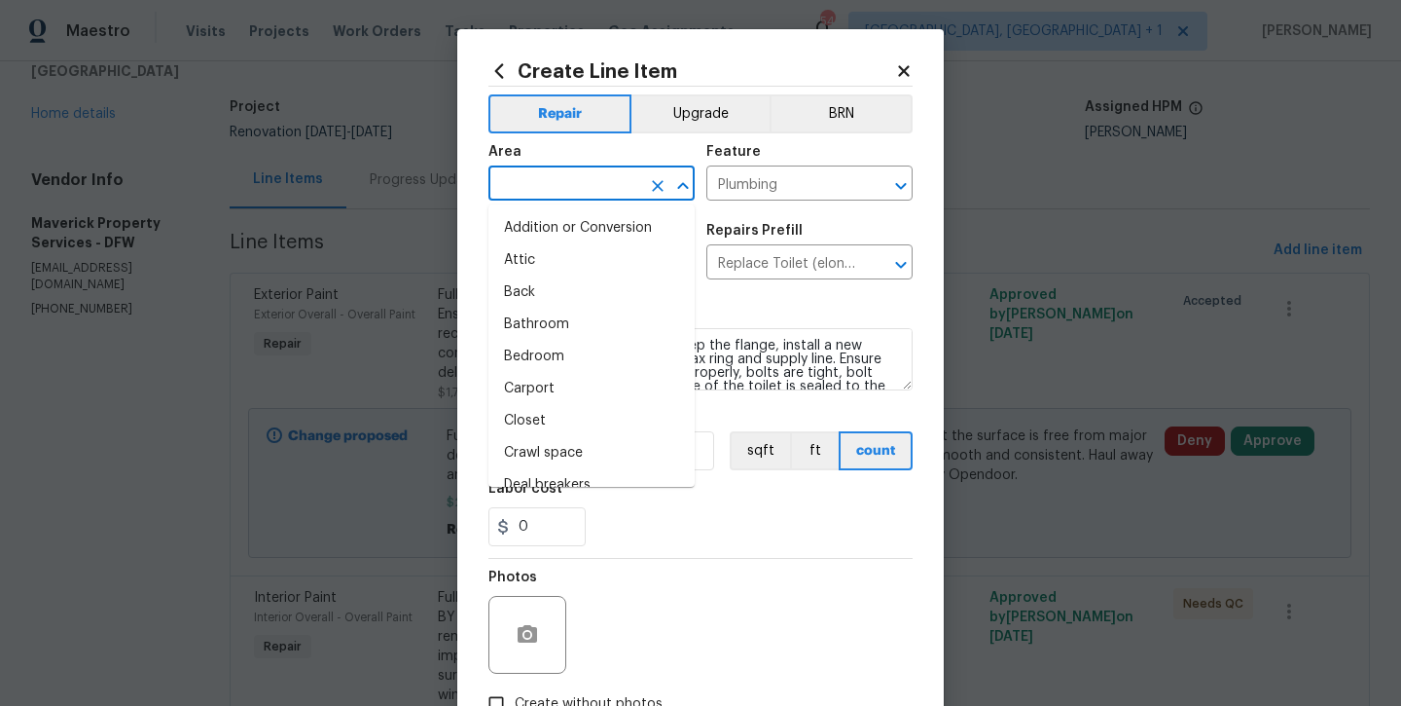
click at [548, 182] on input "text" at bounding box center [565, 185] width 152 height 30
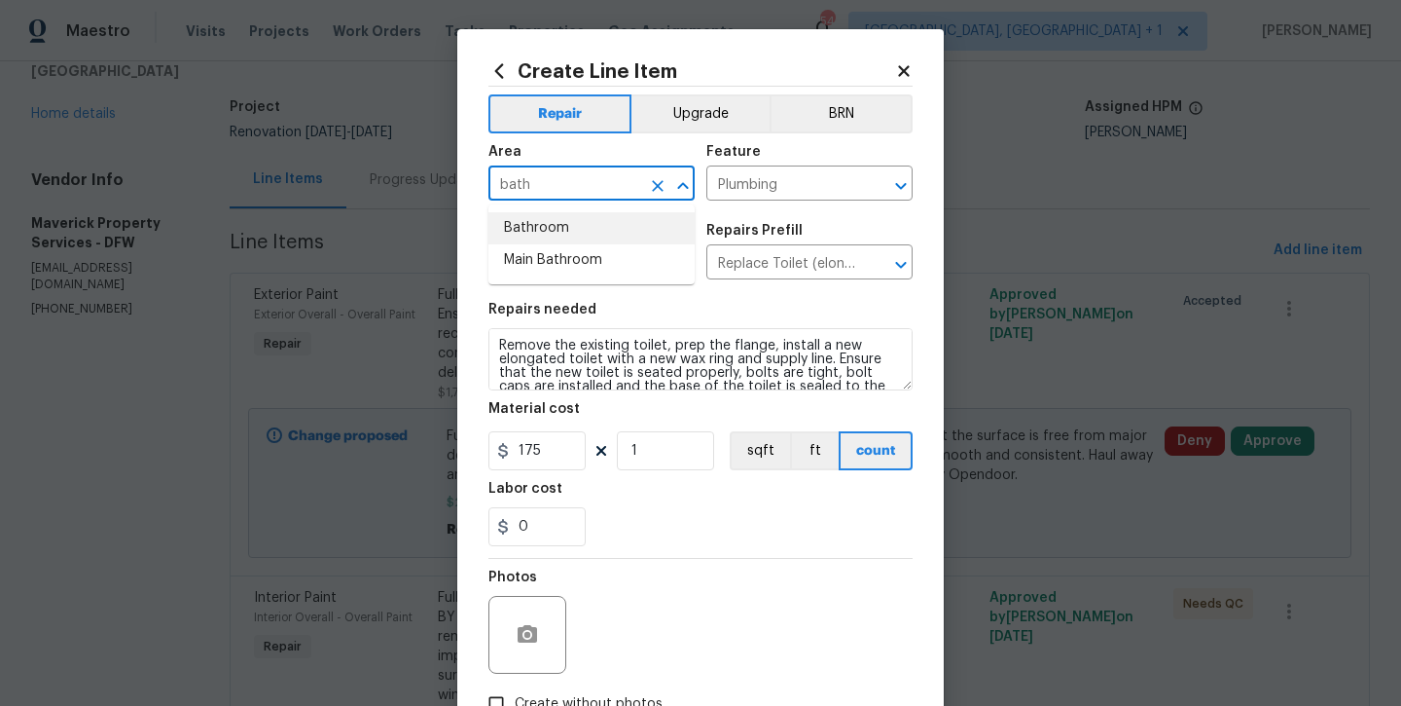
click at [541, 222] on li "Bathroom" at bounding box center [592, 228] width 206 height 32
type input "Bathroom"
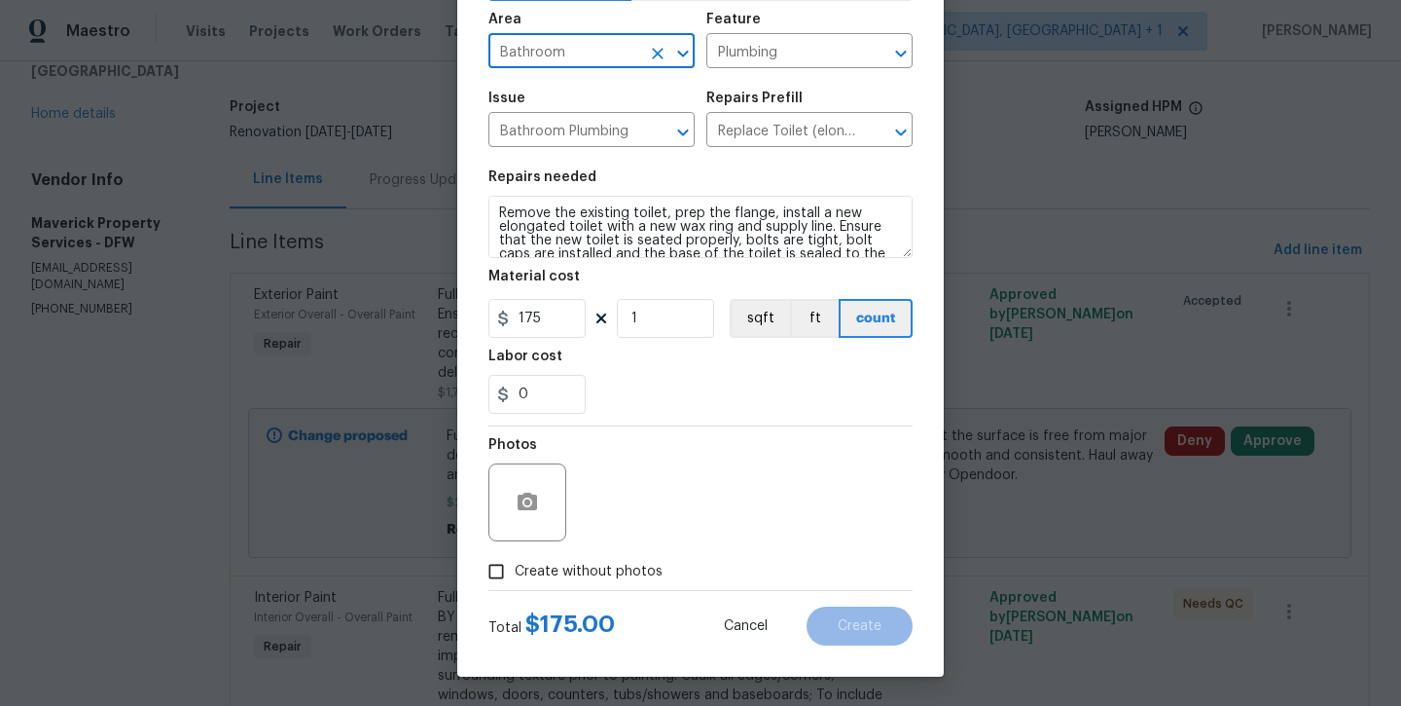
scroll to position [132, 0]
click at [602, 578] on span "Create without photos" at bounding box center [589, 571] width 148 height 20
click at [515, 578] on input "Create without photos" at bounding box center [496, 571] width 37 height 37
checkbox input "true"
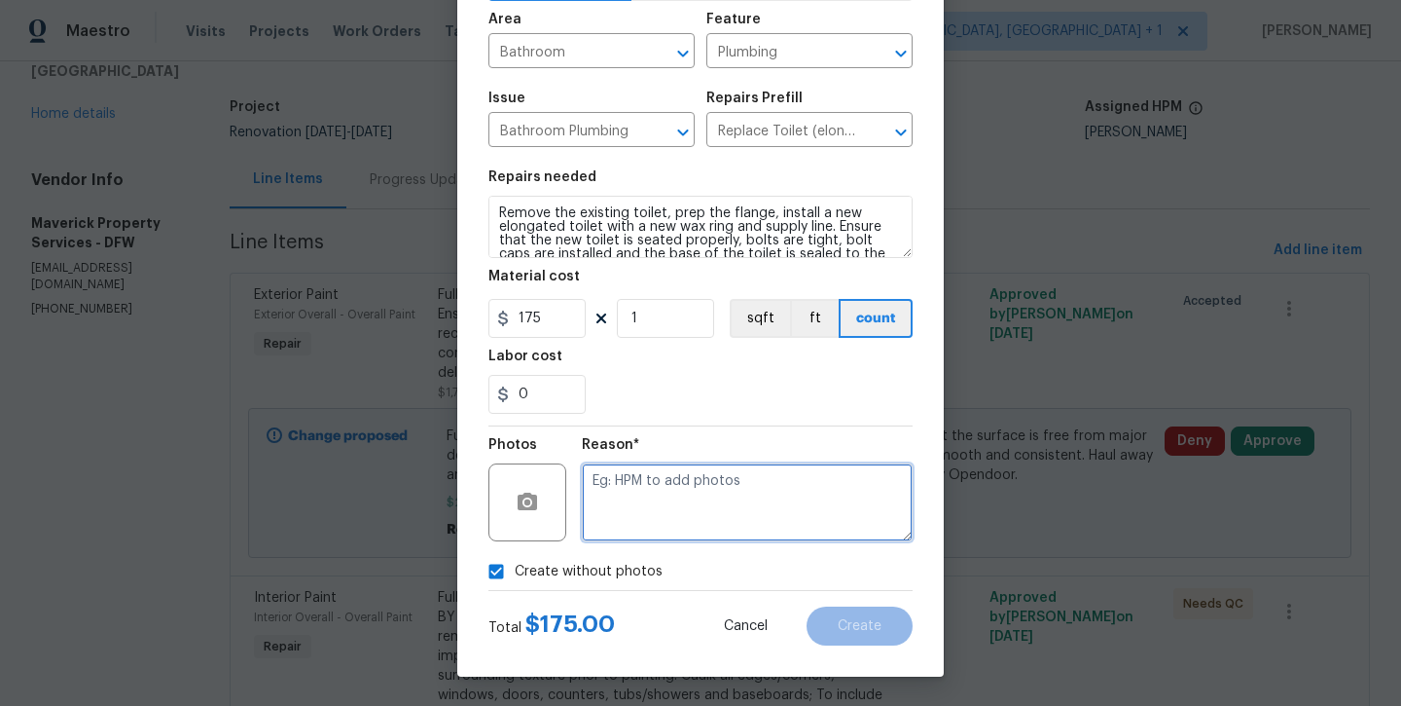
click at [645, 537] on textarea at bounding box center [747, 502] width 331 height 78
type textarea "will add later"
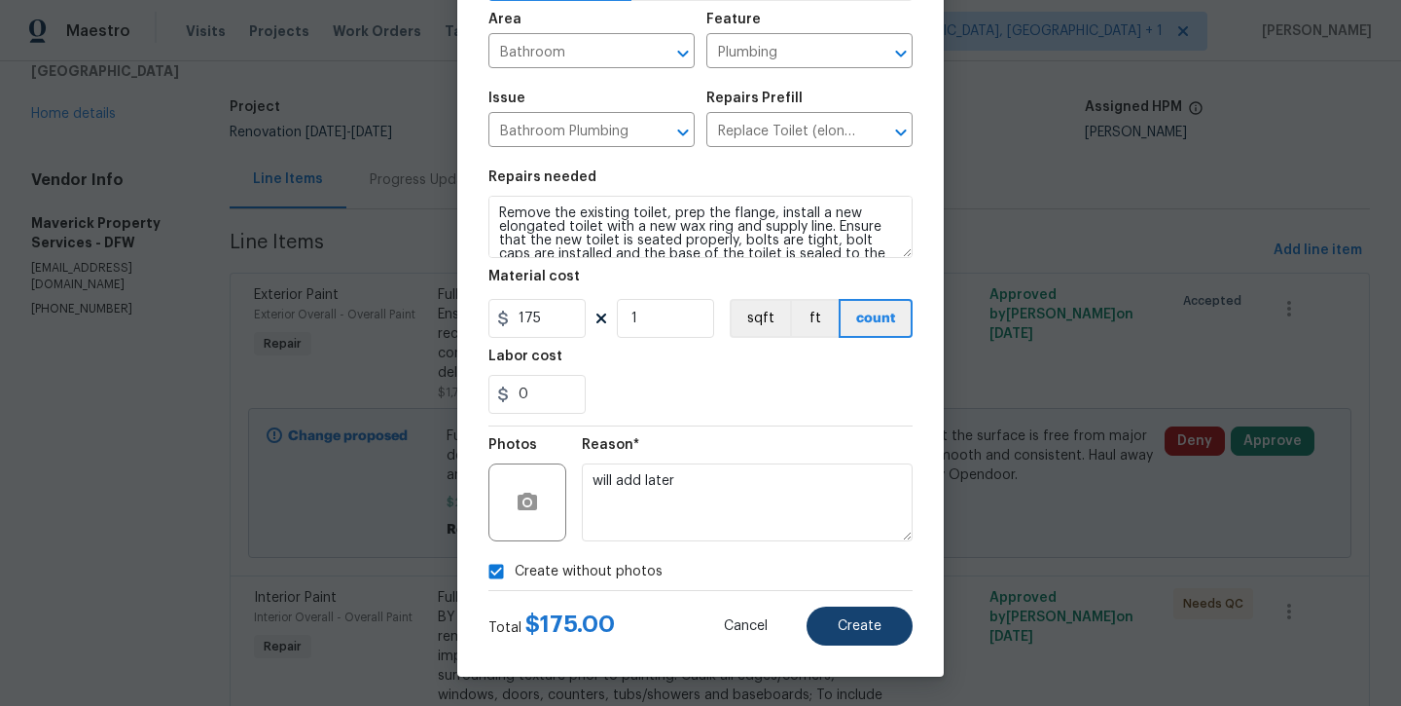
click at [846, 643] on button "Create" at bounding box center [860, 625] width 106 height 39
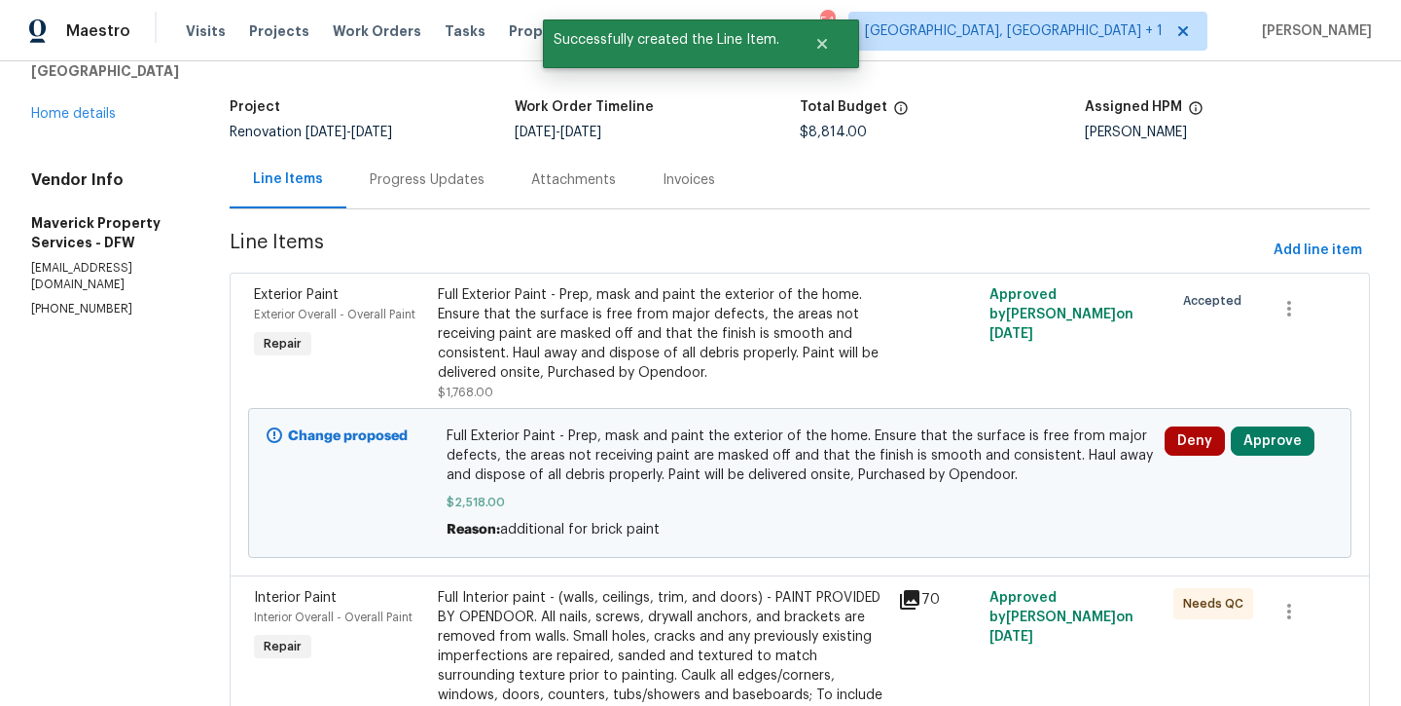
scroll to position [0, 0]
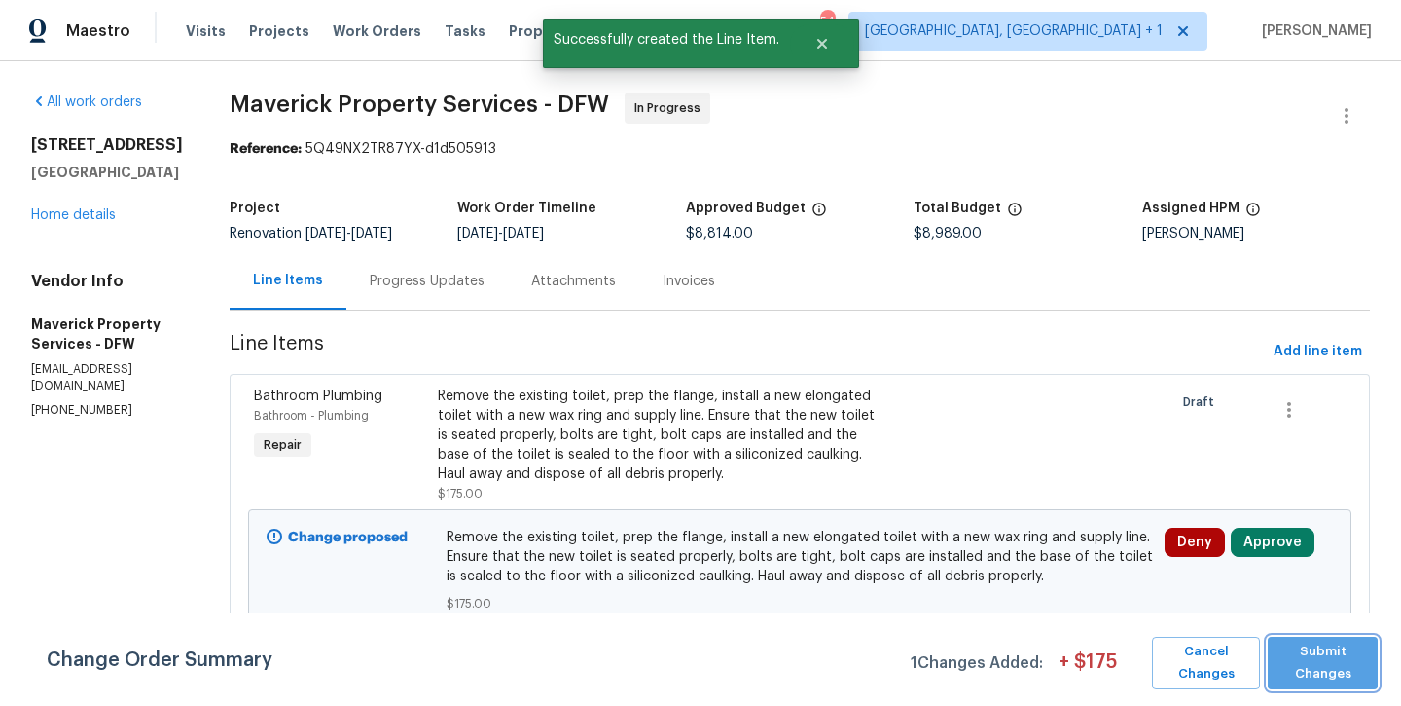
click at [1344, 665] on span "Submit Changes" at bounding box center [1323, 662] width 91 height 45
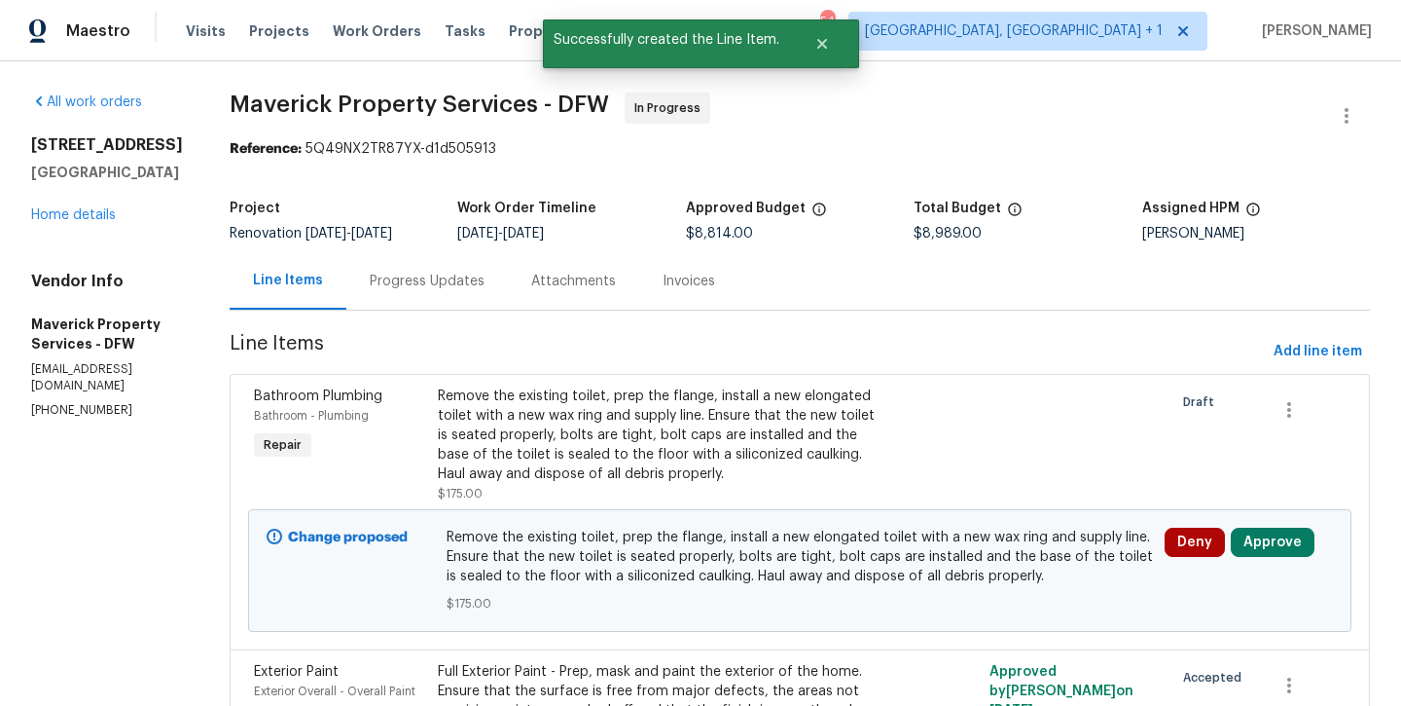
click at [102, 206] on div "300 Woodland Trl Keller, TX 76248 Home details" at bounding box center [107, 180] width 152 height 90
click at [98, 216] on link "Home details" at bounding box center [73, 215] width 85 height 14
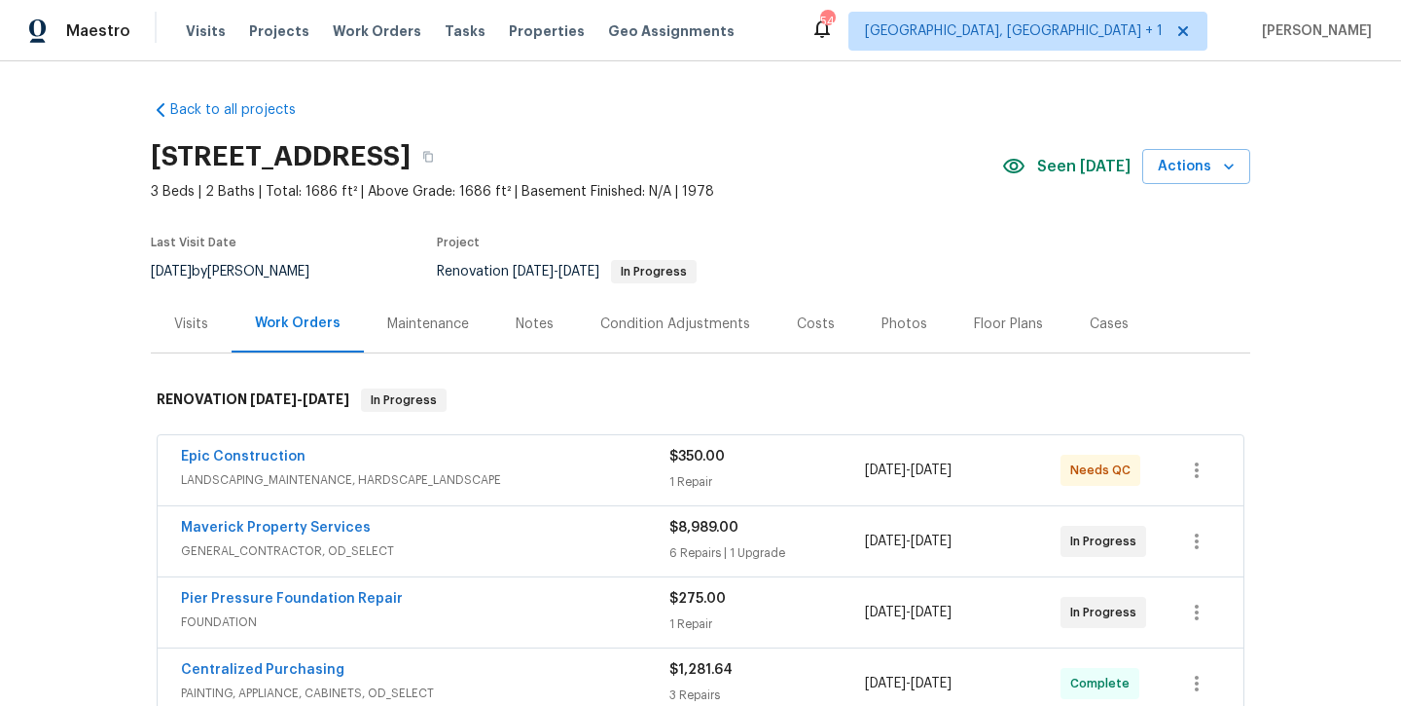
click at [529, 331] on div "Notes" at bounding box center [535, 323] width 38 height 19
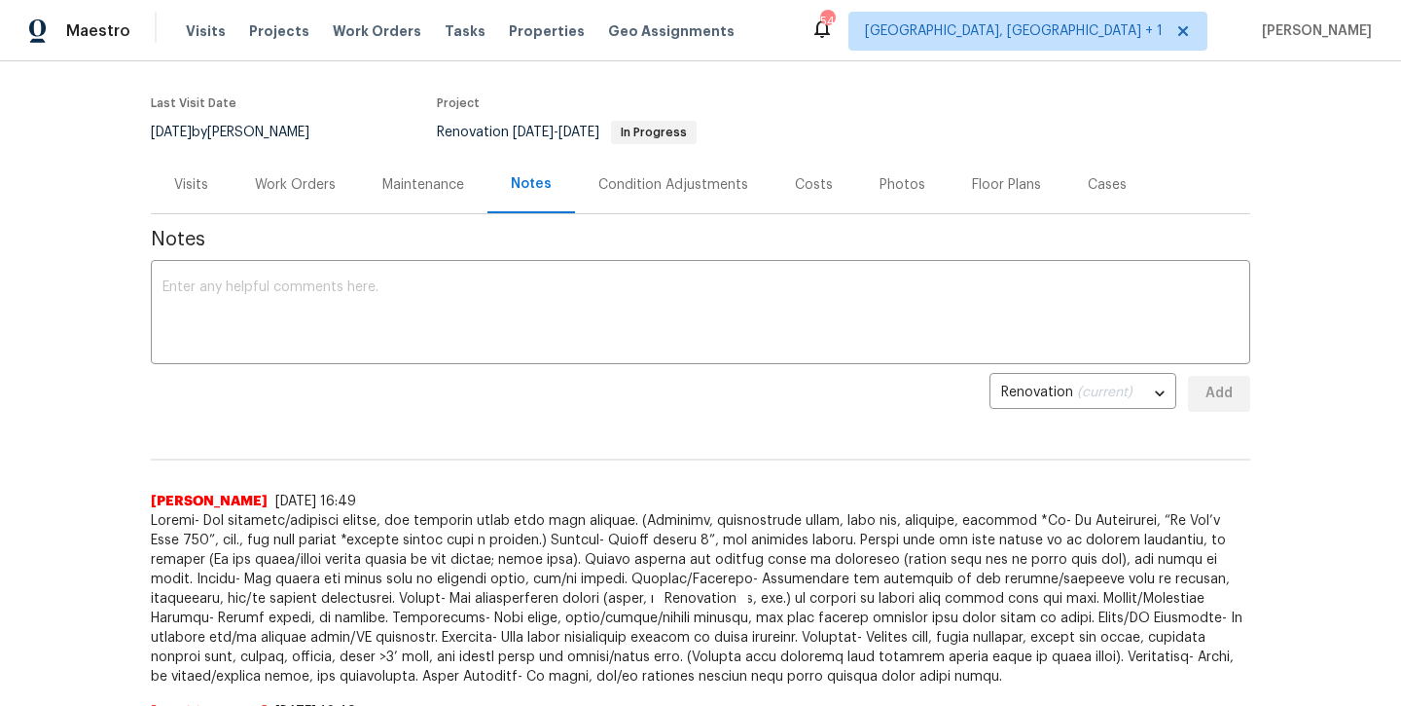
scroll to position [125, 0]
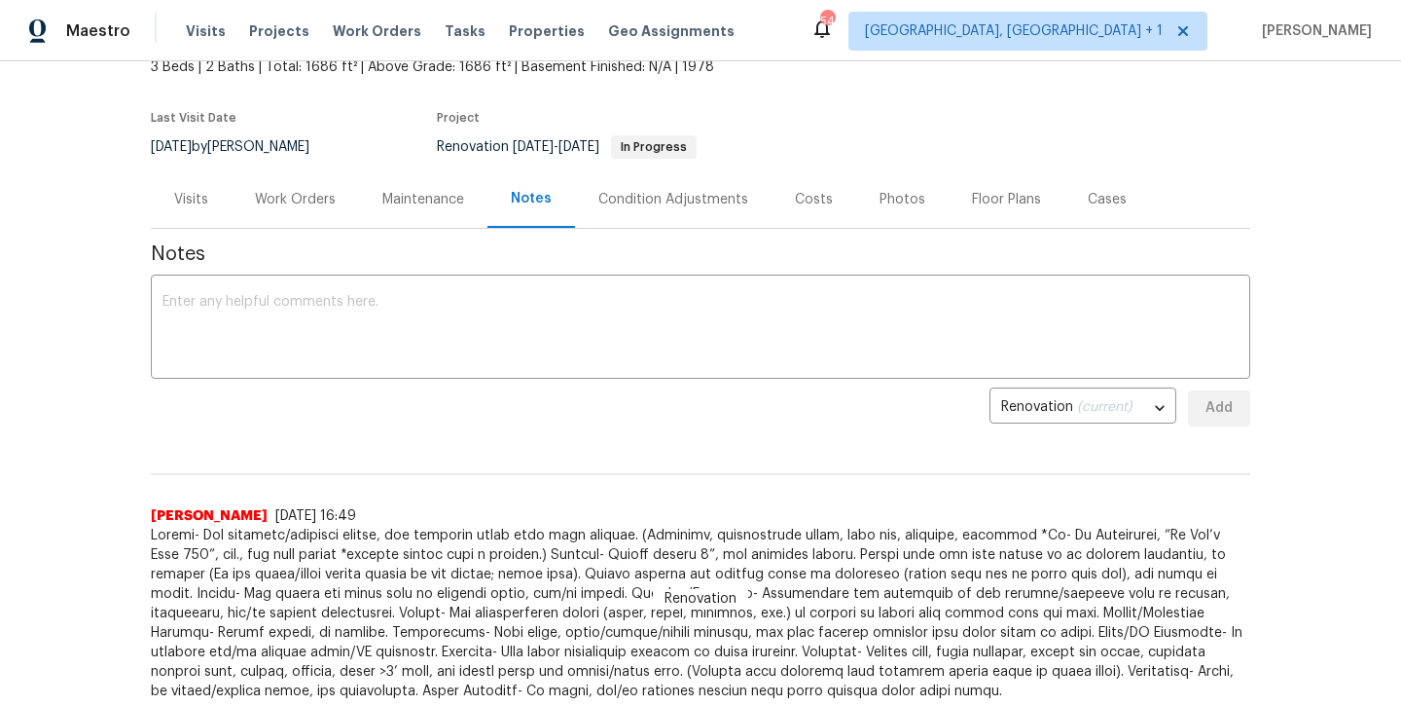
click at [288, 202] on div "Work Orders" at bounding box center [295, 199] width 81 height 19
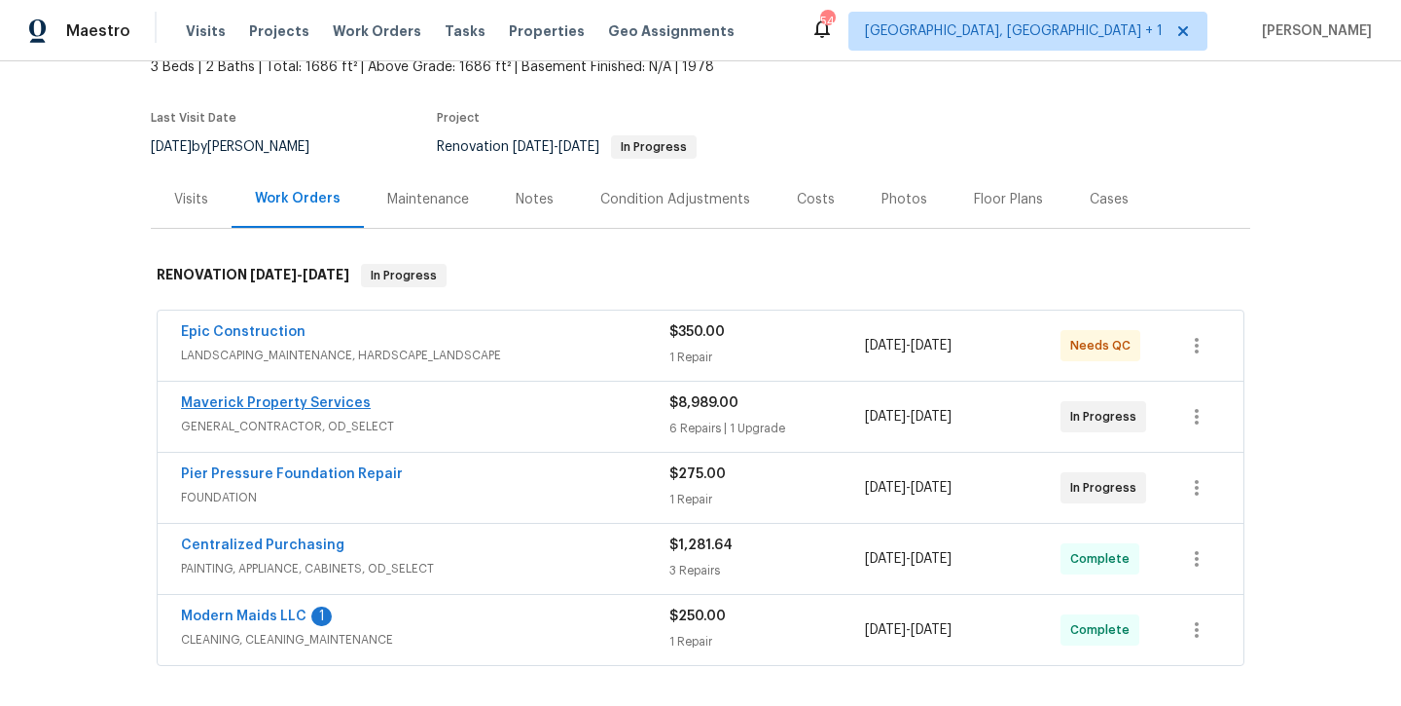
click at [308, 397] on link "Maverick Property Services" at bounding box center [276, 403] width 190 height 14
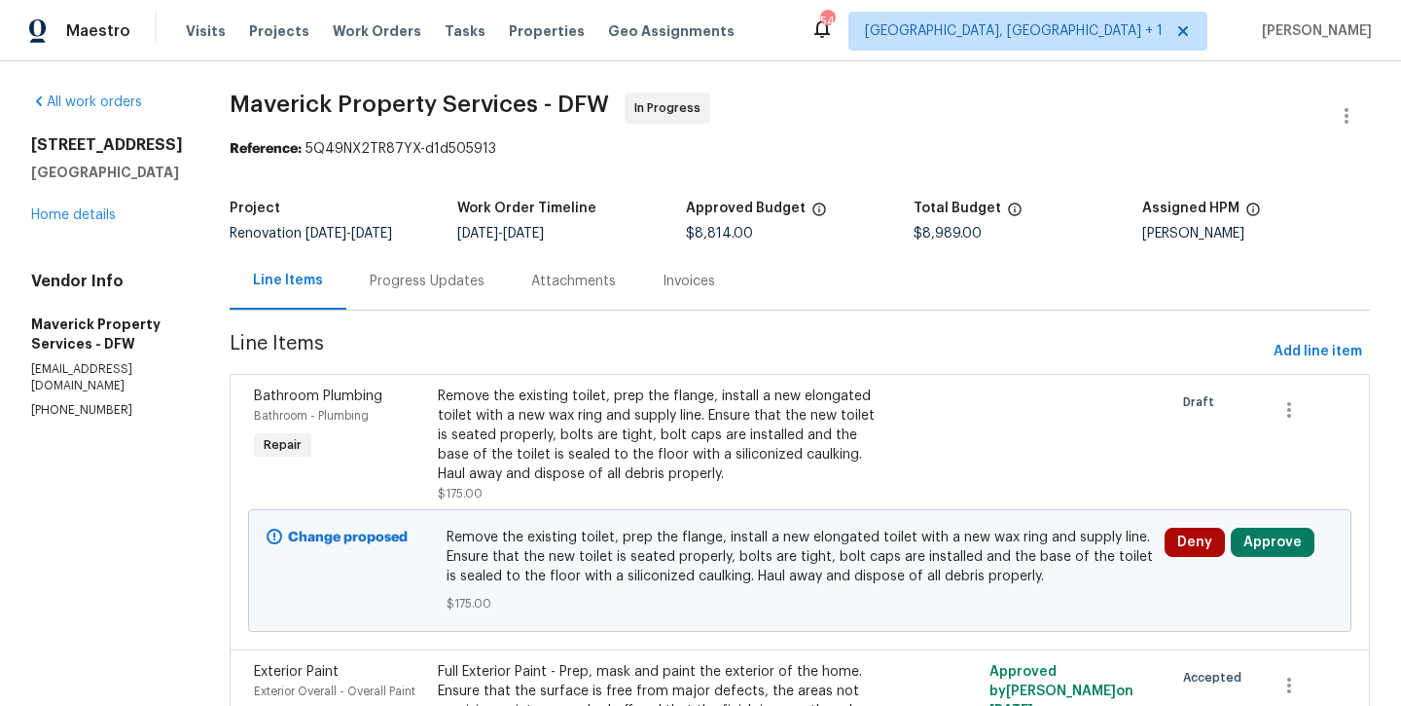
click at [485, 290] on div "Progress Updates" at bounding box center [427, 281] width 115 height 19
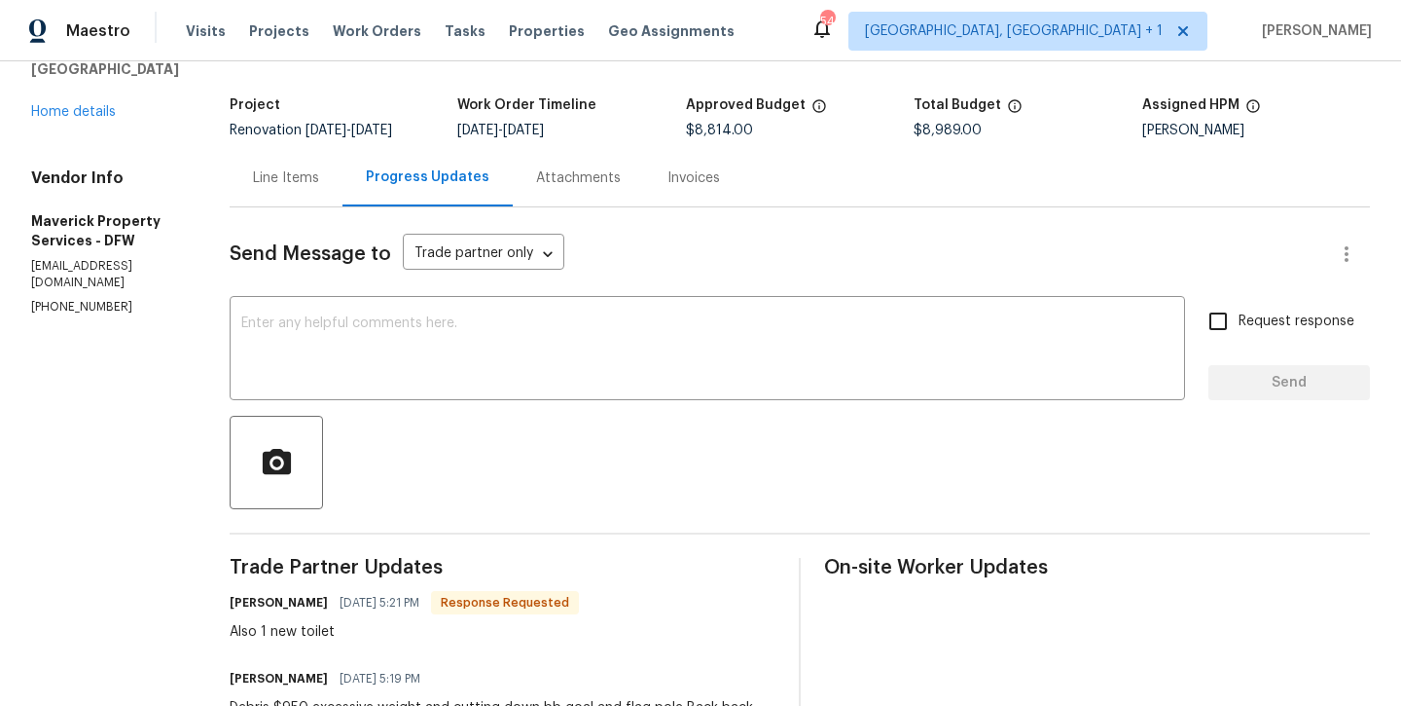
scroll to position [61, 0]
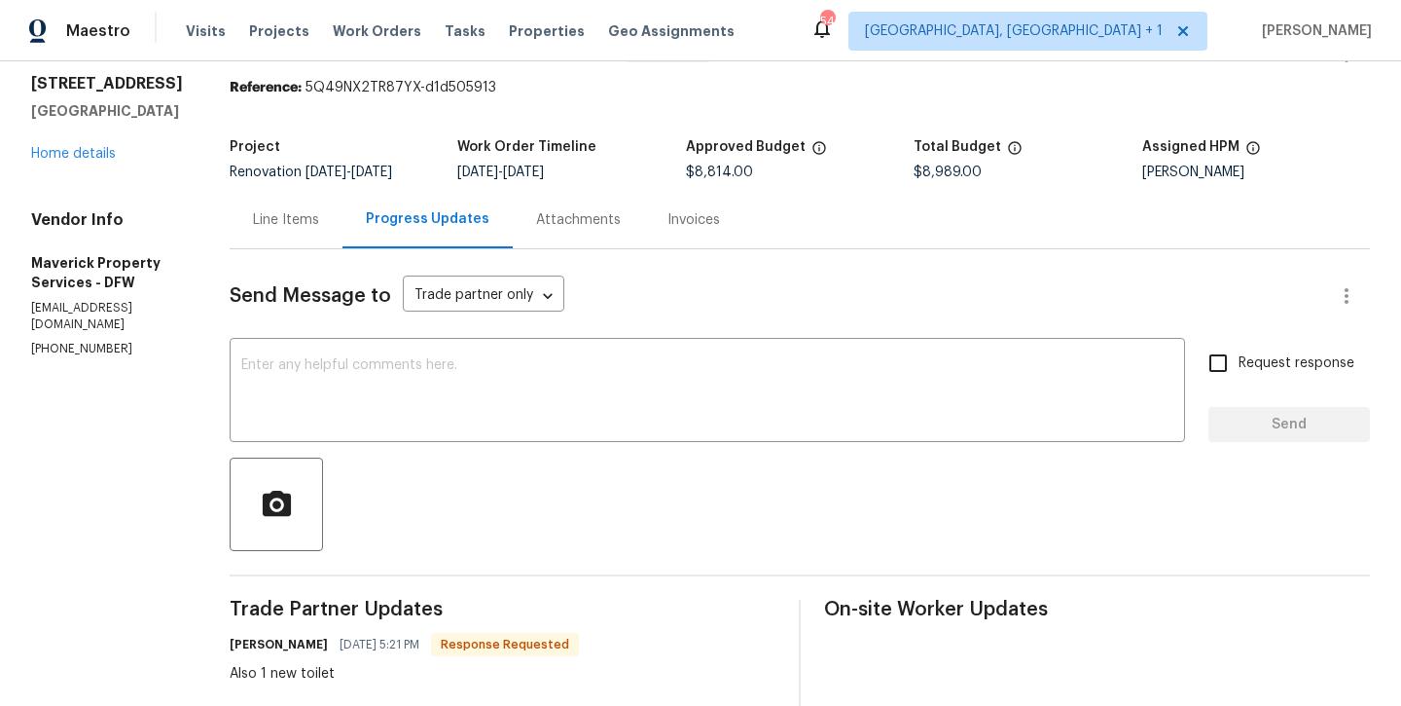
click at [319, 223] on div "Line Items" at bounding box center [286, 219] width 66 height 19
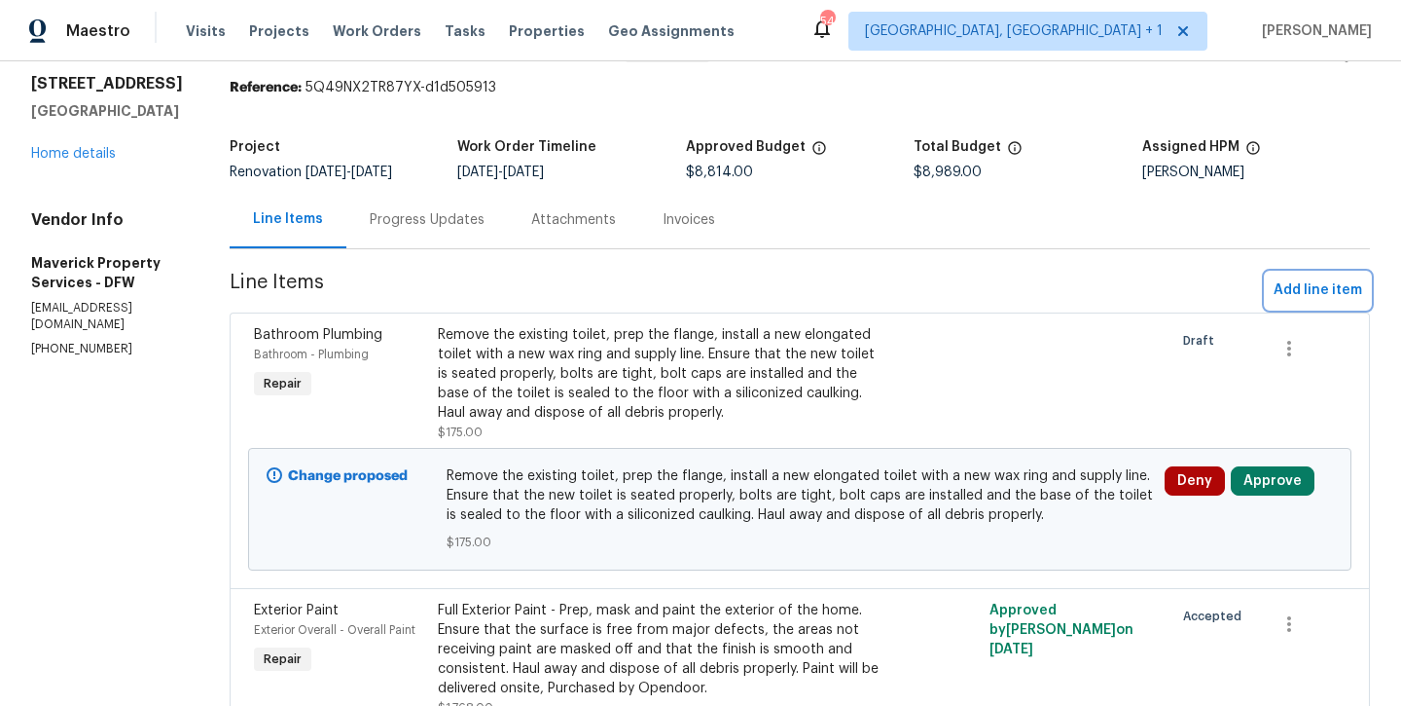
click at [1296, 281] on span "Add line item" at bounding box center [1318, 290] width 89 height 24
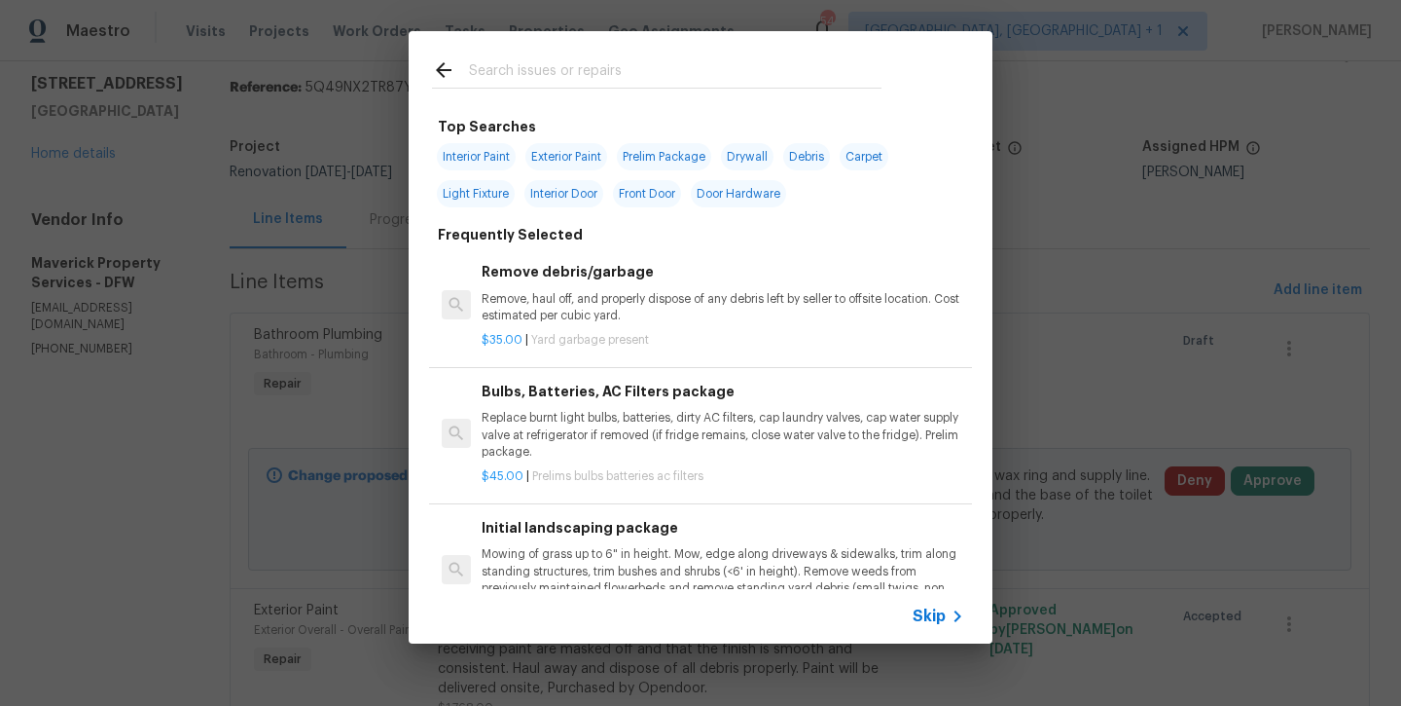
click at [557, 64] on input "text" at bounding box center [675, 72] width 413 height 29
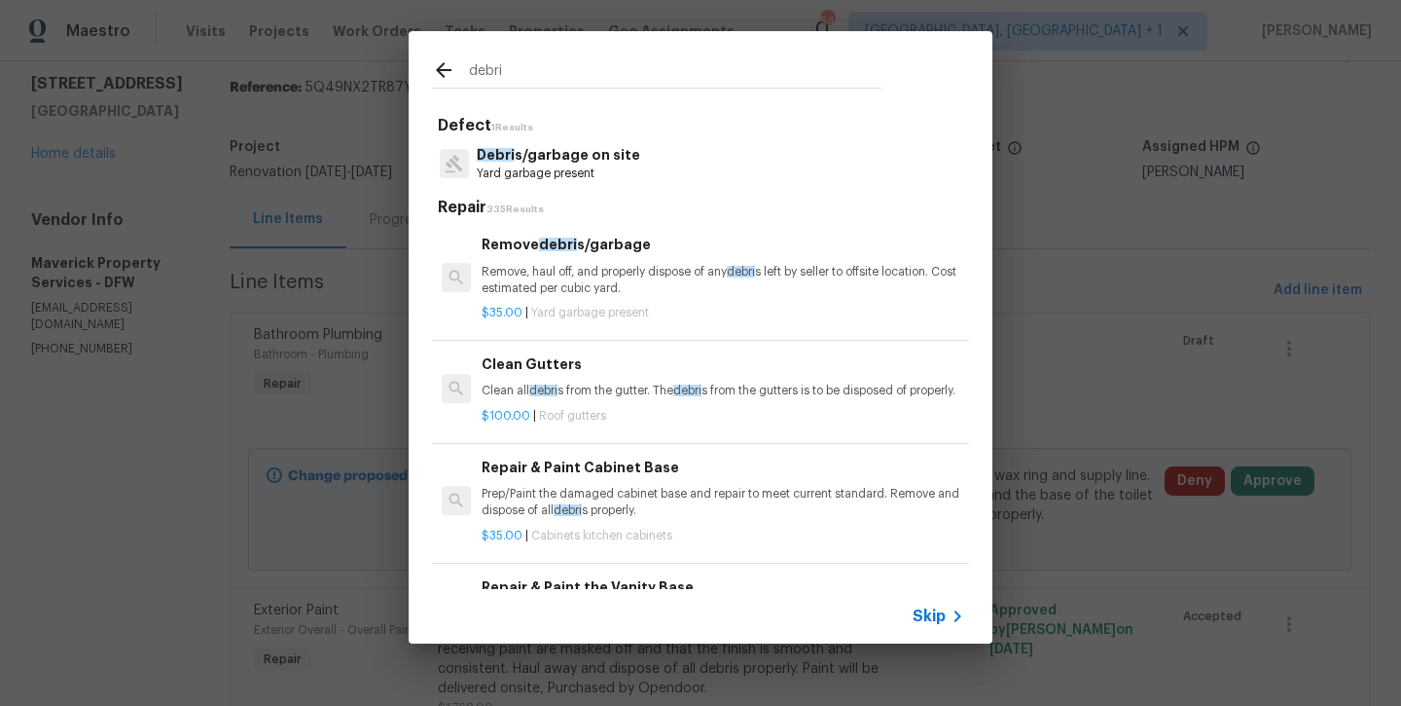
type input "Debra"
drag, startPoint x: 557, startPoint y: 64, endPoint x: 567, endPoint y: 256, distance: 192.0
click at [567, 256] on div "Remove debri s/garbage Remove, haul off, and properly dispose of any debri s le…" at bounding box center [723, 265] width 483 height 63
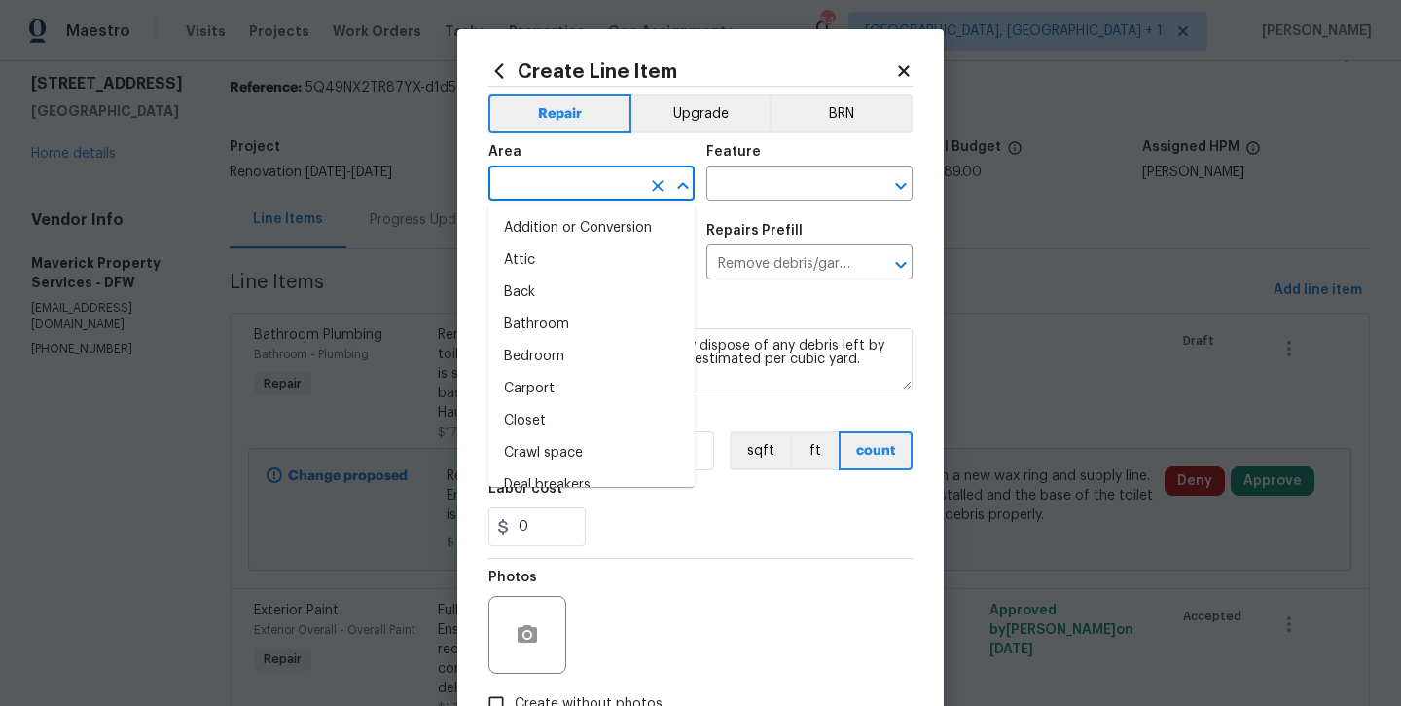
click at [562, 188] on input "text" at bounding box center [565, 185] width 152 height 30
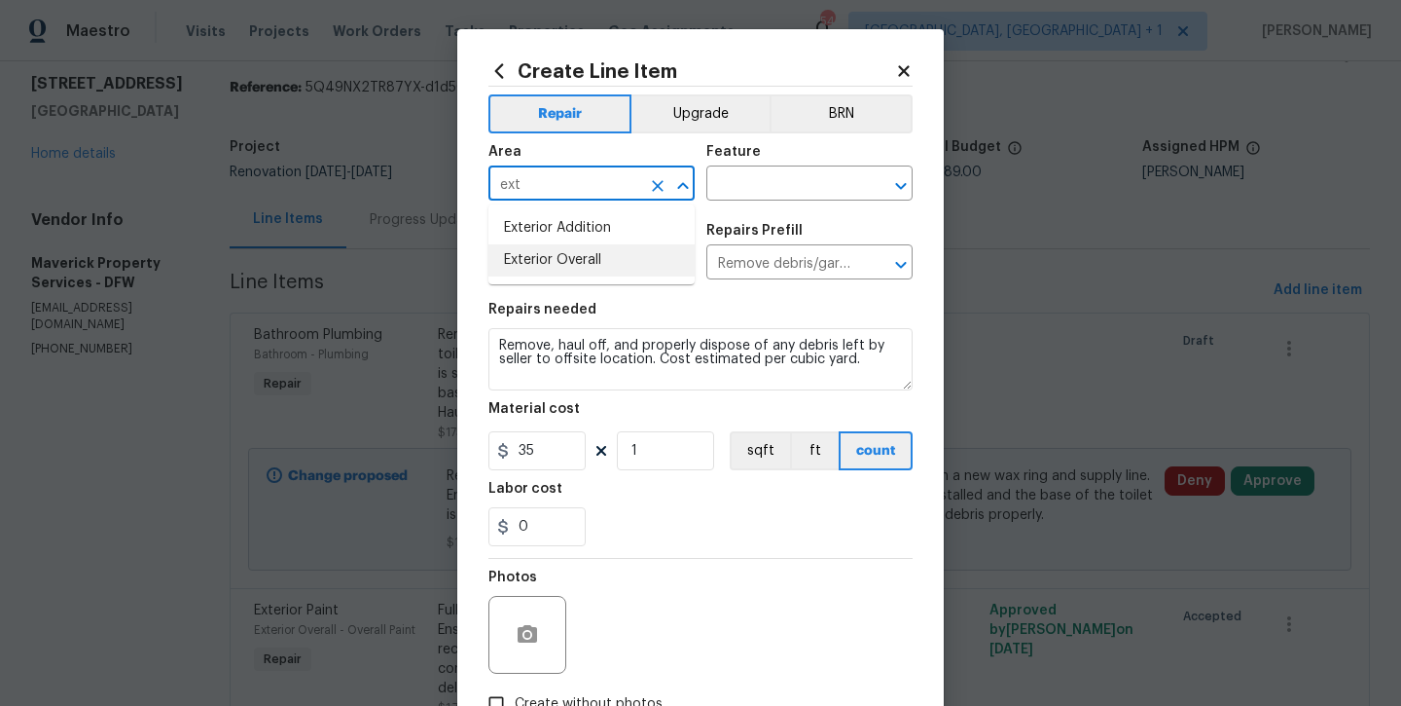
click at [561, 267] on li "Exterior Overall" at bounding box center [592, 260] width 206 height 32
type input "Exterior Overall"
click at [746, 196] on input "text" at bounding box center [782, 185] width 152 height 30
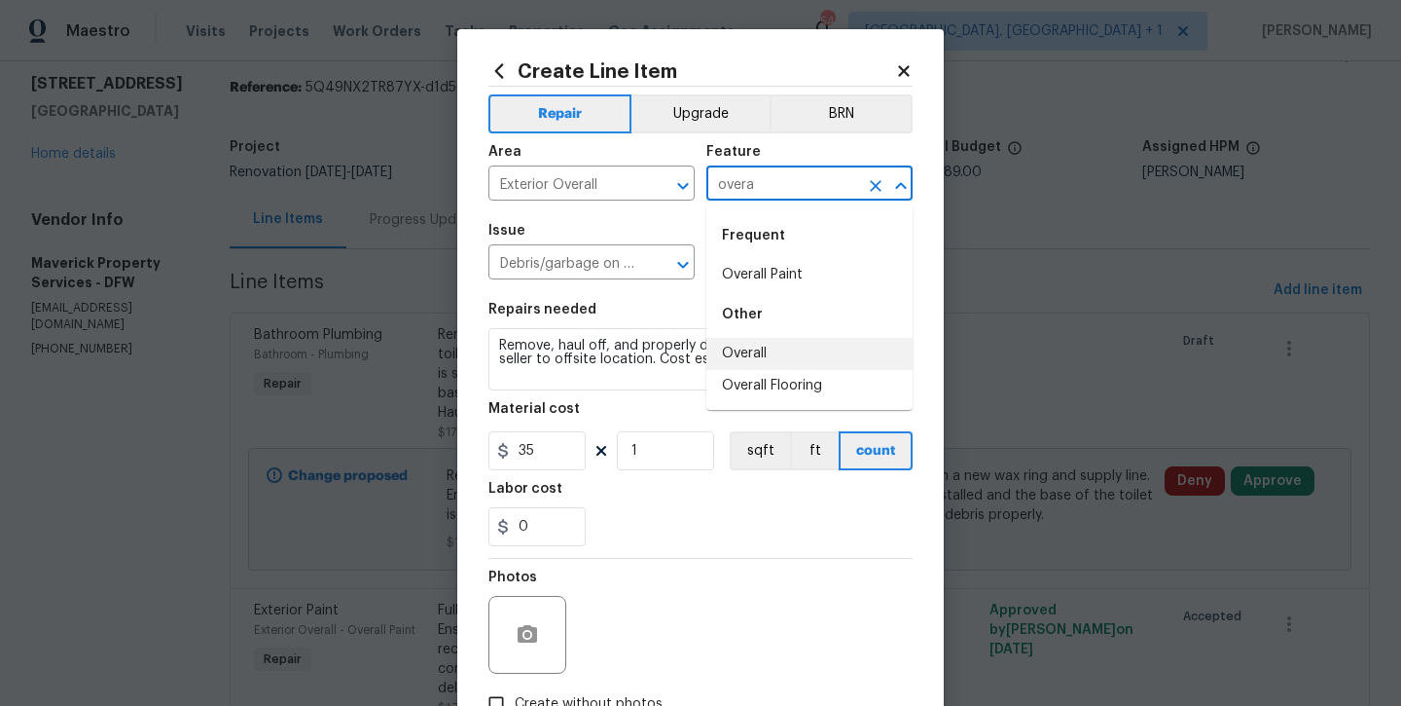
click at [740, 356] on li "Overall" at bounding box center [809, 354] width 206 height 32
type input "Overall"
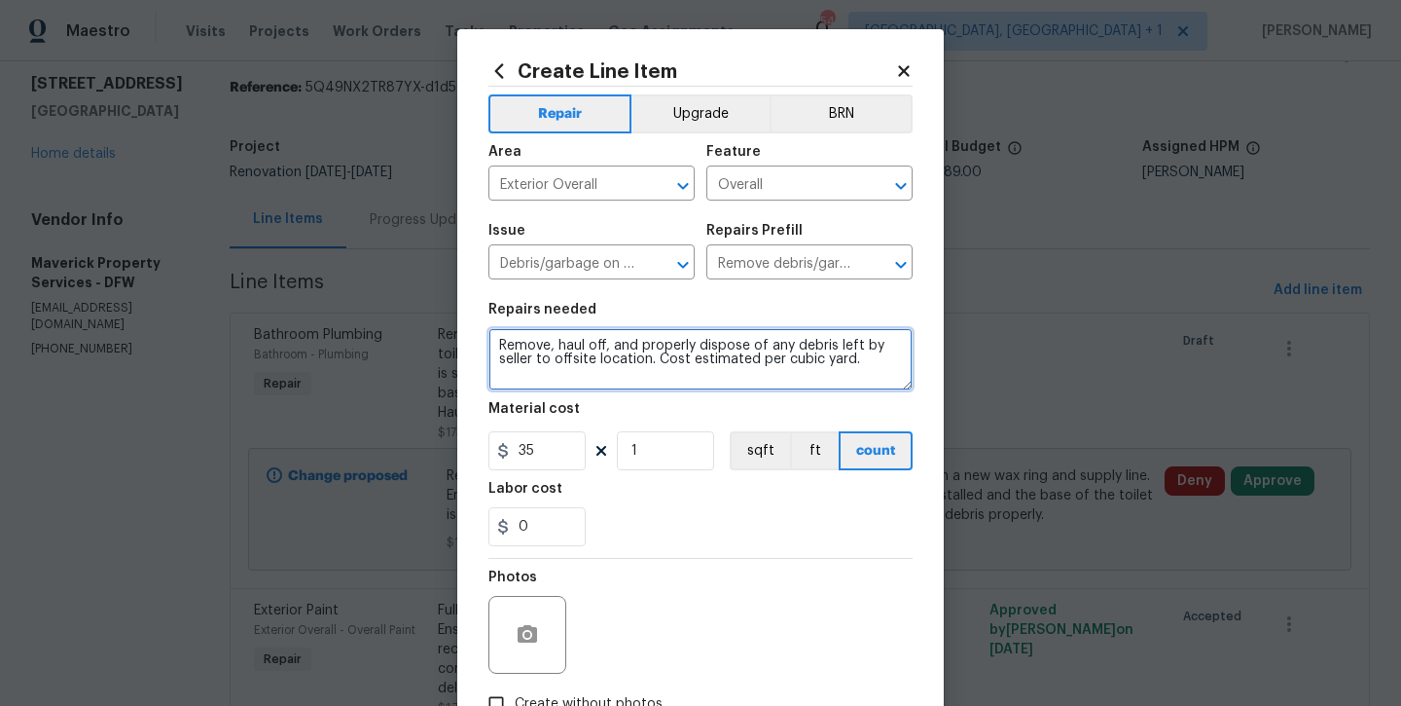
click at [891, 373] on textarea "Remove, haul off, and properly dispose of any debris left by seller to offsite …" at bounding box center [701, 359] width 424 height 62
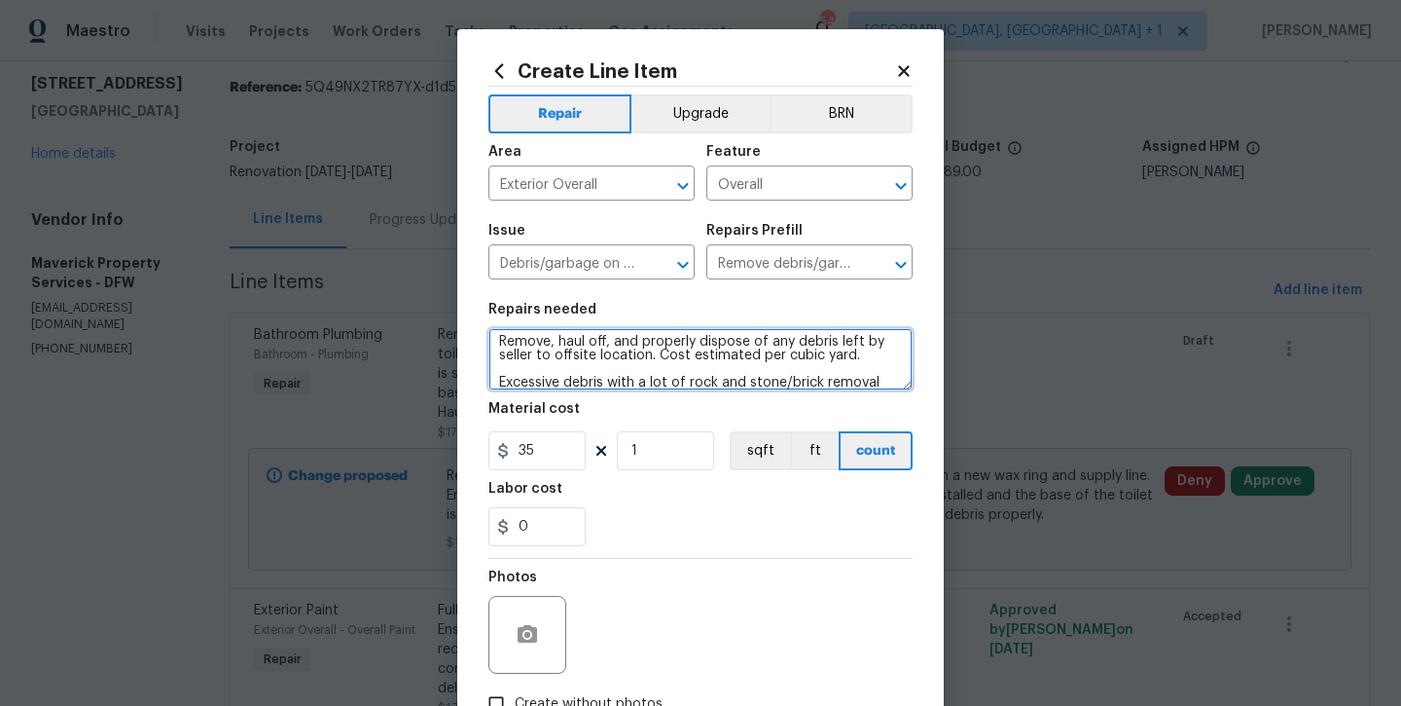
scroll to position [27, 0]
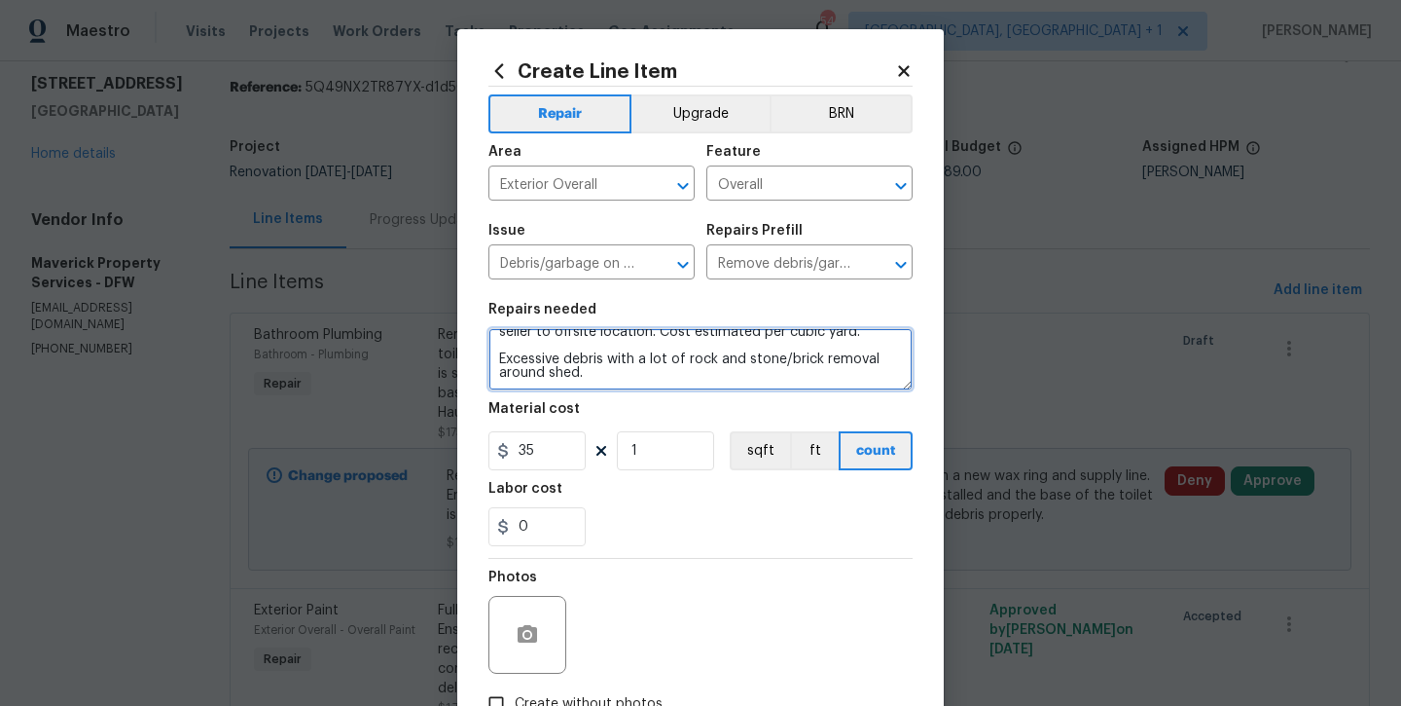
type textarea "Remove, haul off, and properly dispose of any debris left by seller to offsite …"
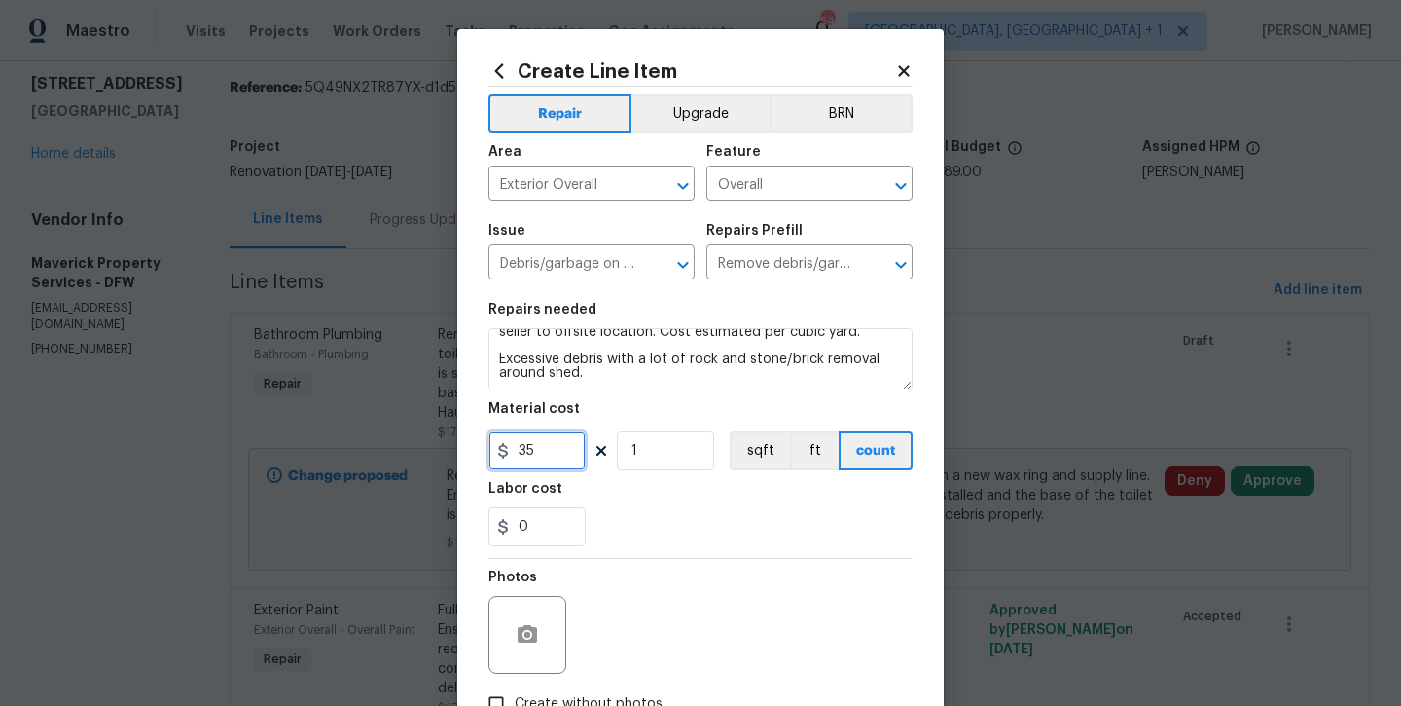
click at [551, 458] on input "35" at bounding box center [537, 450] width 97 height 39
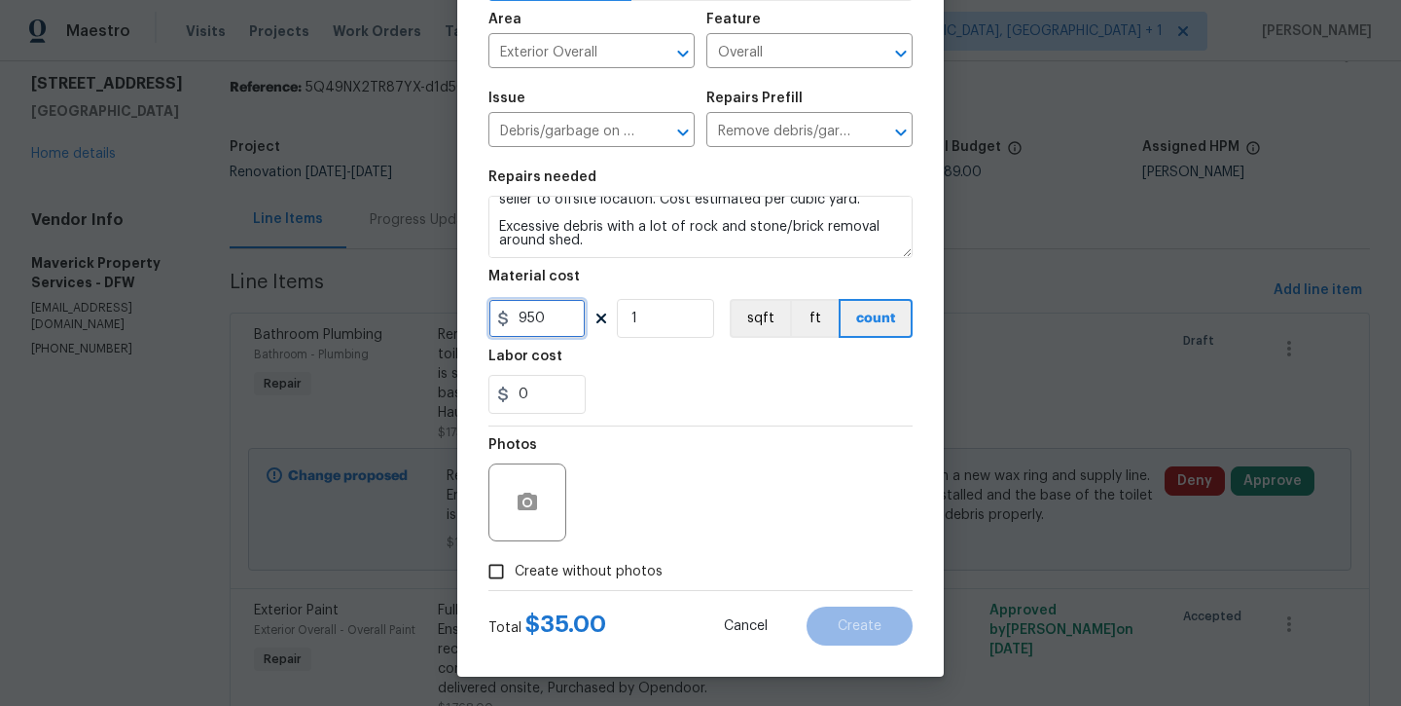
type input "950"
click at [581, 578] on span "Create without photos" at bounding box center [589, 571] width 148 height 20
click at [515, 578] on input "Create without photos" at bounding box center [496, 571] width 37 height 37
checkbox input "true"
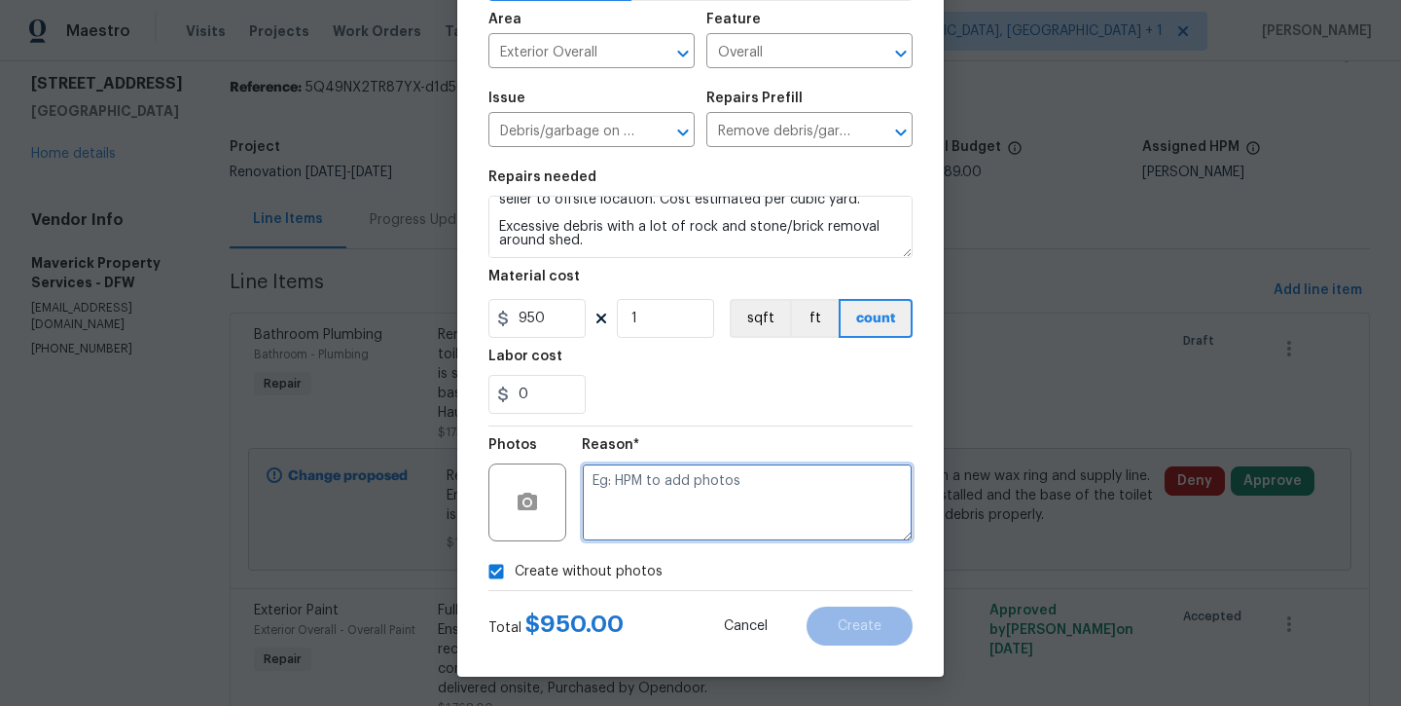
click at [657, 518] on textarea at bounding box center [747, 502] width 331 height 78
type textarea "will add later"
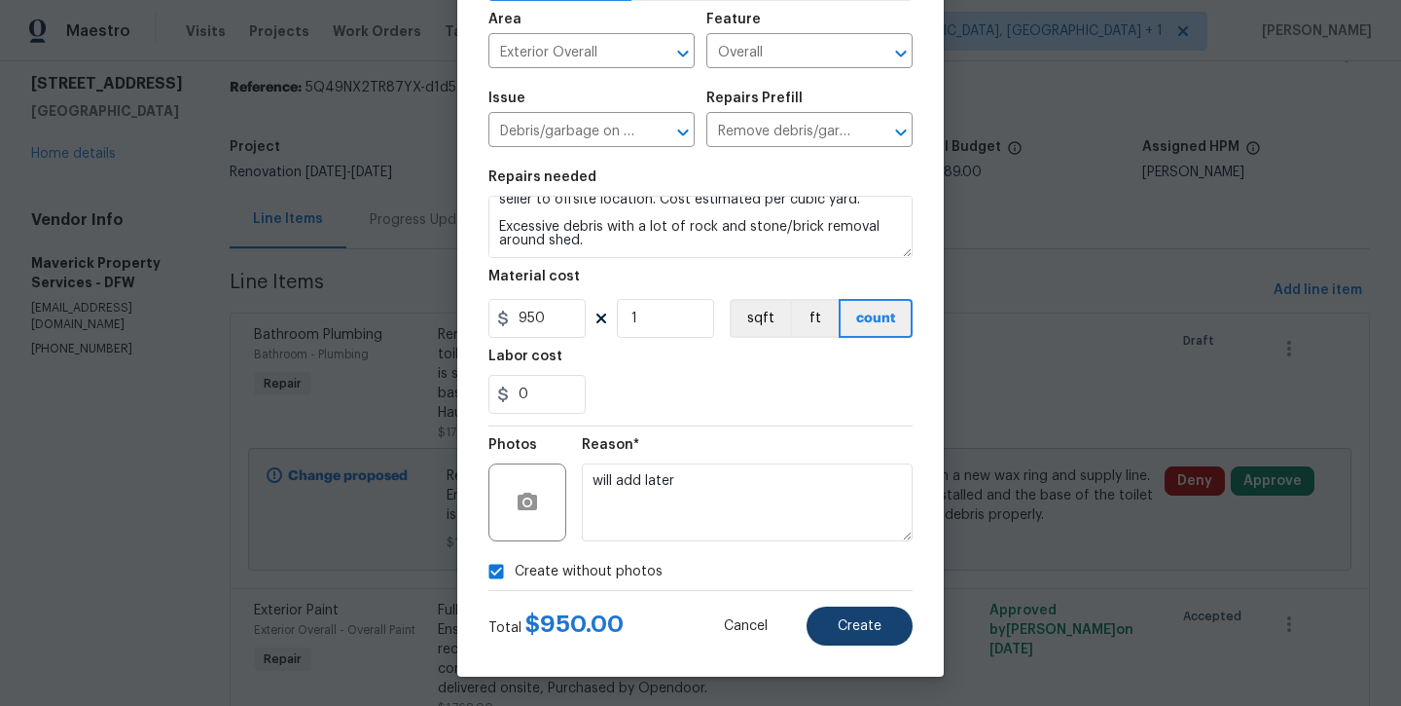
click at [847, 641] on button "Create" at bounding box center [860, 625] width 106 height 39
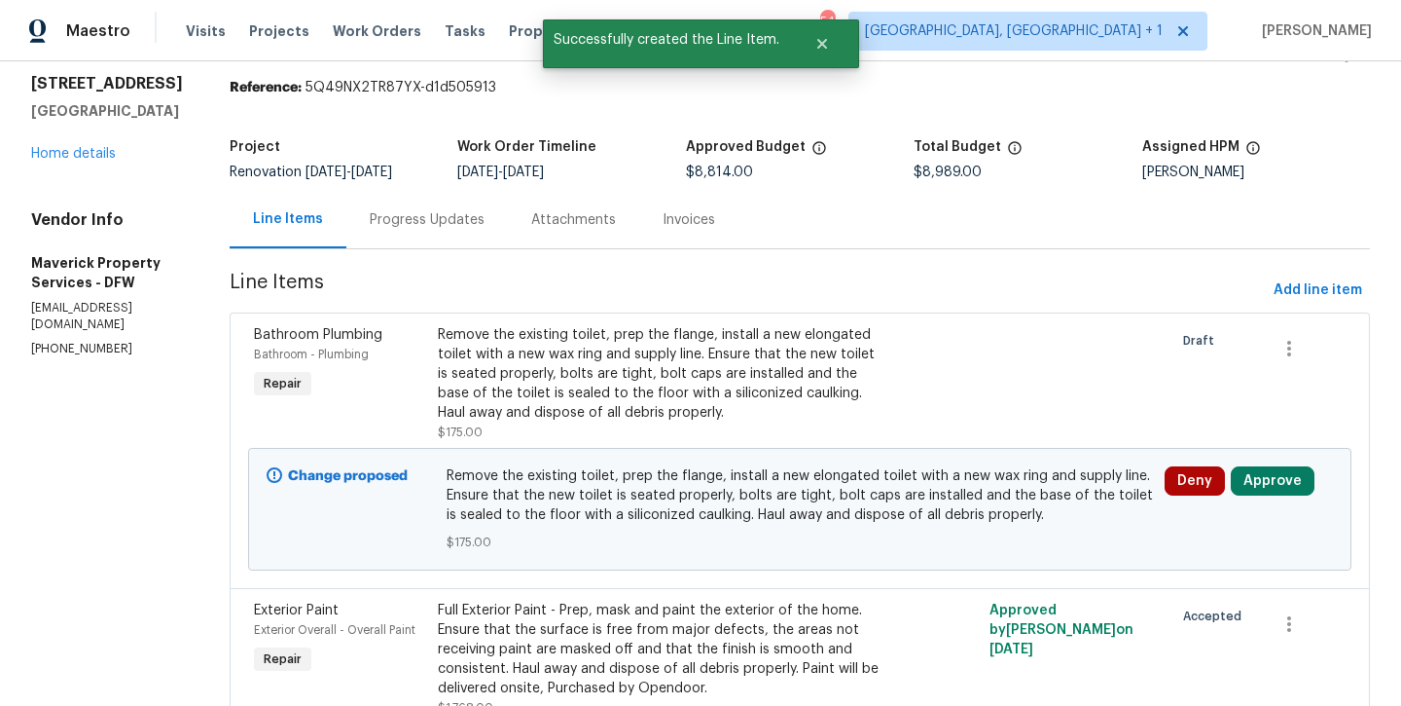
scroll to position [0, 0]
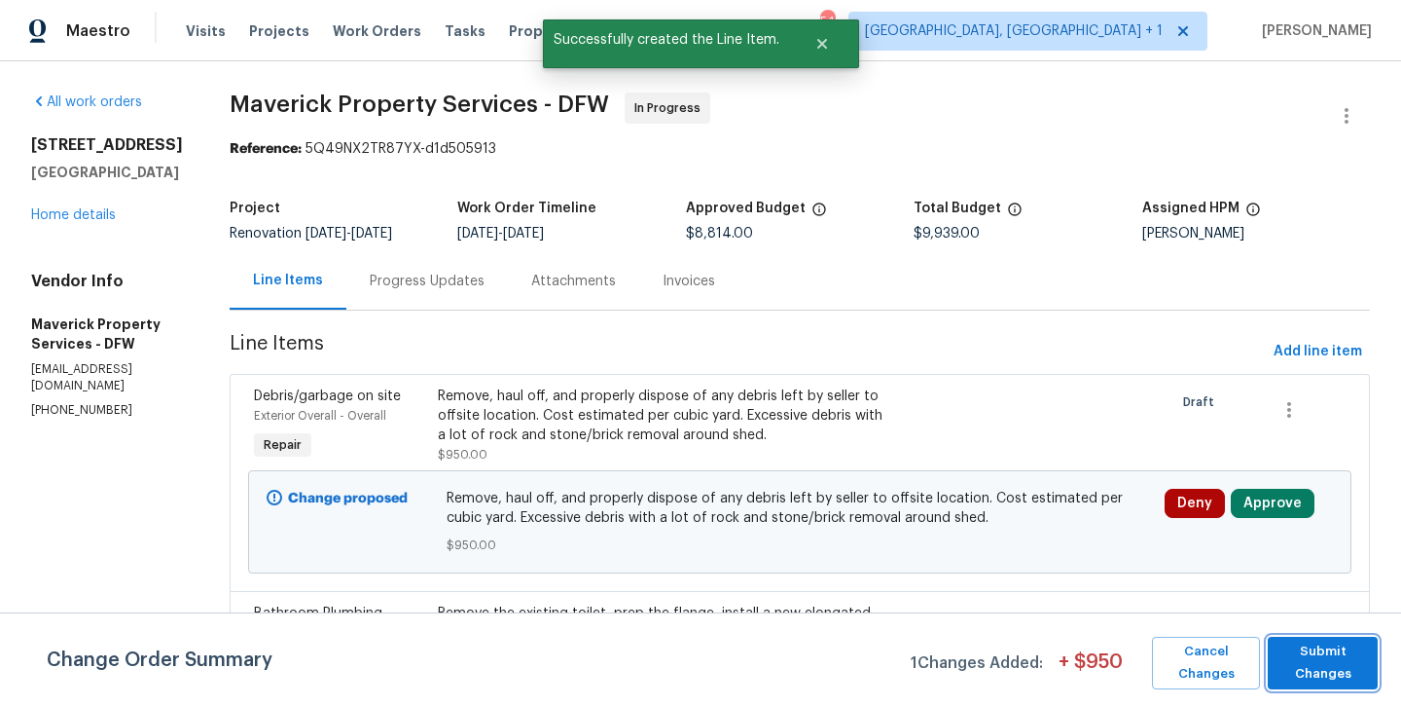
click at [1317, 666] on span "Submit Changes" at bounding box center [1323, 662] width 91 height 45
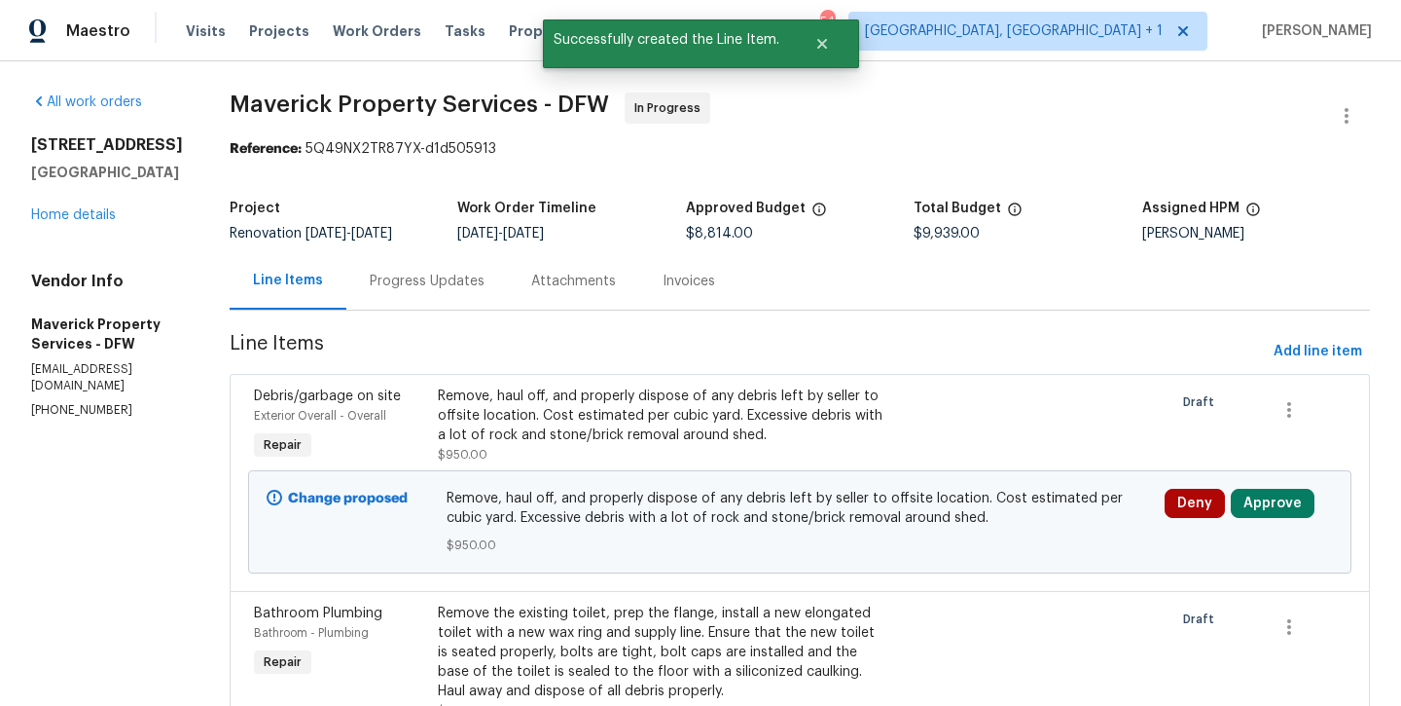
click at [484, 280] on div "Progress Updates" at bounding box center [427, 281] width 115 height 19
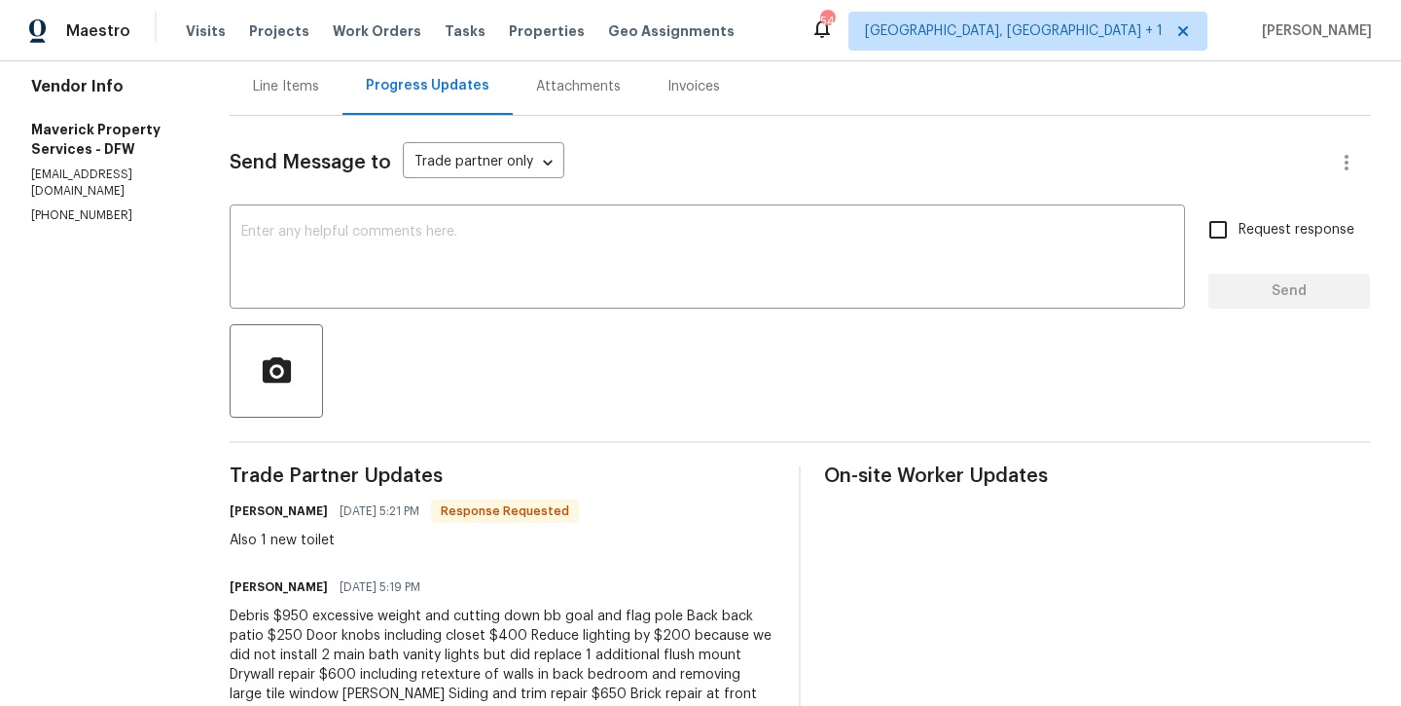
scroll to position [182, 0]
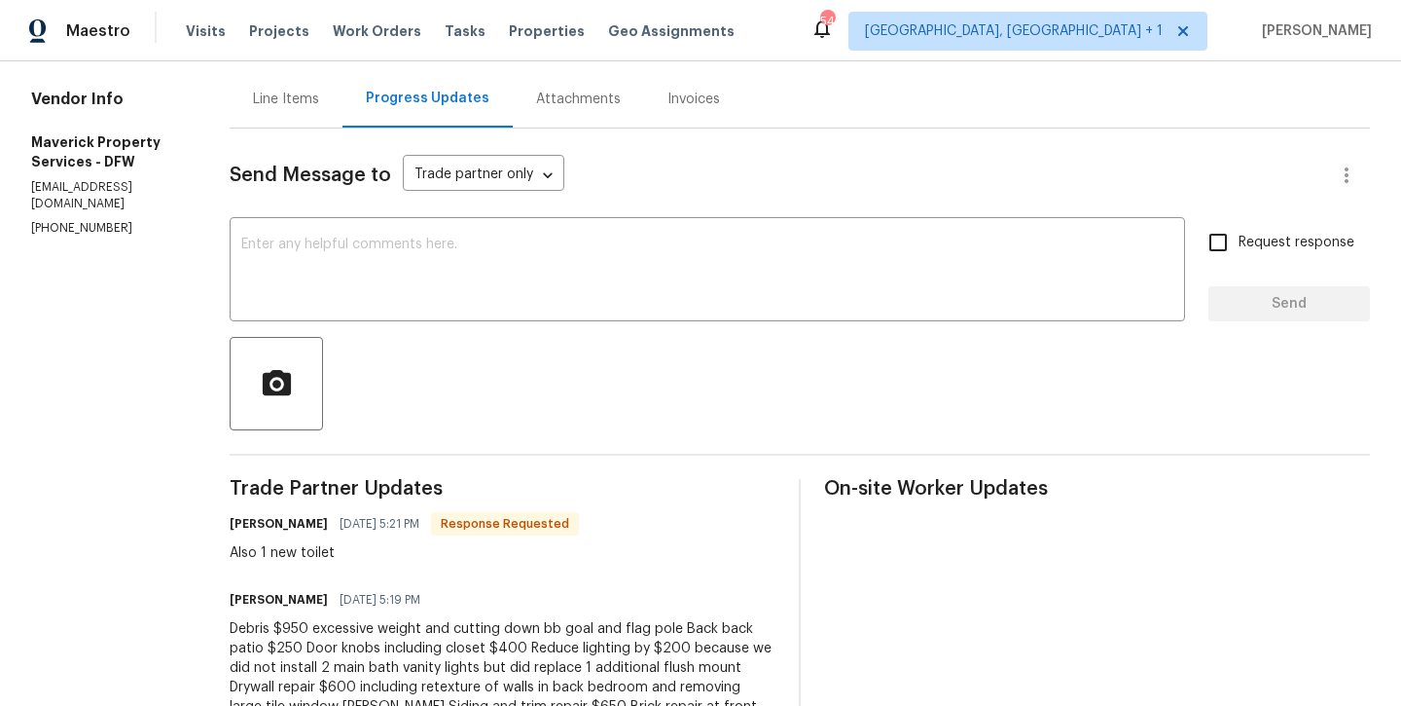
click at [319, 91] on div "Line Items" at bounding box center [286, 99] width 66 height 19
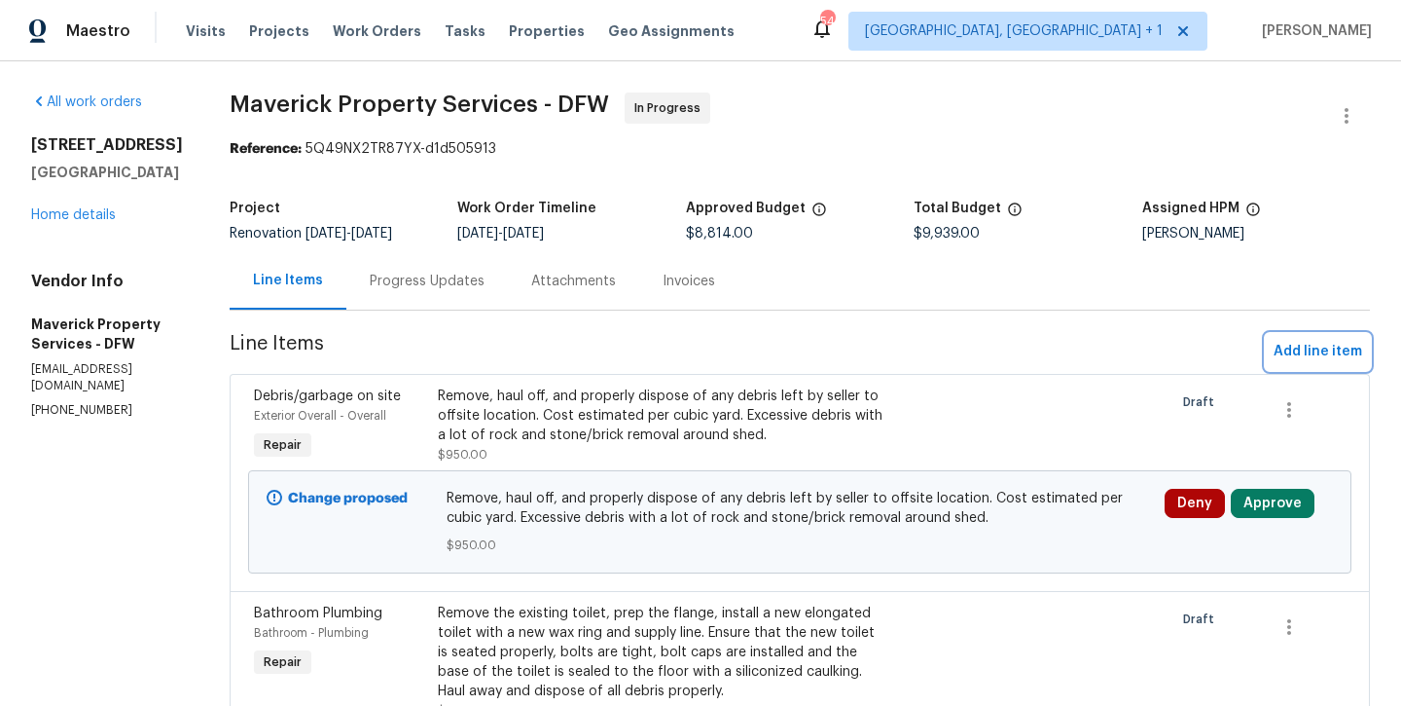
click at [1309, 349] on span "Add line item" at bounding box center [1318, 352] width 89 height 24
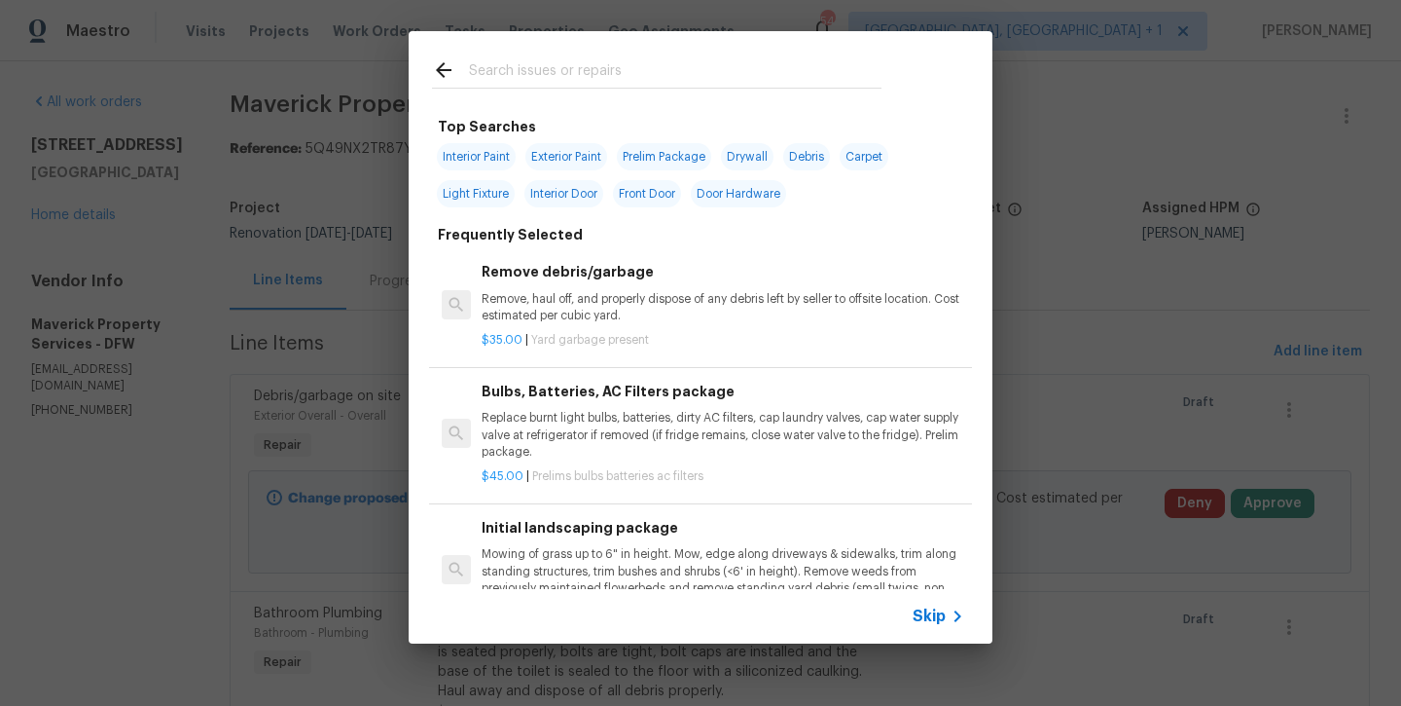
click at [660, 65] on input "text" at bounding box center [675, 72] width 413 height 29
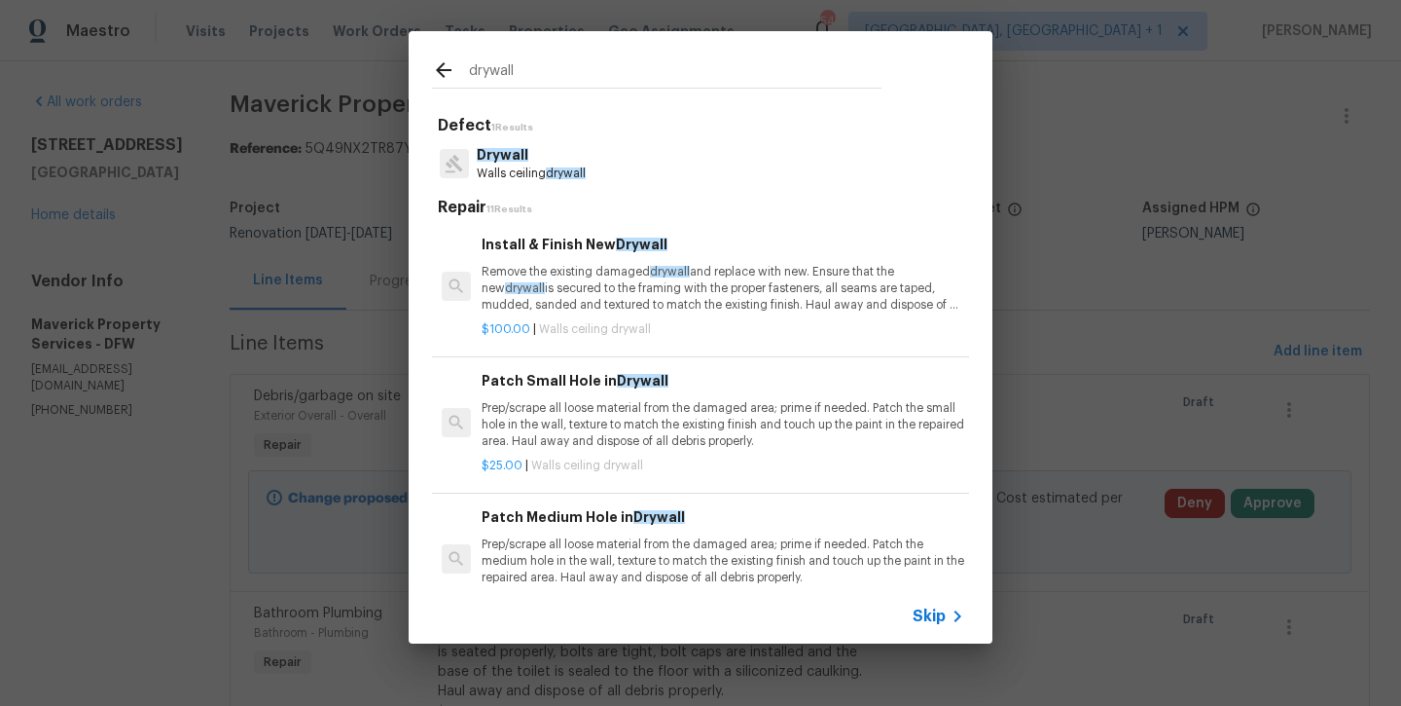
type input "drywall"
click at [624, 267] on p "Remove the existing damaged drywall and replace with new. Ensure that the new d…" at bounding box center [723, 289] width 483 height 50
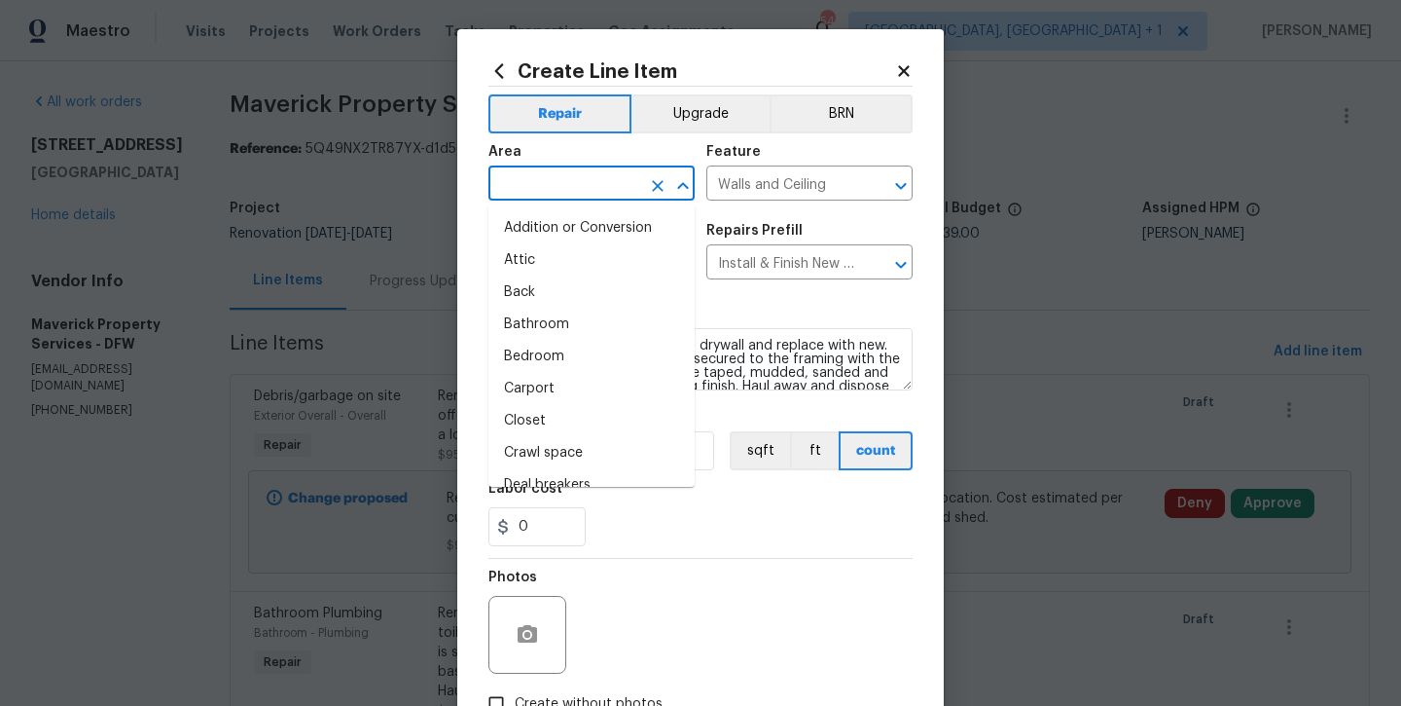
click at [575, 191] on input "text" at bounding box center [565, 185] width 152 height 30
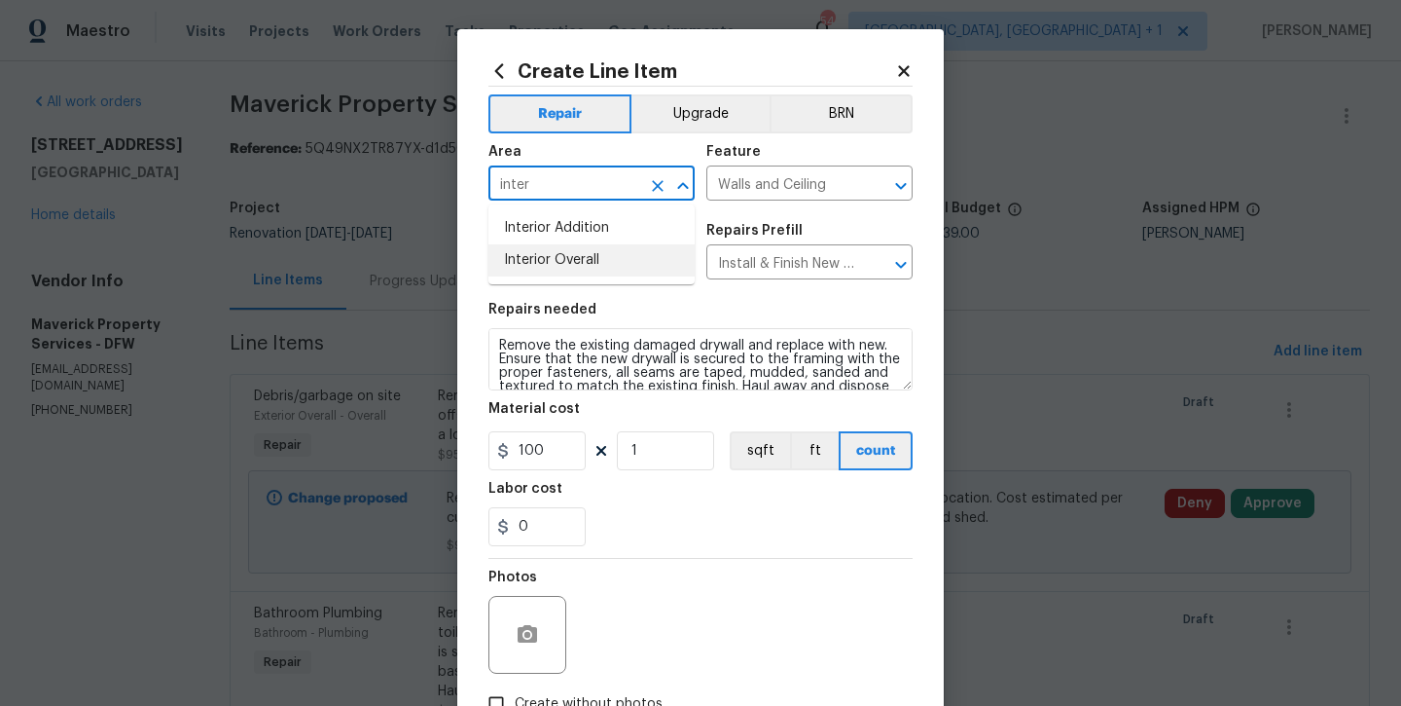
click at [582, 260] on li "Interior Overall" at bounding box center [592, 260] width 206 height 32
type input "Interior Overall"
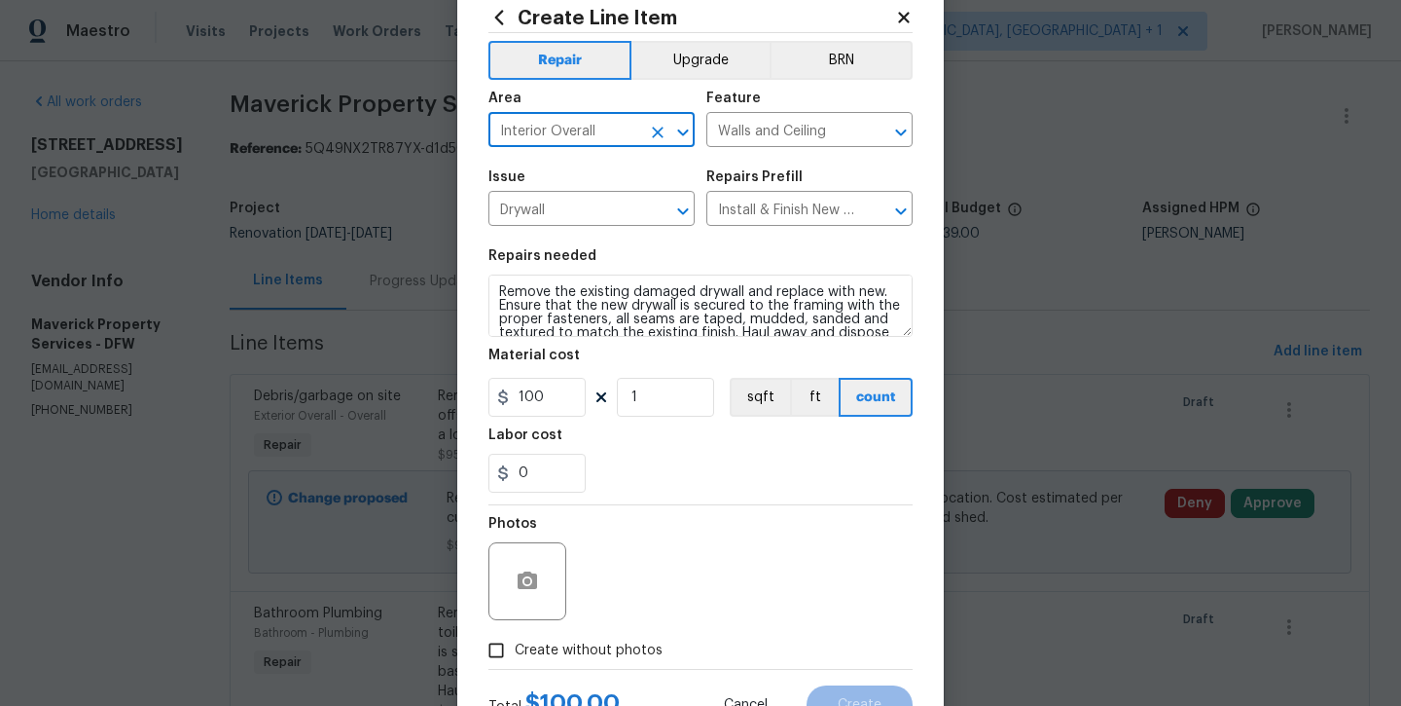
scroll to position [106, 0]
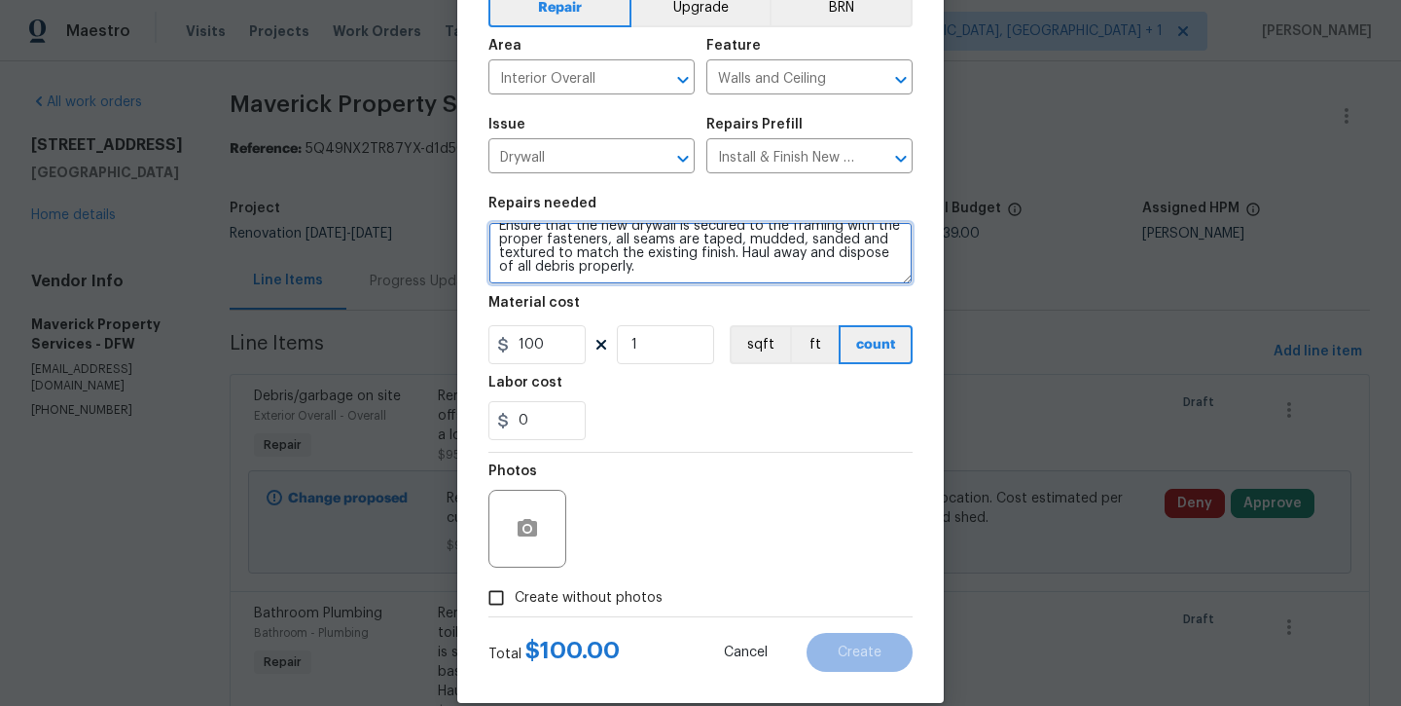
click at [756, 274] on textarea "Remove the existing damaged drywall and replace with new. Ensure that the new d…" at bounding box center [701, 253] width 424 height 62
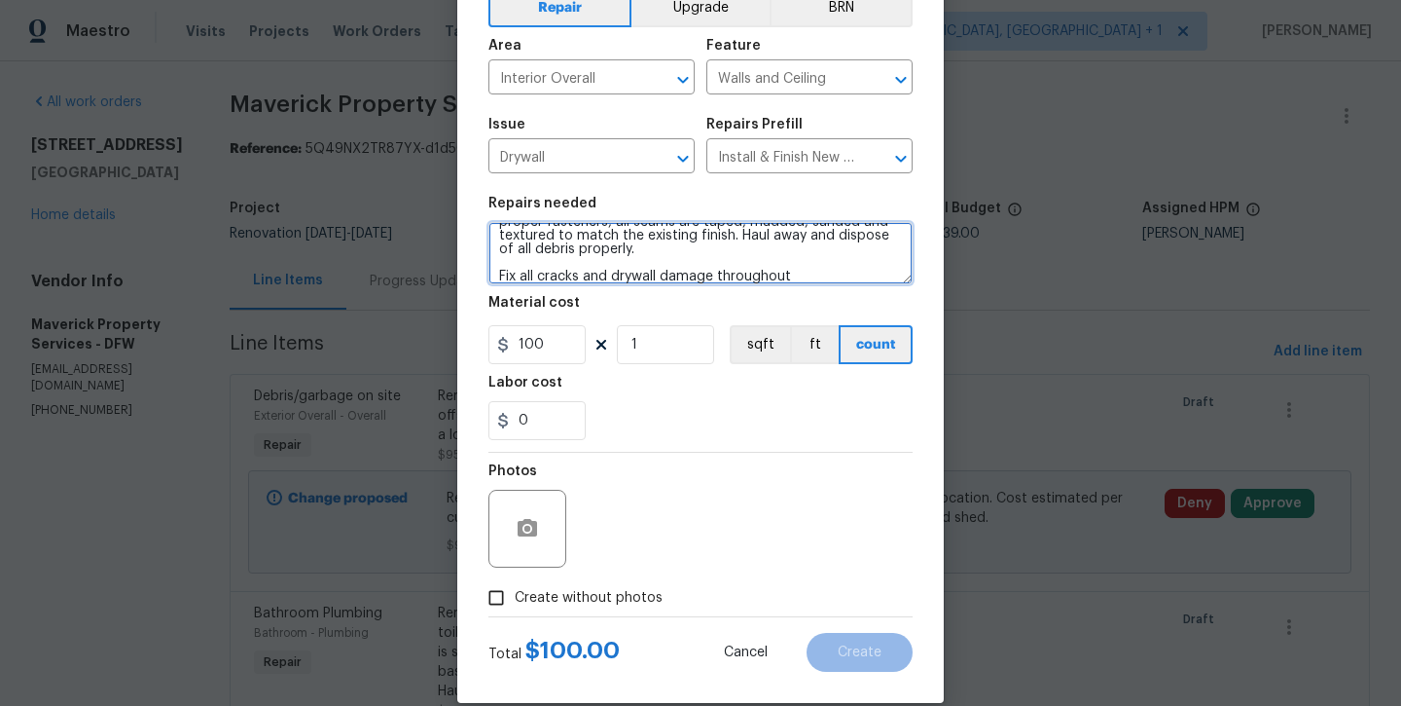
type textarea "Remove the existing damaged drywall and replace with new. Ensure that the new d…"
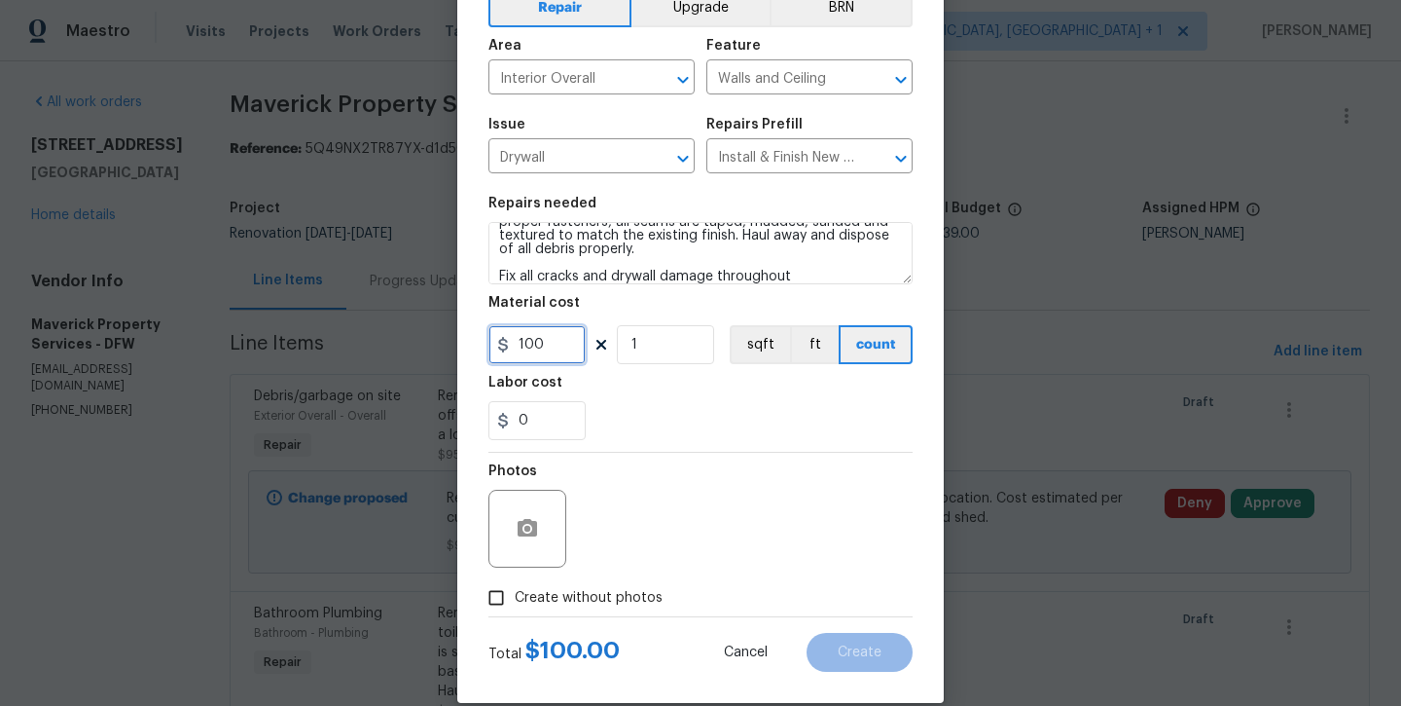
click at [535, 332] on input "100" at bounding box center [537, 344] width 97 height 39
click at [535, 333] on input "100" at bounding box center [537, 344] width 97 height 39
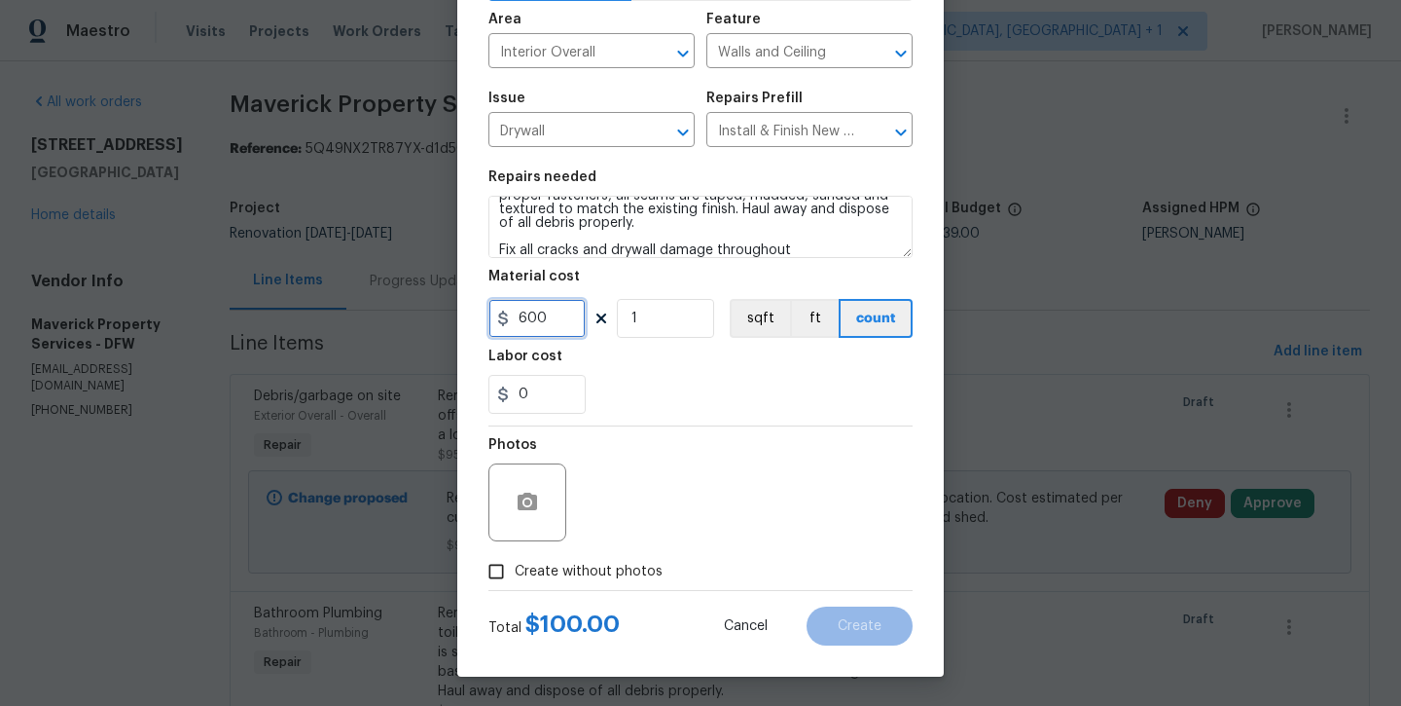
scroll to position [132, 0]
type input "600"
click at [612, 547] on div "Photos" at bounding box center [701, 489] width 424 height 127
click at [628, 572] on span "Create without photos" at bounding box center [589, 571] width 148 height 20
click at [515, 572] on input "Create without photos" at bounding box center [496, 571] width 37 height 37
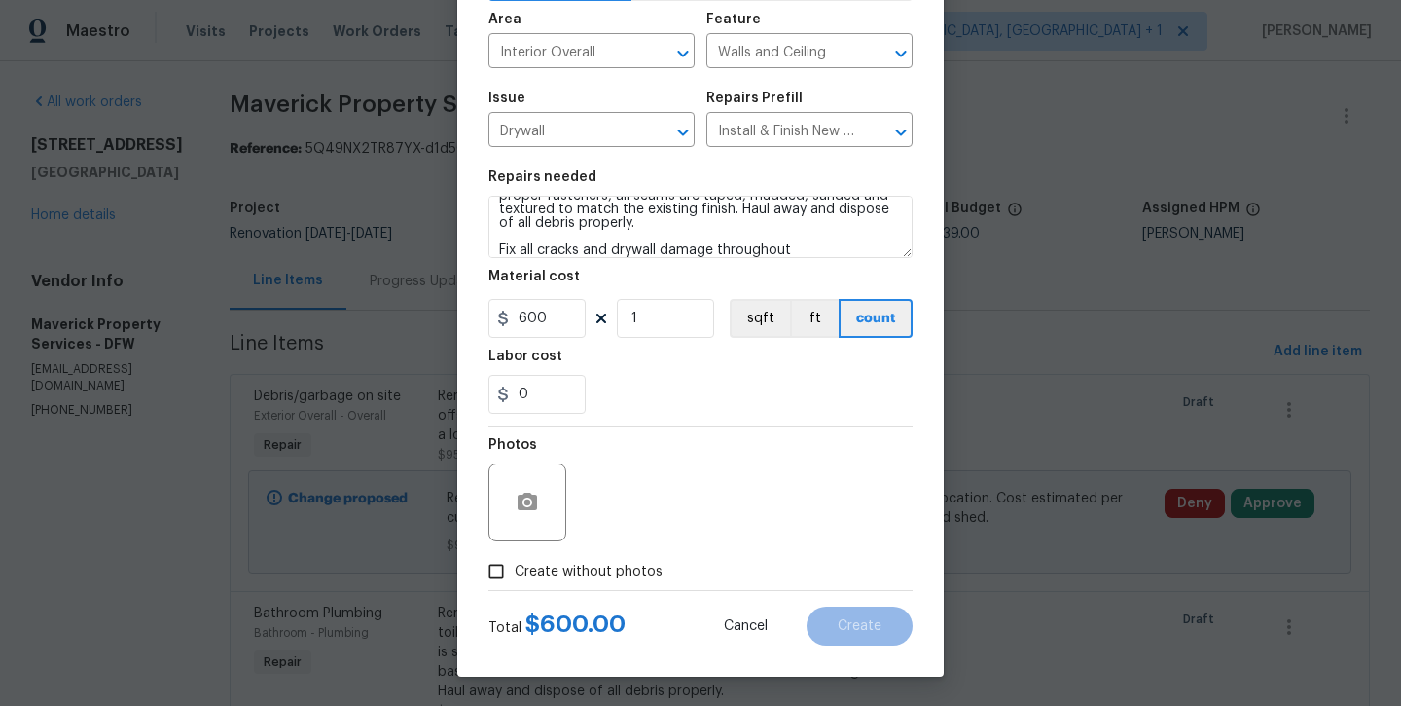
checkbox input "true"
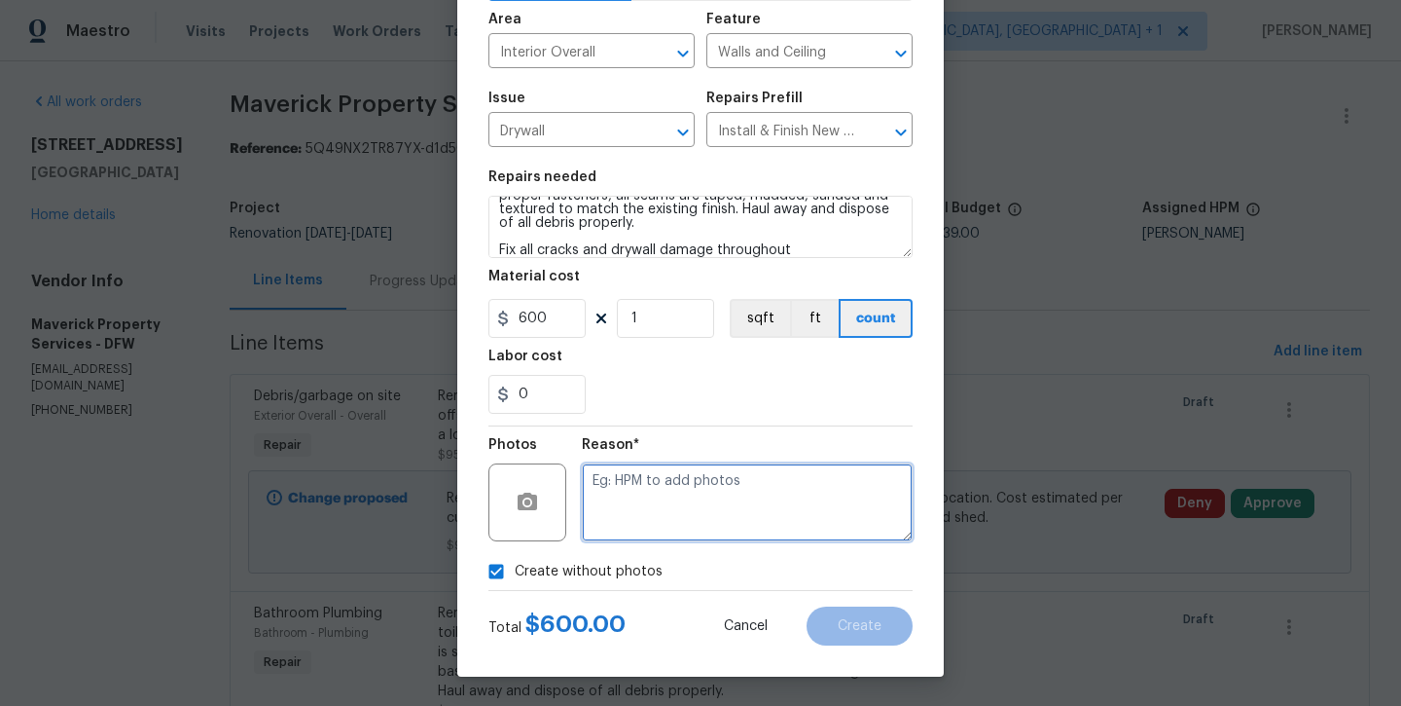
click at [659, 515] on textarea at bounding box center [747, 502] width 331 height 78
type textarea "will add later"
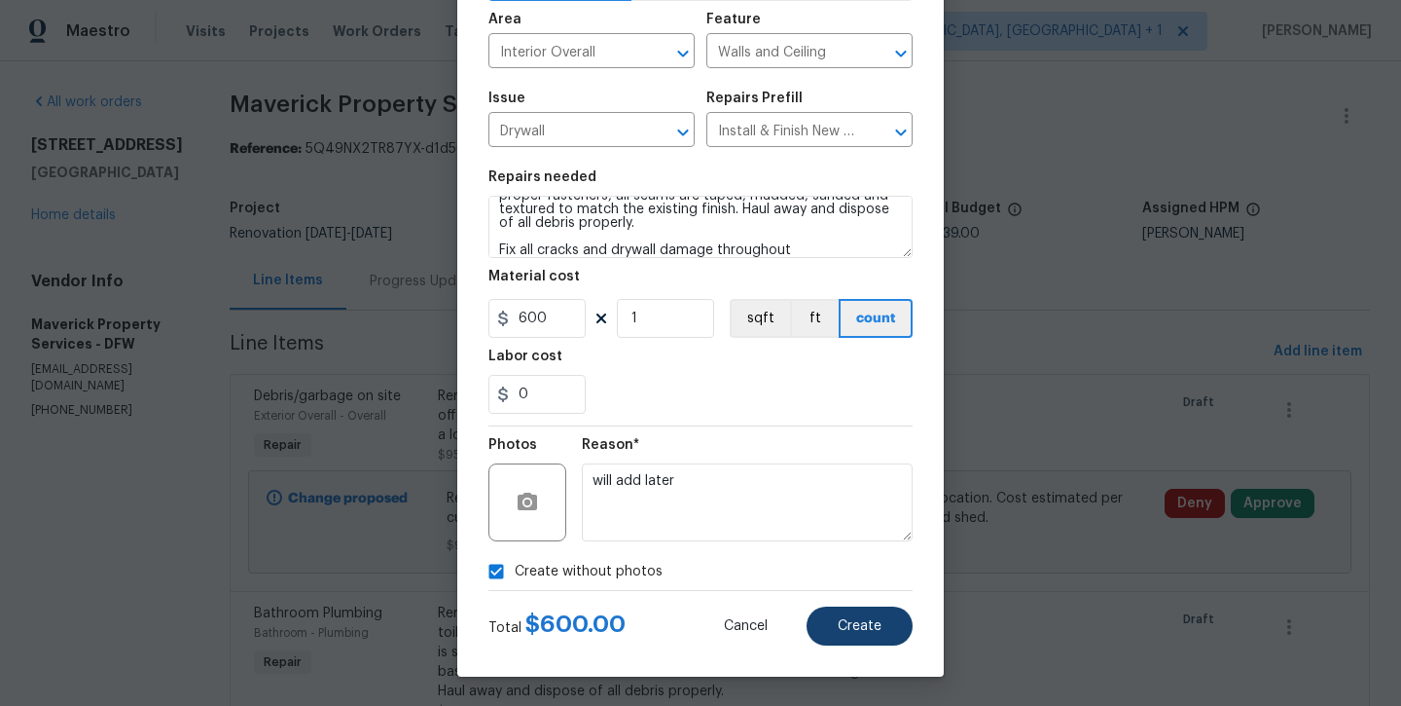
click at [856, 635] on button "Create" at bounding box center [860, 625] width 106 height 39
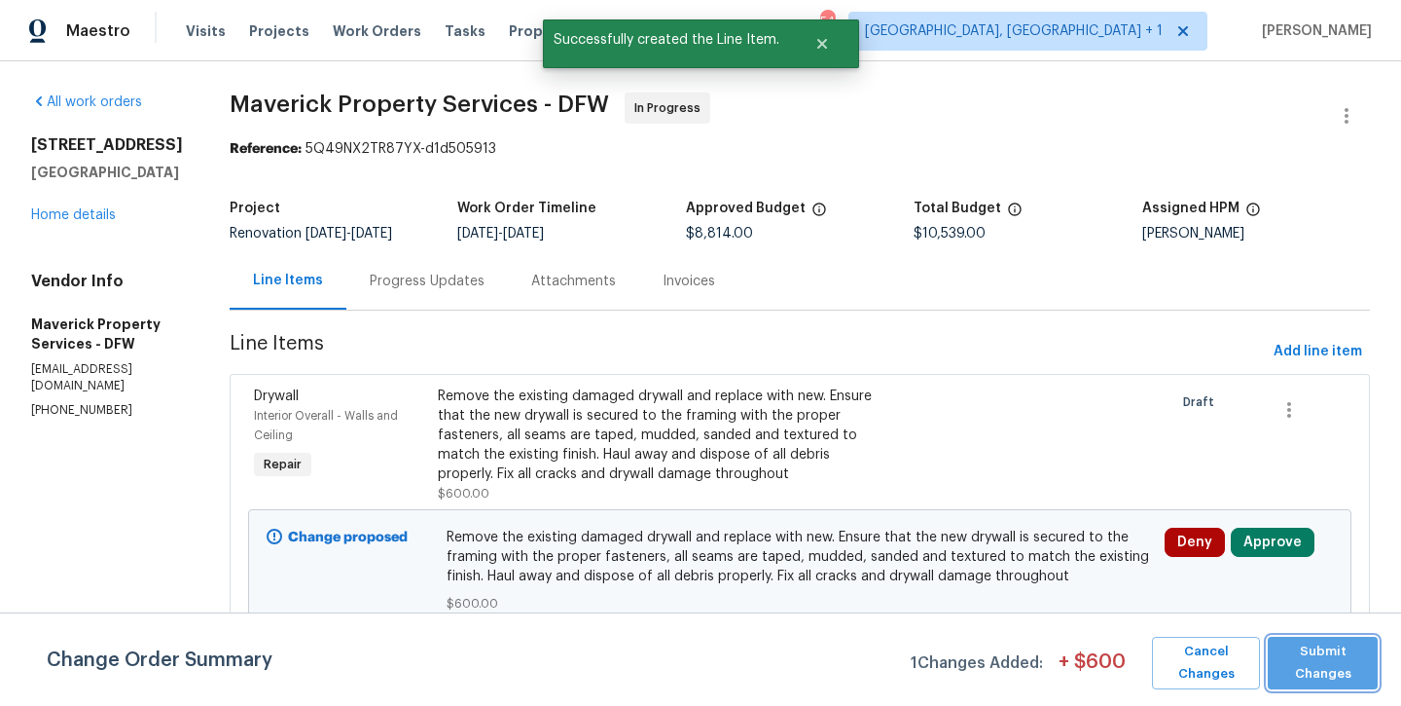
click at [1358, 660] on span "Submit Changes" at bounding box center [1323, 662] width 91 height 45
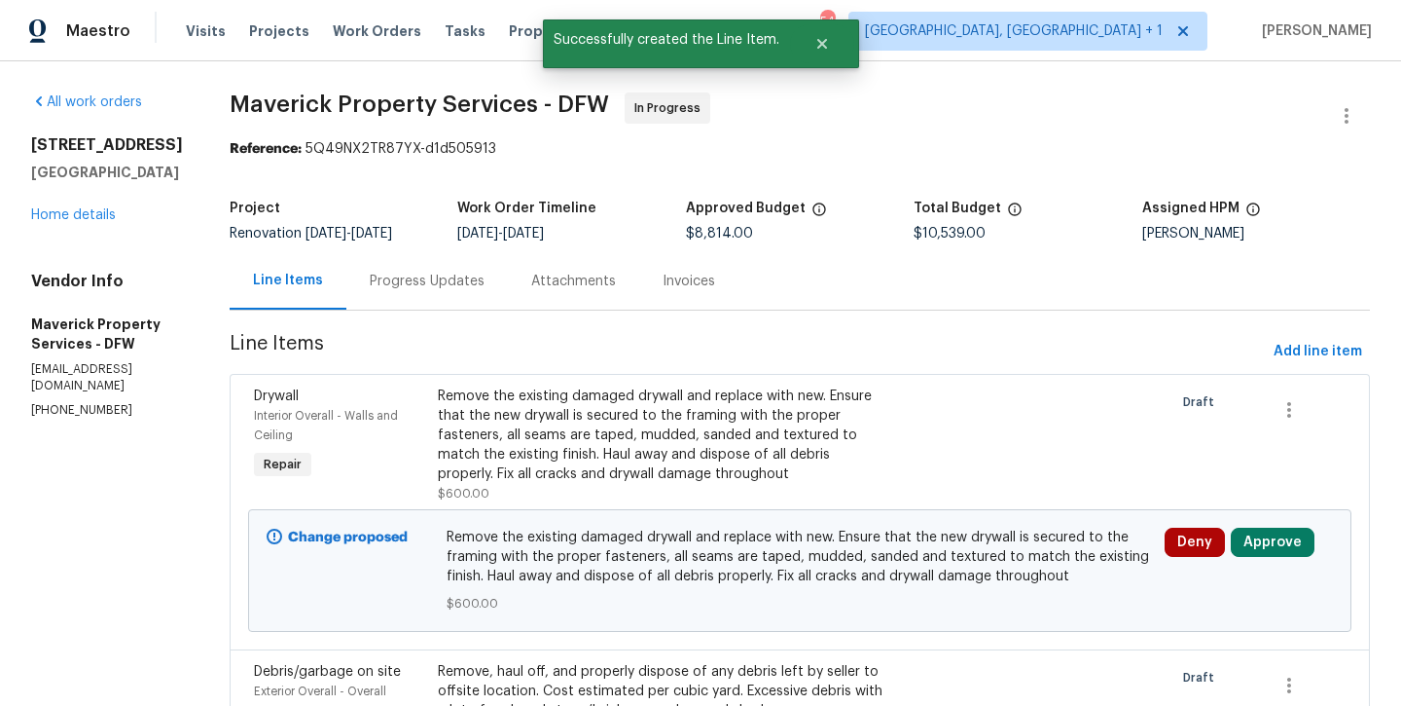
click at [485, 283] on div "Progress Updates" at bounding box center [427, 281] width 115 height 19
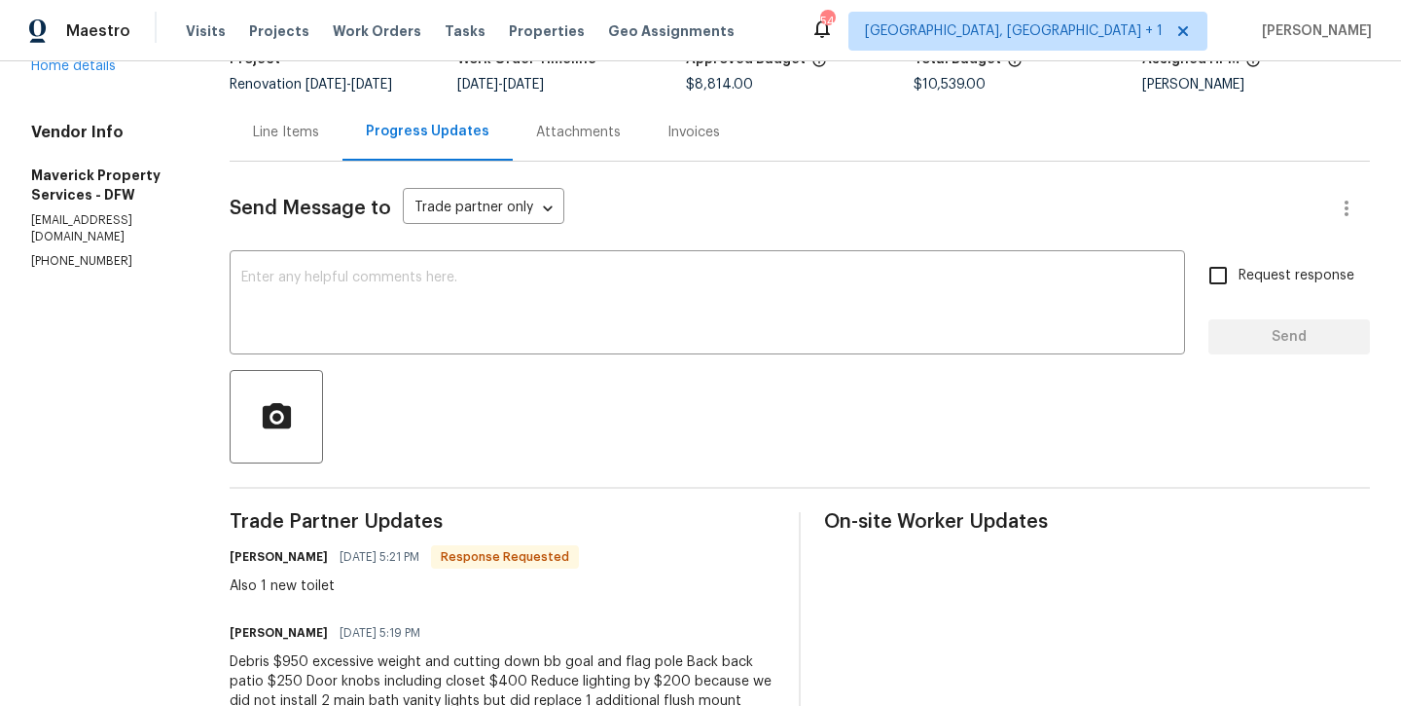
scroll to position [150, 0]
click at [343, 147] on div "Line Items" at bounding box center [286, 130] width 113 height 57
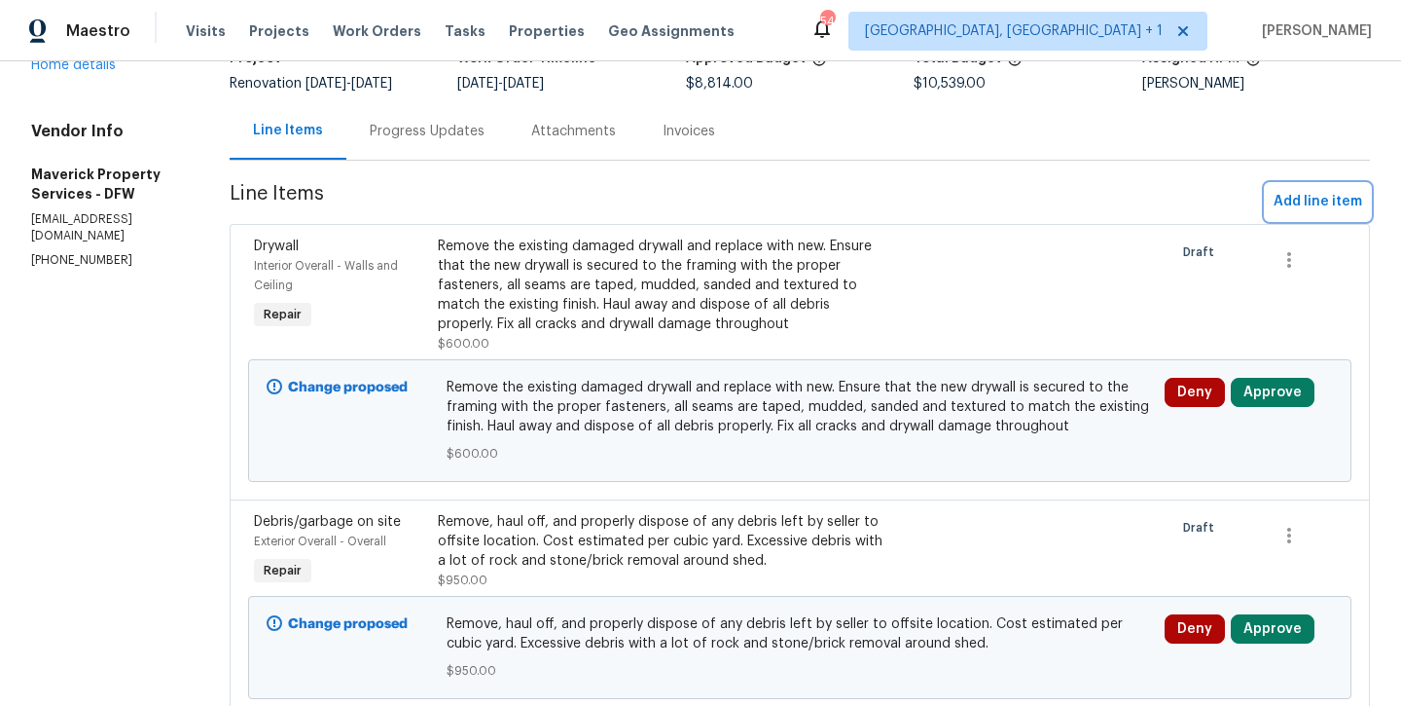
click at [1341, 212] on span "Add line item" at bounding box center [1318, 202] width 89 height 24
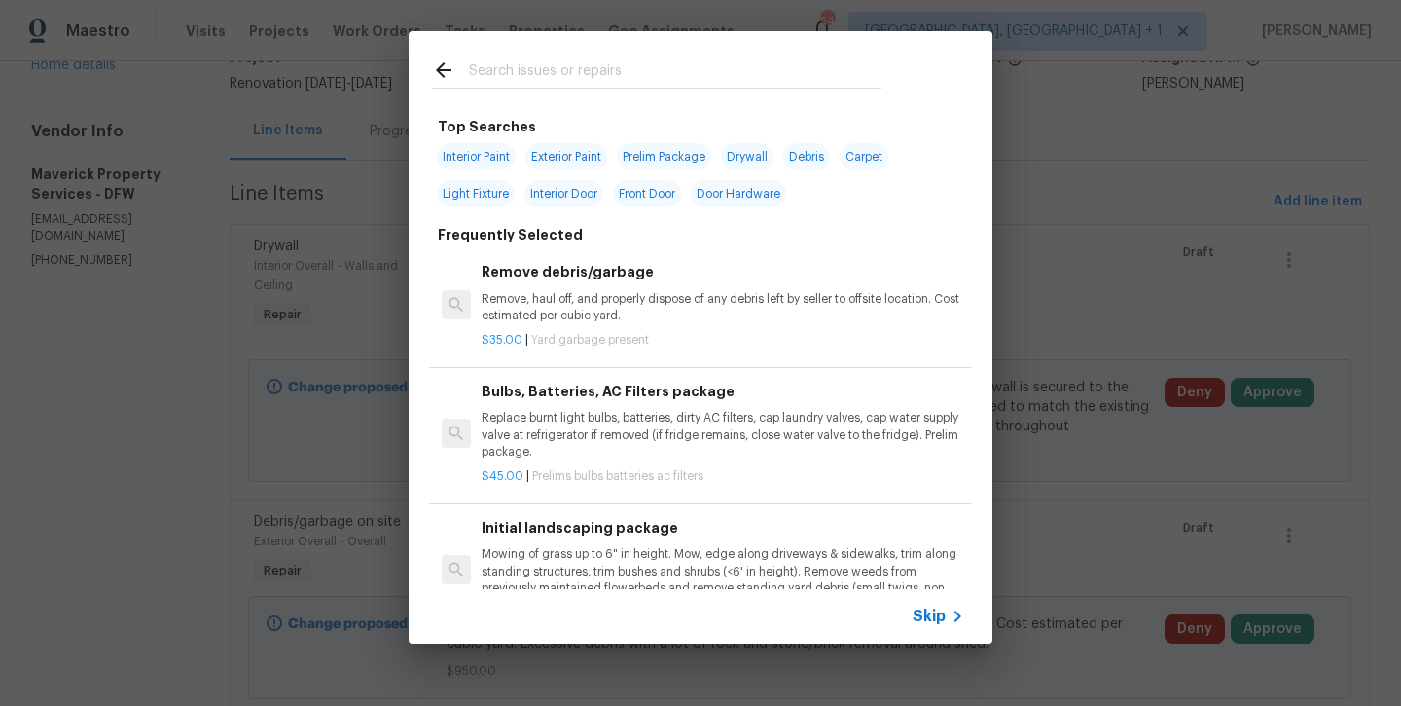
click at [612, 72] on input "text" at bounding box center [675, 72] width 413 height 29
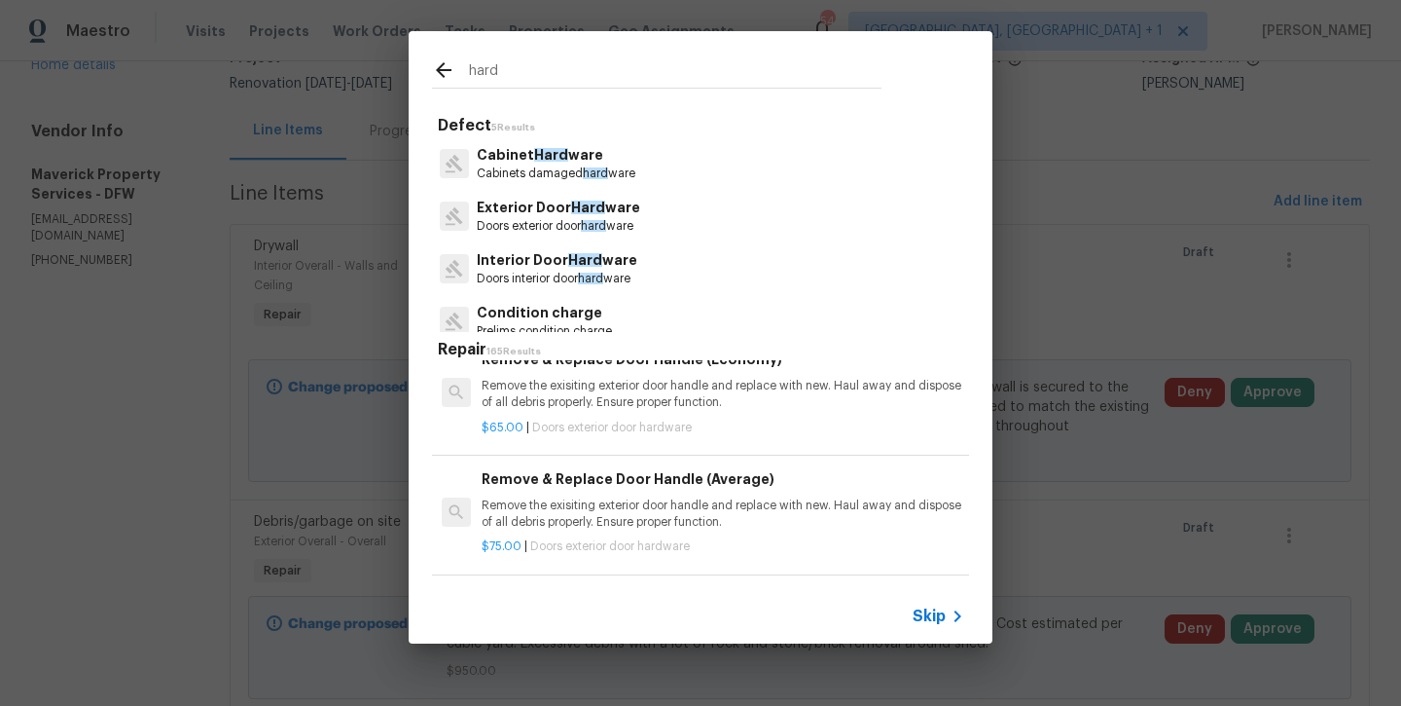
scroll to position [815, 0]
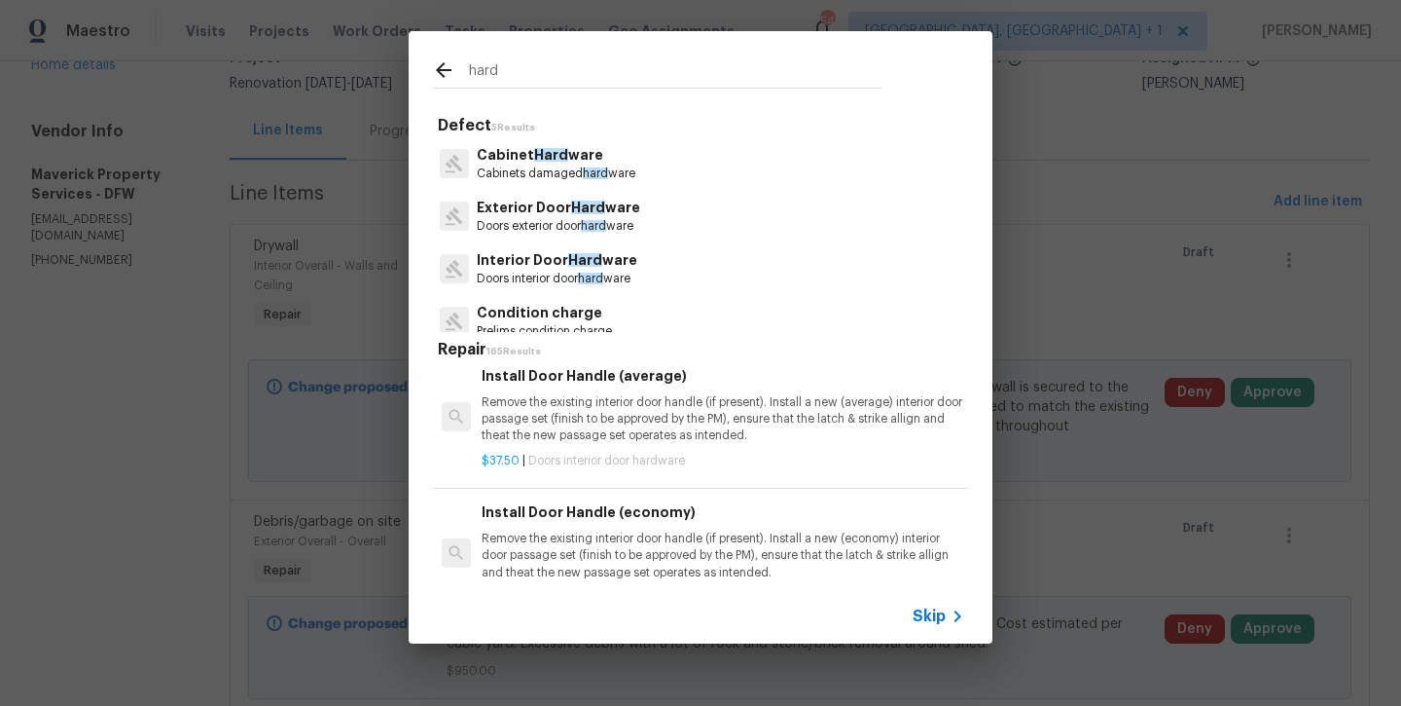
type input "hard"
click at [554, 258] on p "Interior Door Hard ware" at bounding box center [557, 260] width 161 height 20
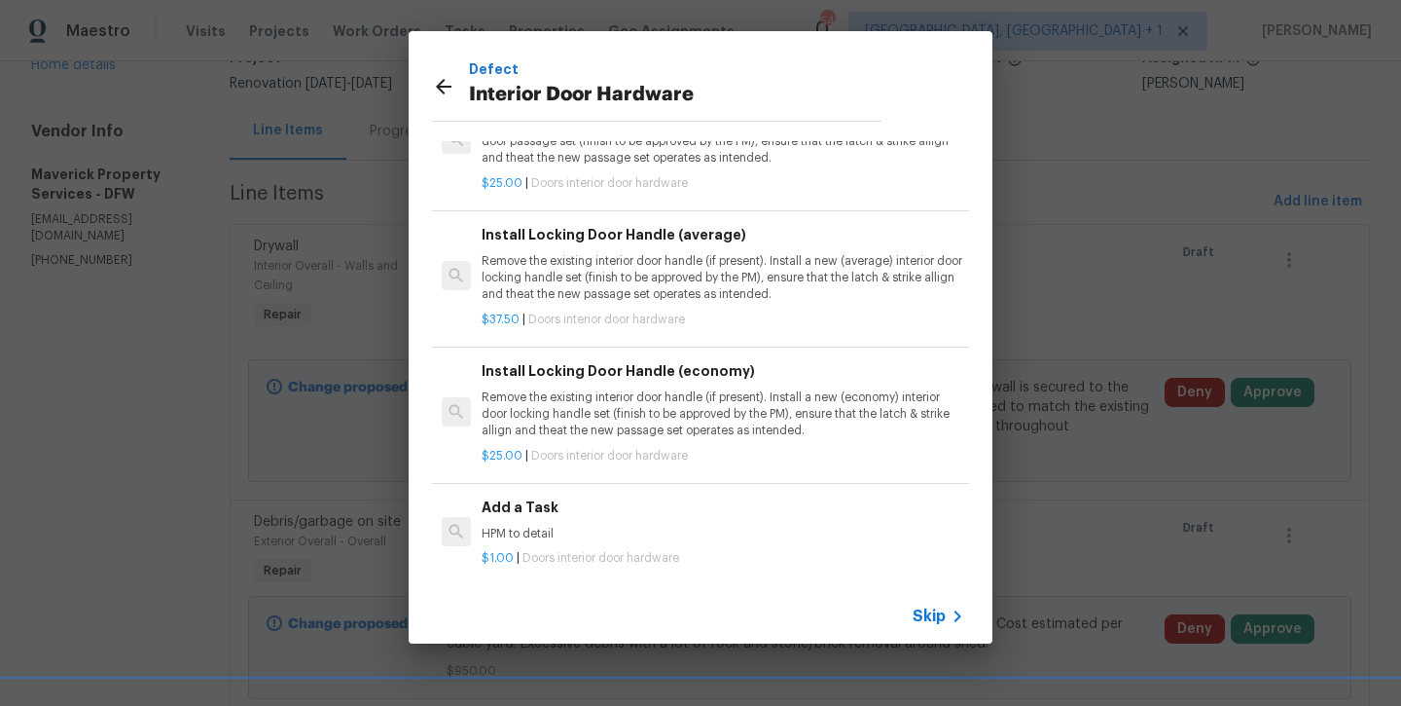
scroll to position [83, 0]
click at [569, 528] on p "HPM to detail" at bounding box center [723, 533] width 483 height 17
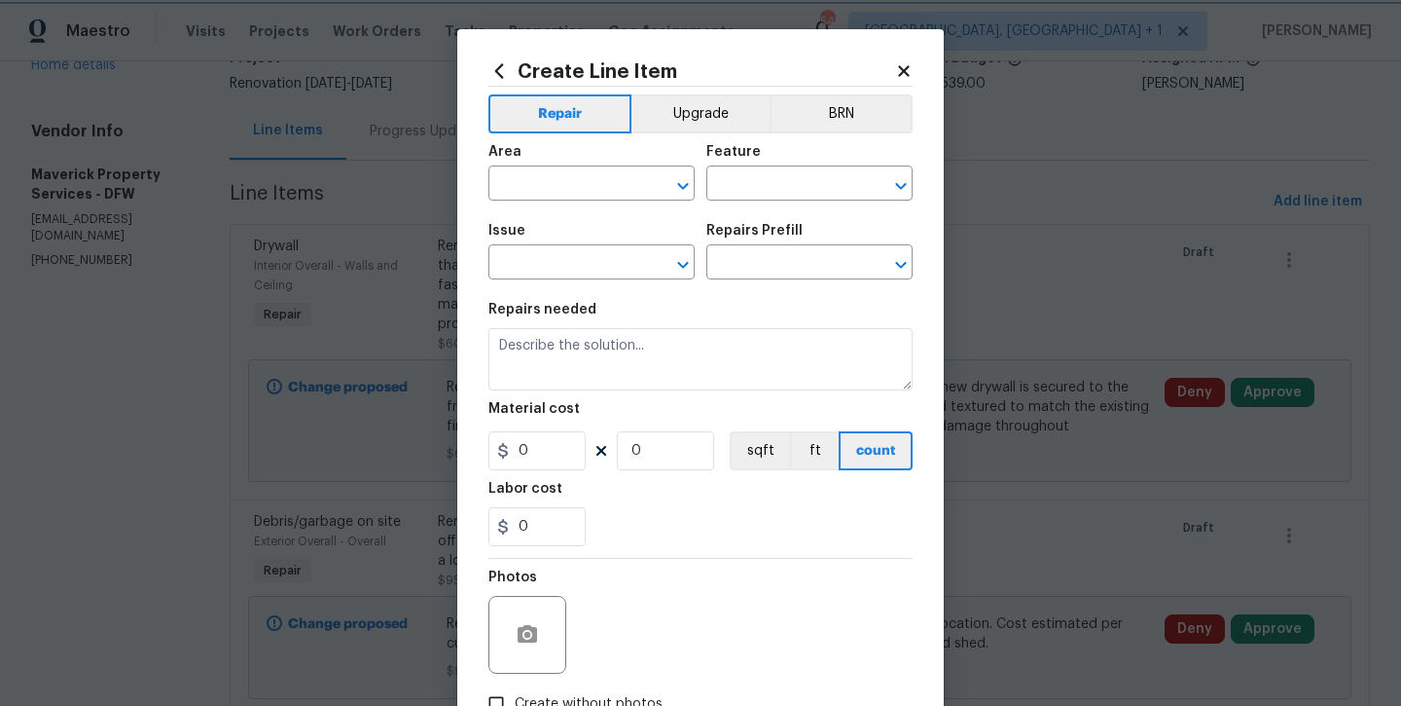
type input "Interior Door"
type input "Interior Door Hardware"
type input "Add a Task $1.00"
type textarea "HPM to detail"
type input "1"
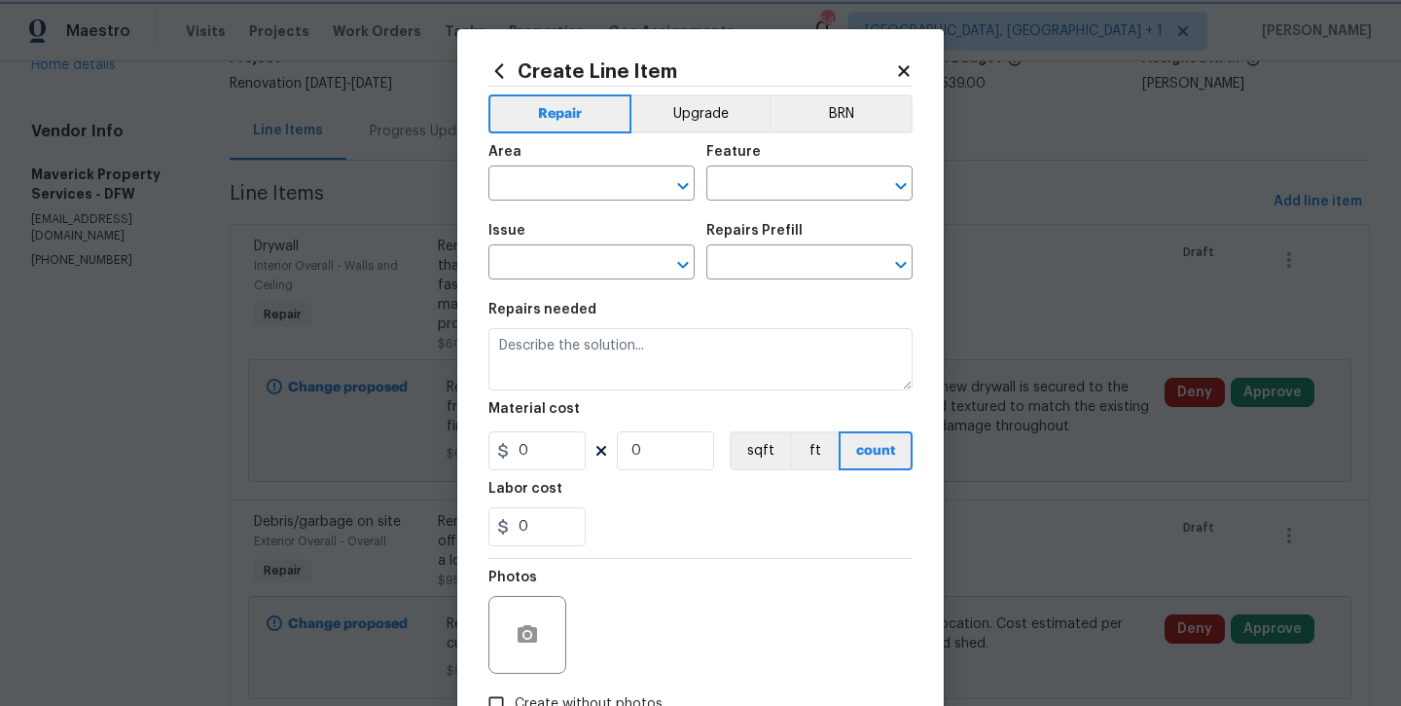
type input "1"
click at [595, 187] on input "text" at bounding box center [565, 185] width 152 height 30
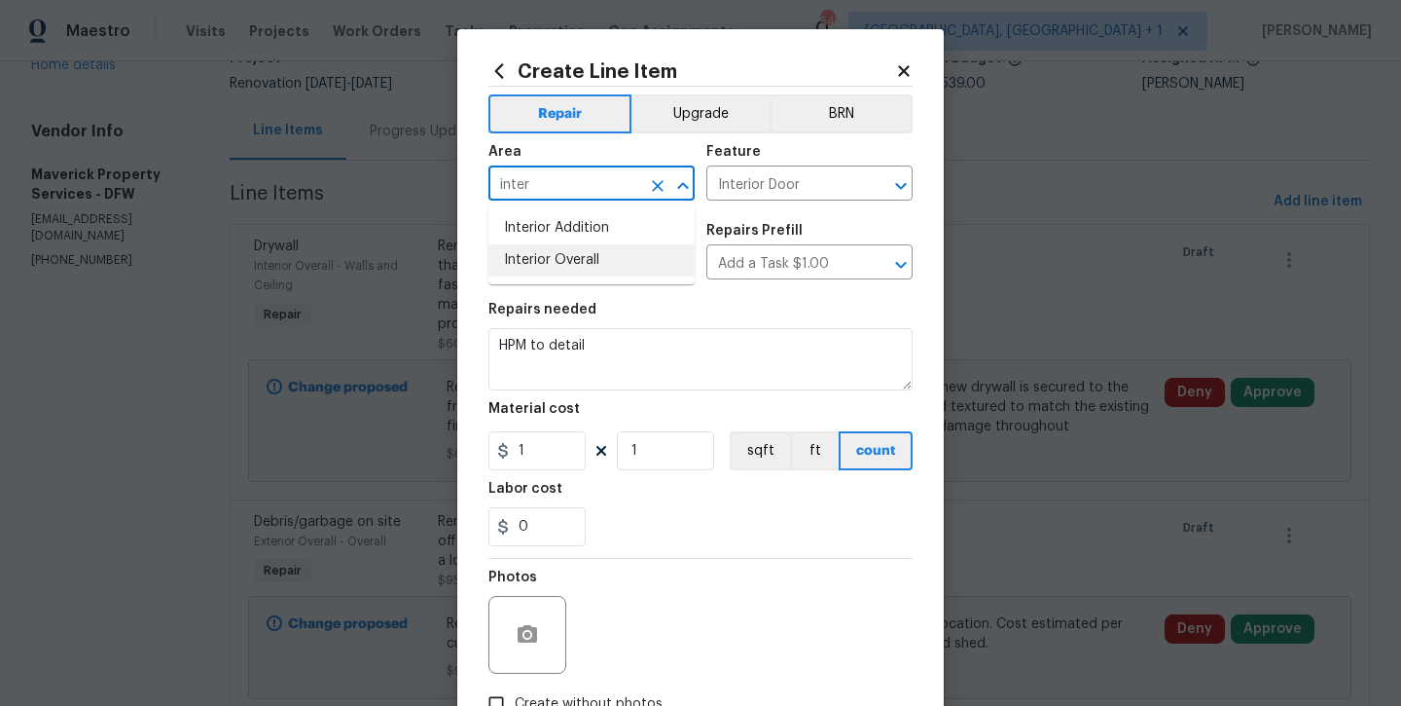
click at [613, 269] on li "Interior Overall" at bounding box center [592, 260] width 206 height 32
type input "Interior Overall"
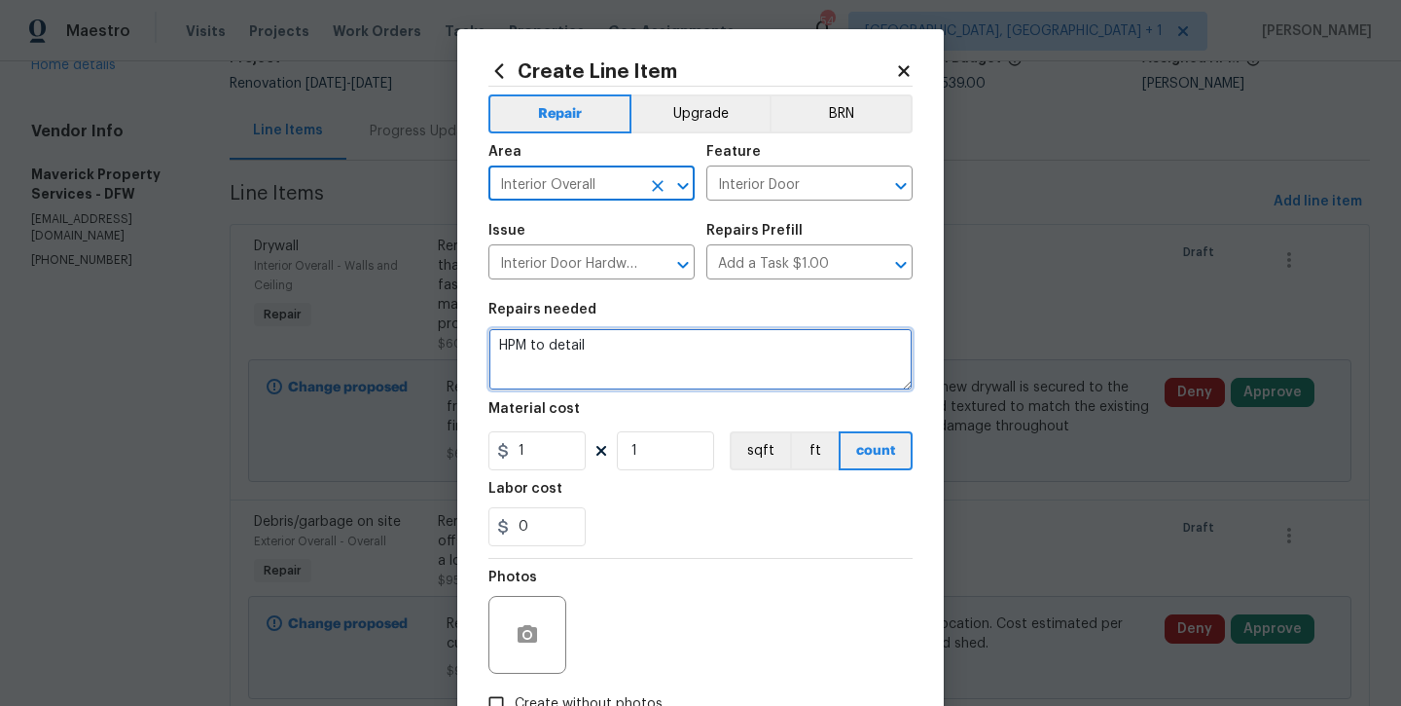
click at [665, 371] on textarea "HPM to detail" at bounding box center [701, 359] width 424 height 62
type textarea "HPM to detail -- replace all door knobs to match brushed nickel"
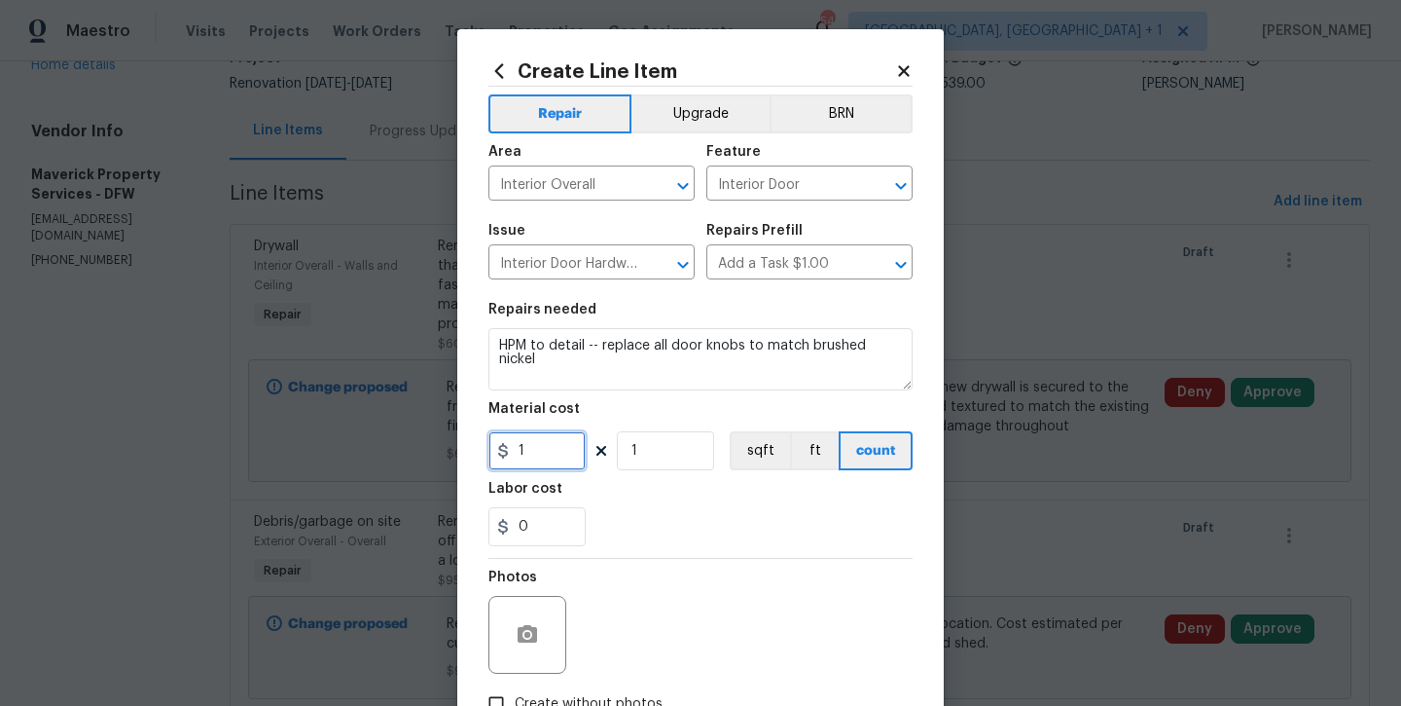
click at [566, 448] on input "1" at bounding box center [537, 450] width 97 height 39
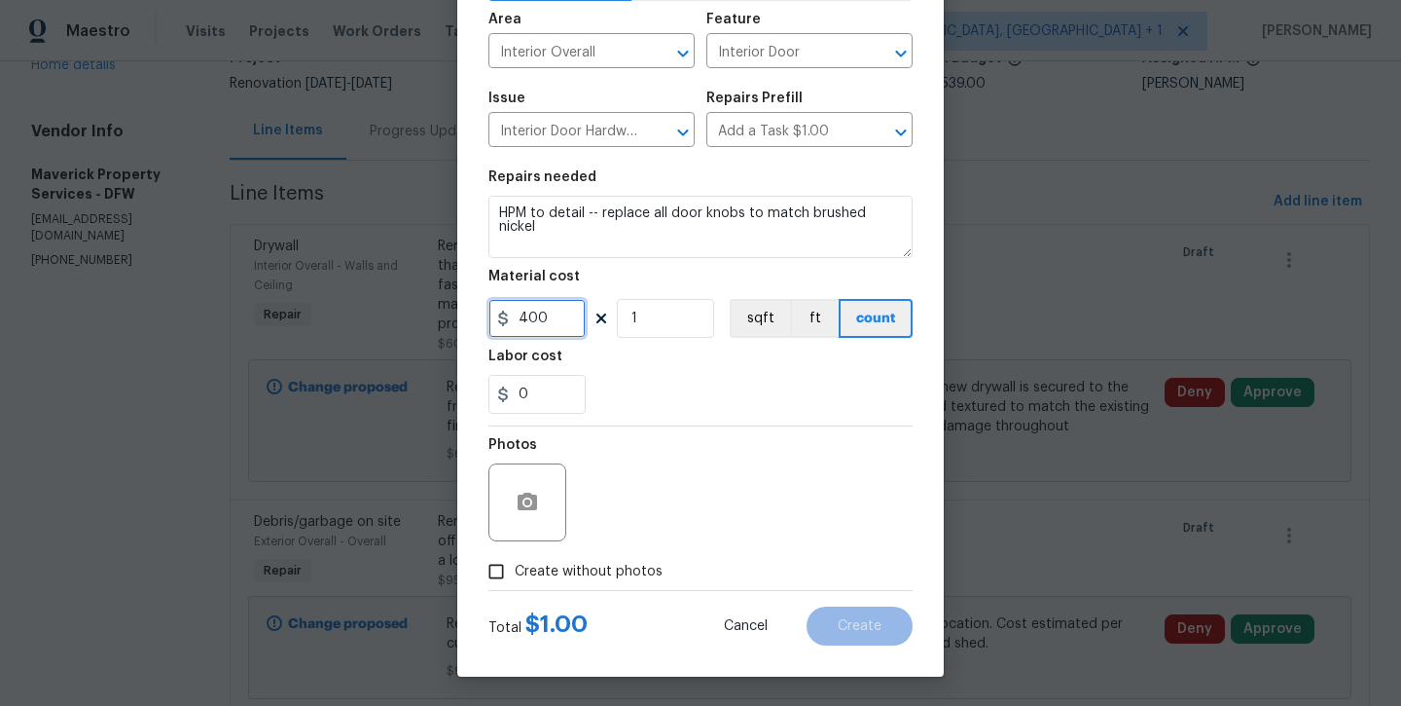
type input "400"
click at [563, 585] on label "Create without photos" at bounding box center [570, 571] width 185 height 37
click at [515, 585] on input "Create without photos" at bounding box center [496, 571] width 37 height 37
checkbox input "true"
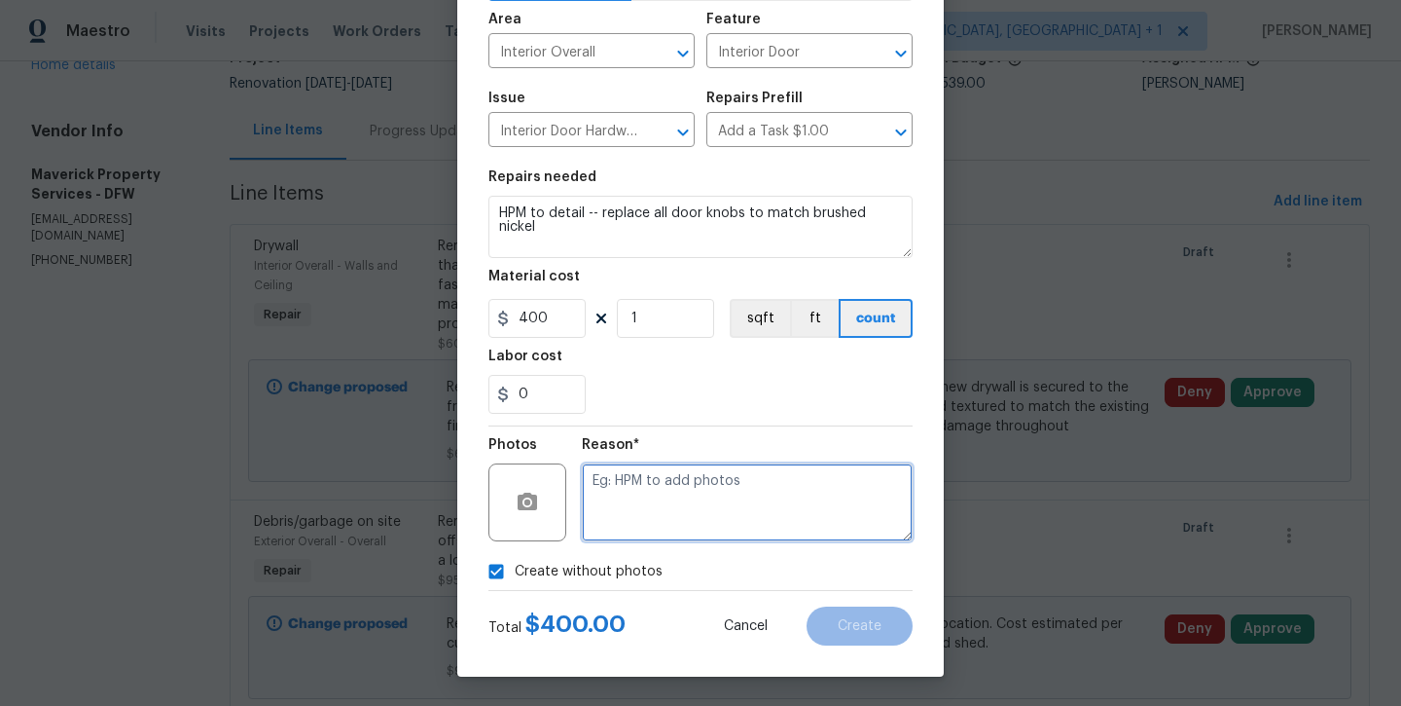
click at [645, 511] on textarea at bounding box center [747, 502] width 331 height 78
type textarea "will add later"
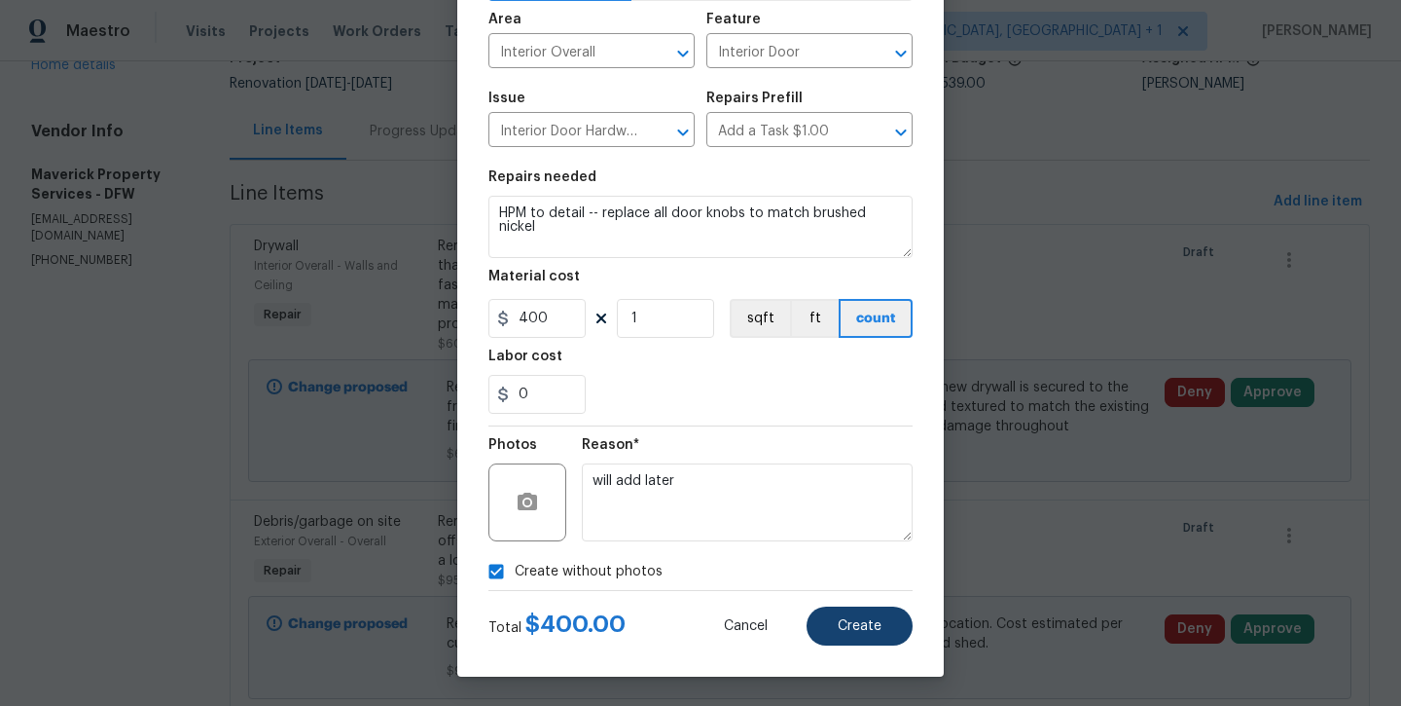
click at [819, 642] on button "Create" at bounding box center [860, 625] width 106 height 39
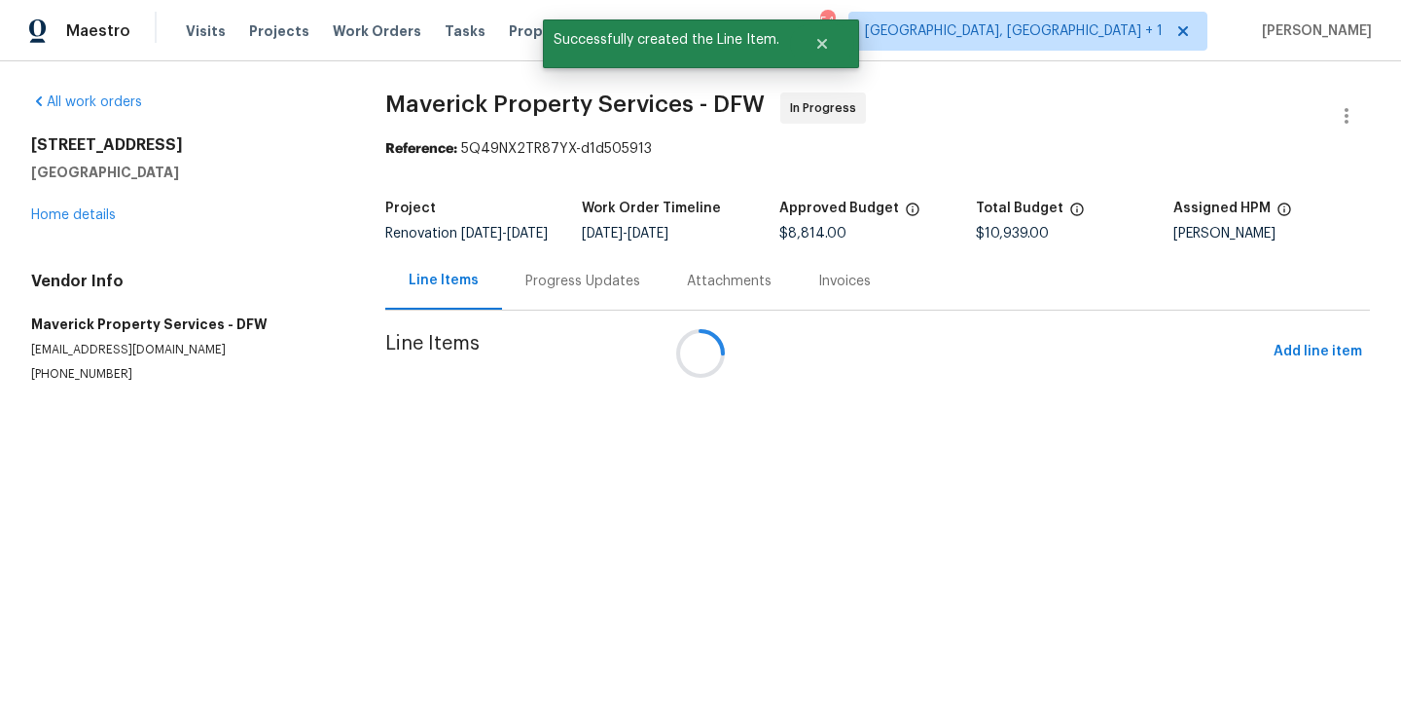
scroll to position [0, 0]
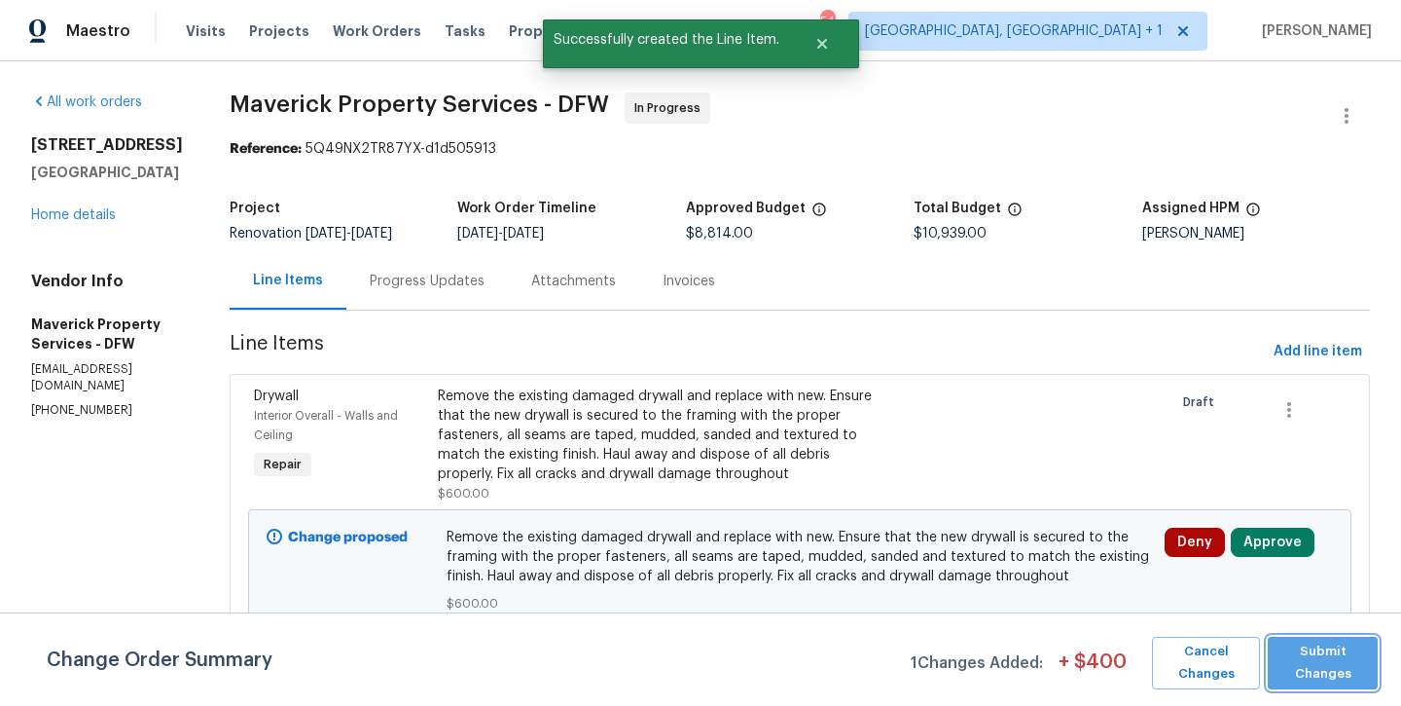
click at [1322, 649] on span "Submit Changes" at bounding box center [1323, 662] width 91 height 45
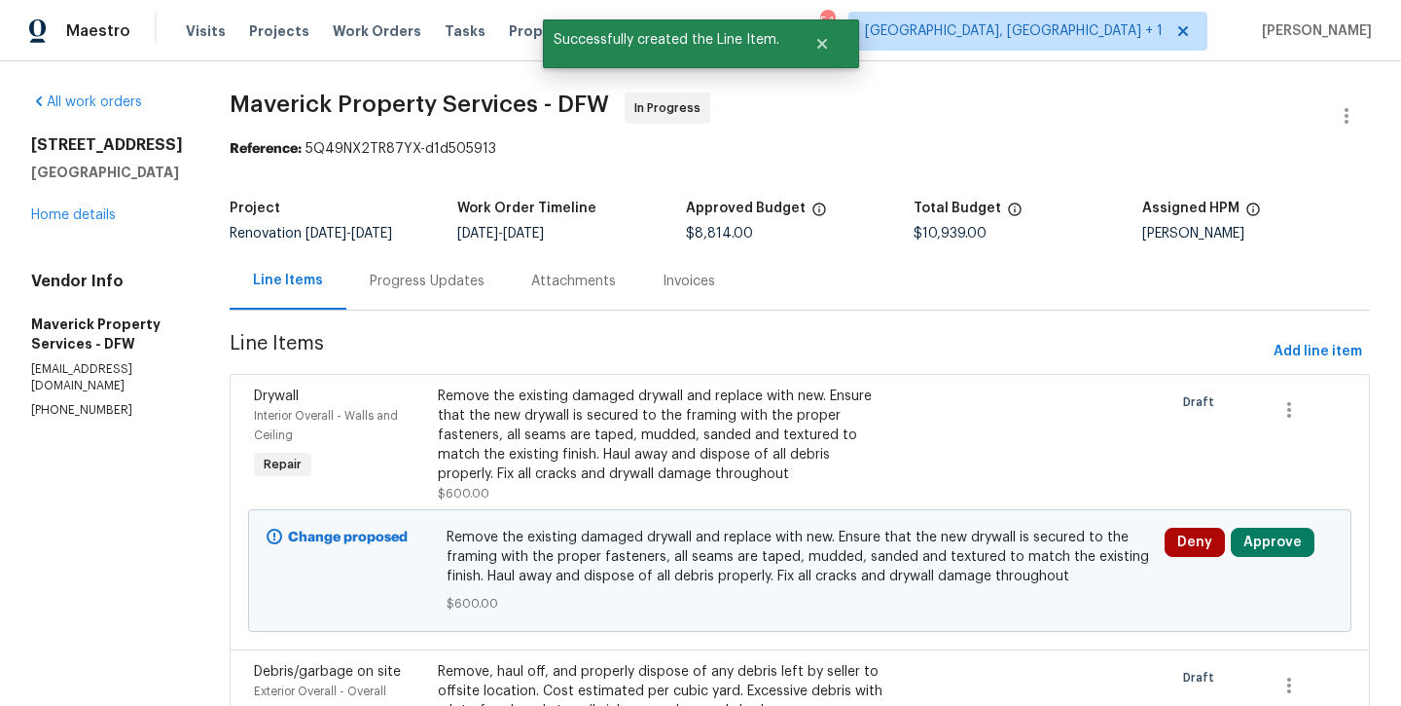
click at [94, 225] on div "All work orders 300 Woodland Trl Keller, TX 76248 Home details Vendor Info Mave…" at bounding box center [107, 255] width 152 height 326
click at [475, 291] on div "Progress Updates" at bounding box center [427, 281] width 115 height 19
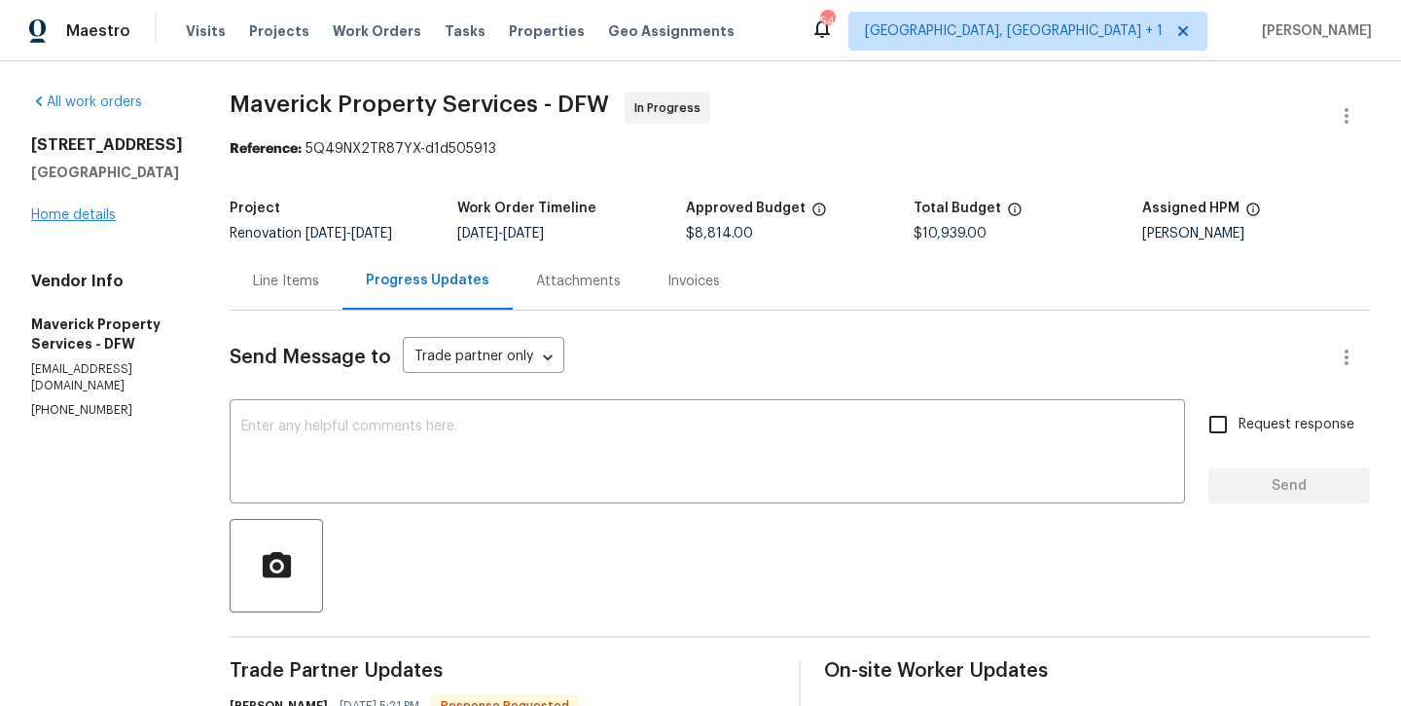
click at [59, 217] on link "Home details" at bounding box center [73, 215] width 85 height 14
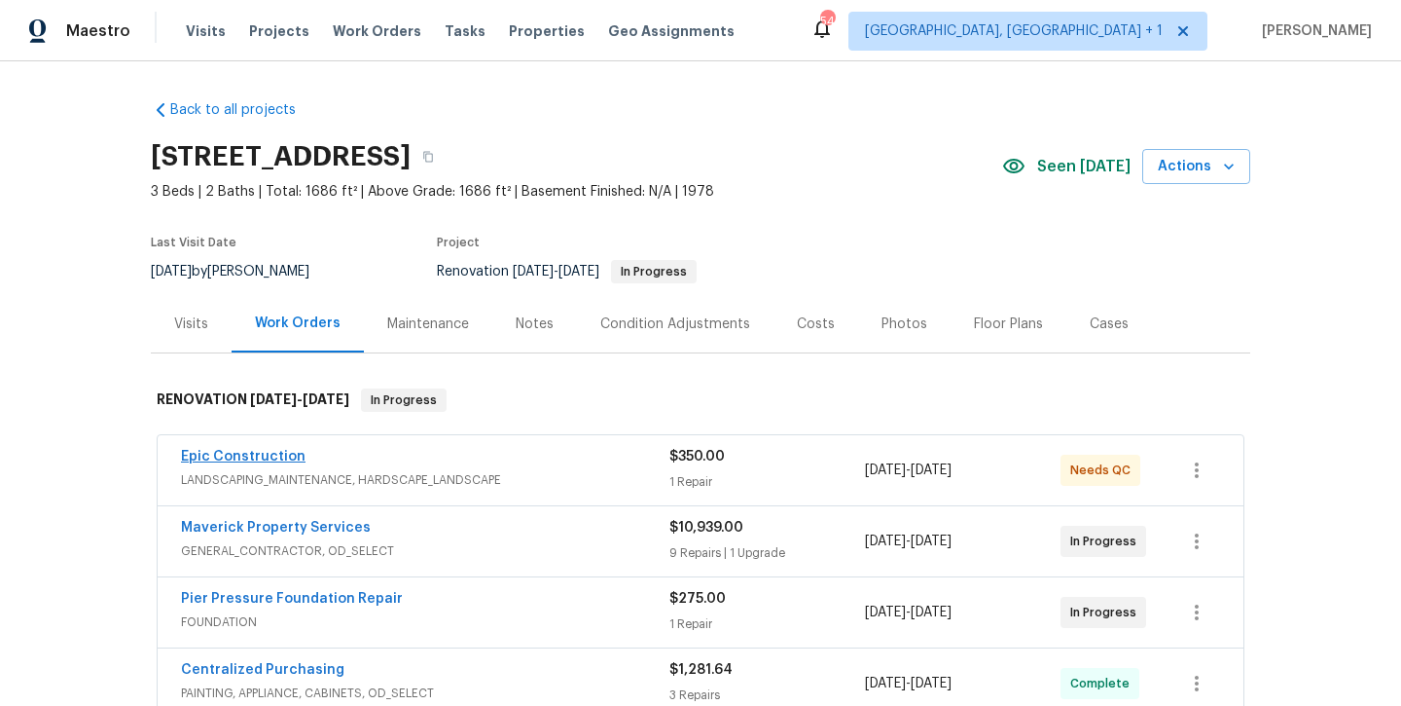
click at [269, 454] on link "Epic Construction" at bounding box center [243, 457] width 125 height 14
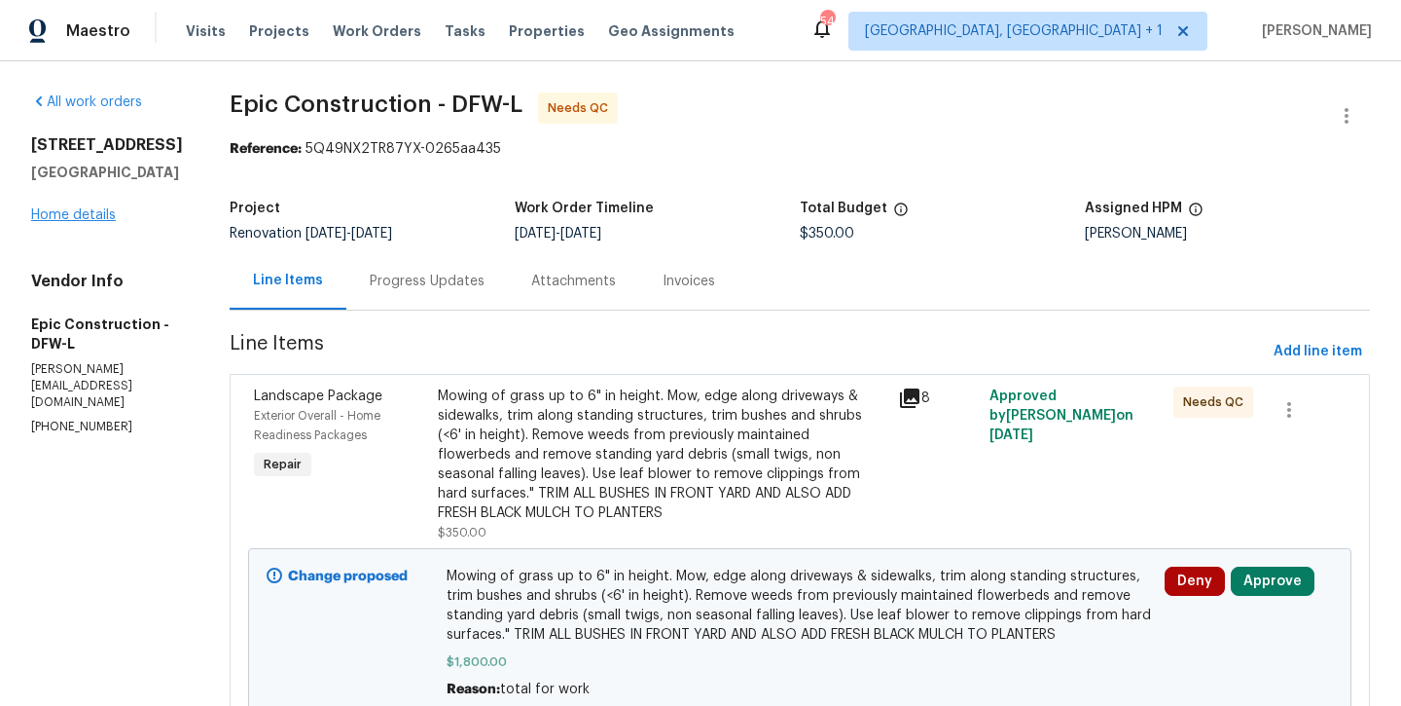
click at [41, 222] on link "Home details" at bounding box center [73, 215] width 85 height 14
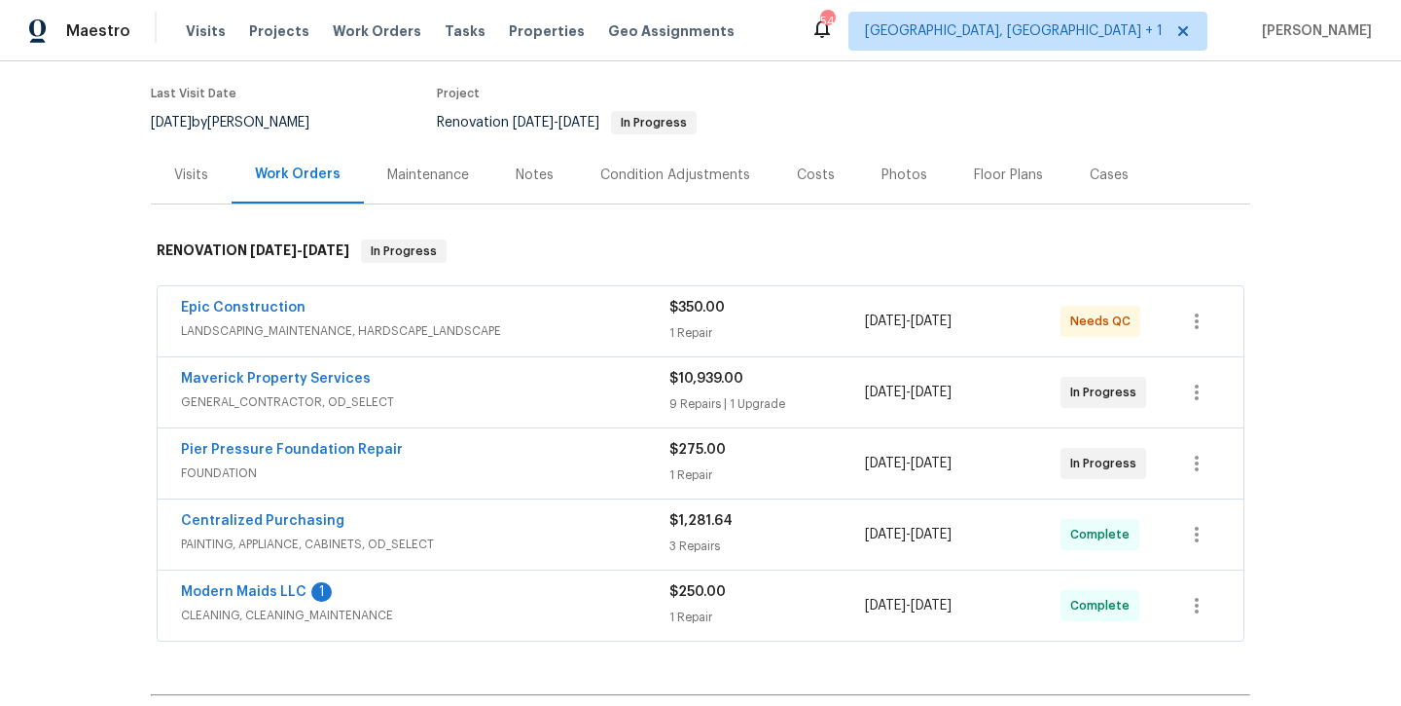
scroll to position [132, 0]
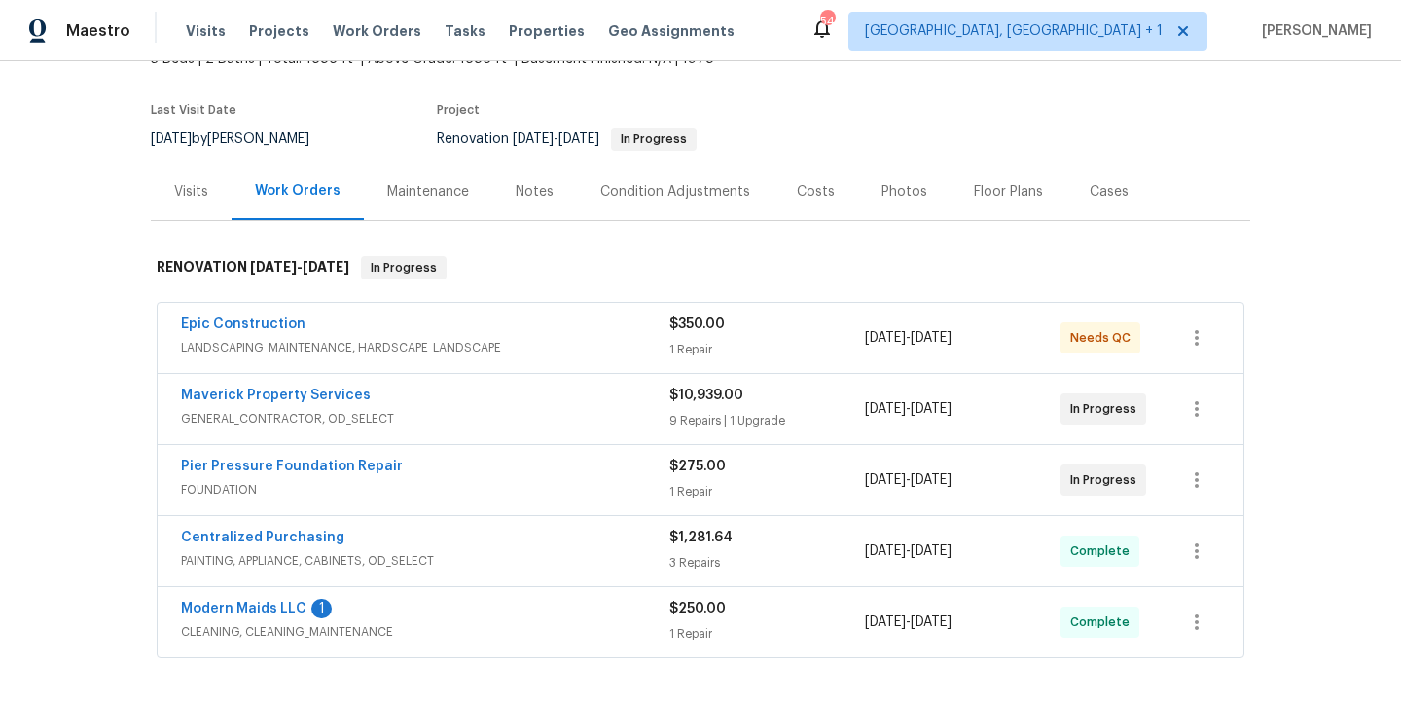
click at [516, 202] on div "Notes" at bounding box center [534, 191] width 85 height 57
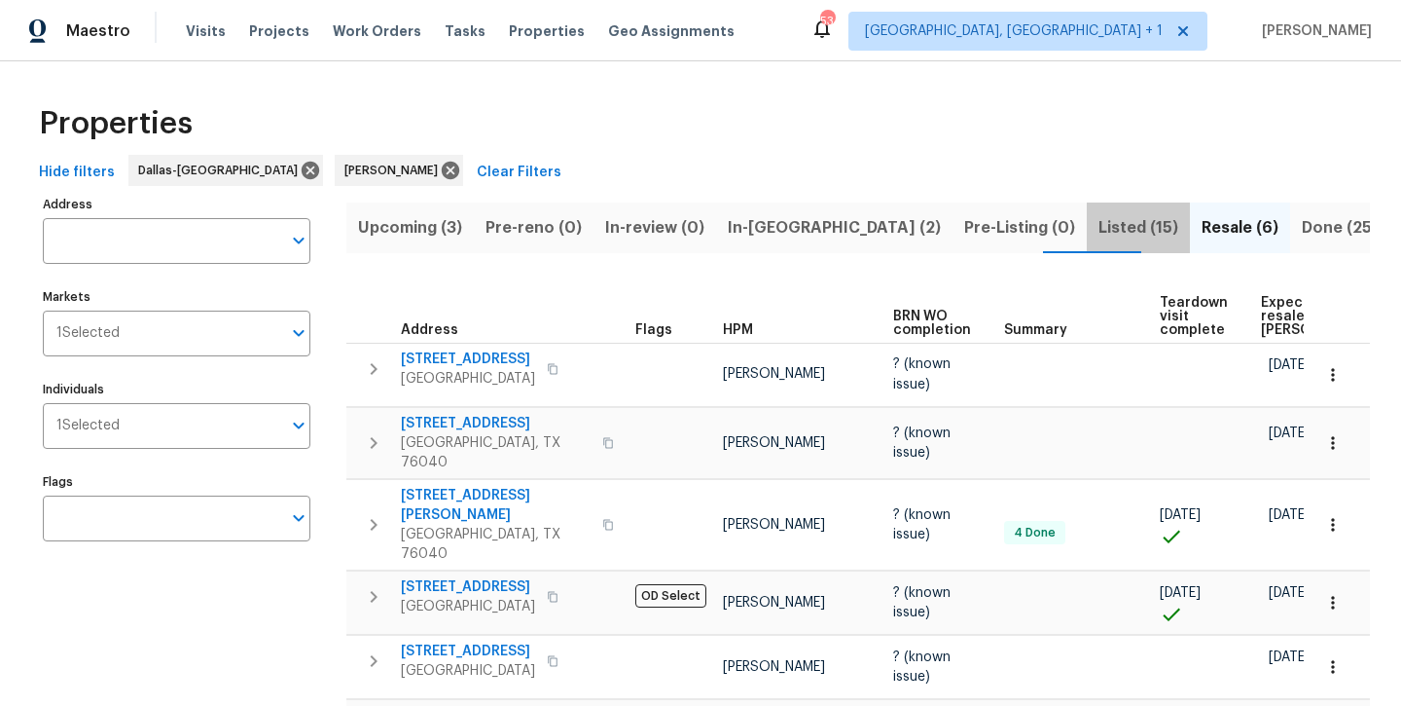
click at [1099, 236] on span "Listed (15)" at bounding box center [1139, 227] width 80 height 27
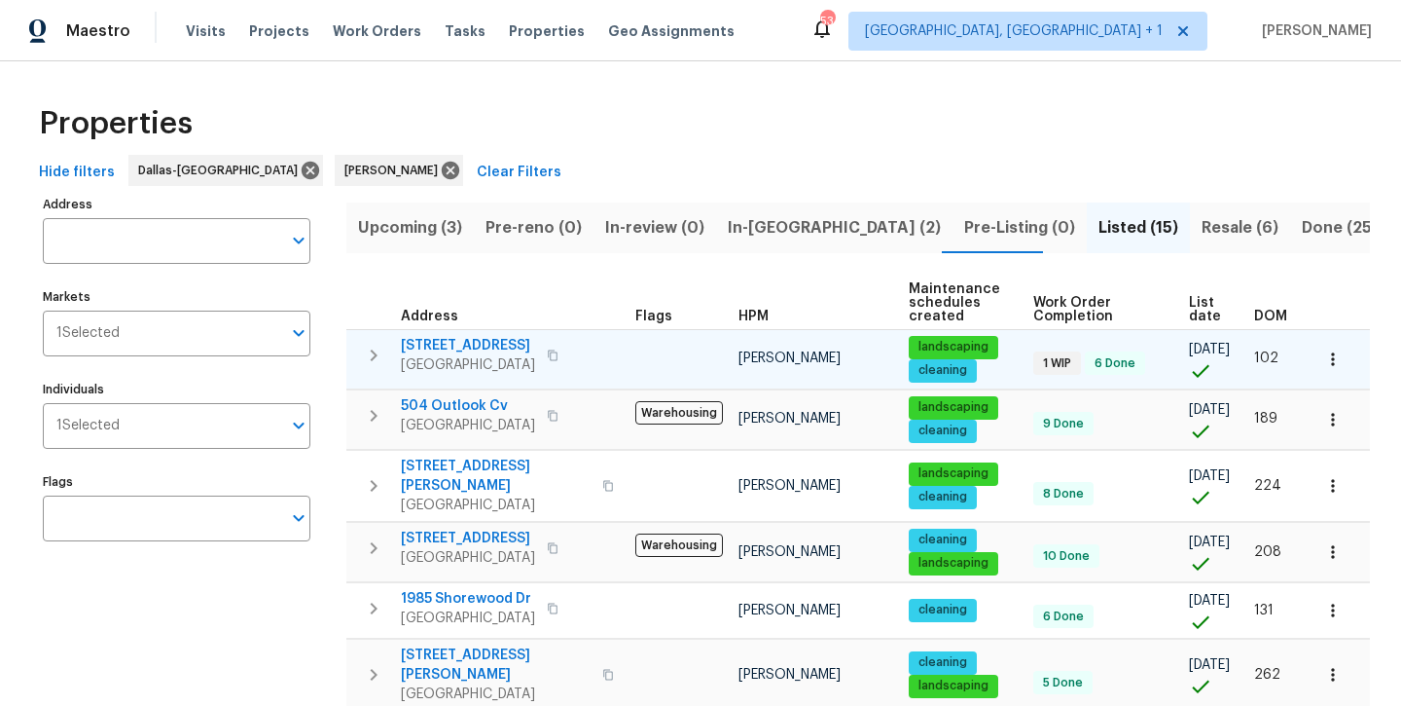
click at [506, 344] on span "[STREET_ADDRESS]" at bounding box center [468, 345] width 134 height 19
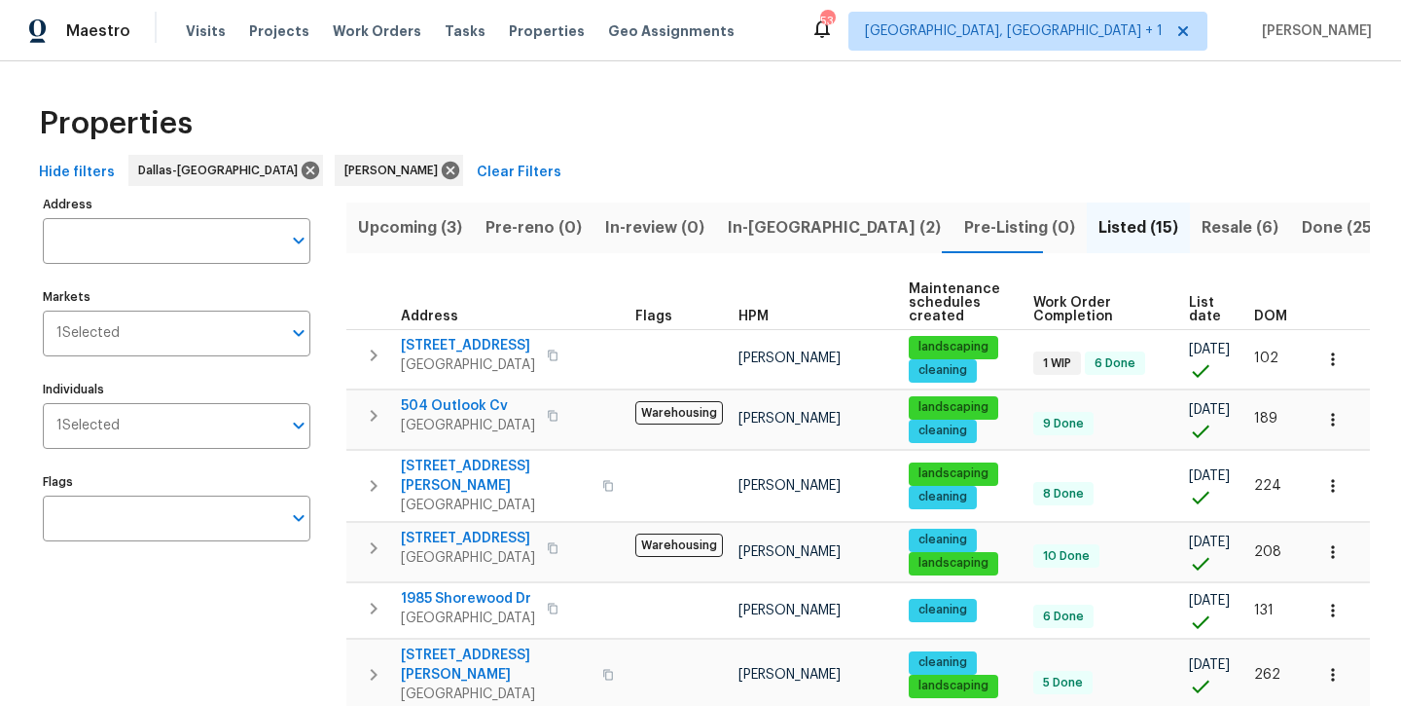
click at [767, 232] on span "In-[GEOGRAPHIC_DATA] (2)" at bounding box center [834, 227] width 213 height 27
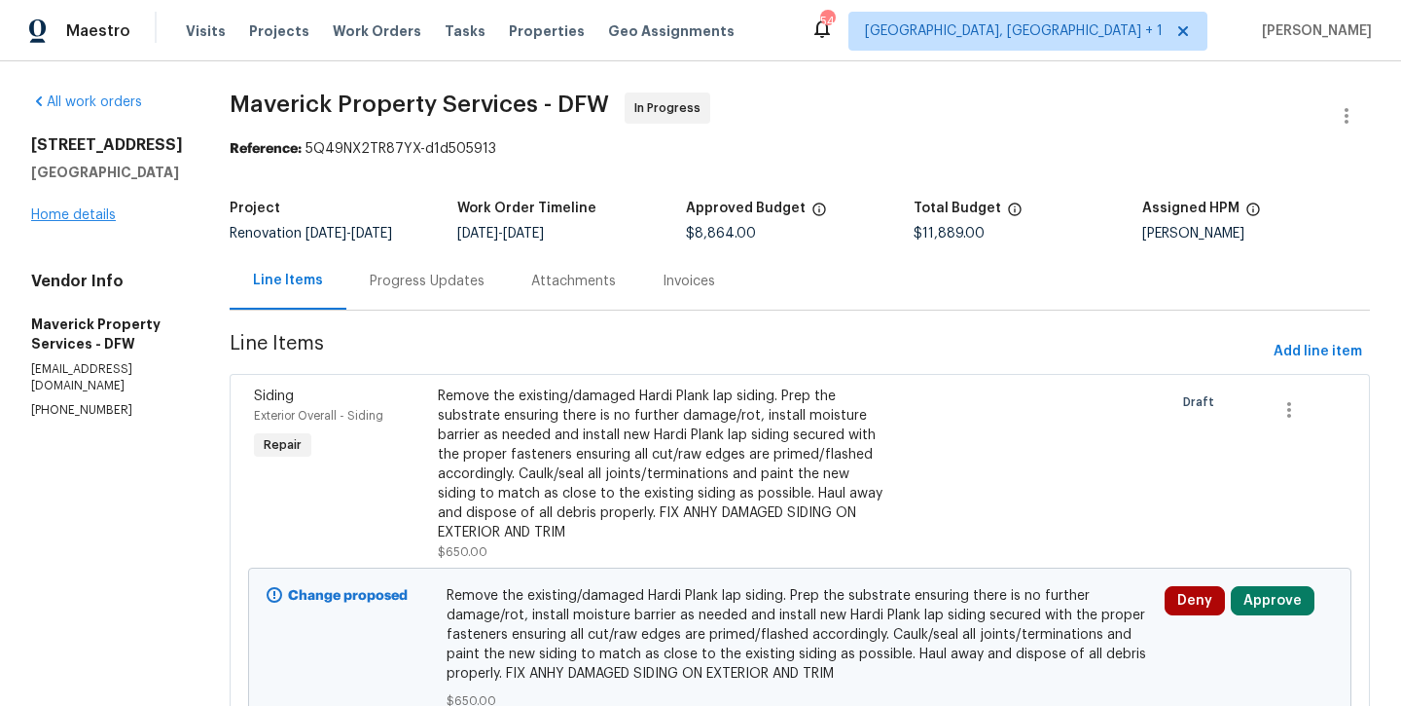
click at [80, 213] on link "Home details" at bounding box center [73, 215] width 85 height 14
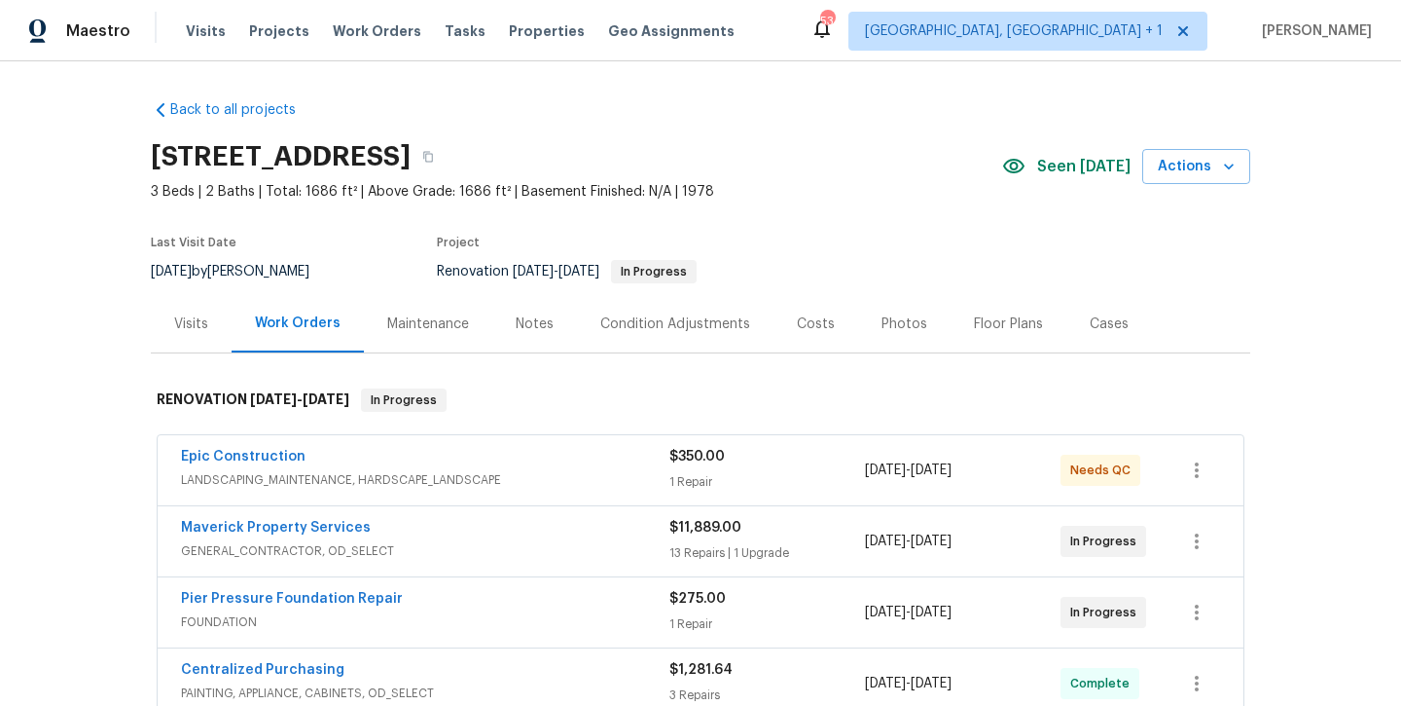
click at [91, 4] on div "Maestro Visits Projects Work Orders Tasks Properties Geo Assignments 53 [GEOGRA…" at bounding box center [700, 30] width 1401 height 61
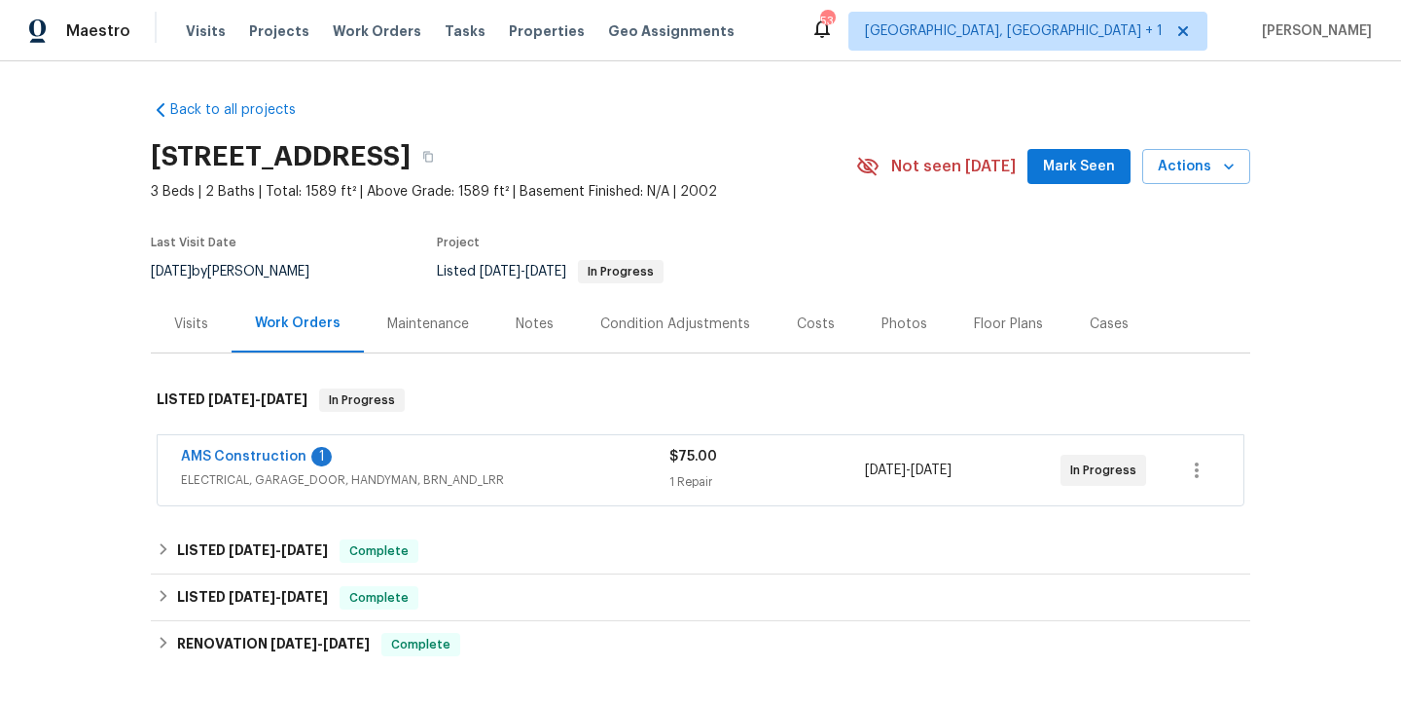
click at [1086, 181] on button "Mark Seen" at bounding box center [1079, 167] width 103 height 36
click at [539, 321] on div "Notes" at bounding box center [535, 323] width 38 height 19
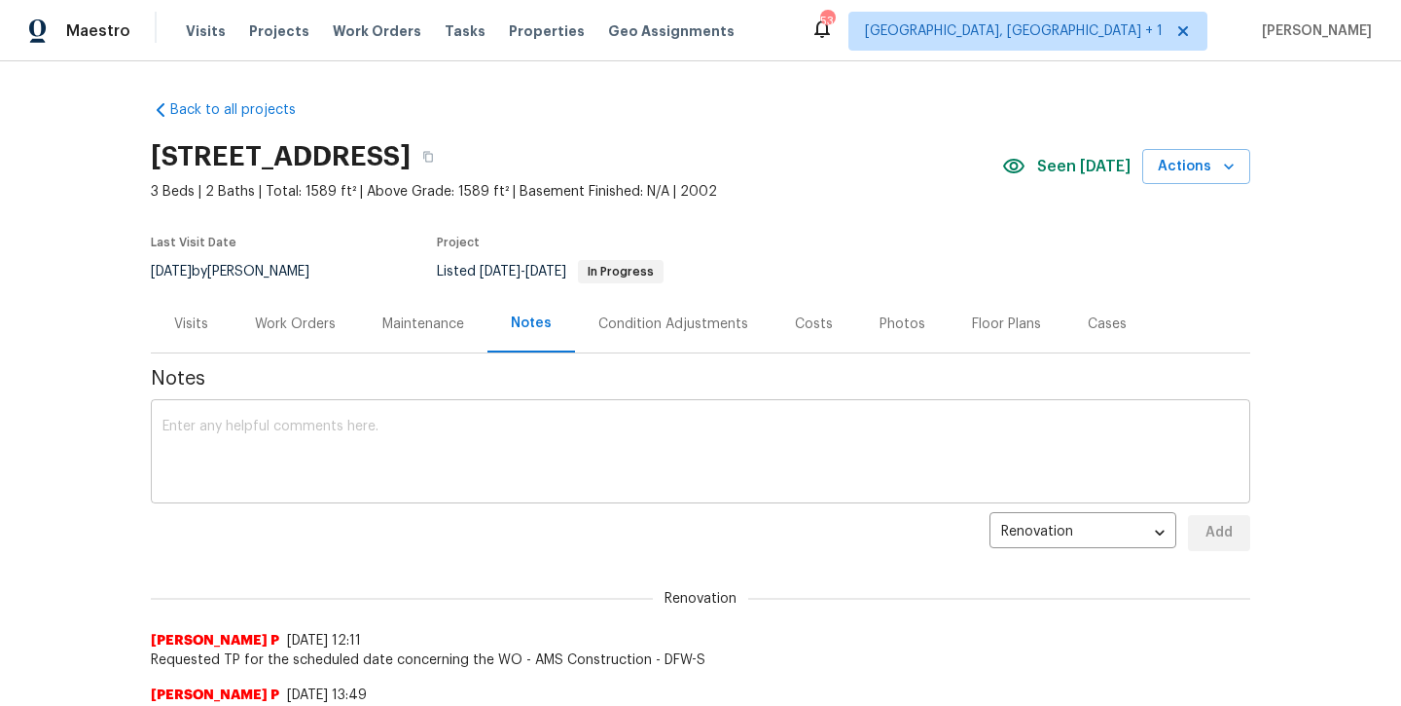
click at [484, 455] on textarea at bounding box center [701, 453] width 1076 height 68
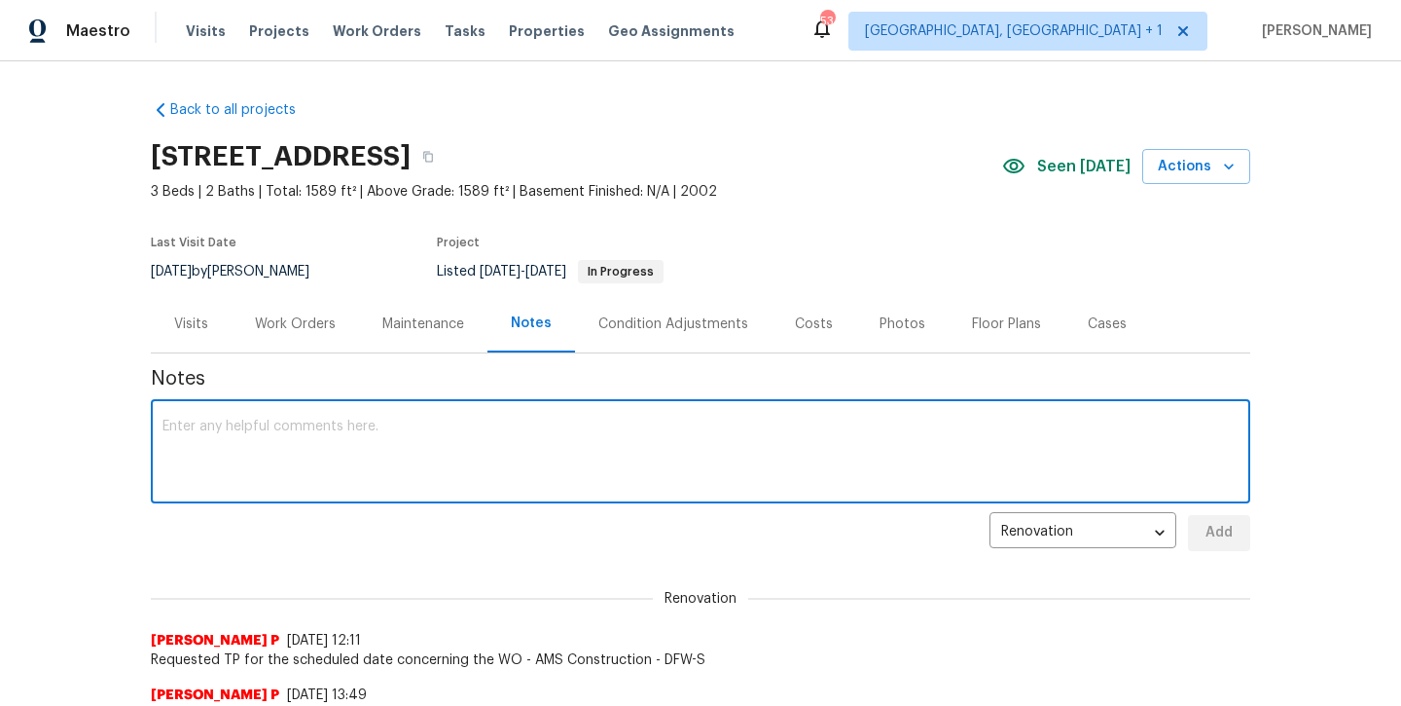
paste textarea "HSR-707273"
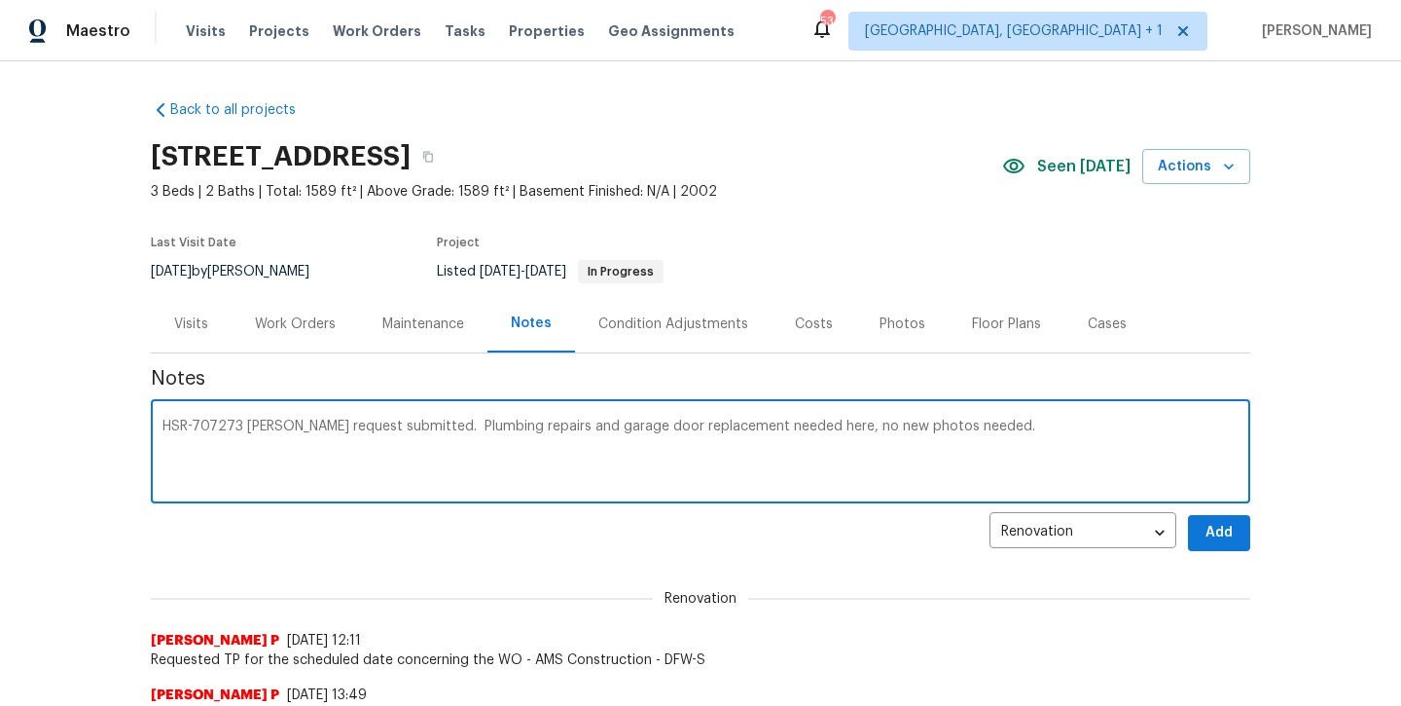
type textarea "HSR-707273 [PERSON_NAME] request submitted. Plumbing repairs and garage door re…"
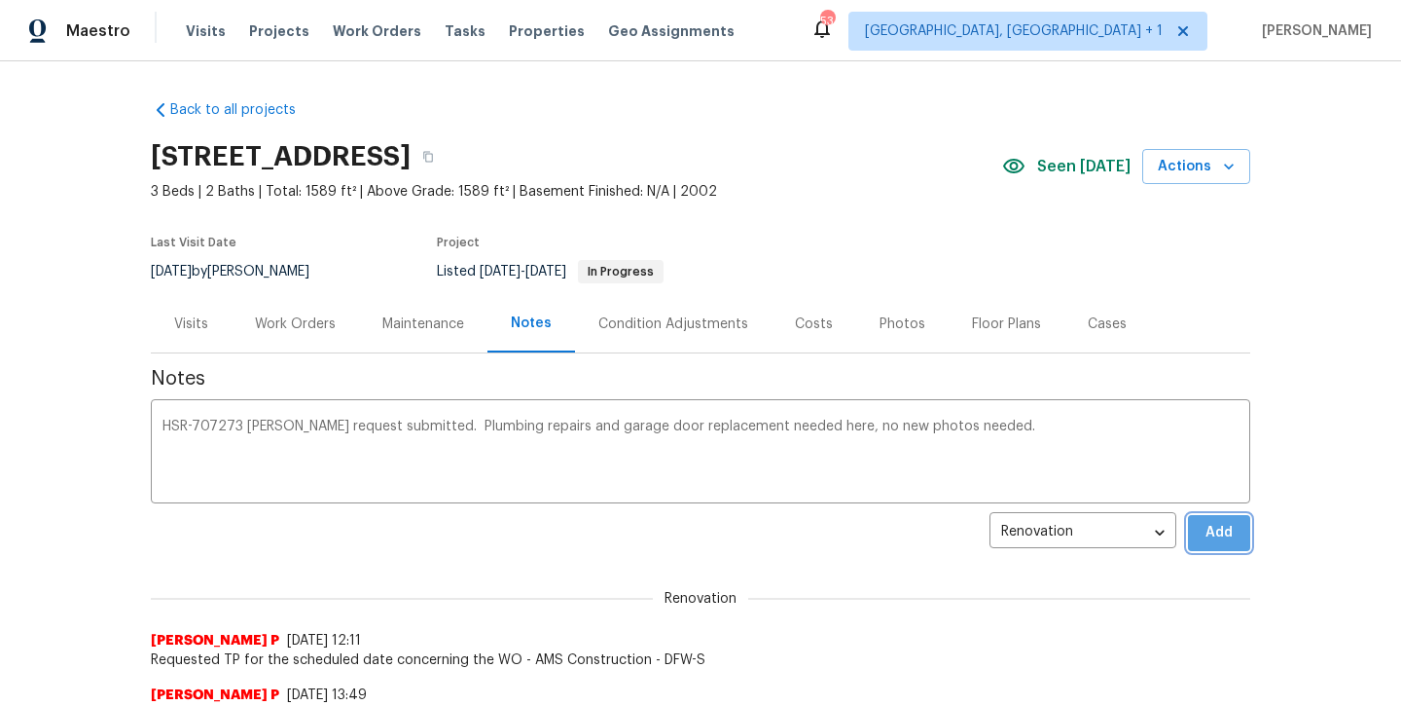
click at [1207, 533] on span "Add" at bounding box center [1219, 533] width 31 height 24
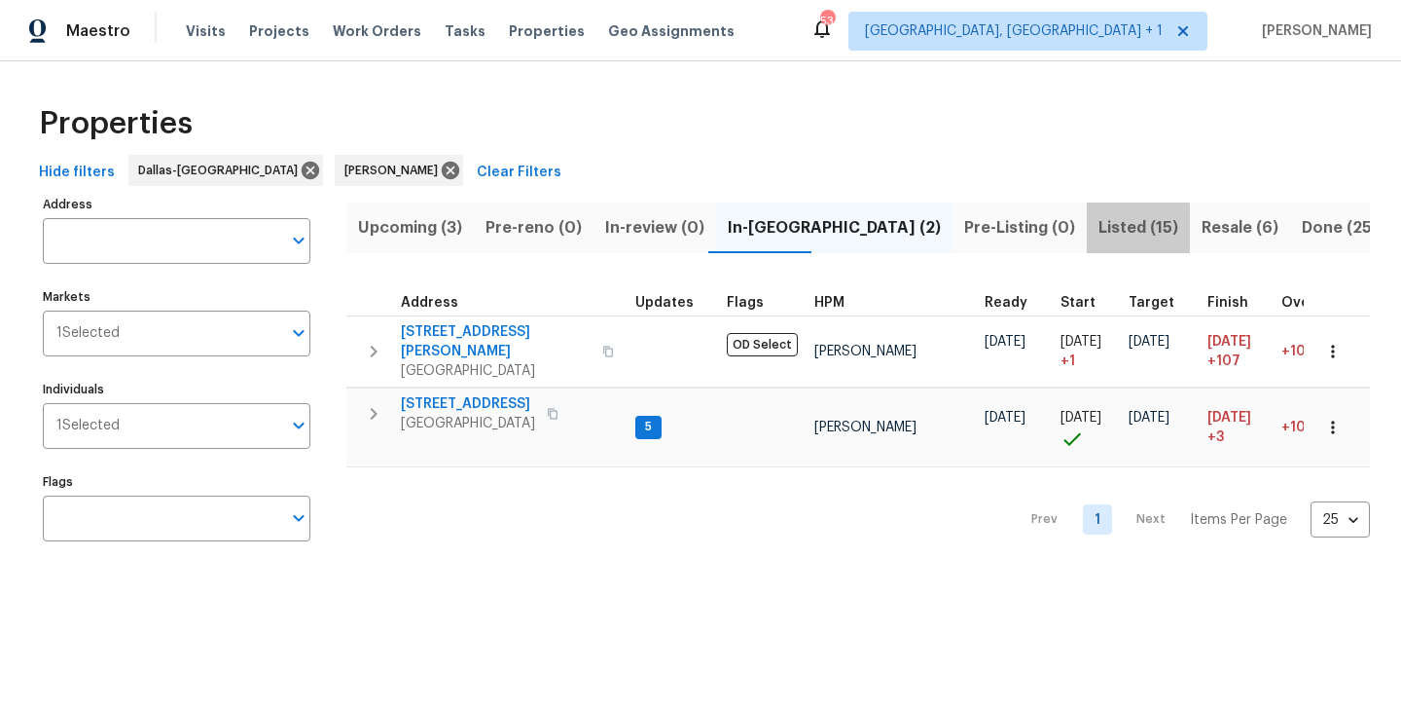
click at [1099, 239] on span "Listed (15)" at bounding box center [1139, 227] width 80 height 27
